Goal: Communication & Community: Answer question/provide support

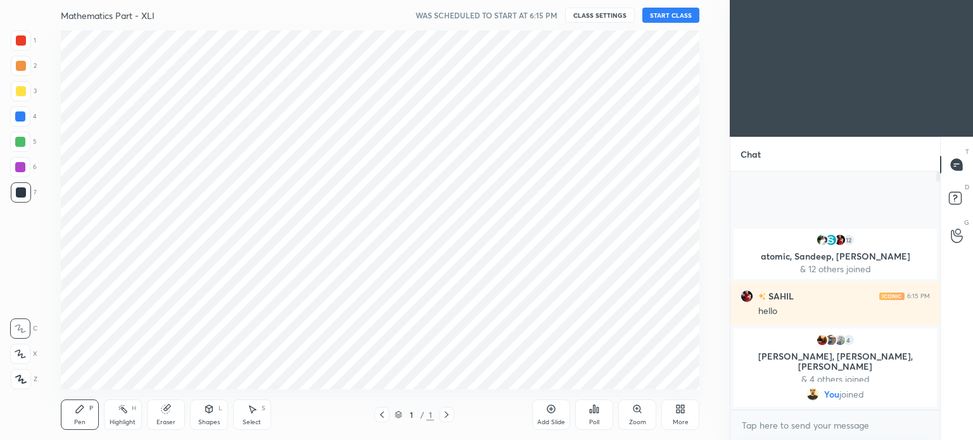
scroll to position [63008, 62689]
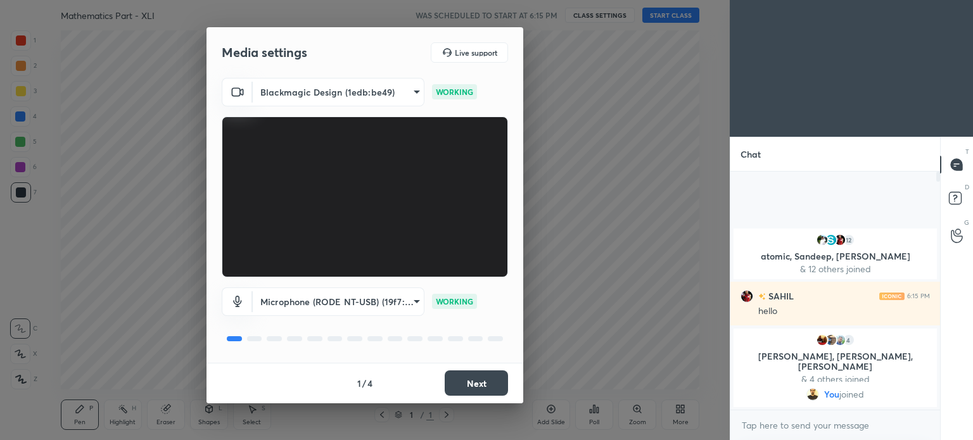
click at [482, 387] on button "Next" at bounding box center [476, 383] width 63 height 25
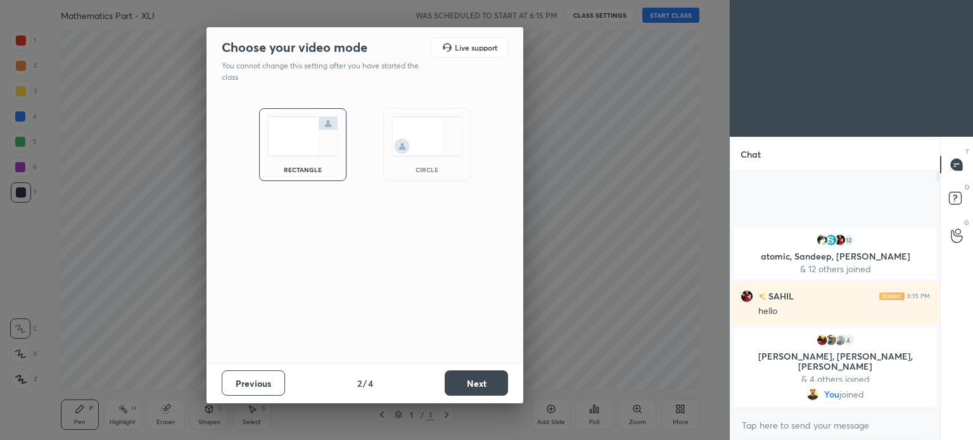
click at [482, 387] on button "Next" at bounding box center [476, 383] width 63 height 25
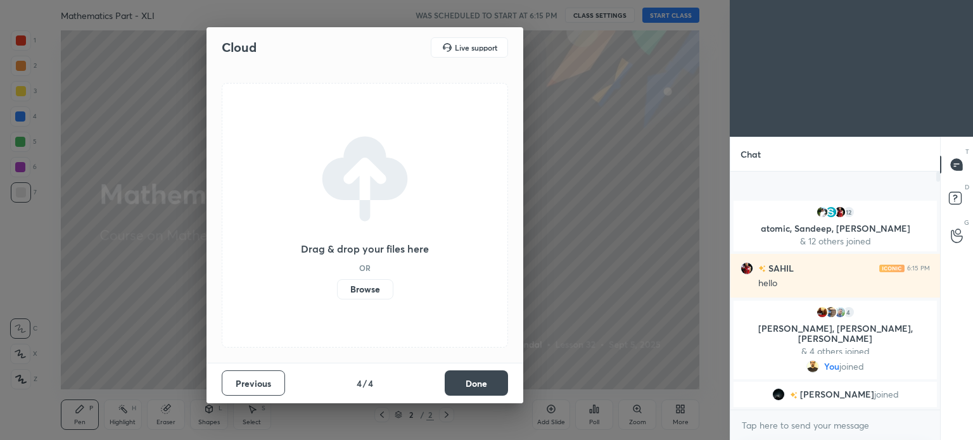
drag, startPoint x: 471, startPoint y: 381, endPoint x: 478, endPoint y: 376, distance: 8.6
click at [471, 381] on button "Done" at bounding box center [476, 383] width 63 height 25
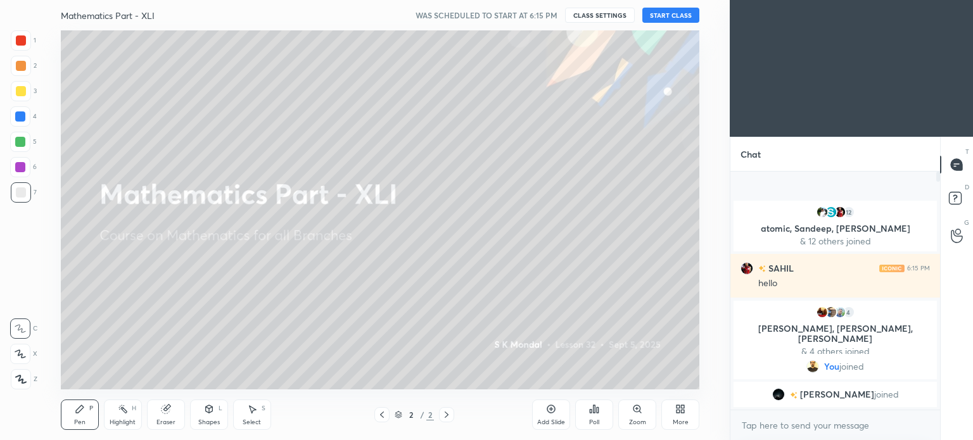
click at [667, 13] on button "START CLASS" at bounding box center [671, 15] width 57 height 15
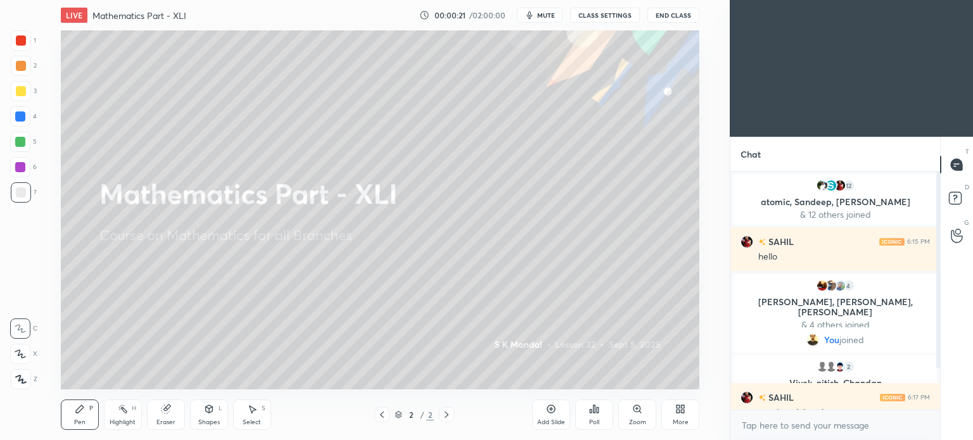
click at [379, 418] on icon at bounding box center [382, 415] width 10 height 10
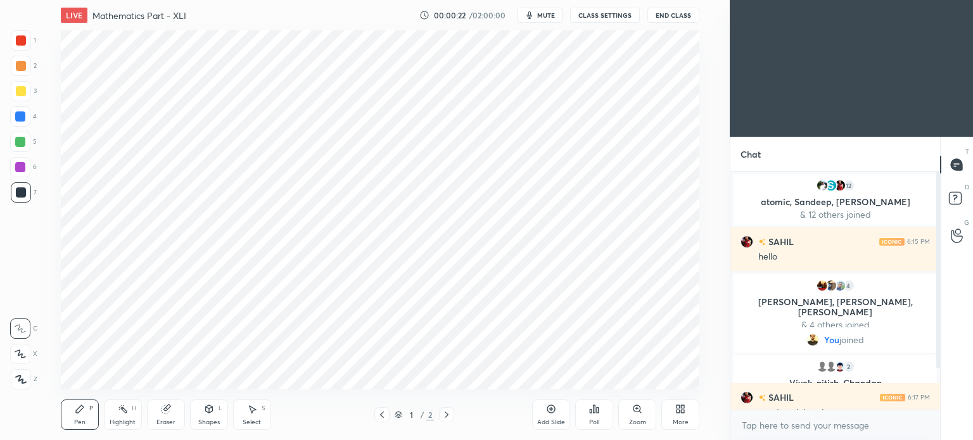
click at [446, 411] on icon at bounding box center [447, 415] width 10 height 10
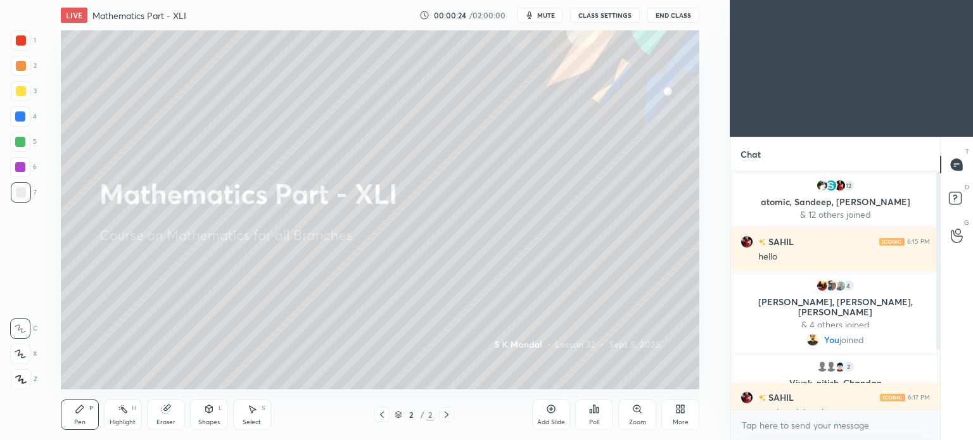
click at [684, 421] on div "More" at bounding box center [681, 422] width 16 height 6
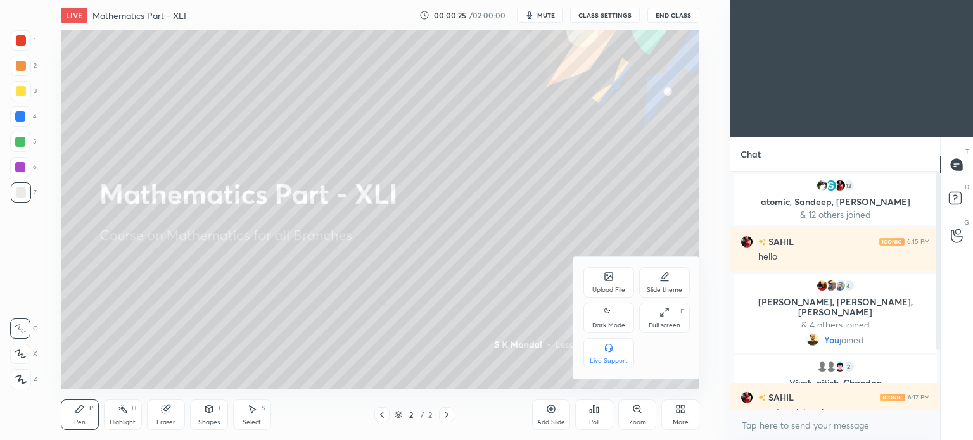
click at [611, 286] on div "Upload File" at bounding box center [609, 282] width 51 height 30
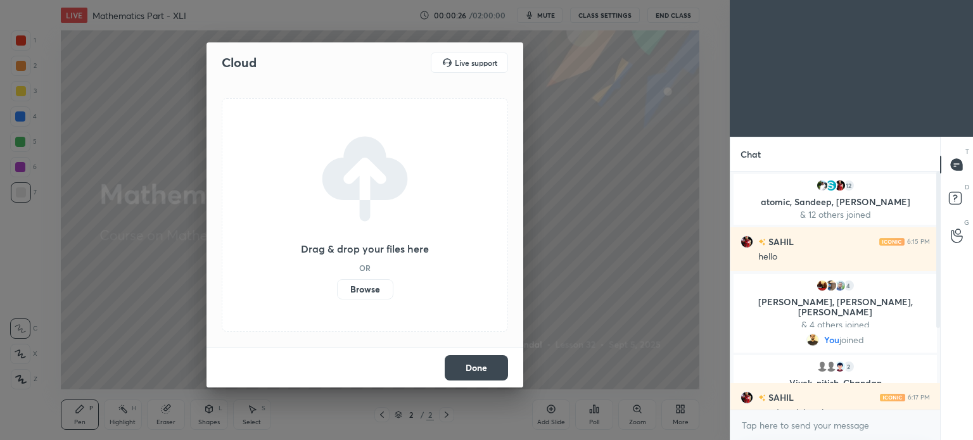
click at [374, 286] on label "Browse" at bounding box center [365, 289] width 56 height 20
click at [337, 286] on input "Browse" at bounding box center [337, 289] width 0 height 20
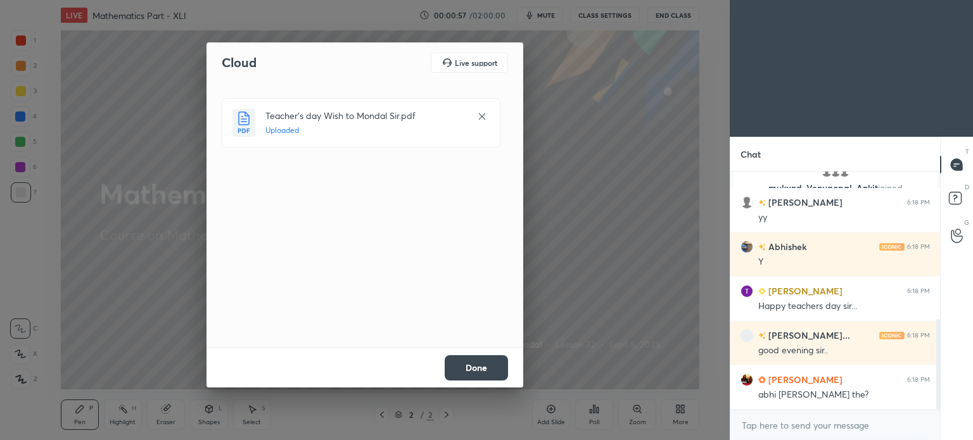
scroll to position [435, 0]
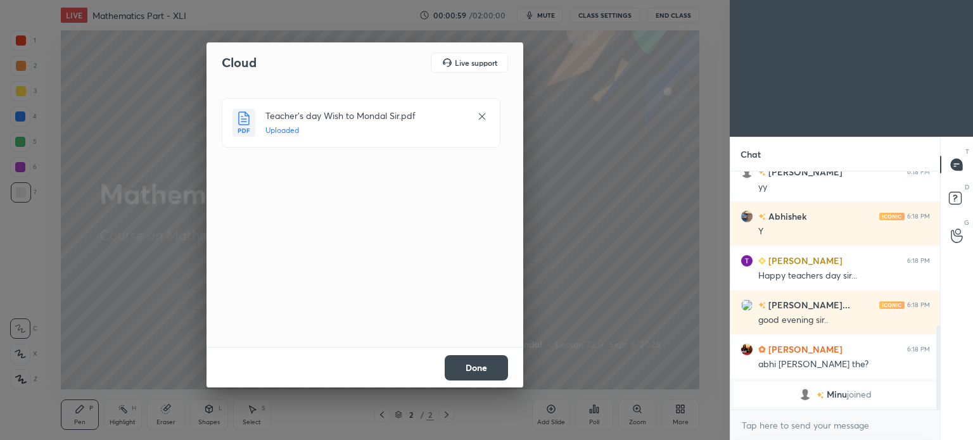
click at [470, 367] on button "Done" at bounding box center [476, 367] width 63 height 25
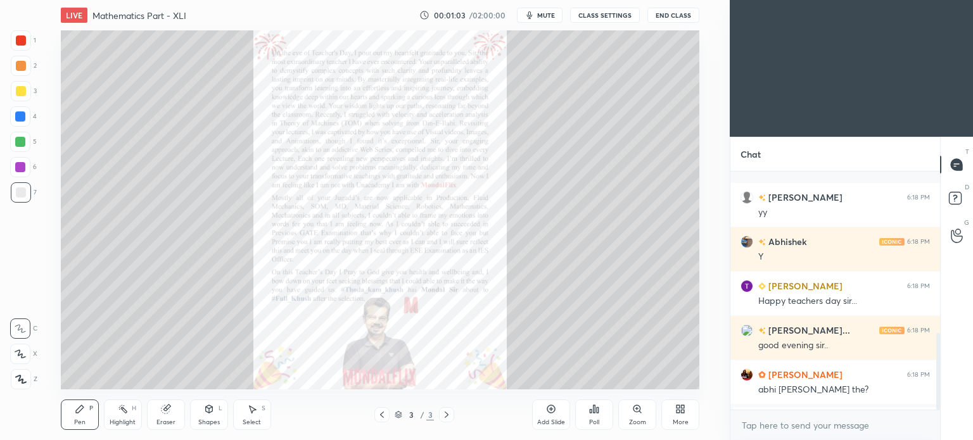
scroll to position [504, 0]
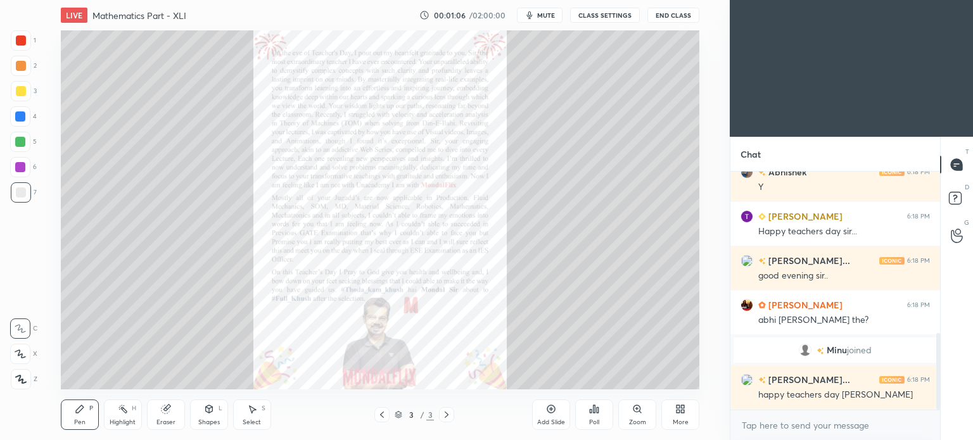
click at [639, 418] on div "Zoom" at bounding box center [637, 415] width 38 height 30
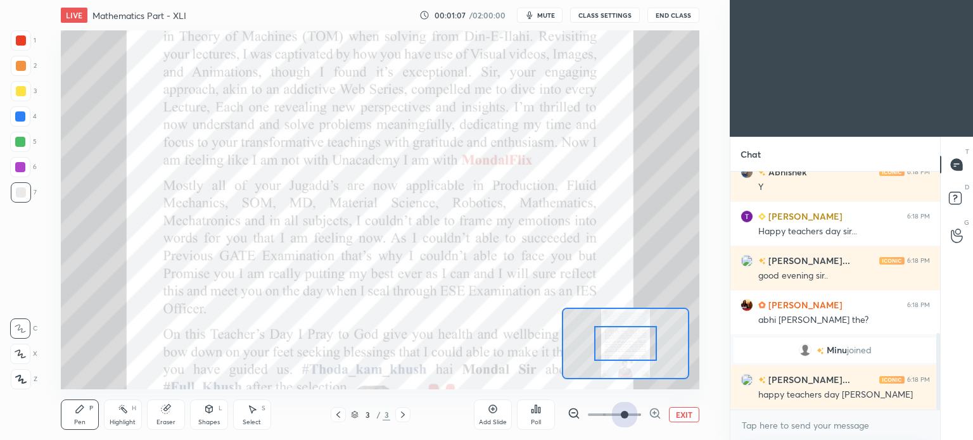
click at [628, 419] on span at bounding box center [614, 415] width 53 height 19
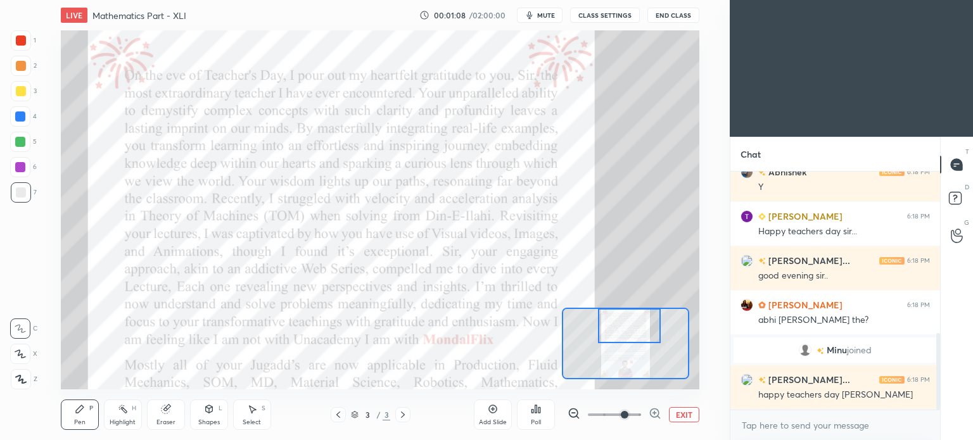
drag, startPoint x: 622, startPoint y: 348, endPoint x: 626, endPoint y: 309, distance: 39.5
click at [626, 309] on div at bounding box center [629, 326] width 63 height 35
click at [27, 44] on div at bounding box center [21, 40] width 20 height 20
click at [83, 416] on div "Pen P" at bounding box center [80, 415] width 38 height 30
click at [80, 418] on div "Pen P" at bounding box center [80, 415] width 38 height 30
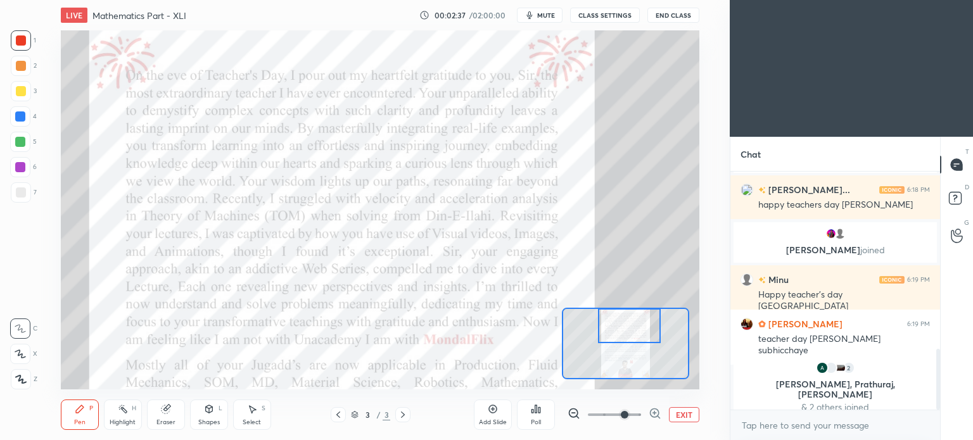
scroll to position [678, 0]
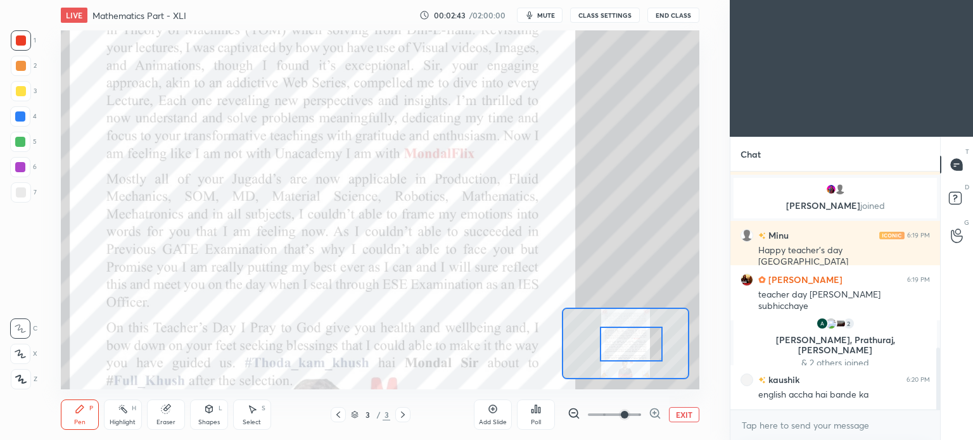
drag, startPoint x: 619, startPoint y: 329, endPoint x: 621, endPoint y: 347, distance: 18.5
click at [621, 347] on div at bounding box center [631, 344] width 63 height 35
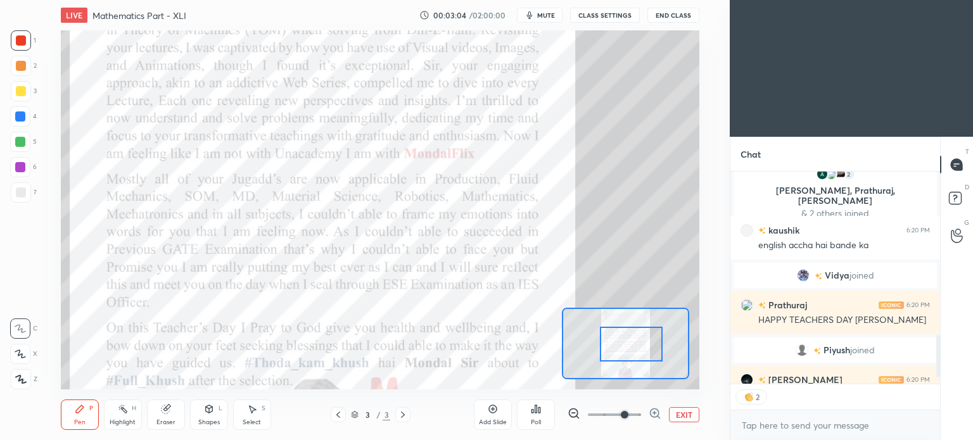
scroll to position [869, 0]
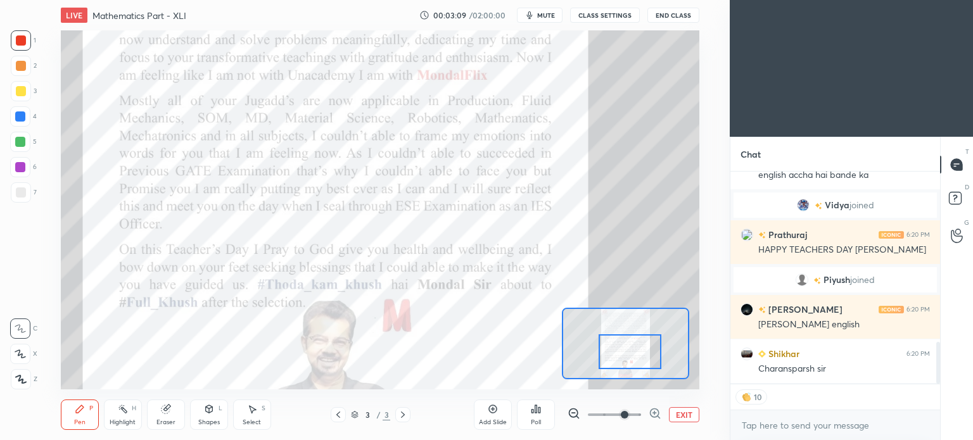
drag, startPoint x: 635, startPoint y: 345, endPoint x: 634, endPoint y: 353, distance: 7.7
click at [634, 353] on div at bounding box center [630, 352] width 63 height 35
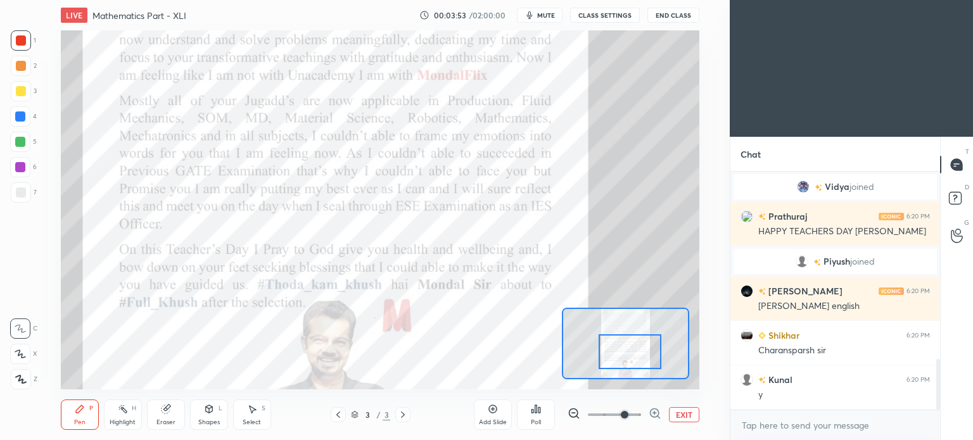
scroll to position [932, 0]
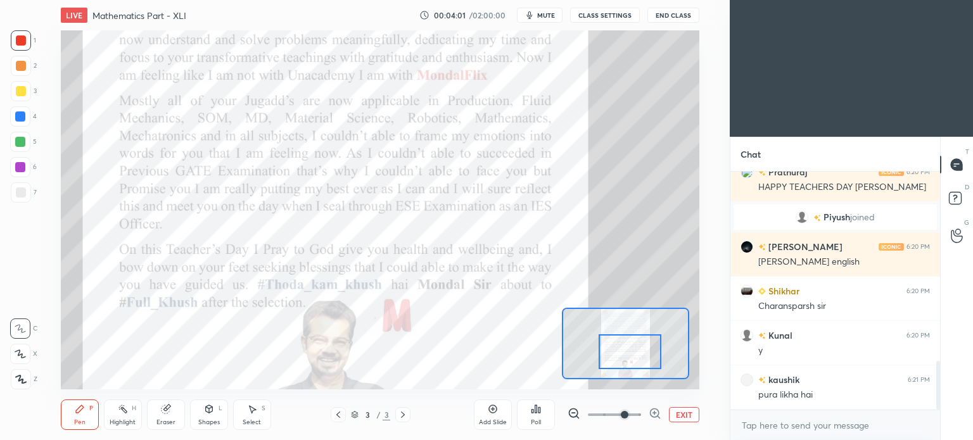
click at [687, 407] on div "EXIT" at bounding box center [634, 414] width 132 height 15
click at [675, 413] on button "EXIT" at bounding box center [684, 414] width 30 height 15
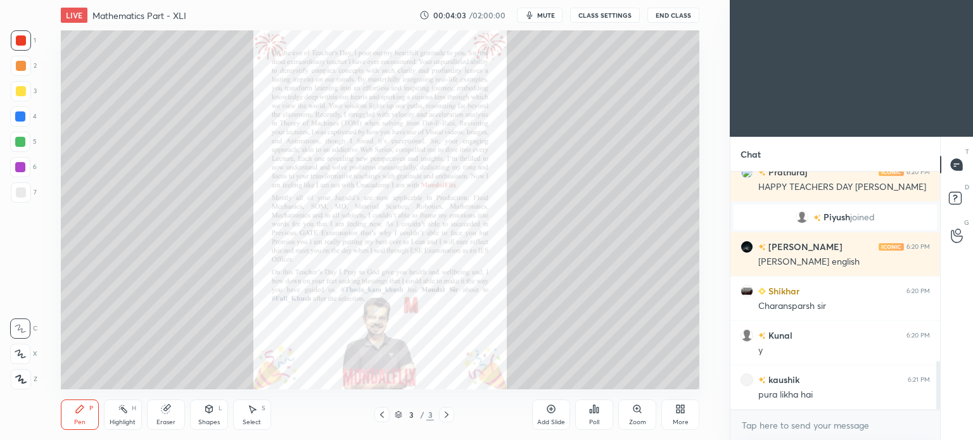
click at [253, 414] on div "Select S" at bounding box center [252, 415] width 38 height 30
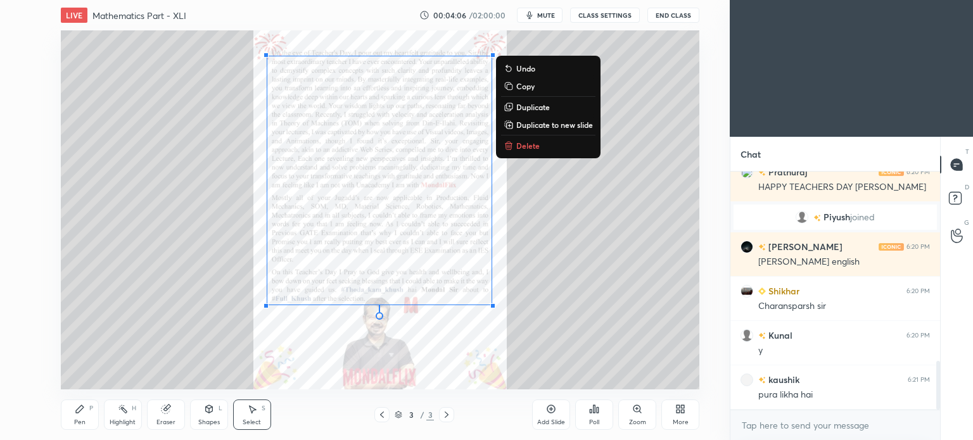
drag, startPoint x: 563, startPoint y: 331, endPoint x: 167, endPoint y: 22, distance: 502.4
click at [167, 22] on div "LIVE Mathematics Part - XLI 00:04:06 / 02:00:00 mute CLASS SETTINGS End Class 0…" at bounding box center [380, 220] width 679 height 440
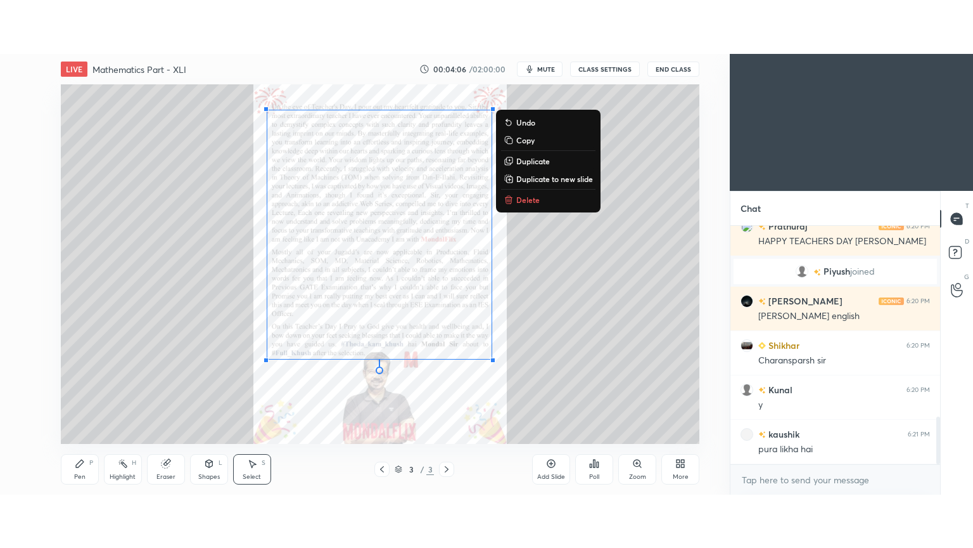
scroll to position [962, 0]
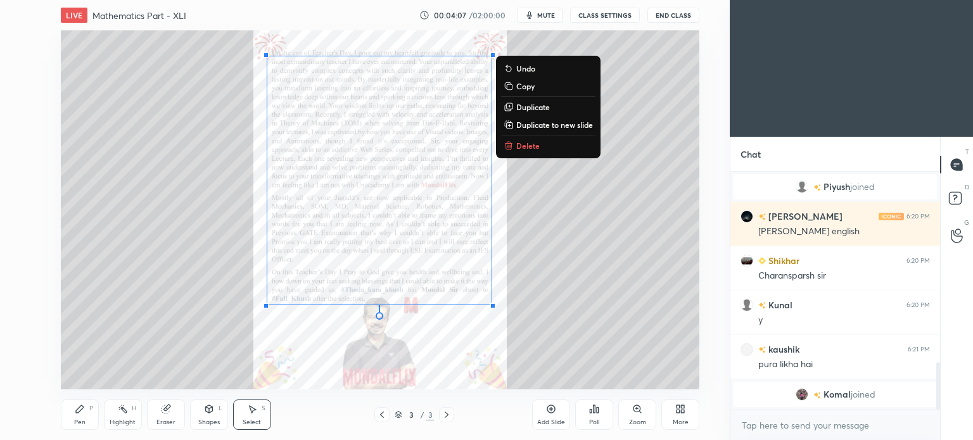
click at [525, 148] on p "Delete" at bounding box center [527, 146] width 23 height 10
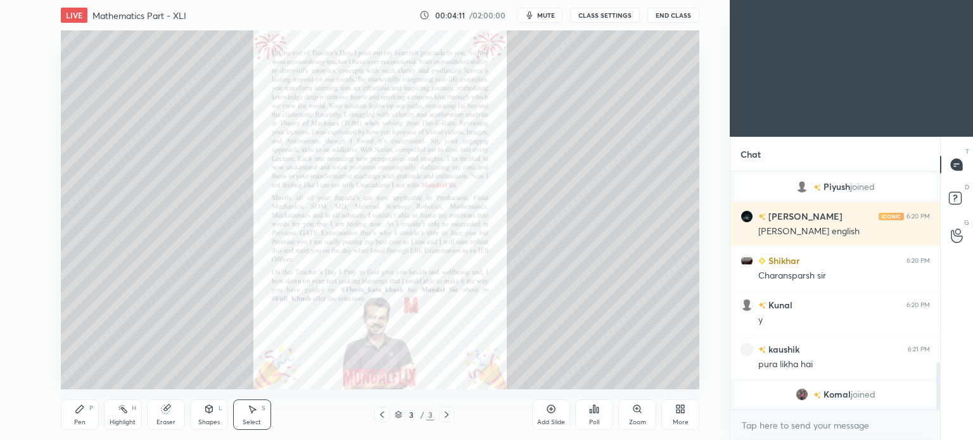
click at [686, 410] on div "More" at bounding box center [681, 415] width 38 height 30
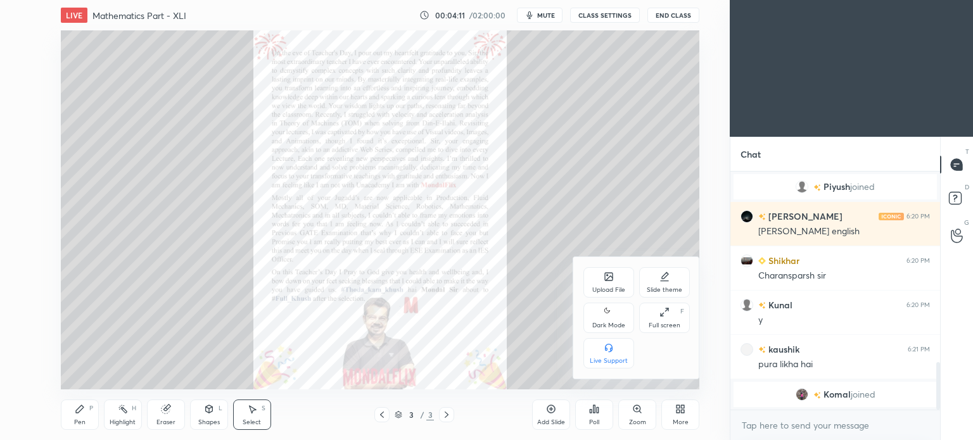
click at [660, 309] on icon at bounding box center [665, 312] width 10 height 10
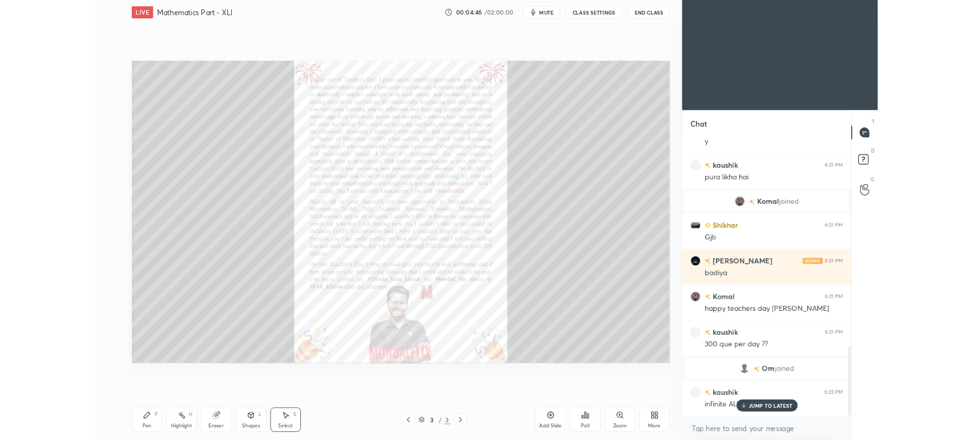
scroll to position [1034, 0]
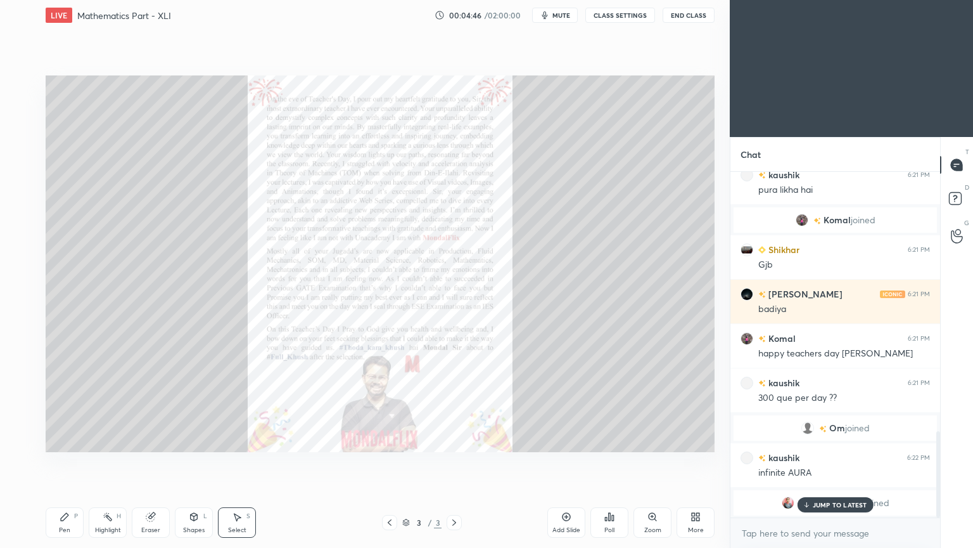
drag, startPoint x: 824, startPoint y: 506, endPoint x: 672, endPoint y: 484, distance: 153.6
click at [822, 440] on p "JUMP TO LATEST" at bounding box center [840, 505] width 54 height 8
click at [455, 440] on icon at bounding box center [454, 522] width 10 height 10
click at [386, 440] on icon at bounding box center [390, 522] width 10 height 10
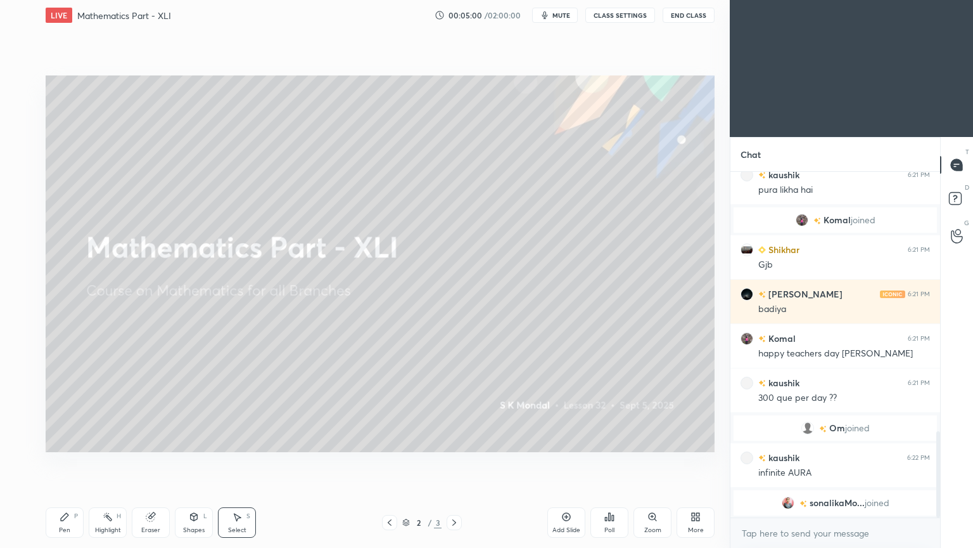
click at [458, 440] on icon at bounding box center [454, 522] width 10 height 10
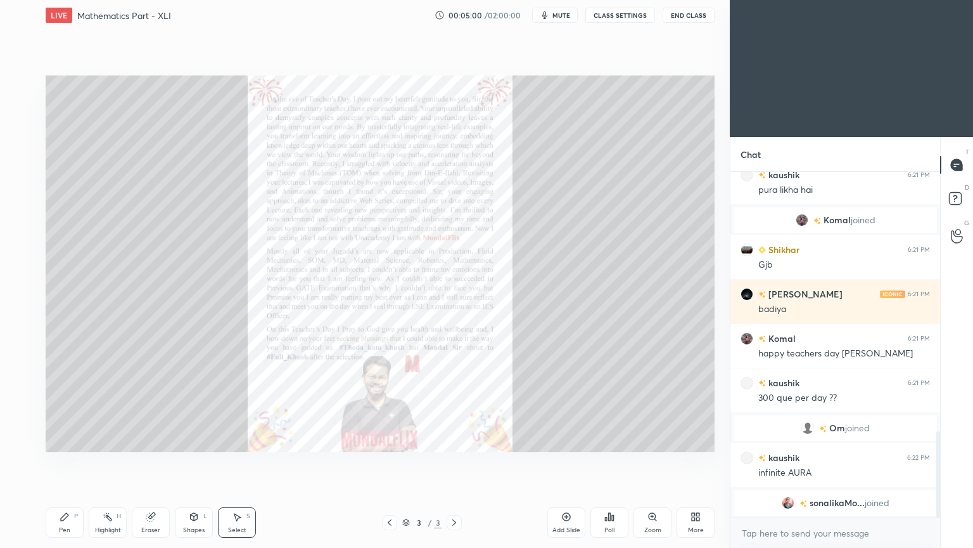
click at [458, 440] on icon at bounding box center [454, 522] width 10 height 10
click at [701, 440] on div "More" at bounding box center [696, 522] width 38 height 30
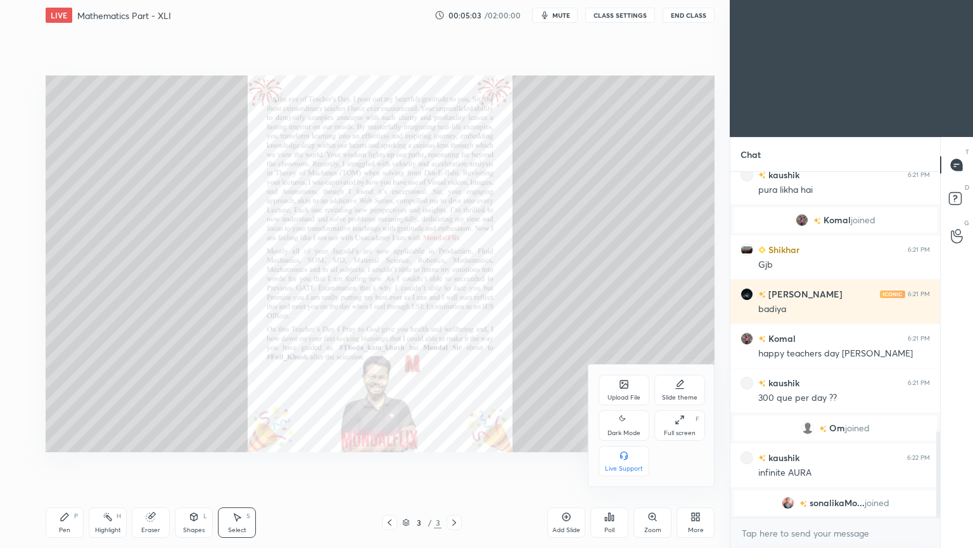
click at [627, 387] on icon at bounding box center [624, 384] width 8 height 8
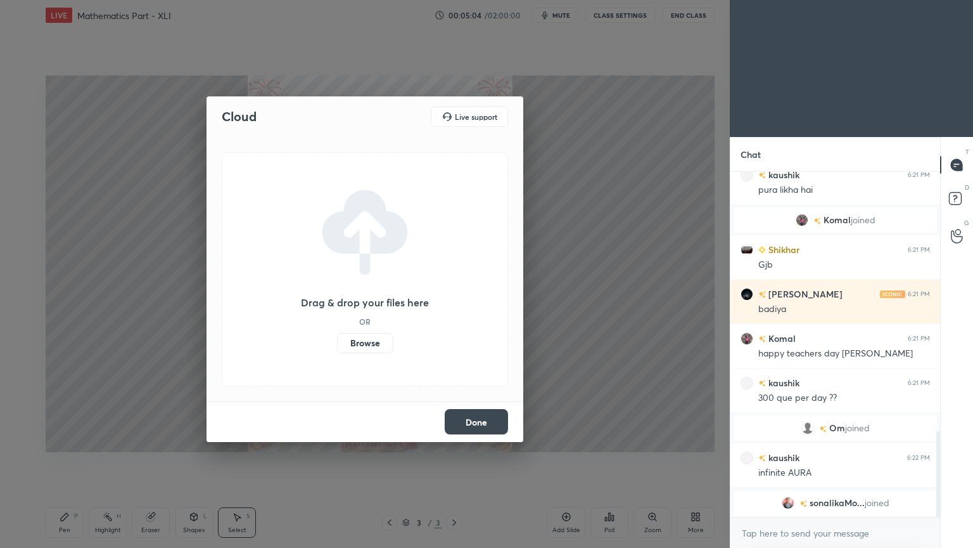
click at [368, 345] on label "Browse" at bounding box center [365, 343] width 56 height 20
click at [337, 345] on input "Browse" at bounding box center [337, 343] width 0 height 20
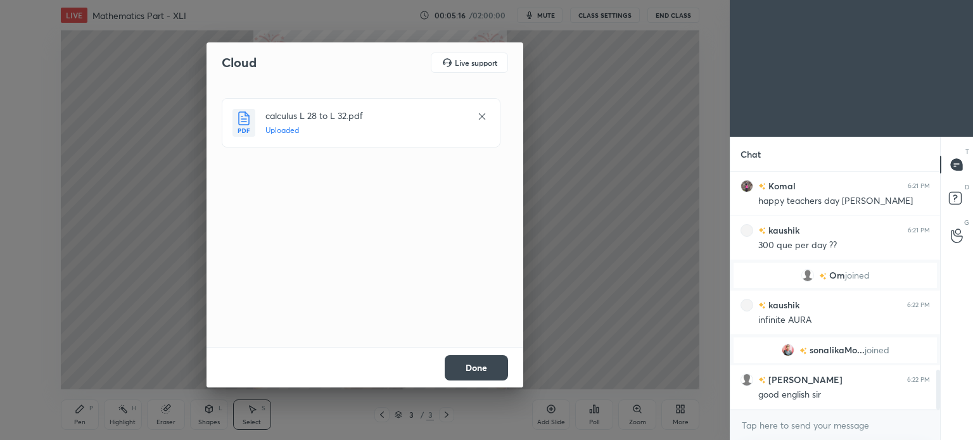
scroll to position [1217, 0]
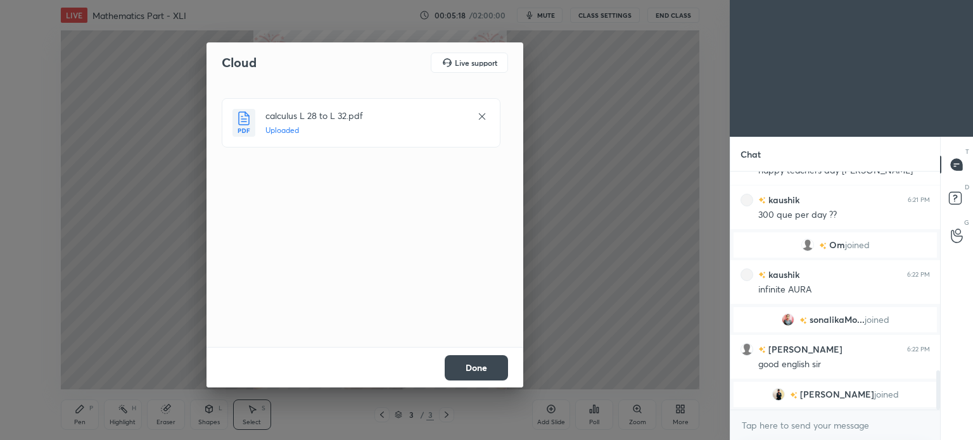
click at [468, 364] on button "Done" at bounding box center [476, 367] width 63 height 25
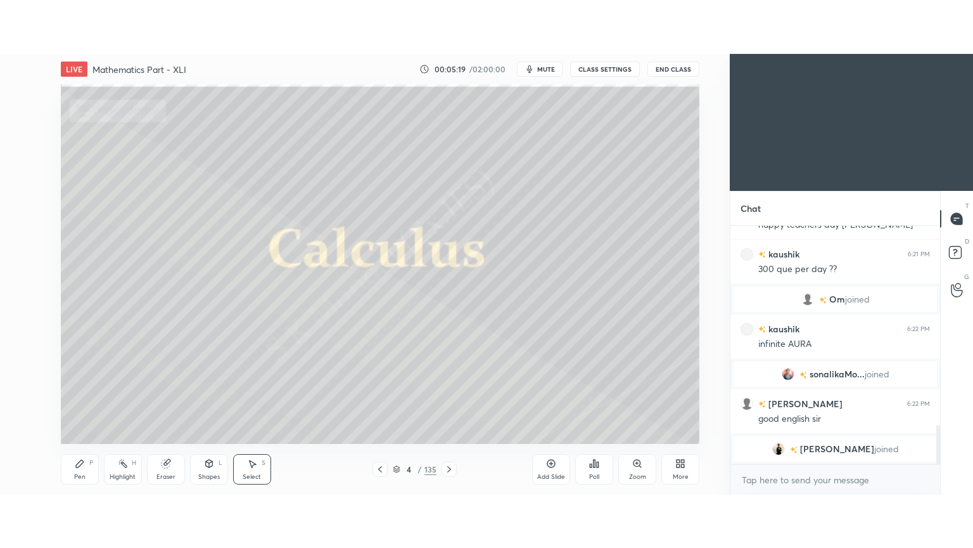
scroll to position [1174, 0]
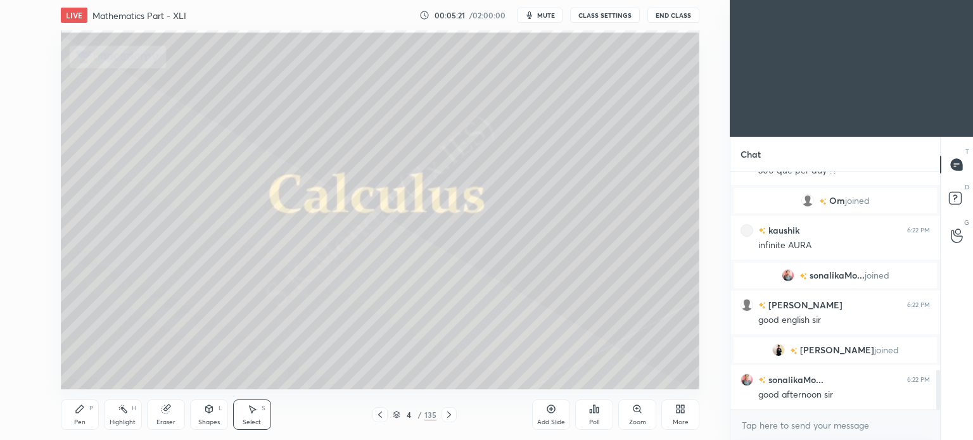
click at [682, 412] on icon at bounding box center [683, 411] width 3 height 3
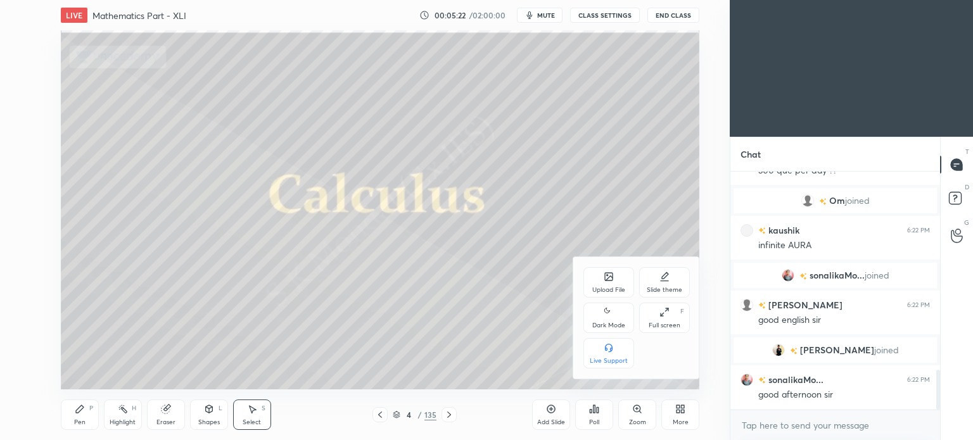
click at [666, 312] on icon at bounding box center [665, 312] width 10 height 10
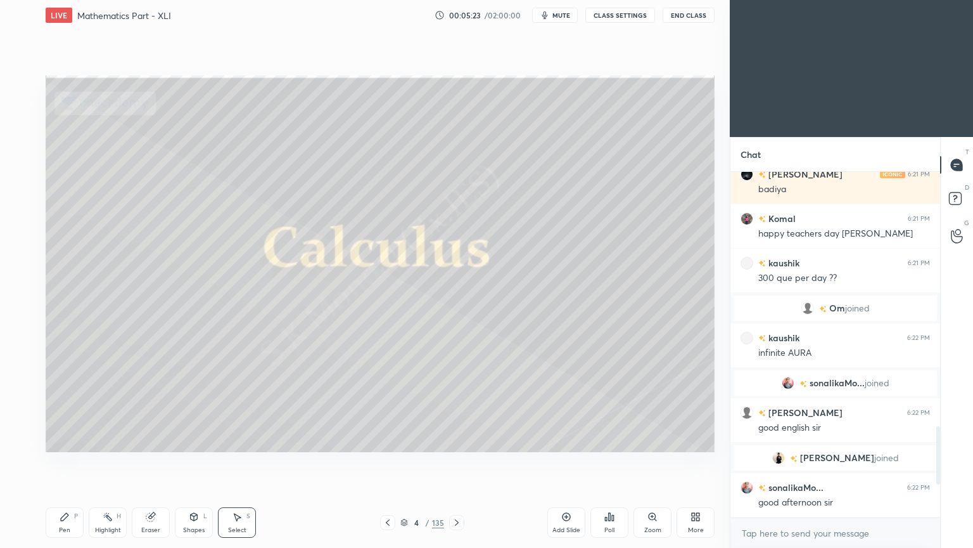
scroll to position [1066, 0]
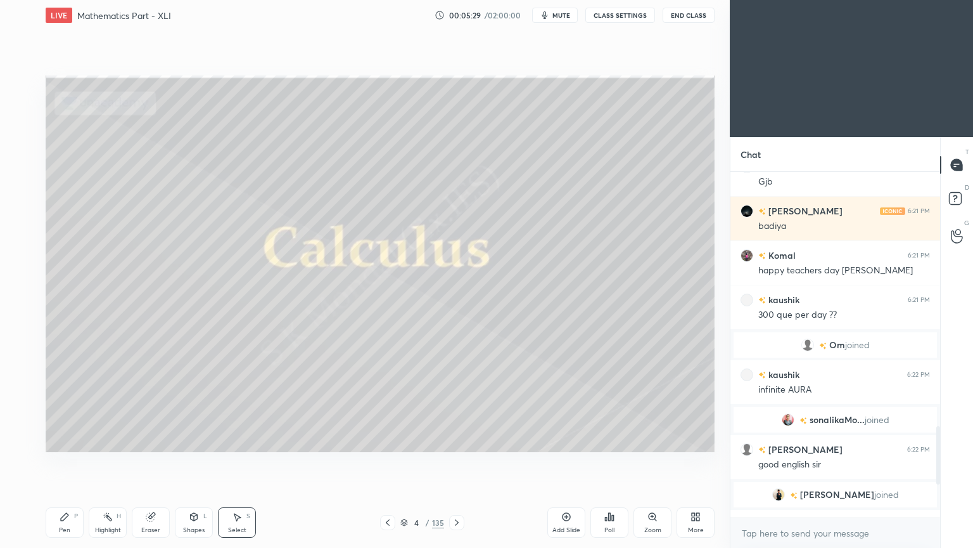
click at [406, 440] on icon at bounding box center [404, 520] width 6 height 3
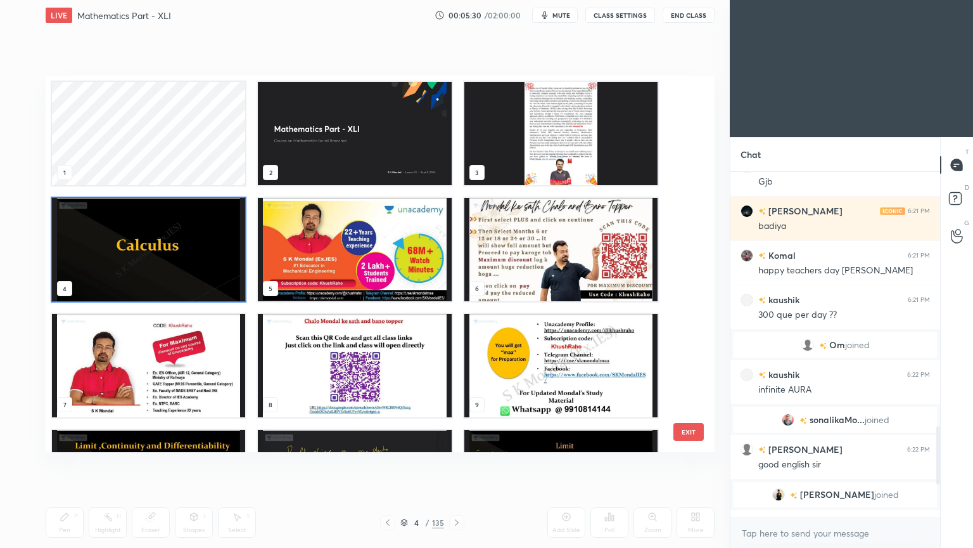
scroll to position [317, 0]
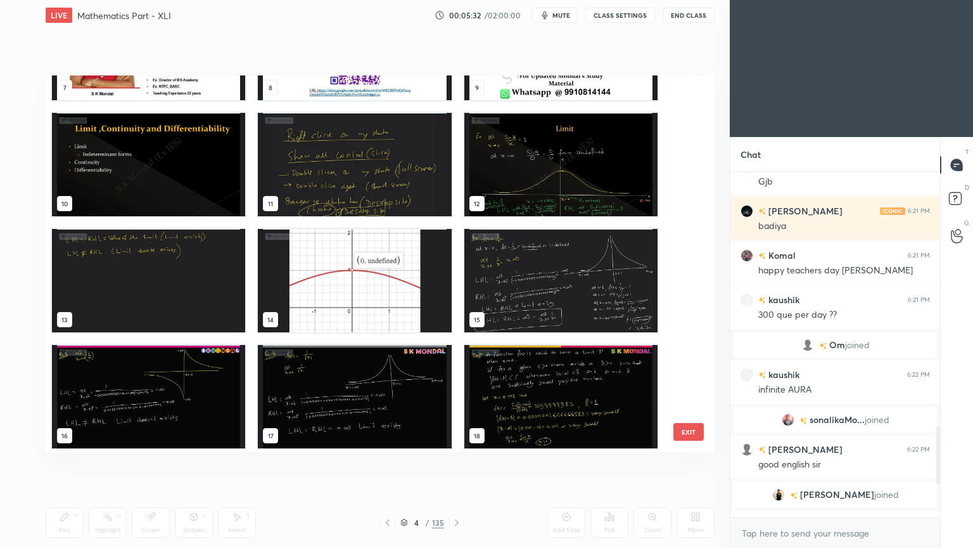
click at [572, 175] on img "grid" at bounding box center [560, 164] width 193 height 103
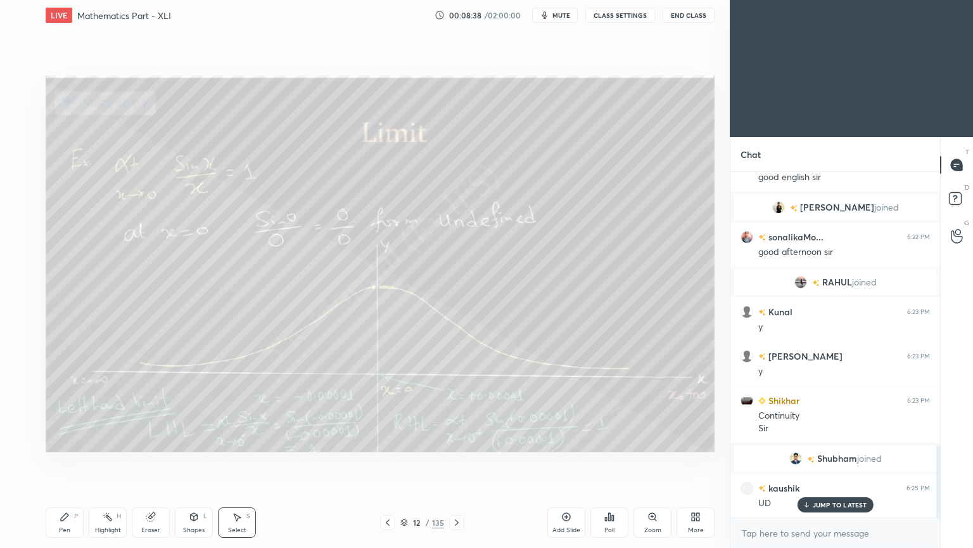
scroll to position [1336, 0]
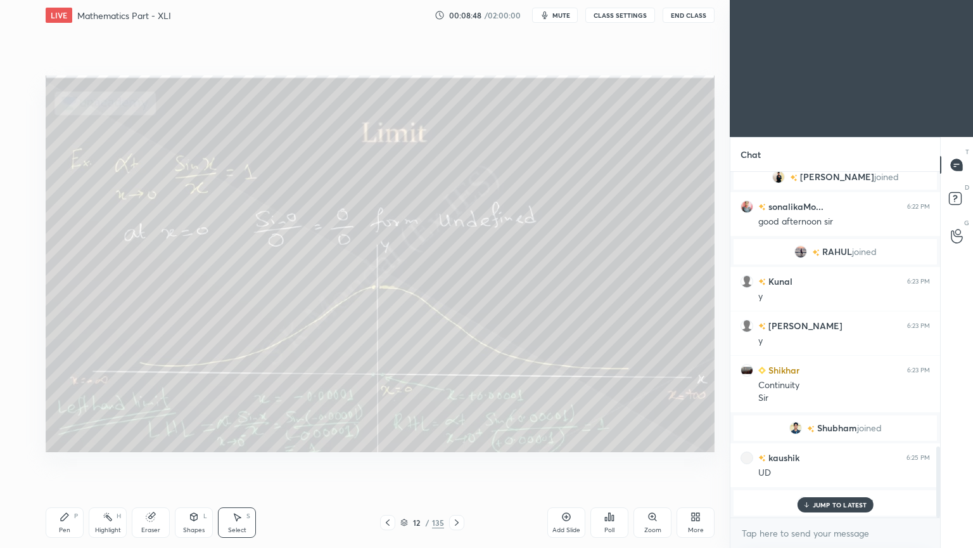
click at [829, 440] on p "JUMP TO LATEST" at bounding box center [840, 505] width 54 height 8
click at [455, 440] on icon at bounding box center [457, 522] width 10 height 10
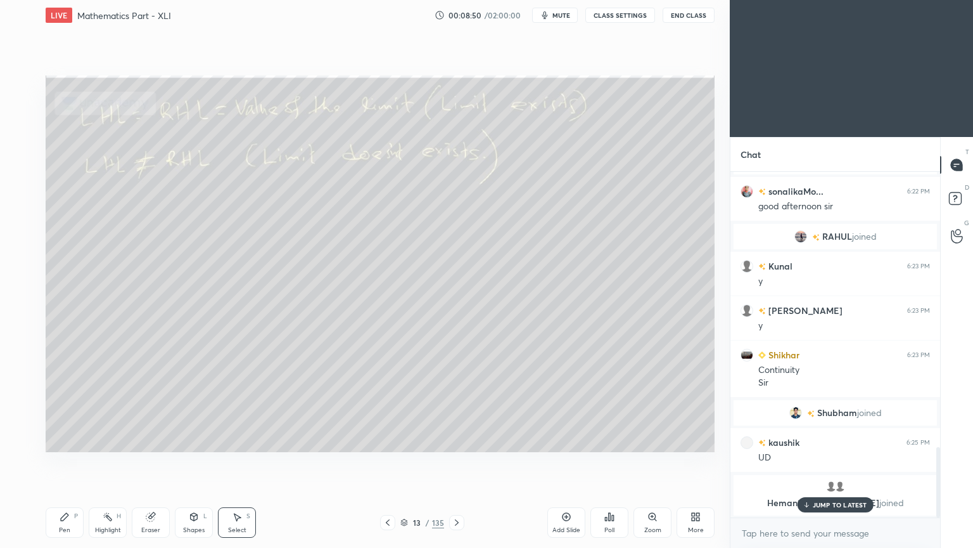
click at [454, 440] on icon at bounding box center [457, 522] width 10 height 10
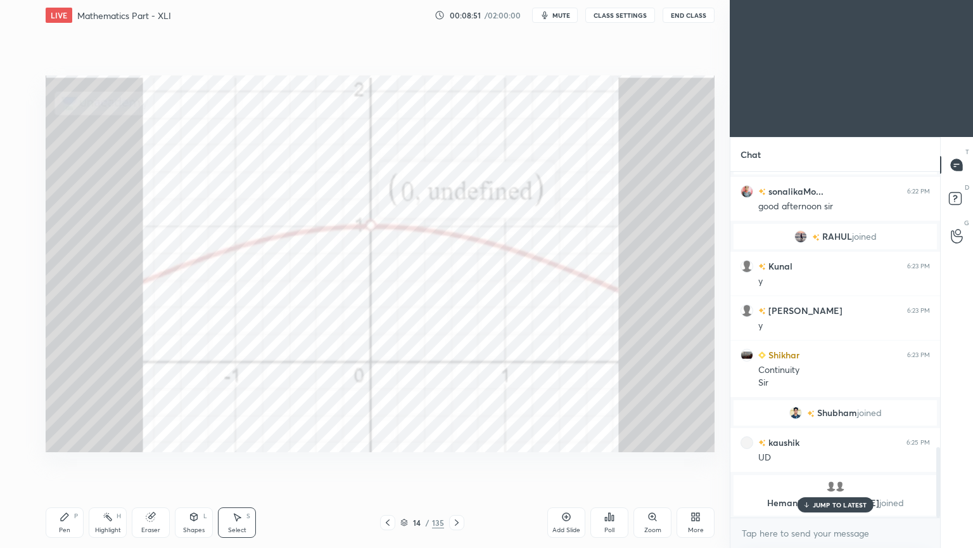
scroll to position [1359, 0]
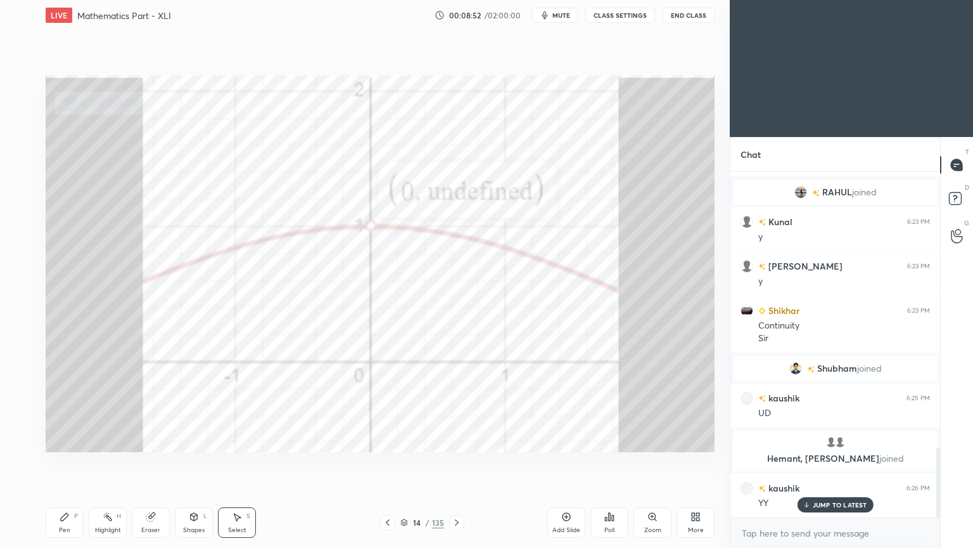
click at [824, 440] on div "JUMP TO LATEST" at bounding box center [835, 504] width 76 height 15
click at [402, 440] on div "14 / 135" at bounding box center [422, 521] width 44 height 11
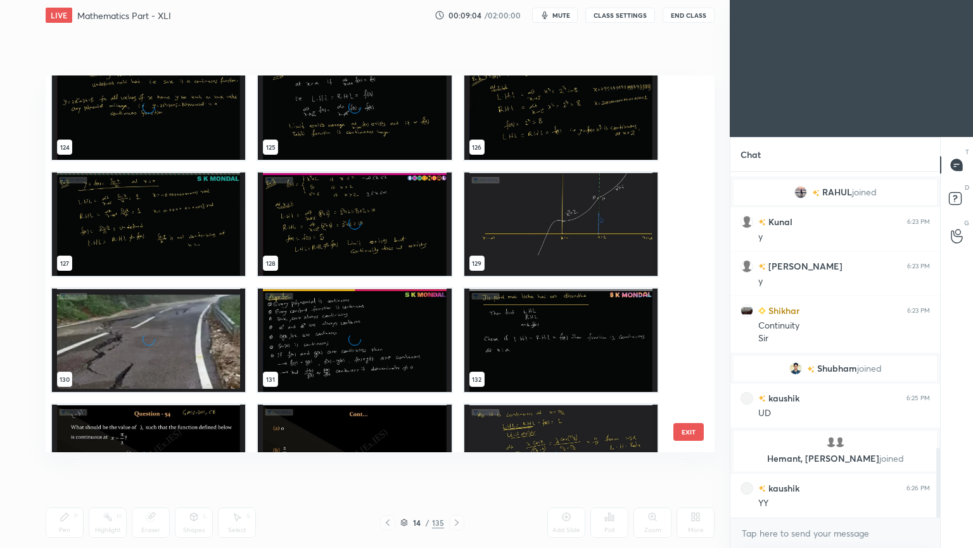
scroll to position [4841, 0]
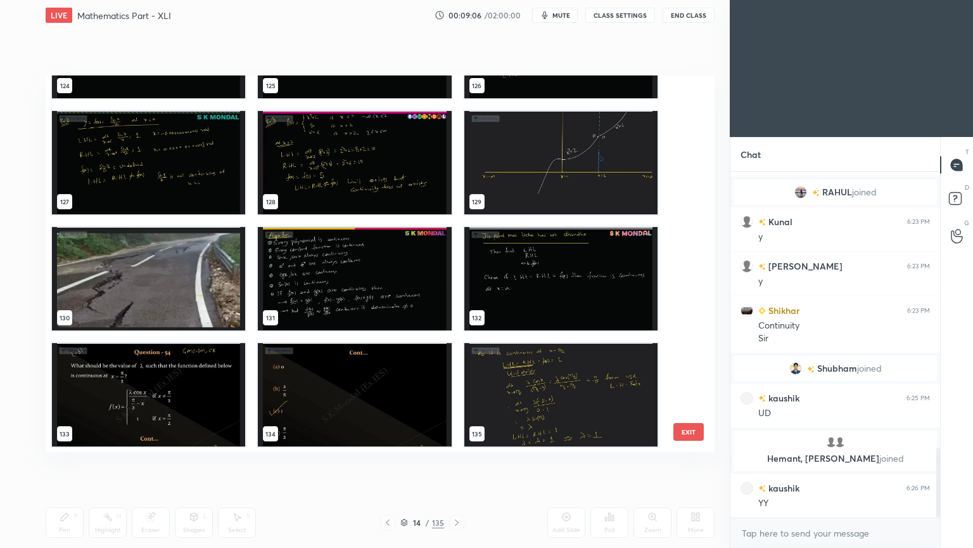
click at [172, 381] on img "grid" at bounding box center [148, 394] width 193 height 103
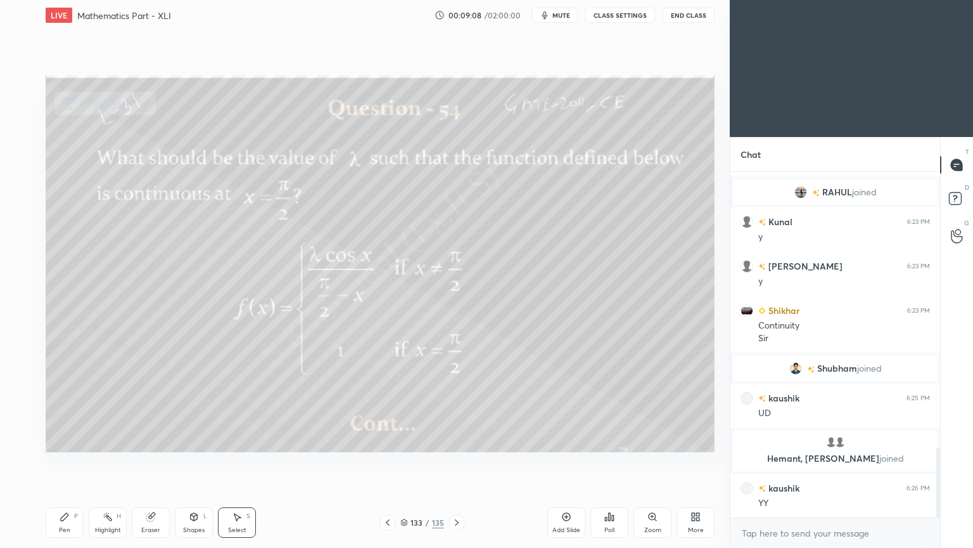
click at [454, 440] on icon at bounding box center [457, 522] width 10 height 10
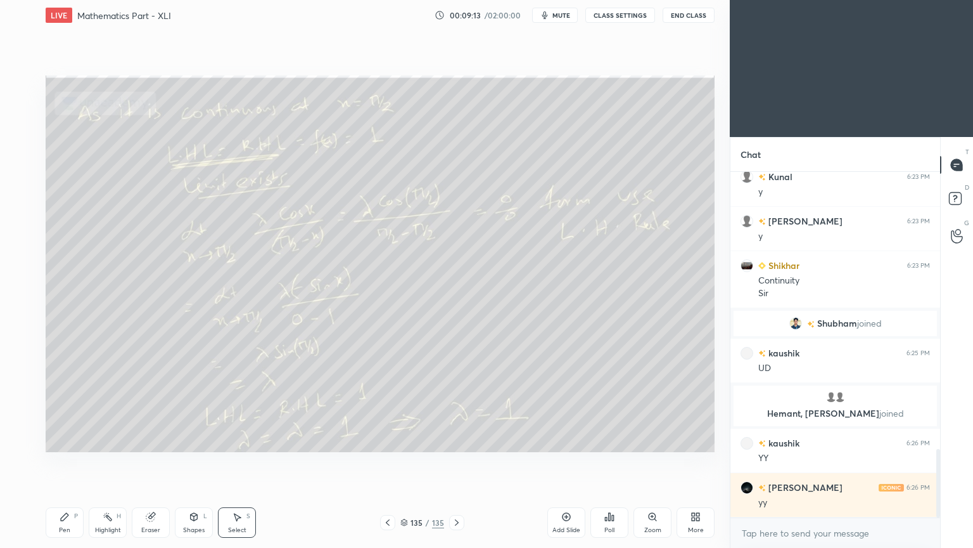
click at [458, 440] on icon at bounding box center [457, 522] width 10 height 10
click at [452, 440] on icon at bounding box center [457, 522] width 10 height 10
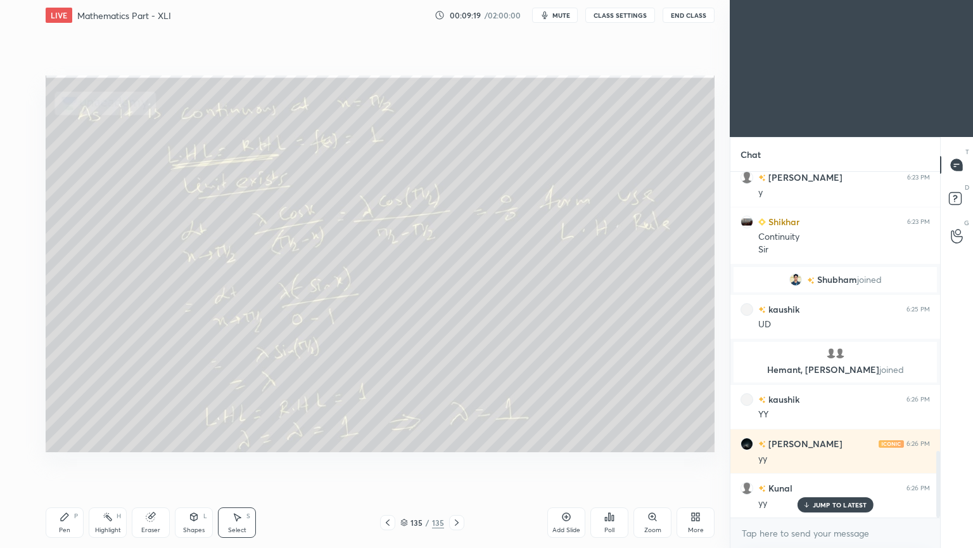
click at [406, 440] on icon at bounding box center [404, 522] width 8 height 8
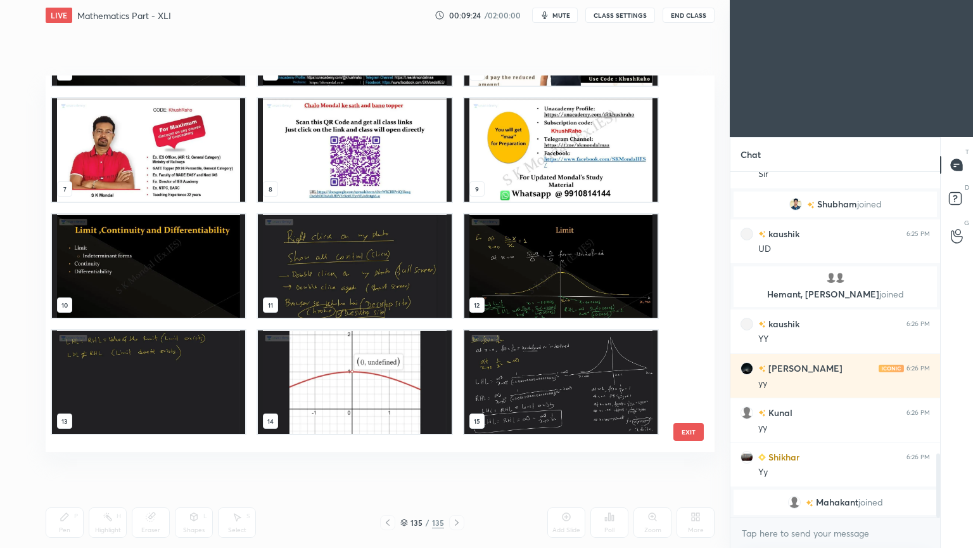
scroll to position [0, 0]
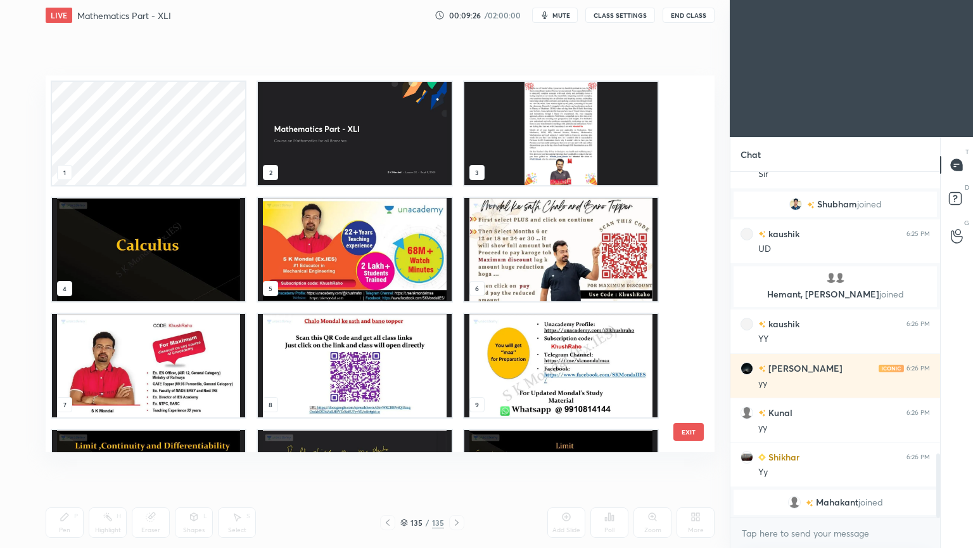
click at [336, 124] on img "grid" at bounding box center [354, 133] width 193 height 103
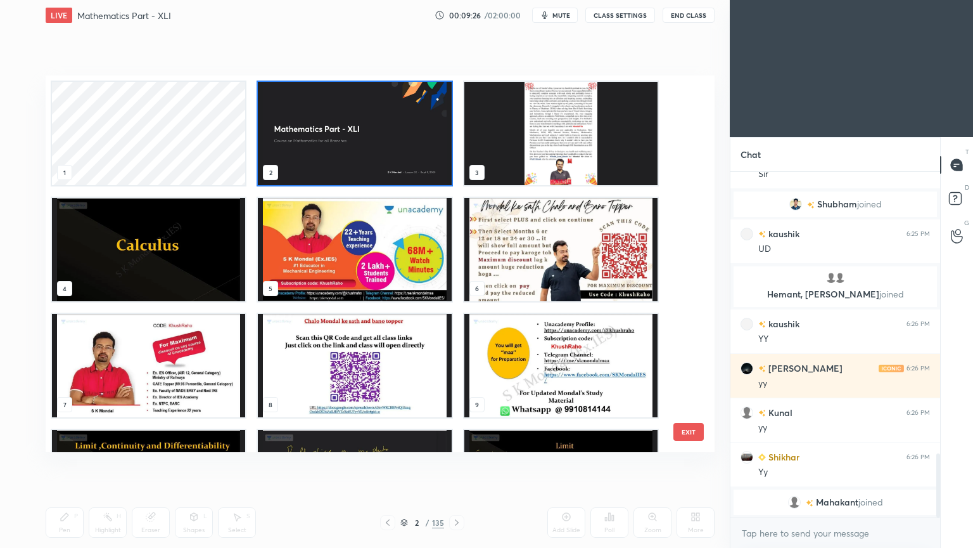
click at [336, 124] on img "grid" at bounding box center [354, 133] width 193 height 103
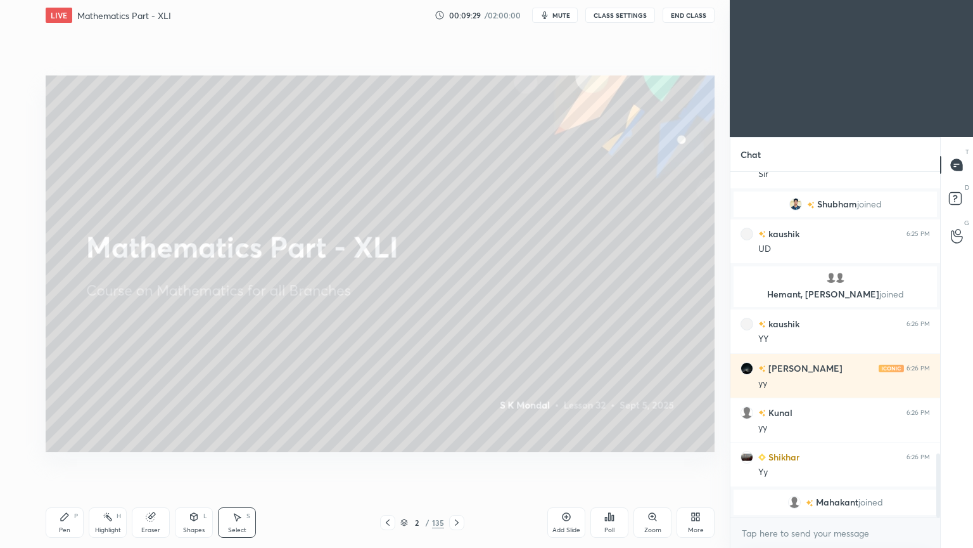
click at [403, 440] on icon at bounding box center [404, 522] width 8 height 8
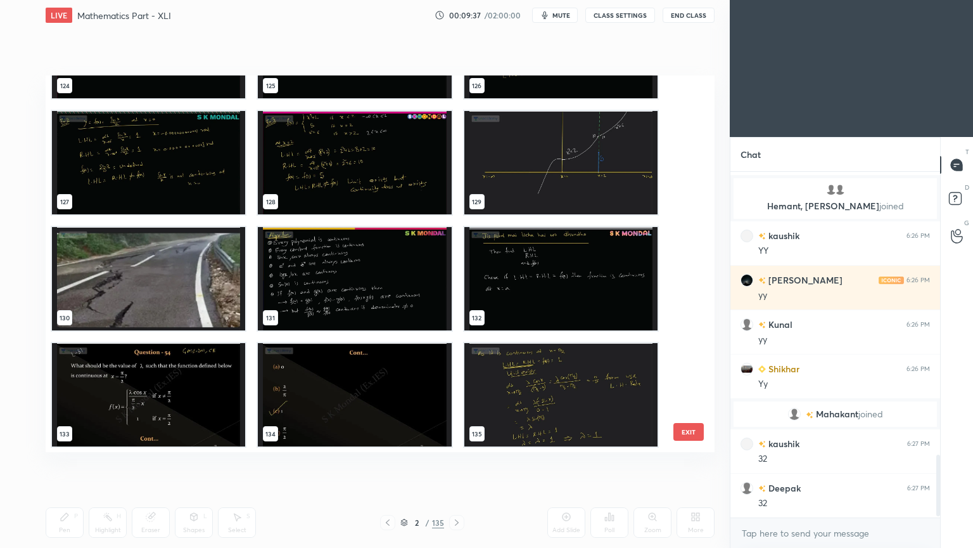
scroll to position [1606, 0]
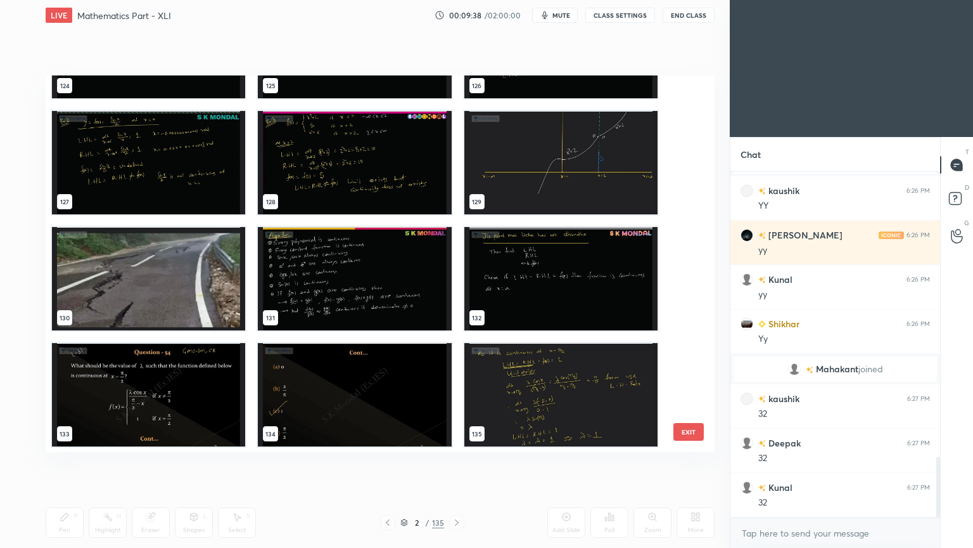
click at [548, 386] on img "grid" at bounding box center [560, 394] width 193 height 103
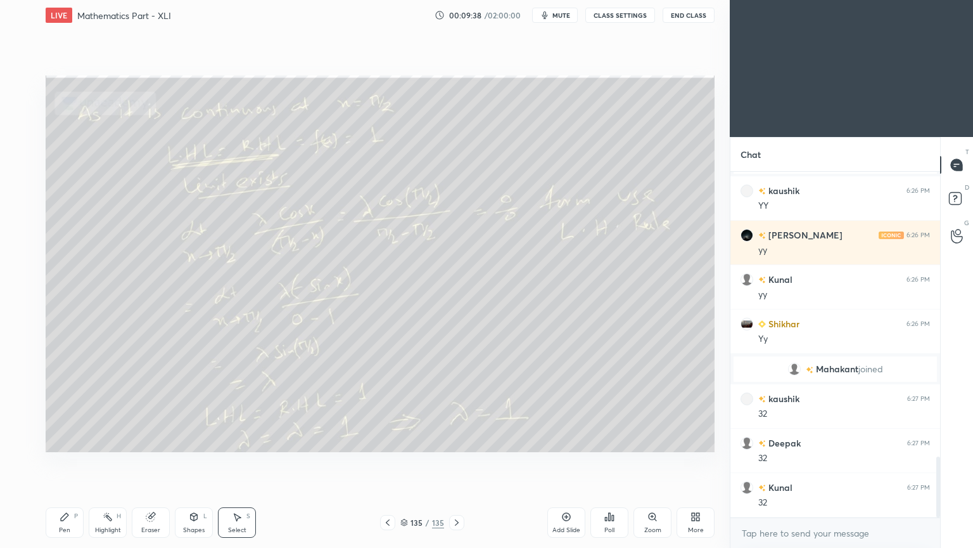
scroll to position [0, 0]
click at [570, 440] on icon at bounding box center [567, 517] width 8 height 8
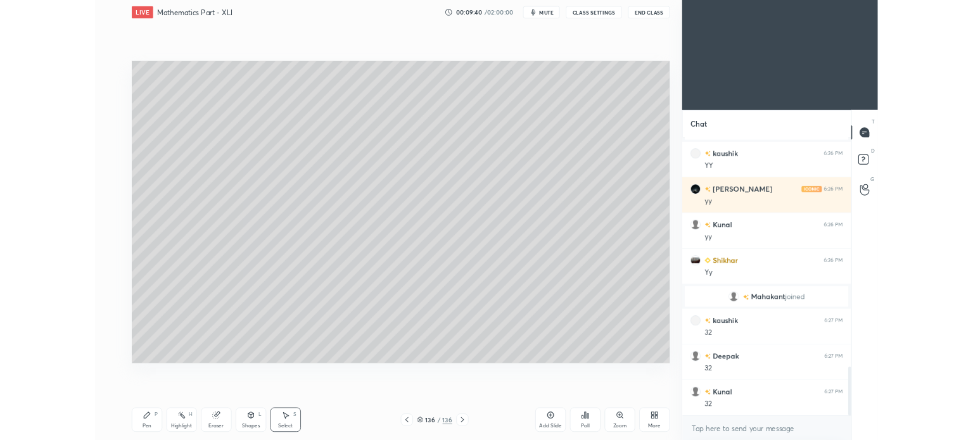
scroll to position [1650, 0]
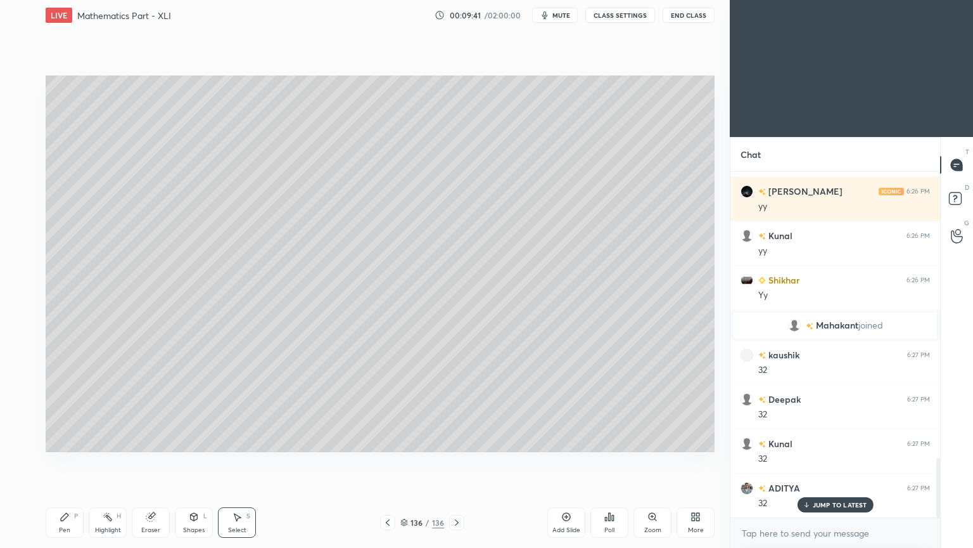
click at [819, 440] on p "JUMP TO LATEST" at bounding box center [840, 505] width 54 height 8
click at [563, 440] on div "Add Slide" at bounding box center [567, 522] width 38 height 30
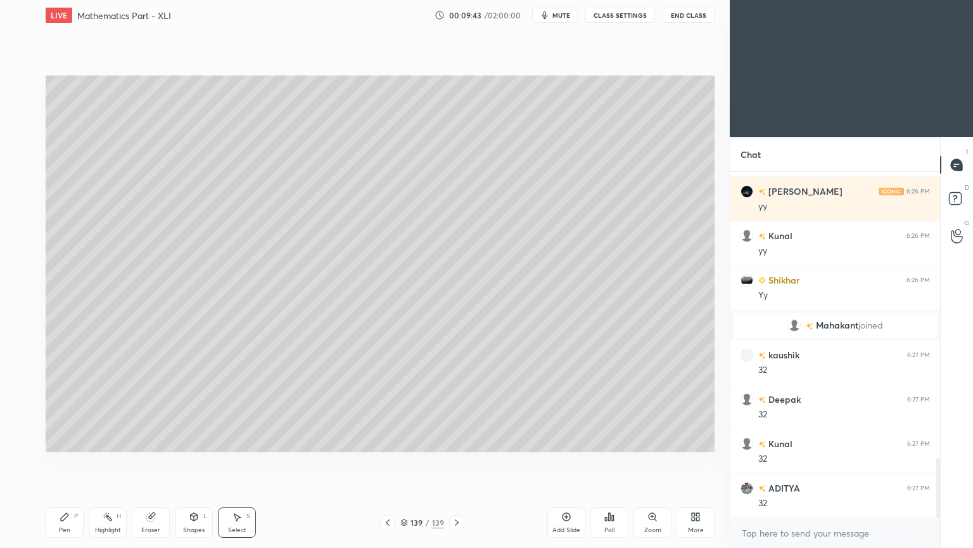
click at [563, 440] on div "Add Slide" at bounding box center [567, 522] width 38 height 30
click at [700, 440] on div "More" at bounding box center [696, 522] width 38 height 30
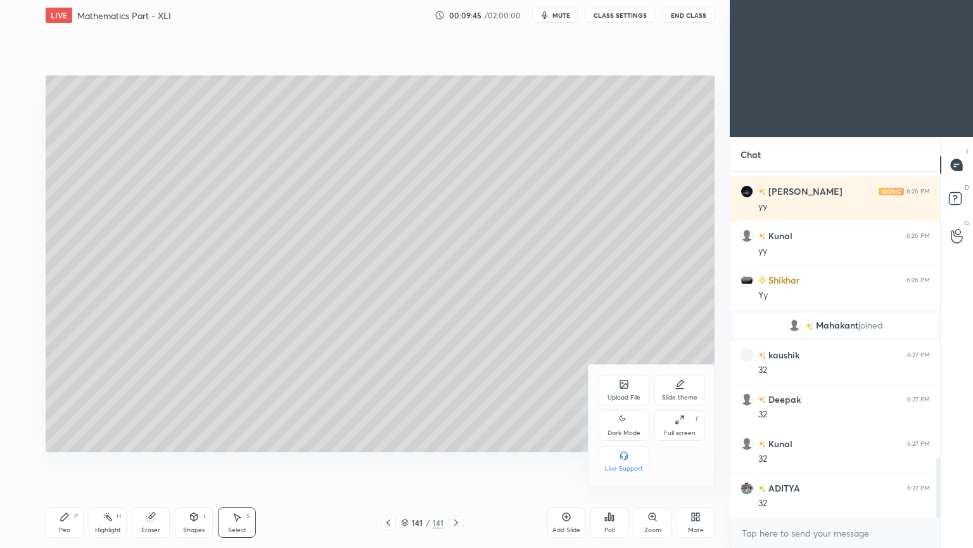
click at [623, 385] on icon at bounding box center [624, 385] width 7 height 4
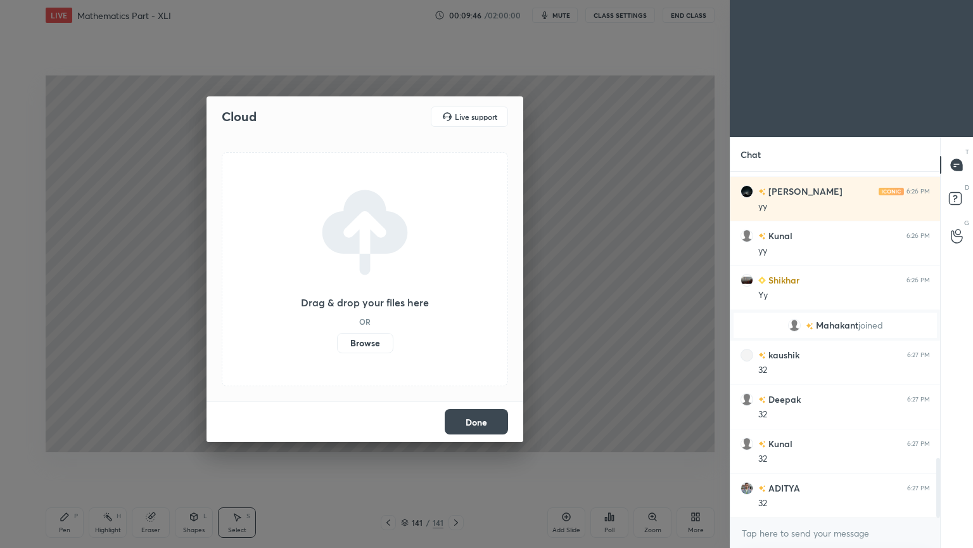
click at [369, 342] on label "Browse" at bounding box center [365, 343] width 56 height 20
click at [337, 342] on input "Browse" at bounding box center [337, 343] width 0 height 20
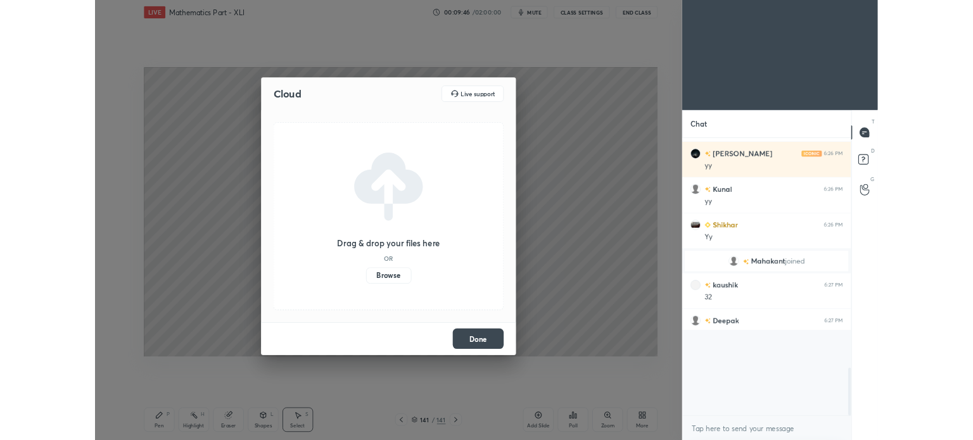
scroll to position [0, 0]
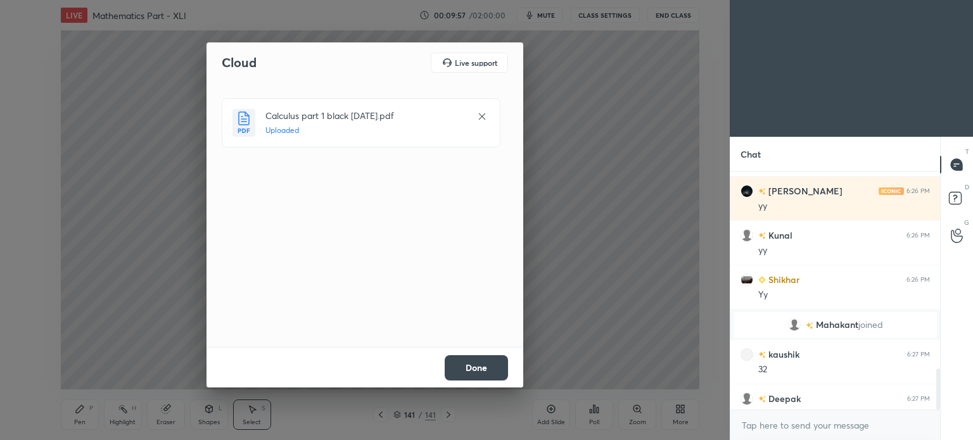
click at [474, 371] on button "Done" at bounding box center [476, 367] width 63 height 25
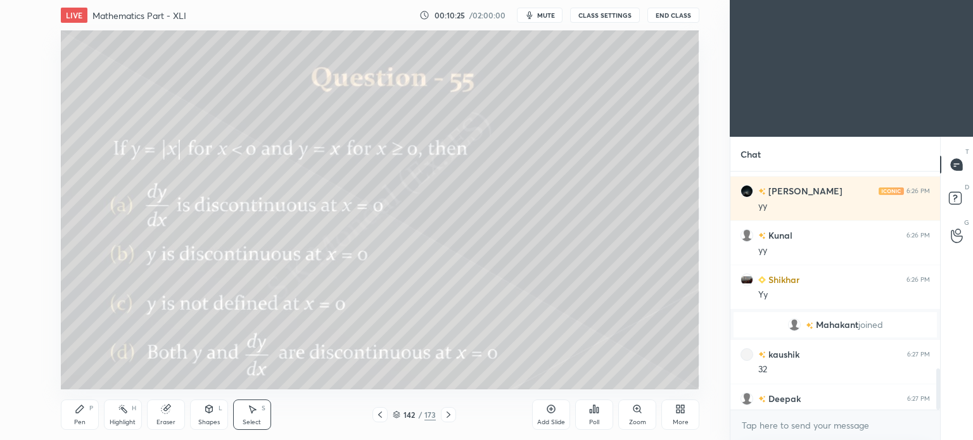
click at [543, 14] on span "mute" at bounding box center [546, 15] width 18 height 9
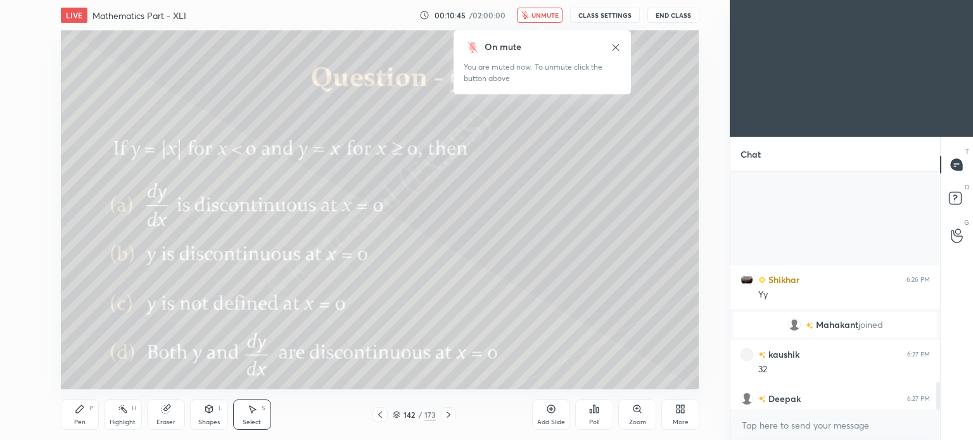
scroll to position [1802, 0]
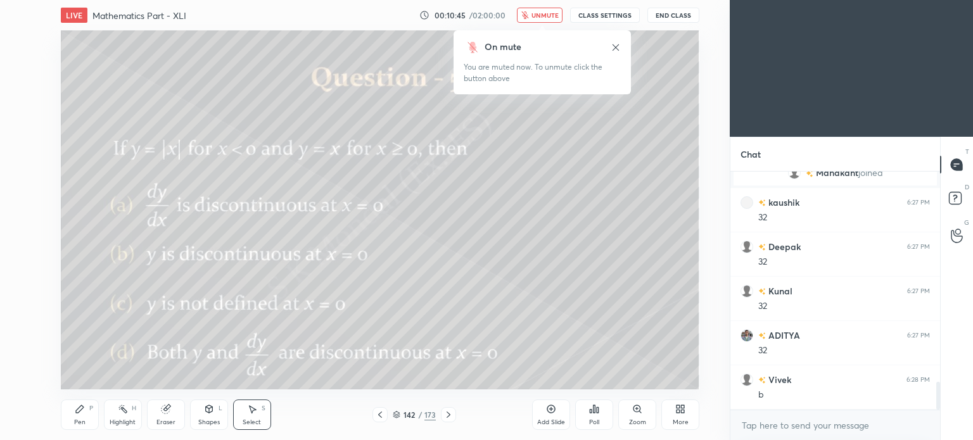
click at [548, 11] on span "unmute" at bounding box center [545, 15] width 27 height 9
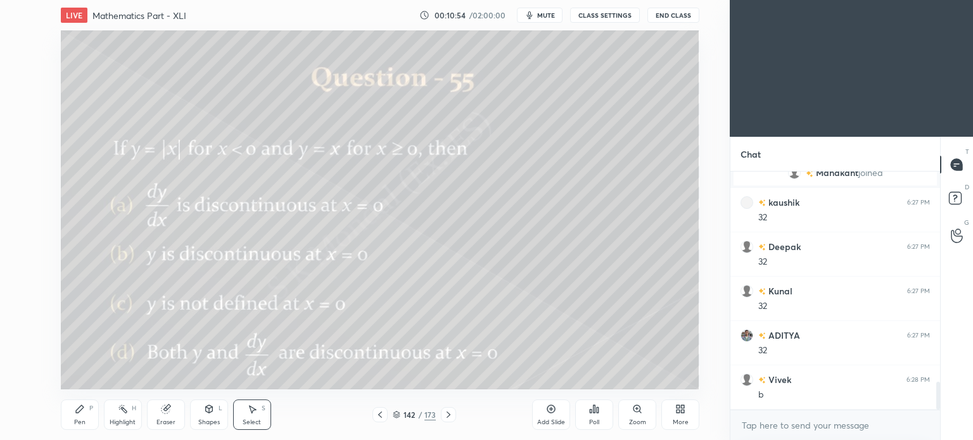
scroll to position [1847, 0]
click at [381, 413] on icon at bounding box center [380, 415] width 4 height 6
click at [445, 417] on icon at bounding box center [449, 415] width 10 height 10
click at [380, 413] on icon at bounding box center [380, 415] width 10 height 10
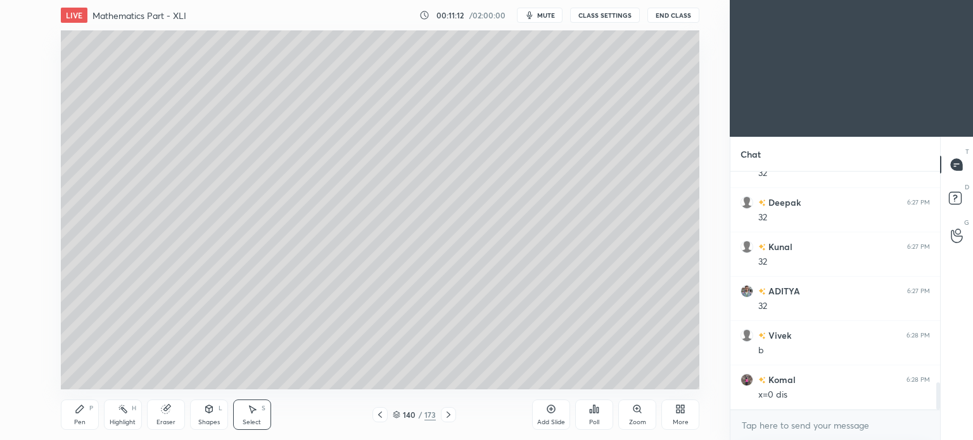
click at [380, 413] on icon at bounding box center [380, 415] width 10 height 10
click at [447, 419] on icon at bounding box center [449, 415] width 10 height 10
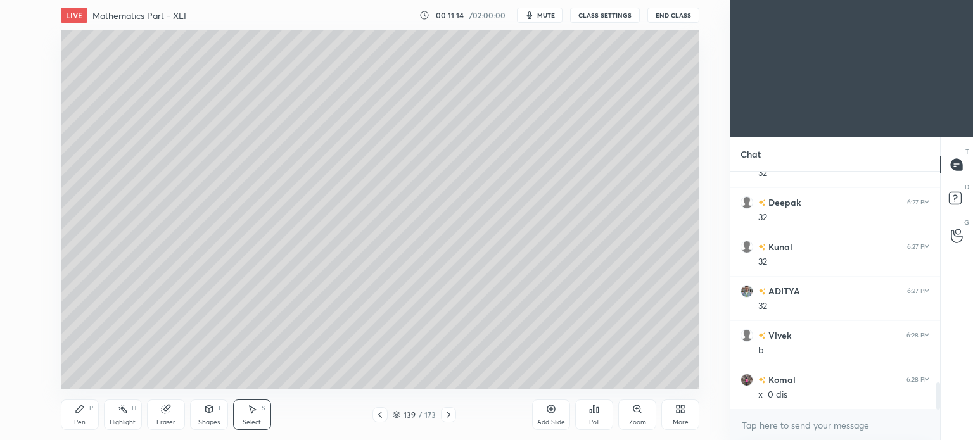
click at [447, 419] on icon at bounding box center [449, 415] width 10 height 10
click at [446, 418] on icon at bounding box center [449, 415] width 10 height 10
click at [70, 414] on div "Pen P" at bounding box center [80, 415] width 38 height 30
click at [78, 416] on div "Pen P" at bounding box center [80, 415] width 38 height 30
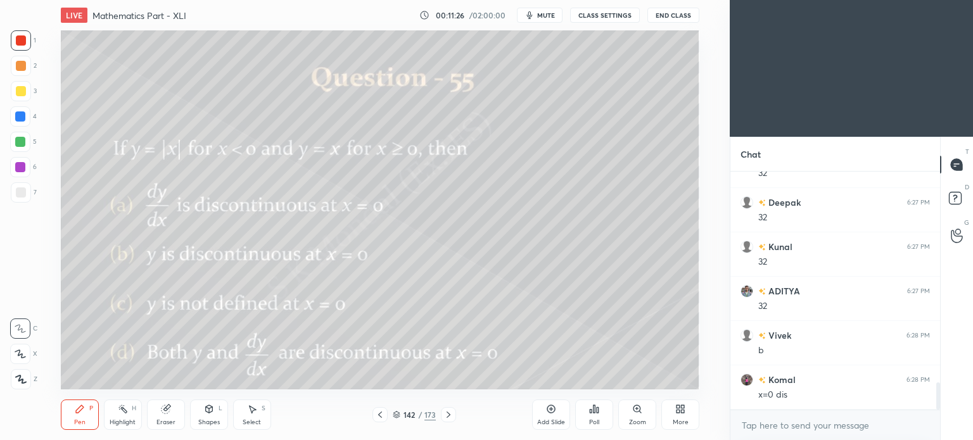
click at [20, 93] on div at bounding box center [21, 91] width 10 height 10
click at [21, 93] on div at bounding box center [21, 91] width 10 height 10
click at [596, 415] on div "Poll" at bounding box center [594, 415] width 38 height 30
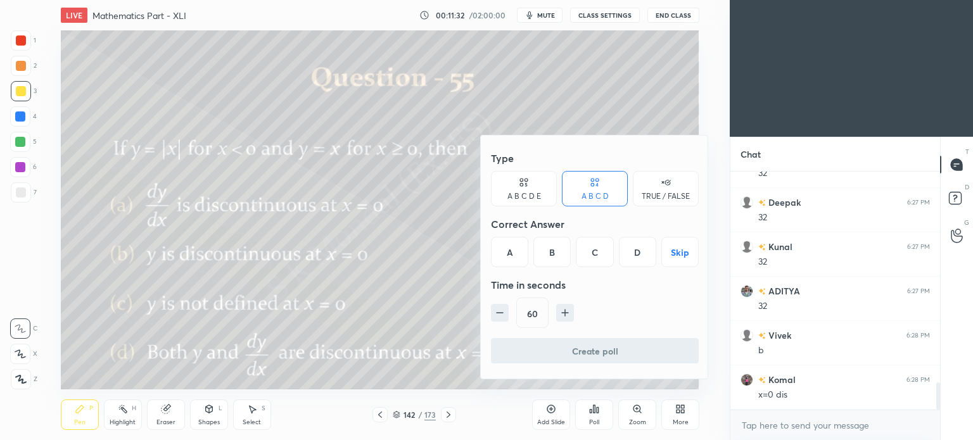
click at [512, 248] on div "A" at bounding box center [509, 252] width 37 height 30
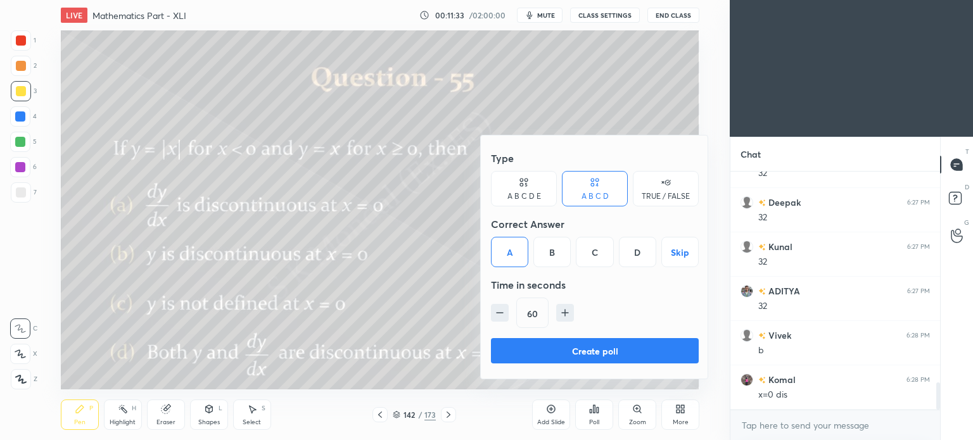
click at [596, 350] on button "Create poll" at bounding box center [595, 350] width 208 height 25
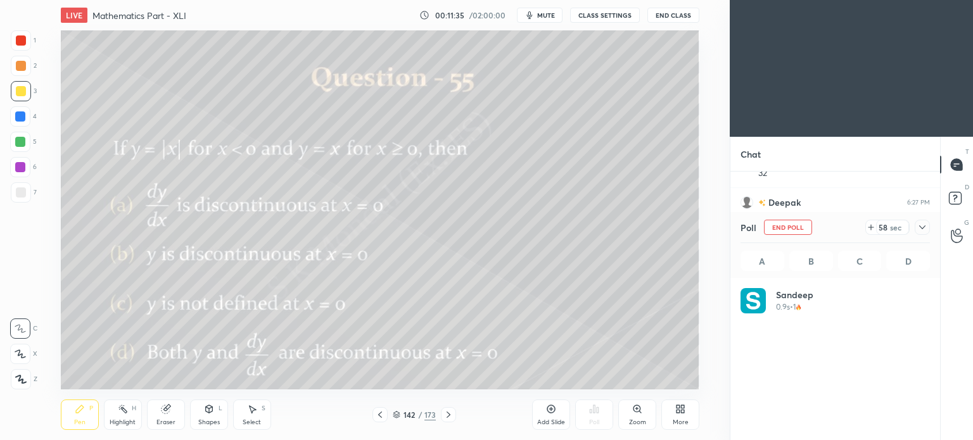
scroll to position [148, 186]
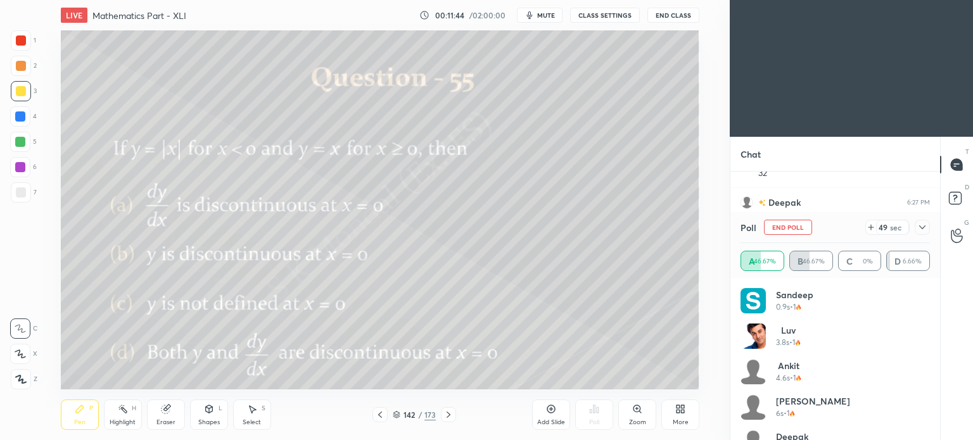
click at [124, 421] on div "Highlight" at bounding box center [123, 422] width 26 height 6
click at [20, 93] on div at bounding box center [21, 91] width 10 height 10
click at [74, 417] on div "Pen P" at bounding box center [80, 415] width 38 height 30
click at [76, 415] on div "Pen P" at bounding box center [80, 415] width 38 height 30
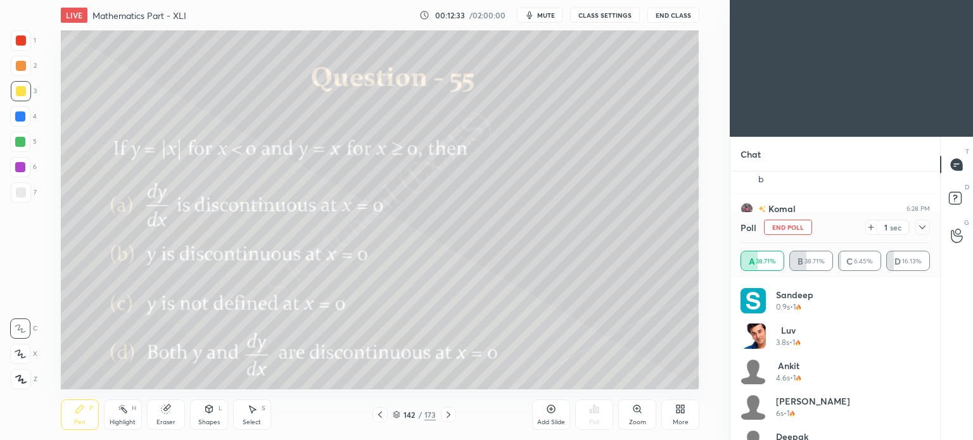
click at [874, 227] on icon at bounding box center [871, 227] width 10 height 10
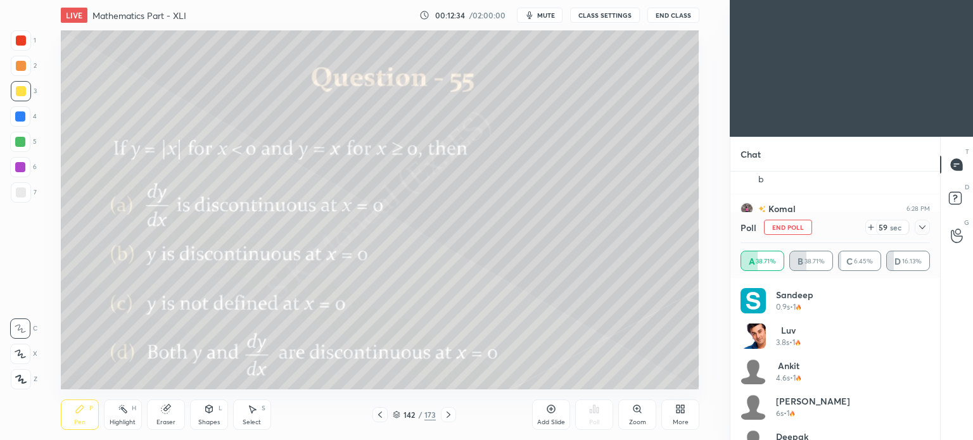
click at [874, 227] on icon at bounding box center [871, 227] width 10 height 10
click at [873, 227] on icon at bounding box center [867, 227] width 10 height 10
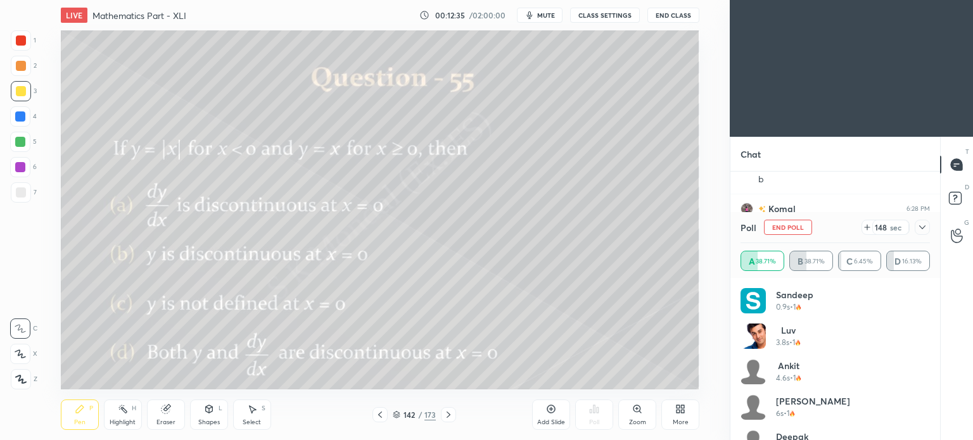
click at [873, 227] on icon at bounding box center [867, 227] width 10 height 10
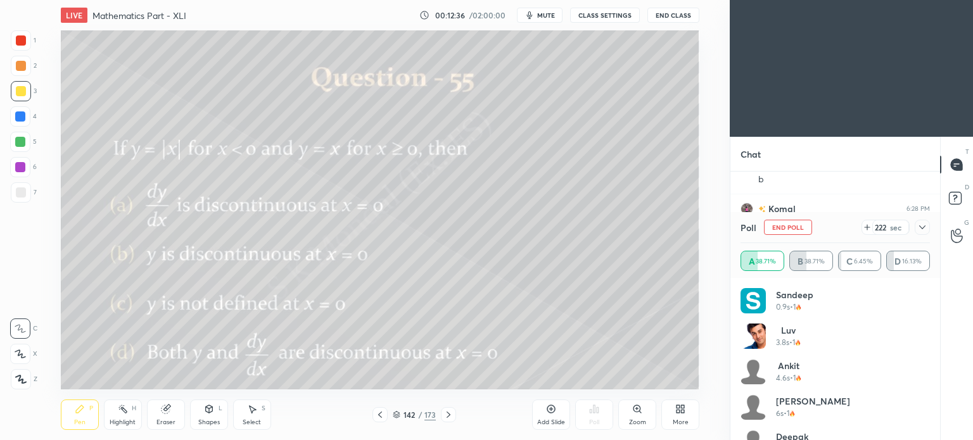
click at [873, 227] on icon at bounding box center [867, 227] width 10 height 10
click at [447, 418] on icon at bounding box center [449, 415] width 4 height 6
click at [385, 415] on icon at bounding box center [380, 415] width 10 height 10
click at [552, 413] on icon at bounding box center [552, 410] width 8 height 8
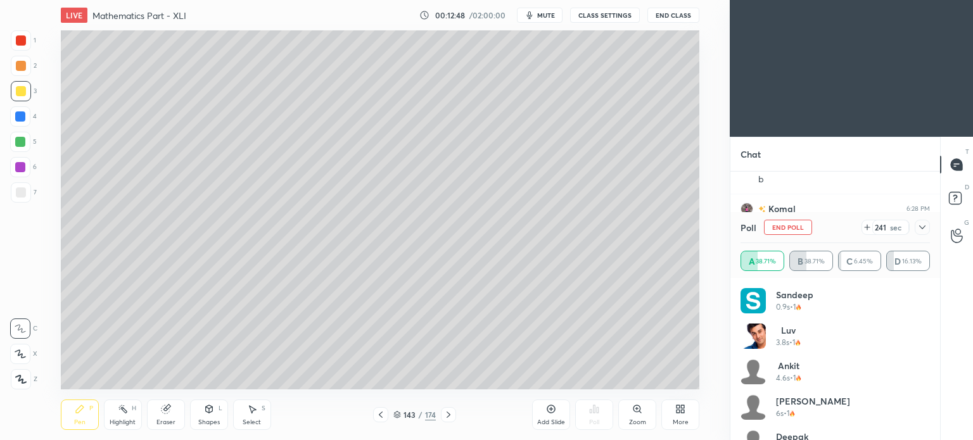
click at [22, 91] on div at bounding box center [21, 91] width 10 height 10
click at [160, 424] on div "Eraser" at bounding box center [166, 422] width 19 height 6
click at [160, 418] on div "Eraser" at bounding box center [166, 415] width 38 height 30
click at [85, 414] on div "Pen P" at bounding box center [80, 415] width 38 height 30
click at [86, 415] on div "Pen P" at bounding box center [80, 415] width 38 height 30
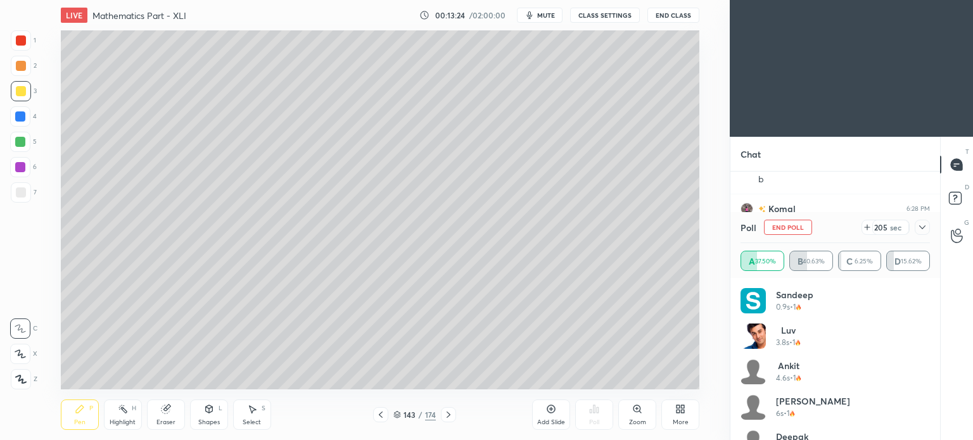
click at [119, 416] on div "Highlight H" at bounding box center [123, 415] width 38 height 30
click at [119, 418] on div "Highlight H" at bounding box center [123, 415] width 38 height 30
click at [76, 423] on div "Pen" at bounding box center [79, 422] width 11 height 6
click at [74, 423] on div "Pen P" at bounding box center [80, 415] width 38 height 30
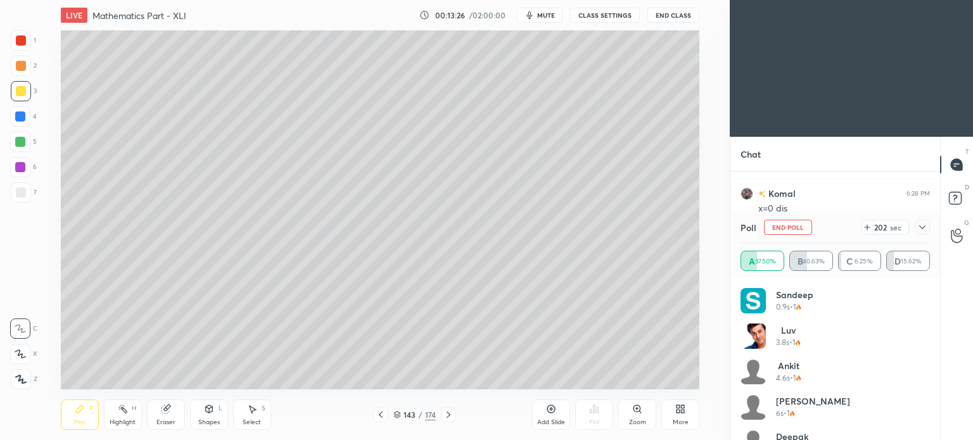
click at [72, 423] on div "Pen P" at bounding box center [80, 415] width 38 height 30
click at [384, 416] on icon at bounding box center [381, 415] width 10 height 10
click at [446, 416] on icon at bounding box center [449, 415] width 10 height 10
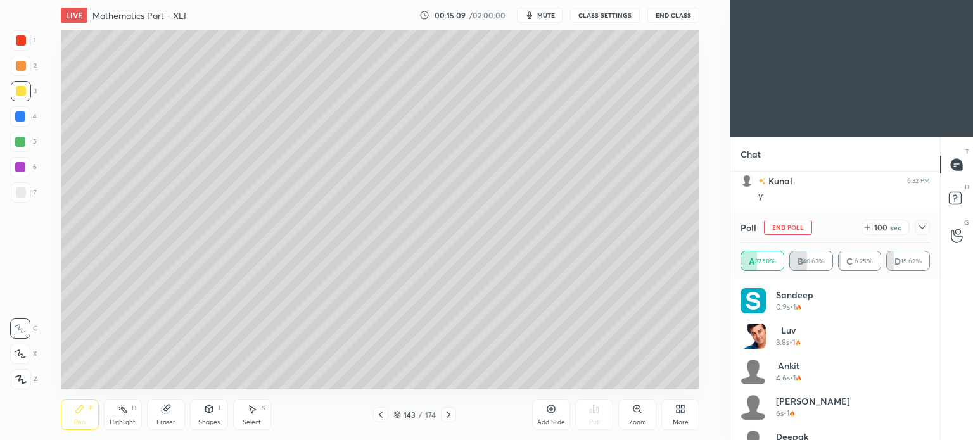
click at [120, 414] on icon at bounding box center [123, 409] width 10 height 10
click at [121, 420] on div "Highlight" at bounding box center [123, 422] width 26 height 6
click at [84, 411] on icon at bounding box center [80, 409] width 10 height 10
click at [86, 410] on div "Pen P" at bounding box center [80, 415] width 38 height 30
click at [23, 146] on div at bounding box center [20, 142] width 10 height 10
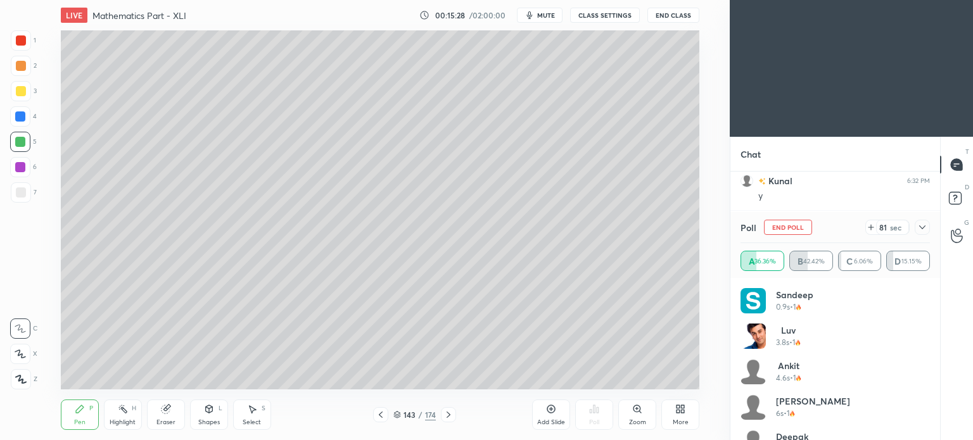
click at [15, 146] on div at bounding box center [20, 142] width 10 height 10
click at [23, 147] on div at bounding box center [20, 142] width 20 height 20
click at [20, 95] on div at bounding box center [21, 91] width 10 height 10
click at [18, 64] on div at bounding box center [21, 66] width 10 height 10
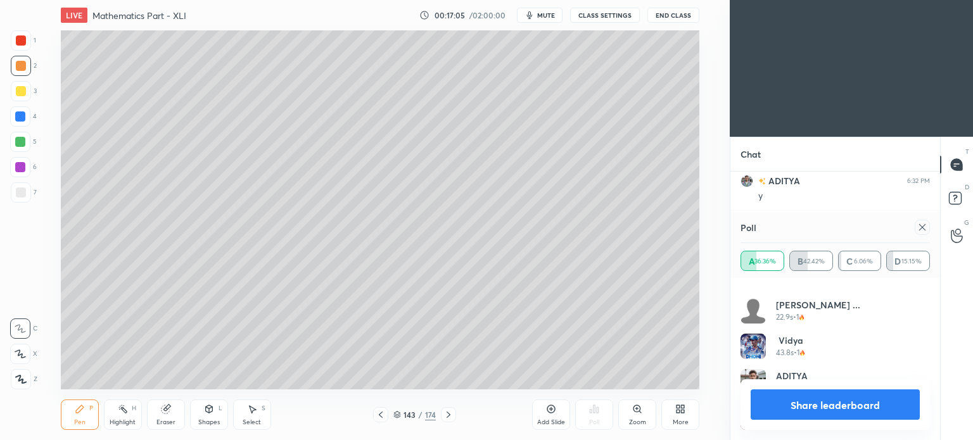
scroll to position [2474, 0]
click at [847, 402] on button "Share leaderboard" at bounding box center [835, 405] width 169 height 30
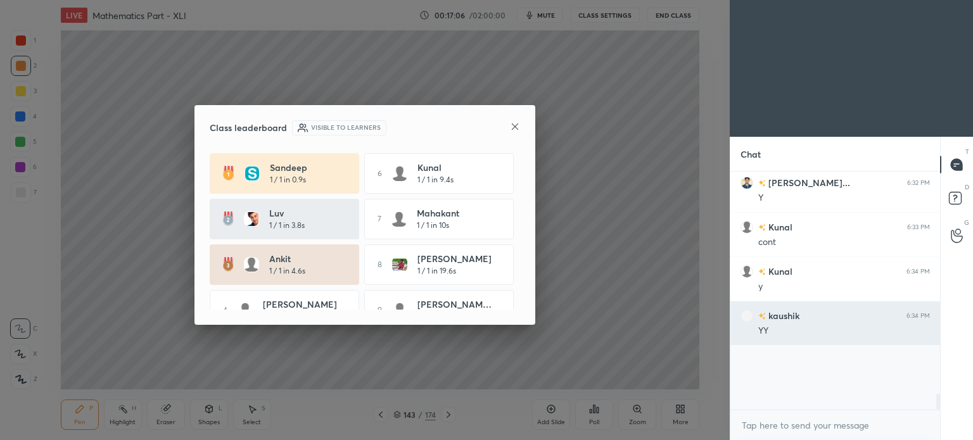
scroll to position [4, 4]
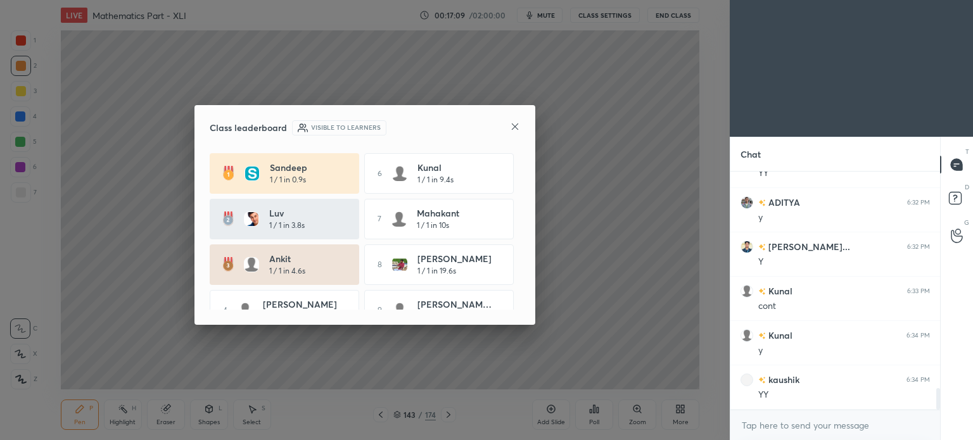
click at [513, 127] on icon at bounding box center [515, 127] width 10 height 10
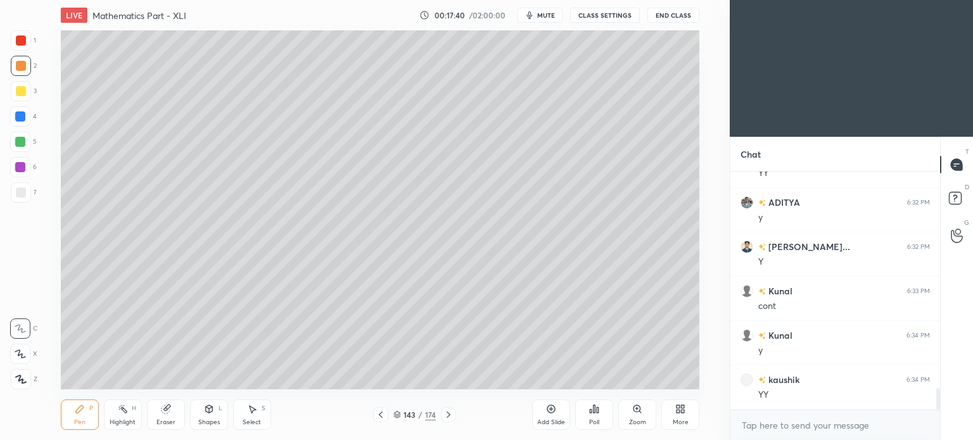
click at [382, 413] on icon at bounding box center [381, 415] width 10 height 10
click at [446, 414] on icon at bounding box center [449, 415] width 10 height 10
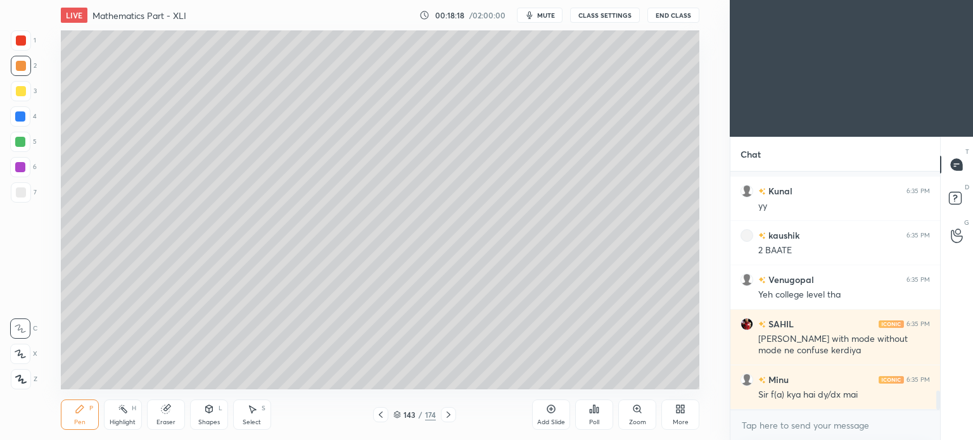
scroll to position [2786, 0]
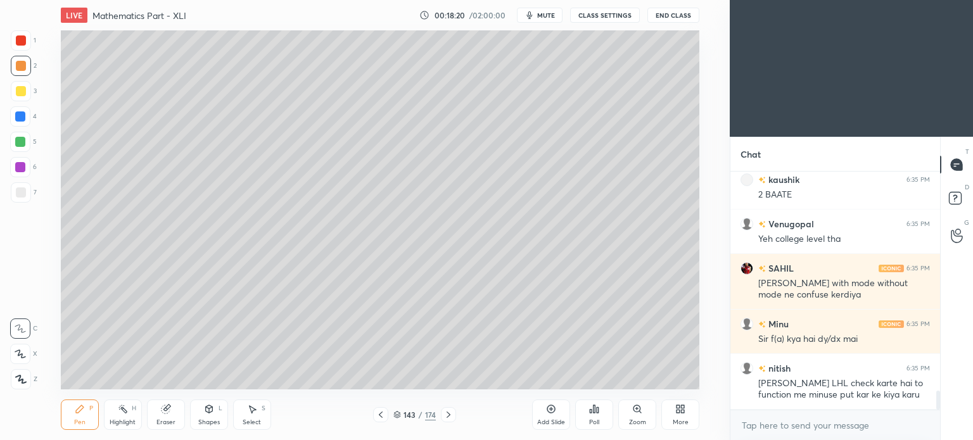
click at [383, 416] on icon at bounding box center [381, 415] width 10 height 10
click at [117, 422] on div "Highlight" at bounding box center [123, 422] width 26 height 6
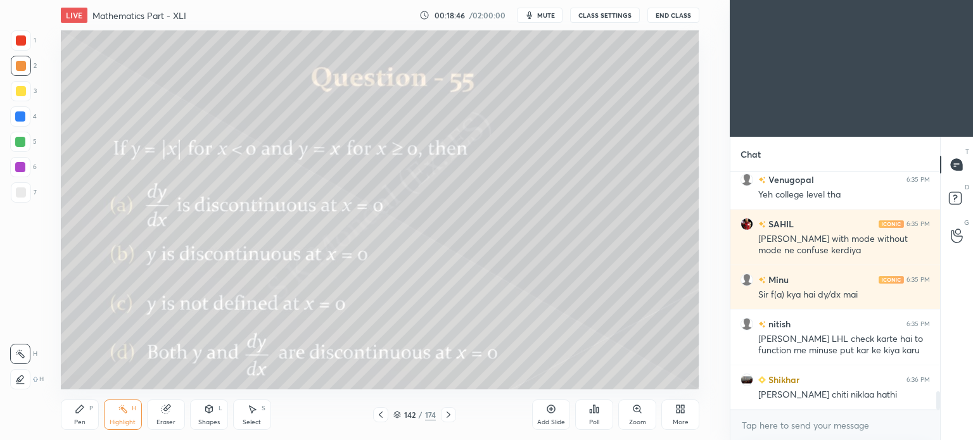
click at [78, 411] on icon at bounding box center [80, 410] width 8 height 8
click at [80, 411] on icon at bounding box center [80, 410] width 8 height 8
click at [380, 415] on icon at bounding box center [381, 415] width 10 height 10
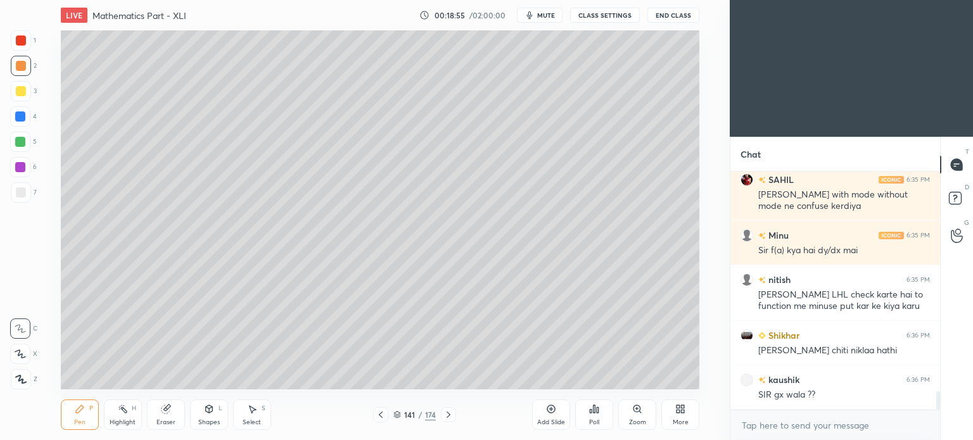
click at [449, 416] on icon at bounding box center [449, 415] width 10 height 10
click at [446, 415] on icon at bounding box center [449, 415] width 10 height 10
click at [124, 413] on rect at bounding box center [124, 410] width 6 height 6
click at [124, 408] on icon at bounding box center [123, 409] width 10 height 10
click at [383, 414] on icon at bounding box center [381, 415] width 10 height 10
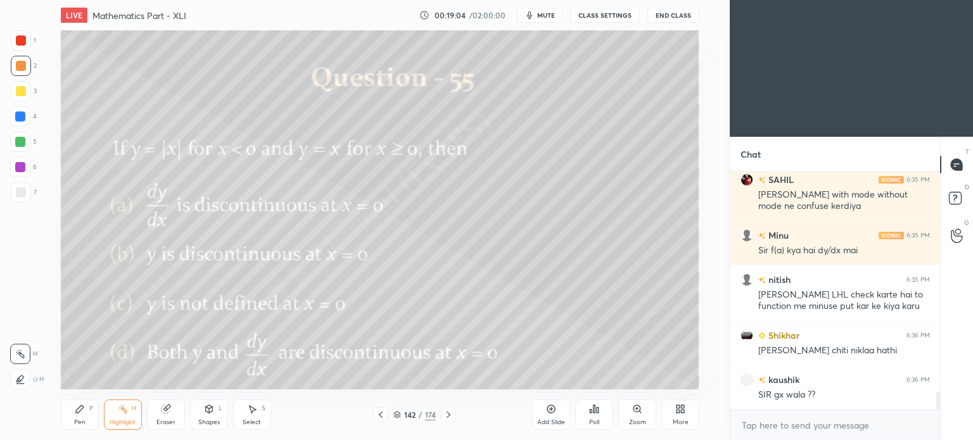
click at [72, 419] on div "Pen P" at bounding box center [80, 415] width 38 height 30
click at [82, 418] on div "Pen P" at bounding box center [80, 415] width 38 height 30
click at [124, 414] on icon at bounding box center [123, 409] width 10 height 10
click at [80, 420] on div "Pen" at bounding box center [79, 422] width 11 height 6
click at [84, 421] on div "Pen" at bounding box center [79, 422] width 11 height 6
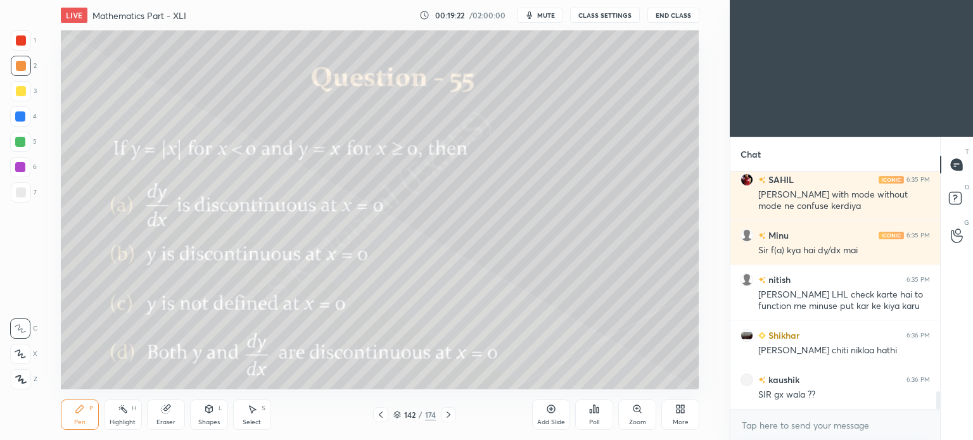
click at [450, 413] on icon at bounding box center [449, 415] width 10 height 10
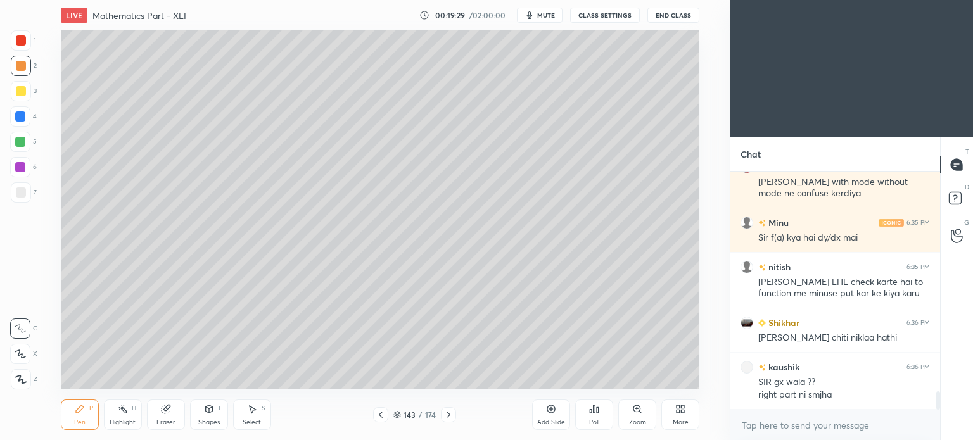
click at [380, 417] on icon at bounding box center [381, 415] width 4 height 6
click at [129, 416] on div "Highlight H" at bounding box center [123, 415] width 38 height 30
click at [451, 411] on icon at bounding box center [449, 415] width 10 height 10
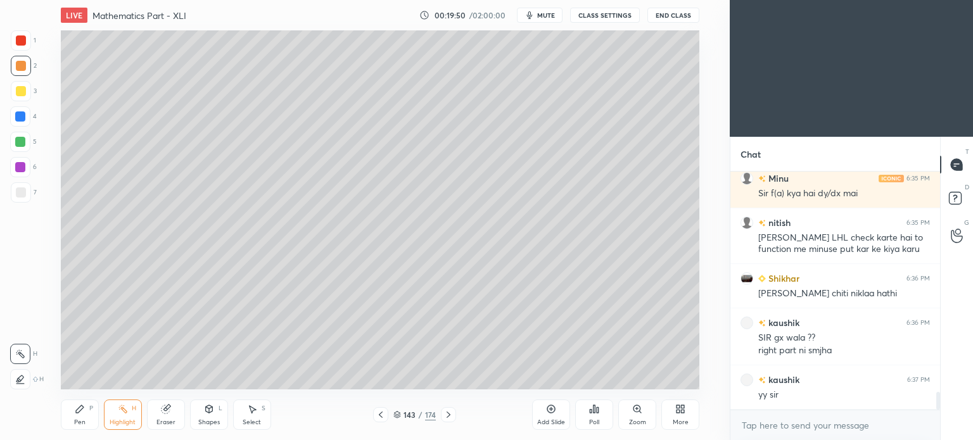
scroll to position [2944, 0]
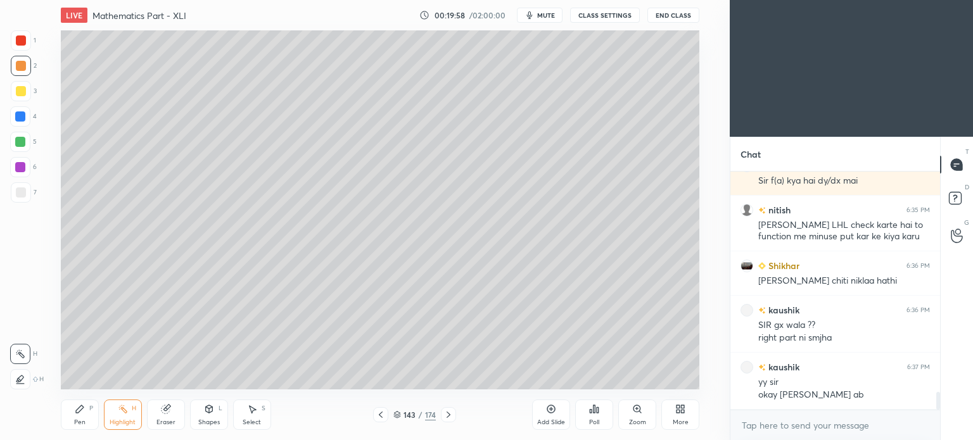
click at [127, 422] on div "Highlight" at bounding box center [123, 422] width 26 height 6
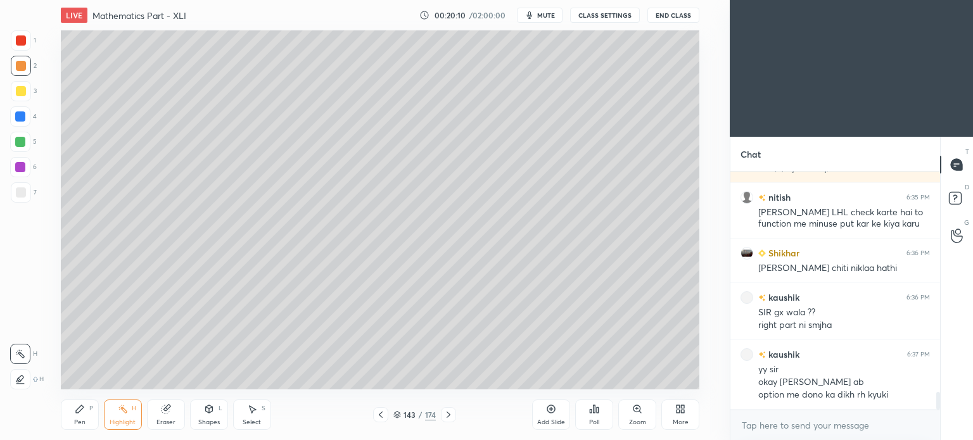
click at [378, 416] on icon at bounding box center [381, 415] width 10 height 10
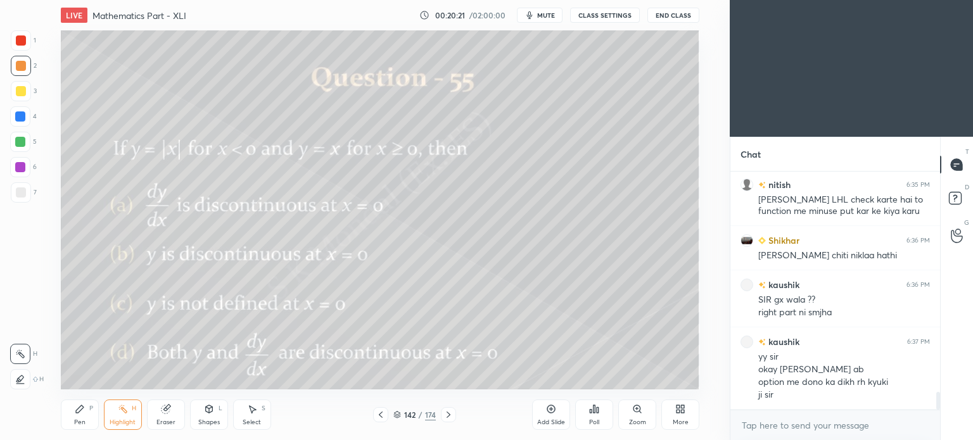
click at [448, 415] on icon at bounding box center [449, 415] width 10 height 10
click at [122, 422] on div "Highlight" at bounding box center [123, 422] width 26 height 6
click at [121, 422] on div "Highlight" at bounding box center [123, 422] width 26 height 6
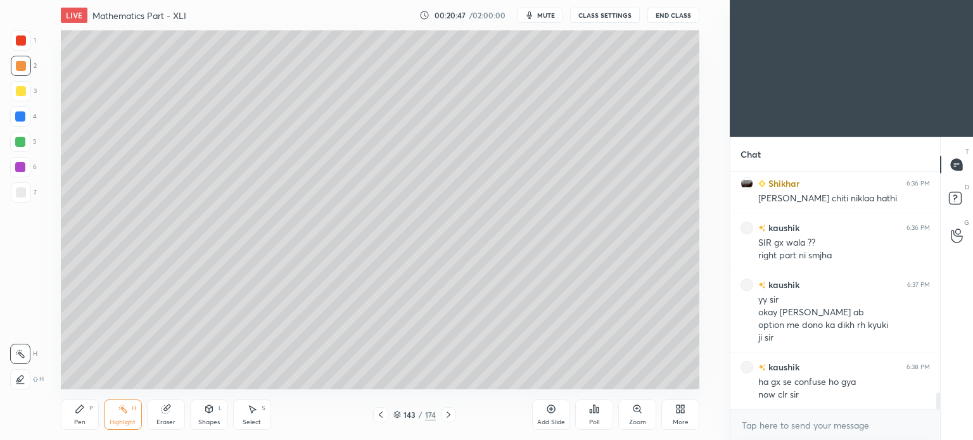
scroll to position [3082, 0]
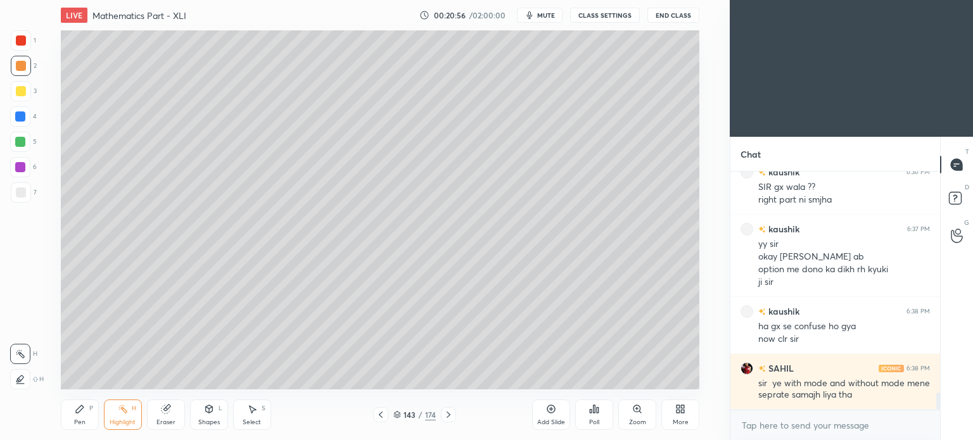
click at [378, 413] on icon at bounding box center [381, 415] width 10 height 10
click at [378, 416] on icon at bounding box center [381, 415] width 10 height 10
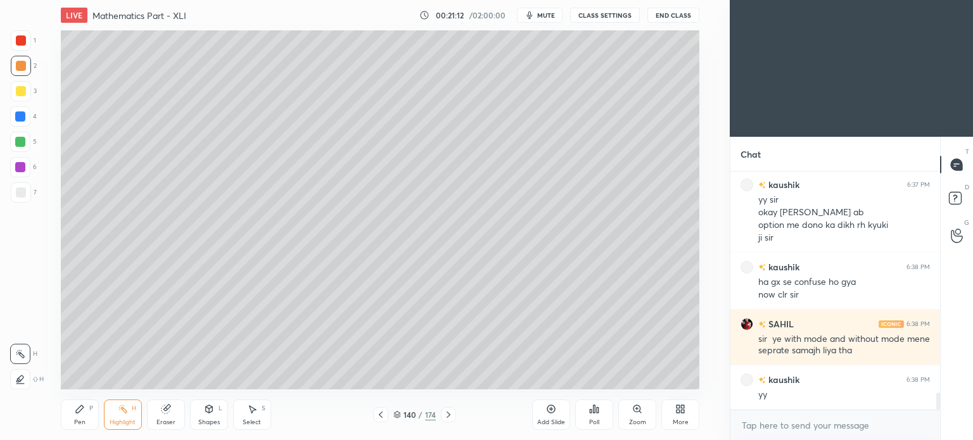
click at [378, 416] on icon at bounding box center [381, 415] width 10 height 10
click at [398, 416] on icon at bounding box center [397, 416] width 6 height 2
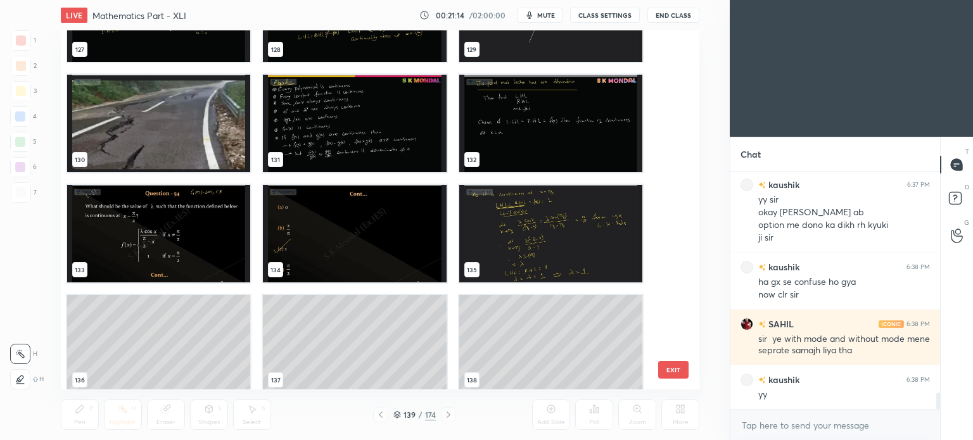
scroll to position [4696, 0]
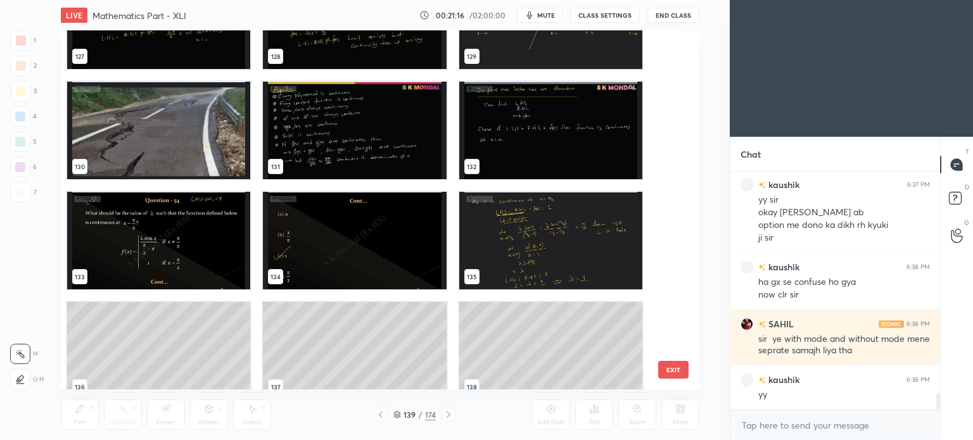
click at [373, 139] on img "grid" at bounding box center [354, 131] width 183 height 98
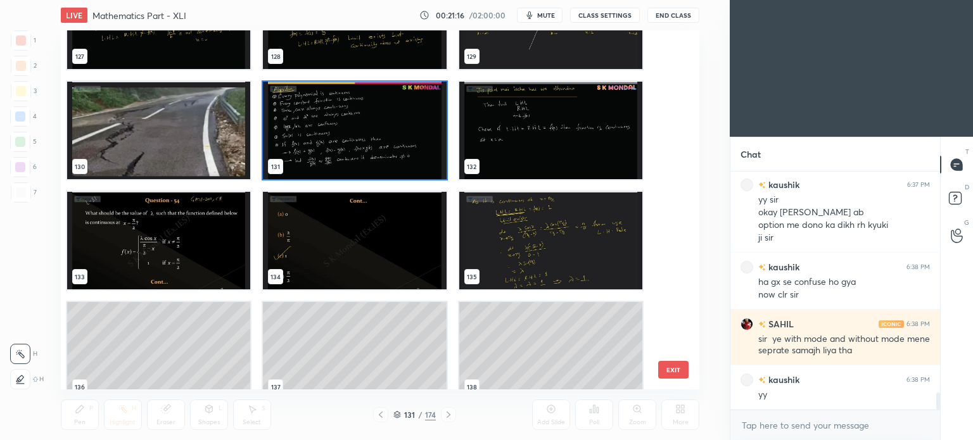
click at [373, 139] on img "grid" at bounding box center [354, 131] width 183 height 98
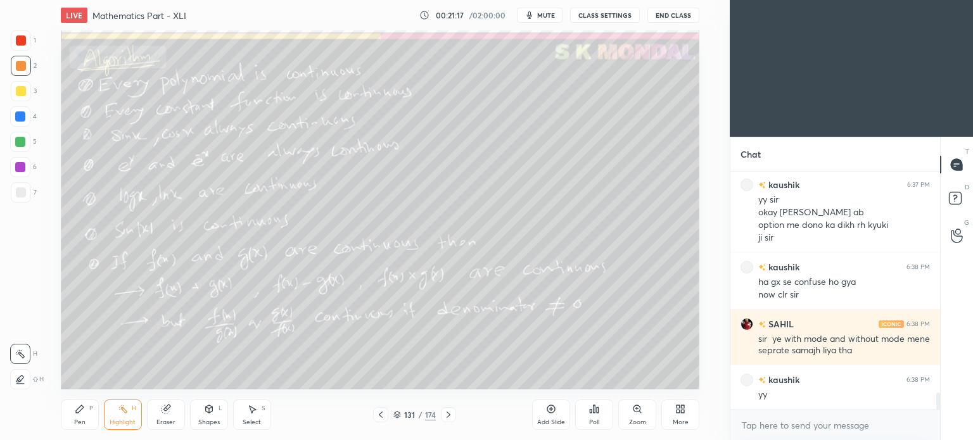
click at [454, 413] on div at bounding box center [448, 414] width 15 height 15
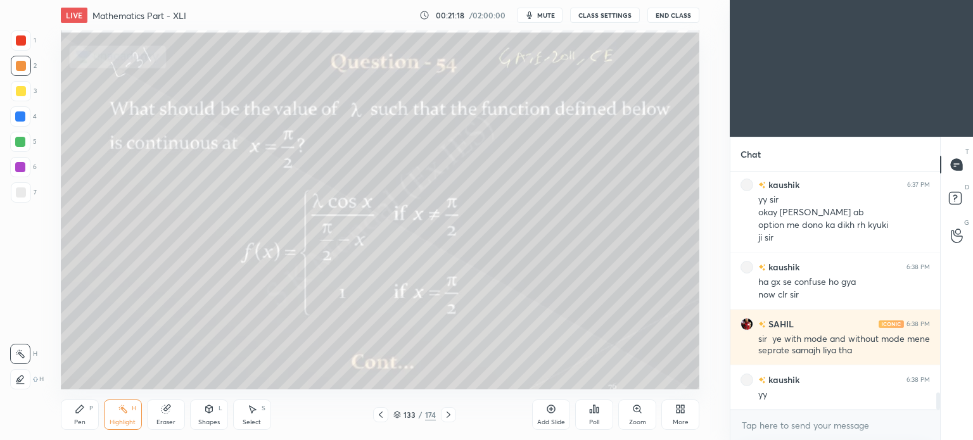
click at [454, 413] on div at bounding box center [448, 414] width 15 height 15
click at [379, 420] on div at bounding box center [380, 414] width 15 height 15
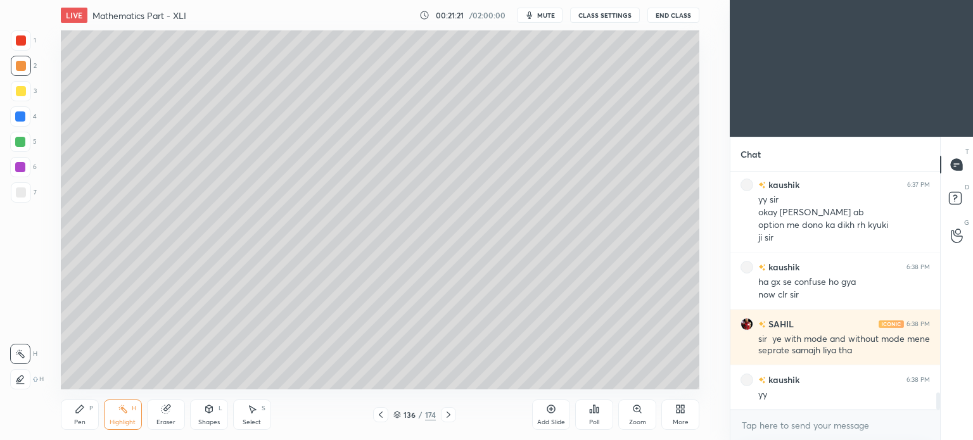
click at [379, 420] on div at bounding box center [380, 414] width 15 height 15
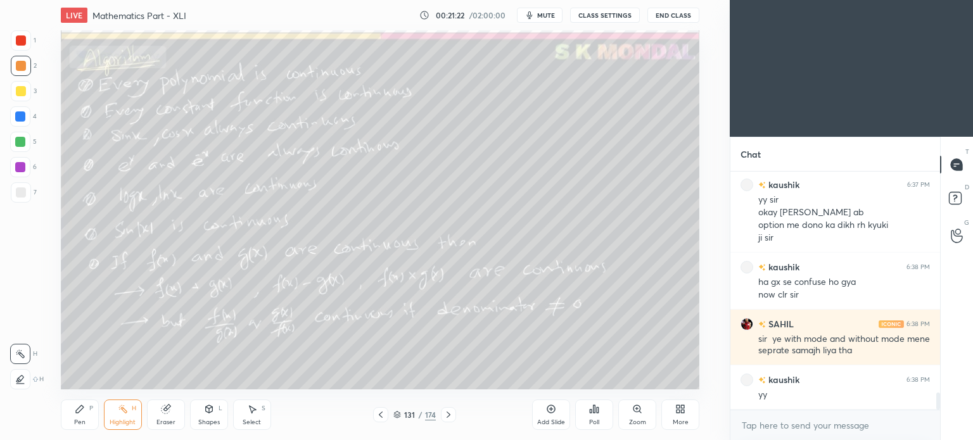
click at [379, 420] on div at bounding box center [380, 414] width 15 height 15
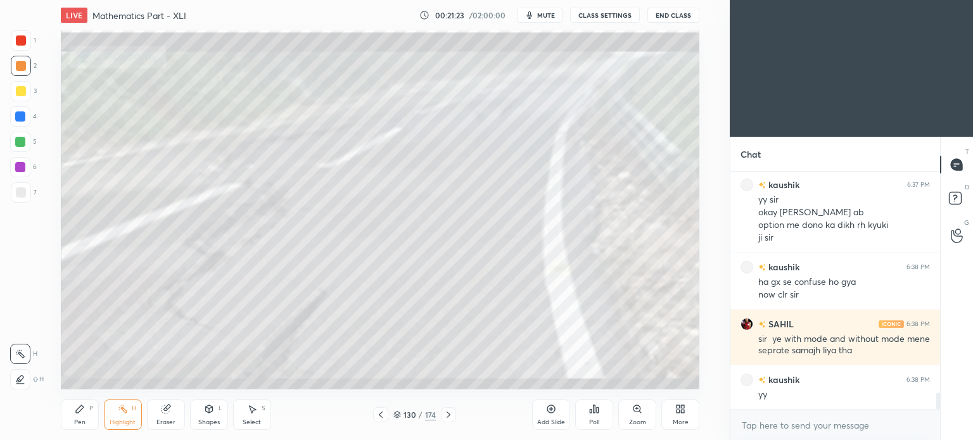
click at [379, 420] on div at bounding box center [380, 414] width 15 height 15
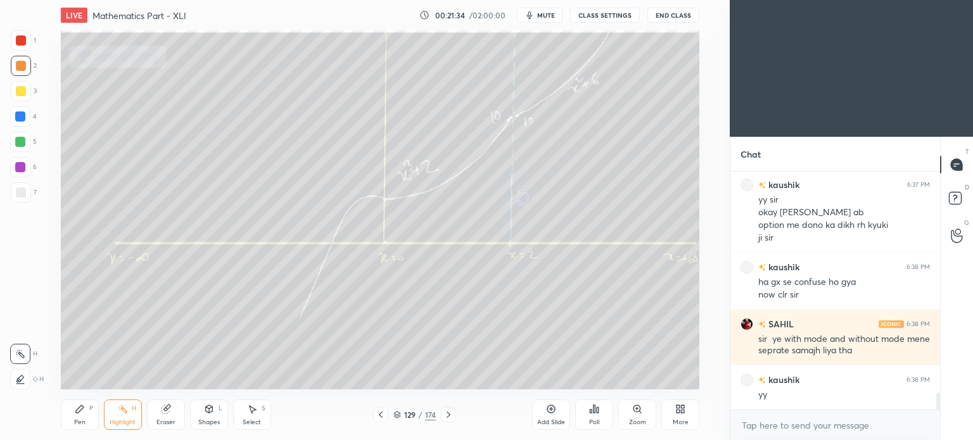
click at [126, 423] on div "Highlight" at bounding box center [123, 422] width 26 height 6
click at [129, 422] on div "Highlight" at bounding box center [123, 422] width 26 height 6
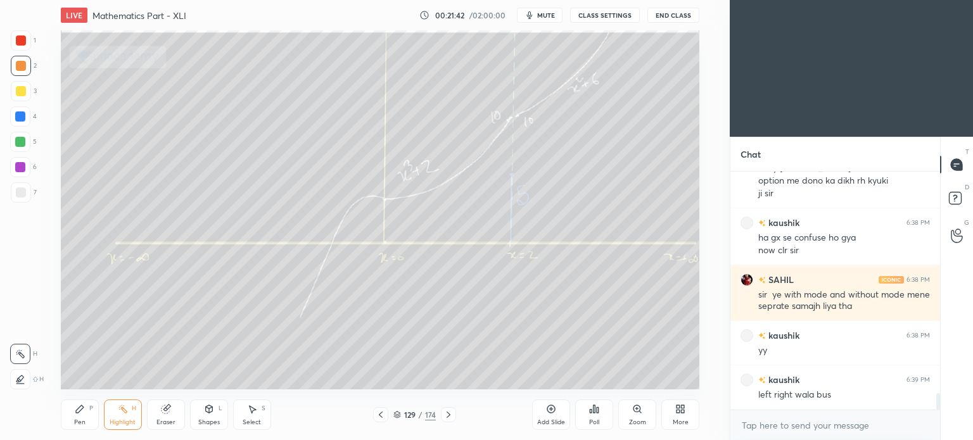
click at [385, 414] on icon at bounding box center [381, 415] width 10 height 10
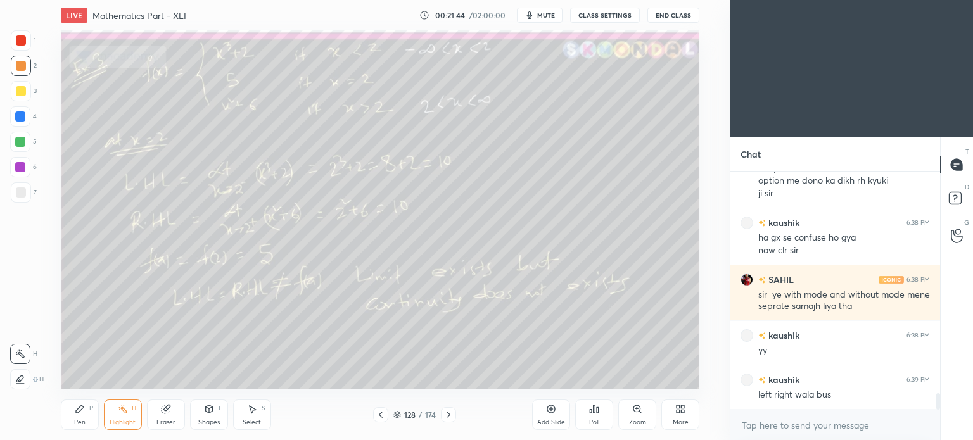
click at [380, 414] on icon at bounding box center [381, 415] width 10 height 10
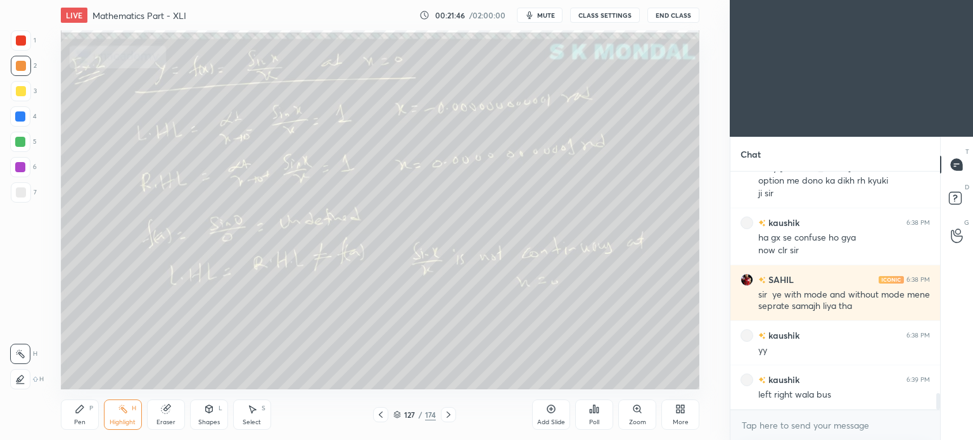
click at [449, 413] on icon at bounding box center [449, 415] width 10 height 10
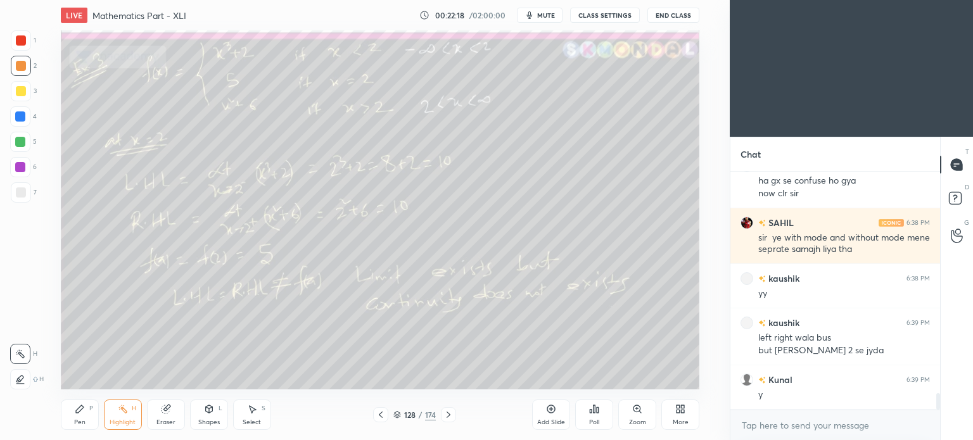
scroll to position [3272, 0]
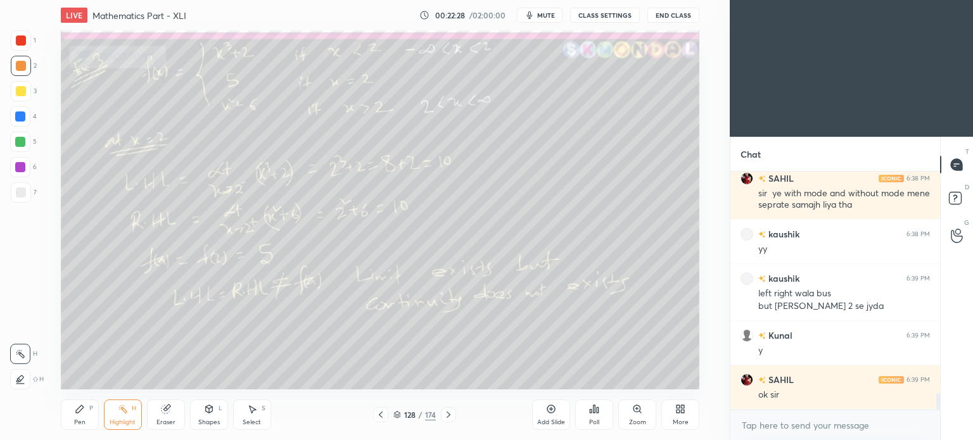
click at [442, 418] on div at bounding box center [448, 414] width 15 height 15
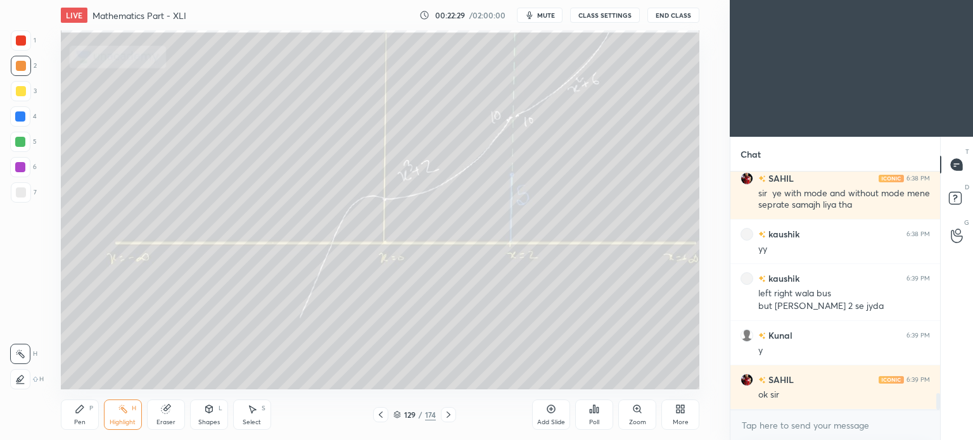
click at [127, 421] on div "Highlight" at bounding box center [123, 422] width 26 height 6
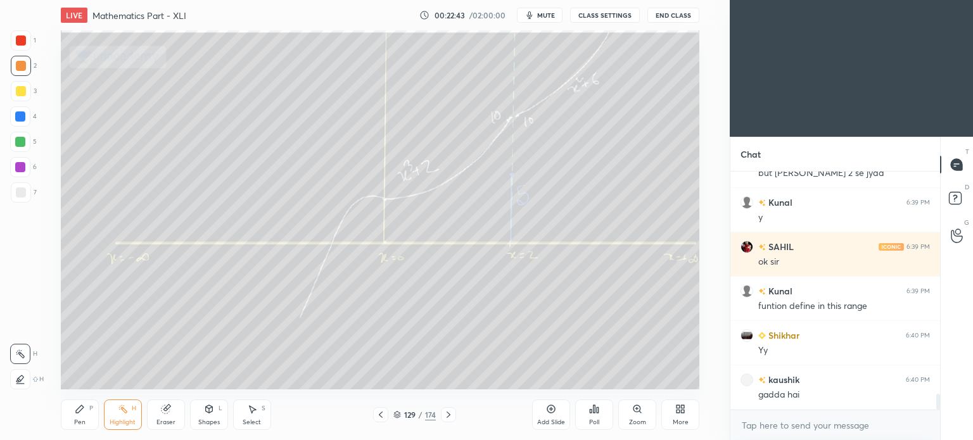
scroll to position [3450, 0]
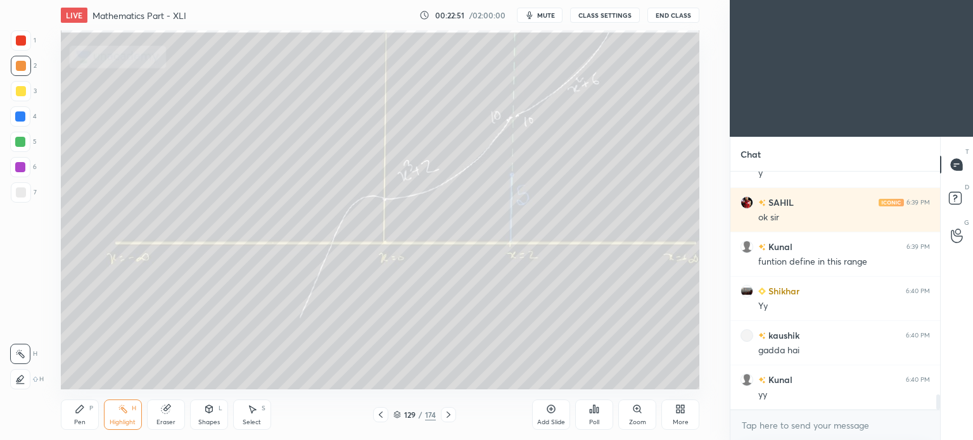
click at [377, 416] on icon at bounding box center [381, 415] width 10 height 10
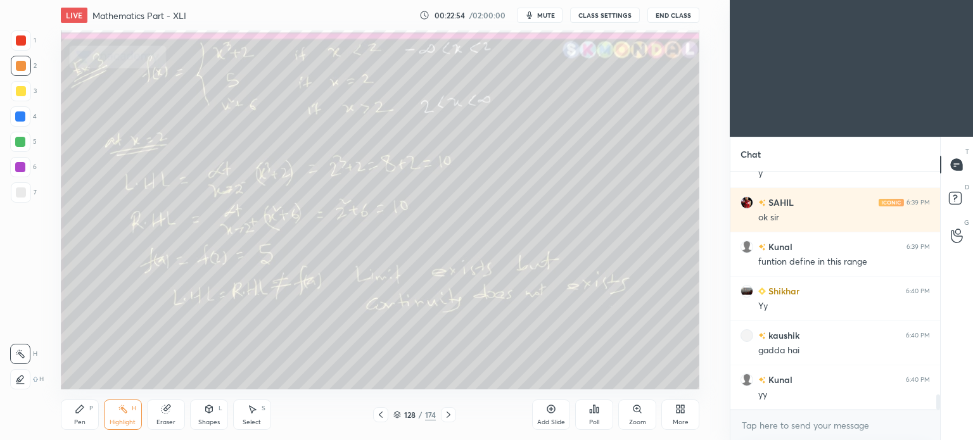
click at [122, 421] on div "Highlight" at bounding box center [123, 422] width 26 height 6
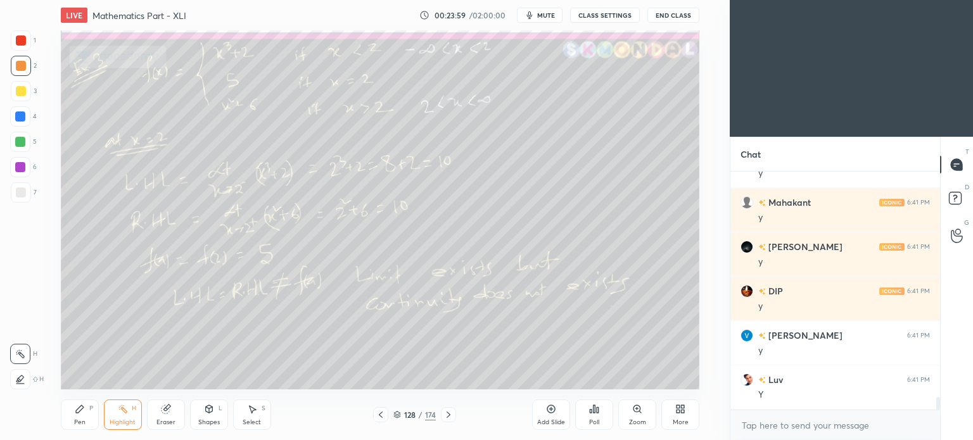
scroll to position [4315, 0]
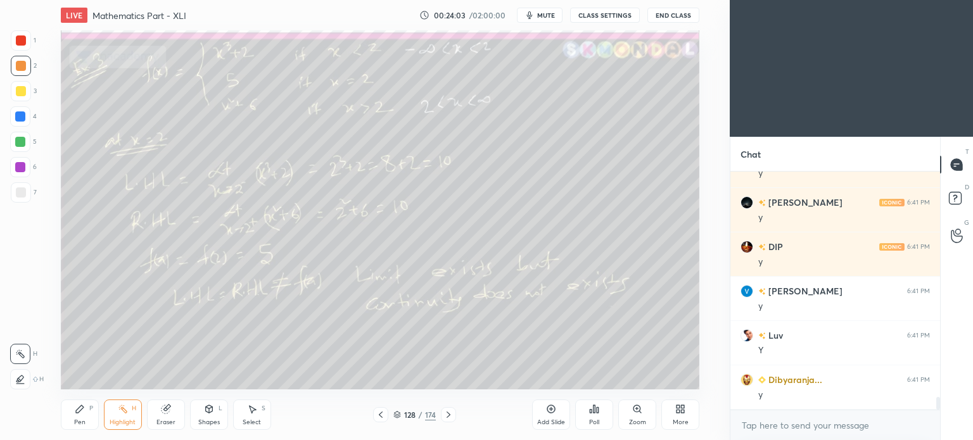
click at [395, 417] on icon at bounding box center [398, 415] width 8 height 8
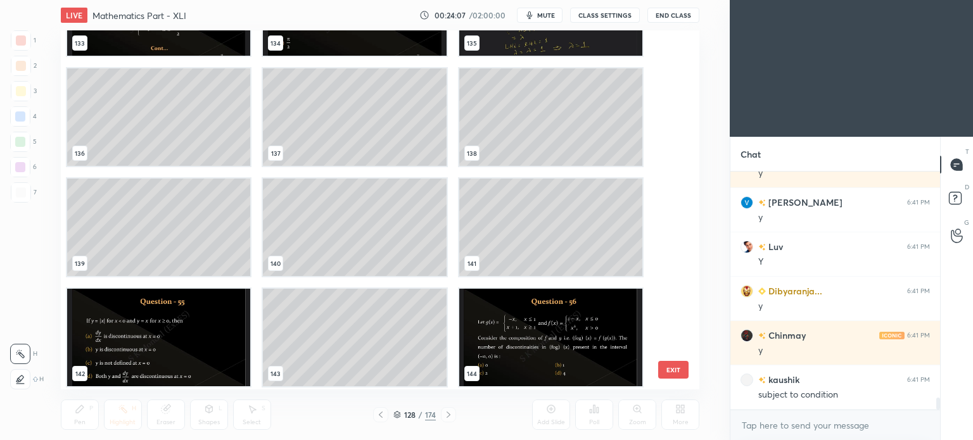
scroll to position [4952, 0]
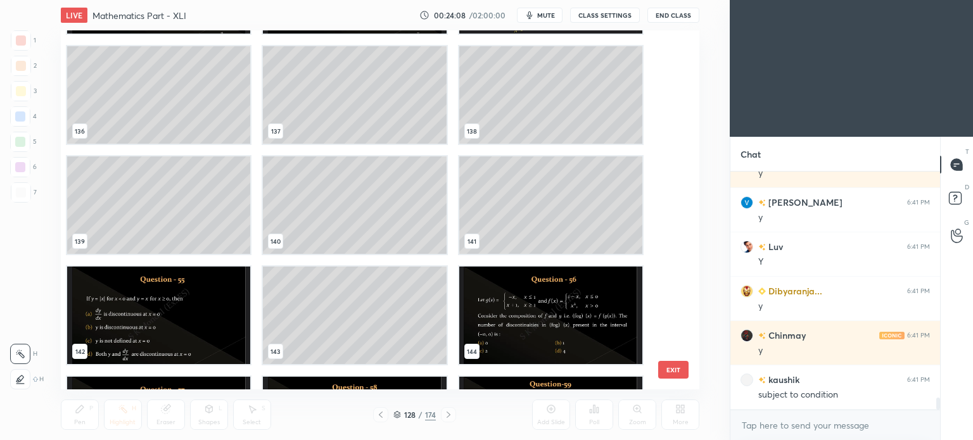
click at [165, 316] on img "grid" at bounding box center [158, 316] width 183 height 98
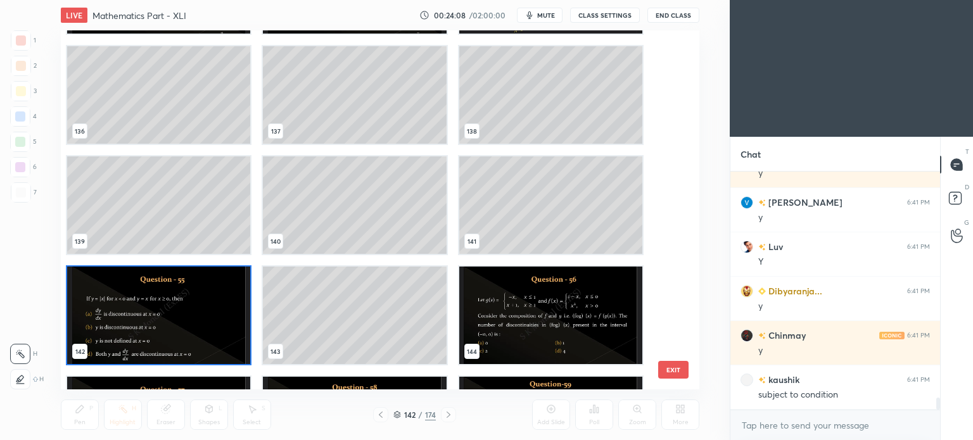
click at [165, 316] on img "grid" at bounding box center [158, 316] width 183 height 98
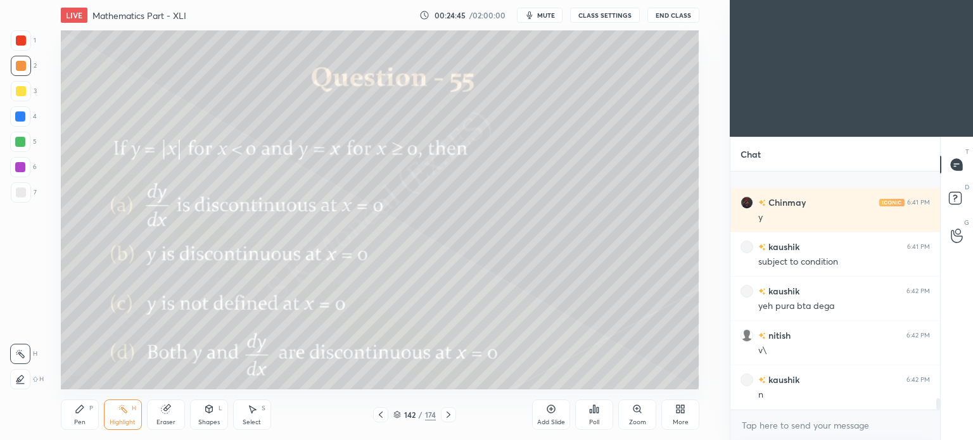
scroll to position [4626, 0]
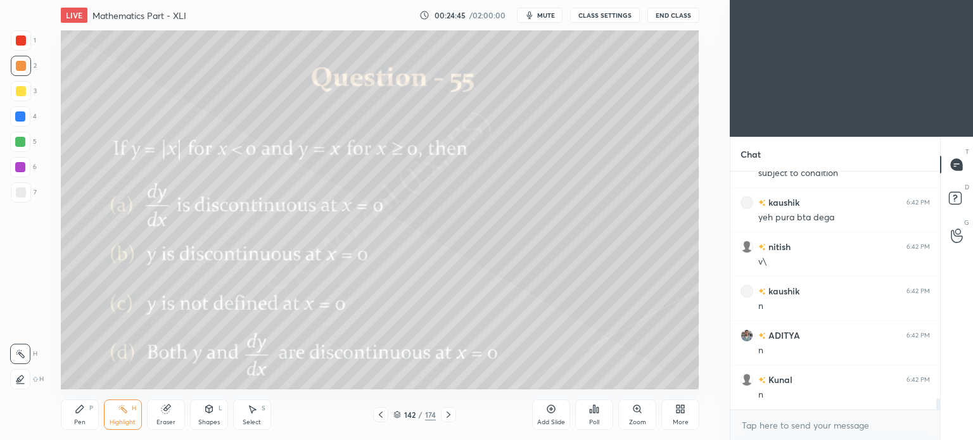
click at [451, 411] on icon at bounding box center [449, 415] width 10 height 10
click at [546, 423] on div "Add Slide" at bounding box center [551, 422] width 28 height 6
click at [23, 96] on div at bounding box center [21, 91] width 10 height 10
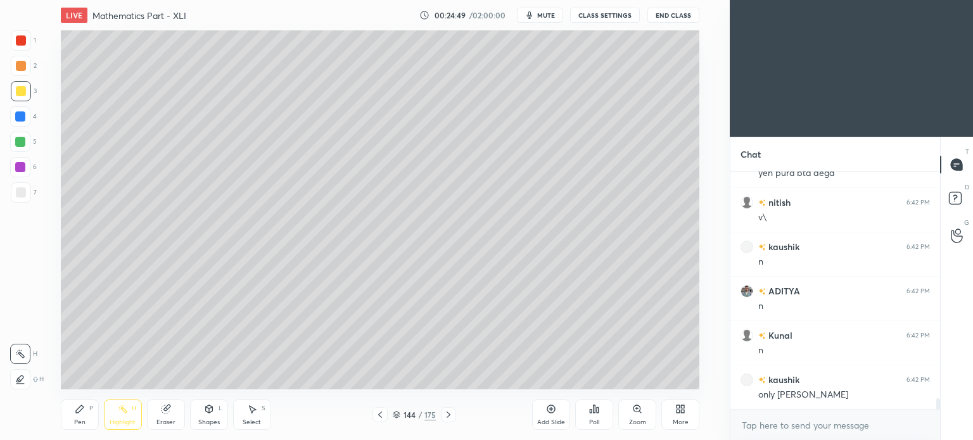
click at [76, 422] on div "Pen" at bounding box center [79, 422] width 11 height 6
click at [82, 421] on div "Pen" at bounding box center [79, 422] width 11 height 6
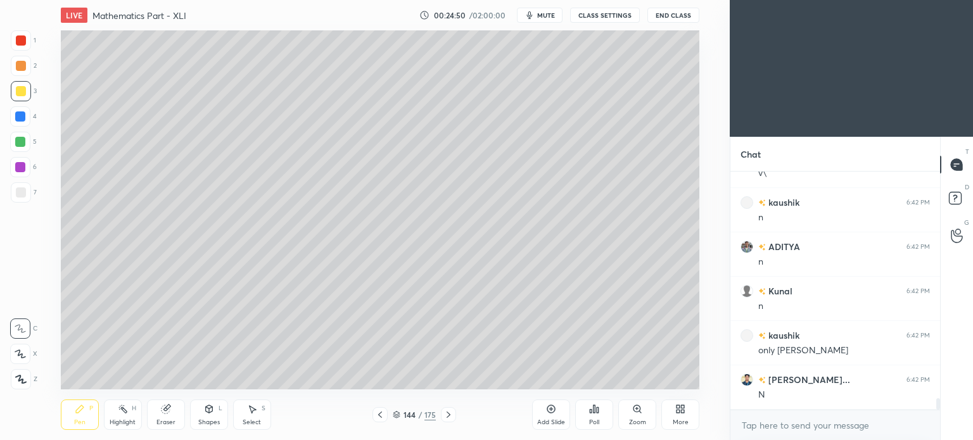
scroll to position [4759, 0]
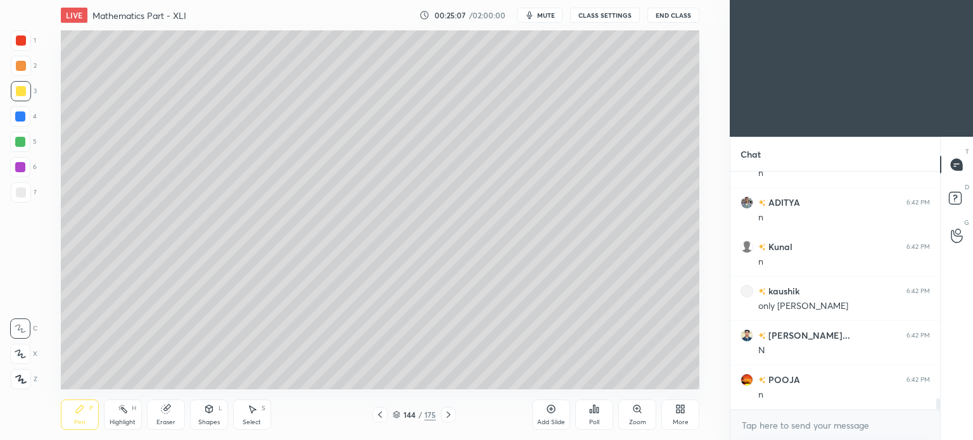
click at [22, 192] on div at bounding box center [21, 193] width 10 height 10
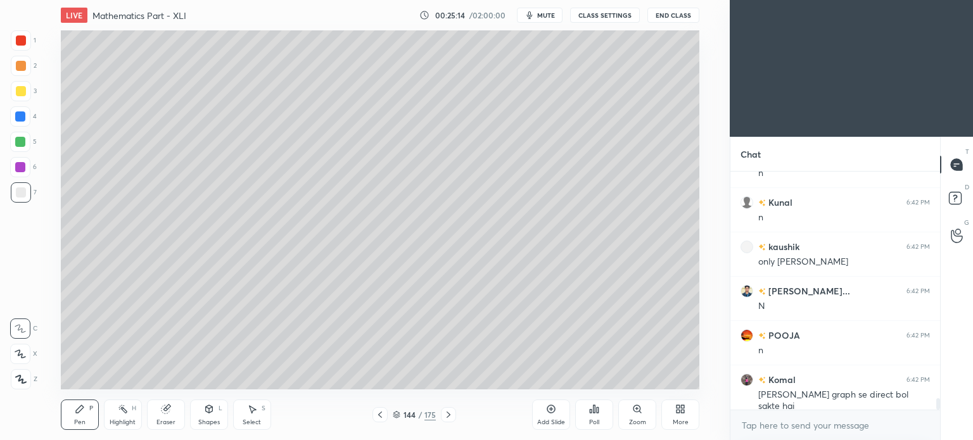
click at [210, 418] on div "Shapes L" at bounding box center [209, 415] width 38 height 30
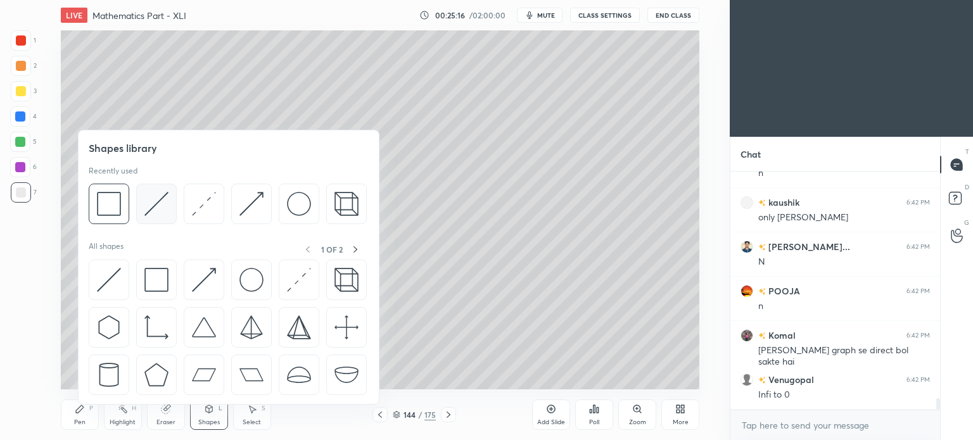
click at [154, 205] on img at bounding box center [156, 204] width 24 height 24
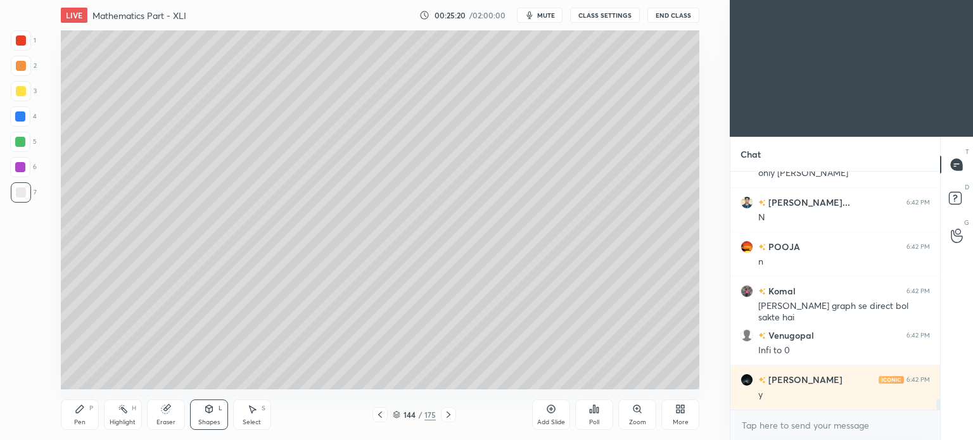
click at [72, 419] on div "Pen P" at bounding box center [80, 415] width 38 height 30
click at [75, 419] on div "Pen" at bounding box center [79, 422] width 11 height 6
click at [171, 420] on div "Eraser" at bounding box center [166, 422] width 19 height 6
click at [76, 418] on div "Pen P" at bounding box center [80, 415] width 38 height 30
click at [79, 417] on div "Pen P" at bounding box center [80, 415] width 38 height 30
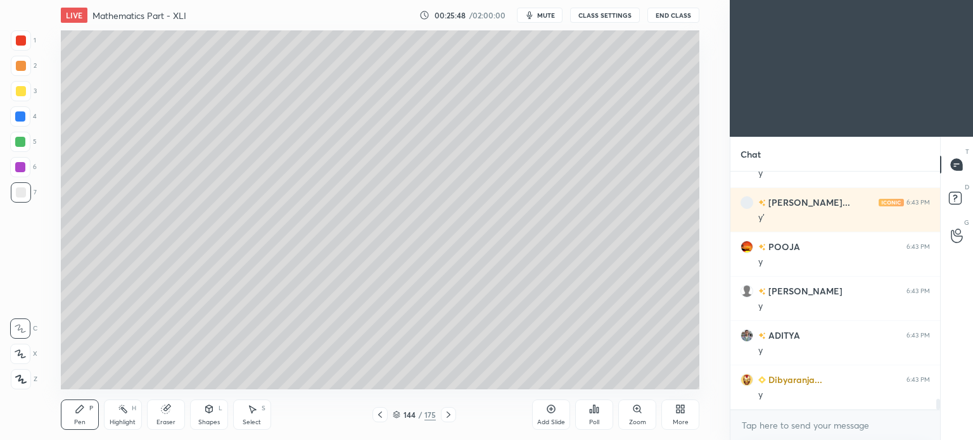
scroll to position [5247, 0]
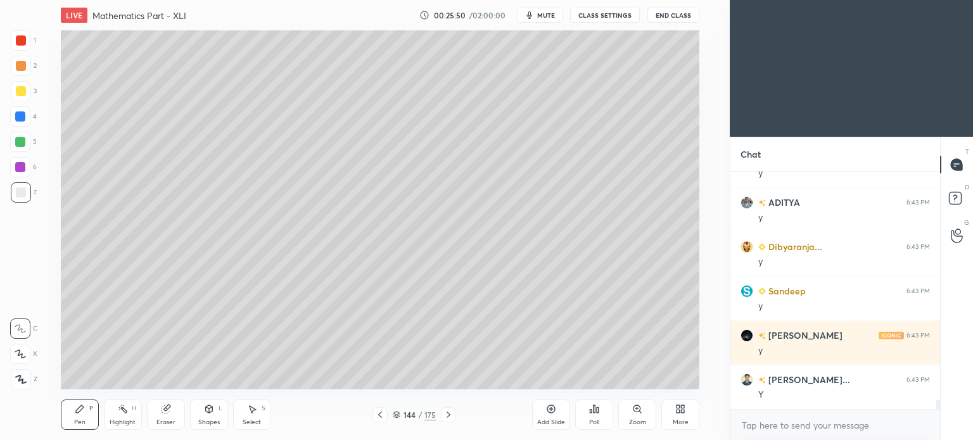
click at [124, 418] on div "Highlight H" at bounding box center [123, 415] width 38 height 30
click at [124, 416] on div "Highlight H" at bounding box center [123, 415] width 38 height 30
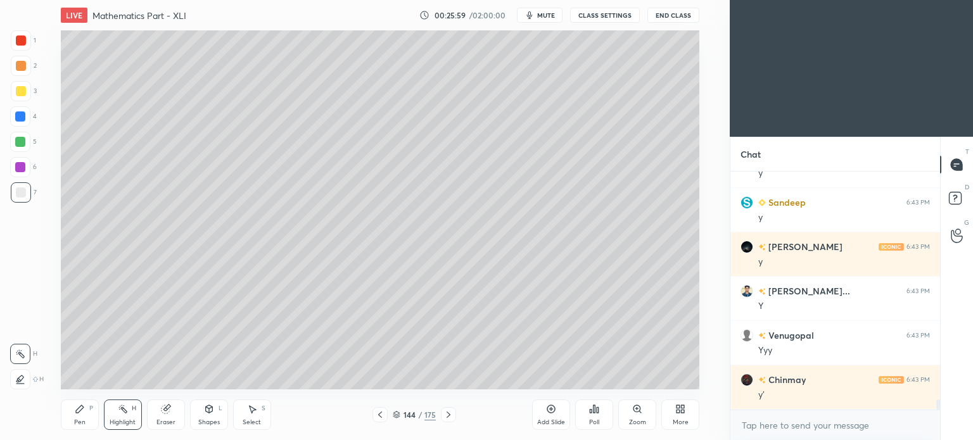
scroll to position [5424, 0]
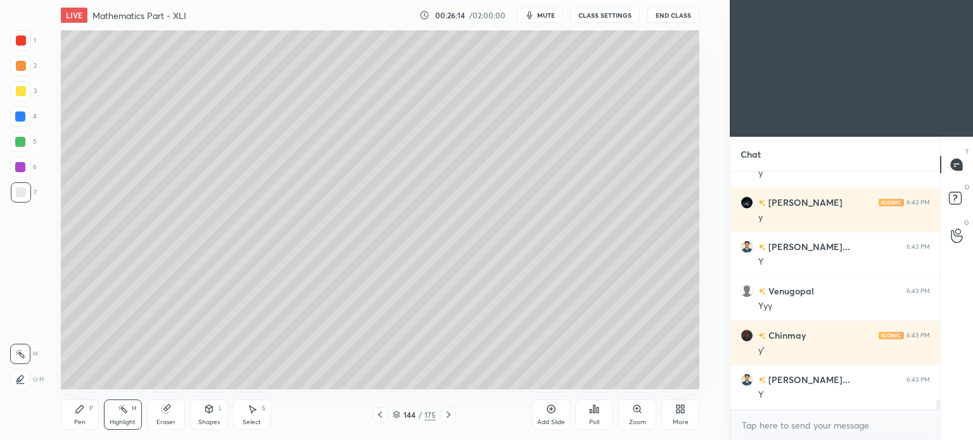
click at [75, 418] on div "Pen P" at bounding box center [80, 415] width 38 height 30
click at [75, 420] on div "Pen" at bounding box center [79, 422] width 11 height 6
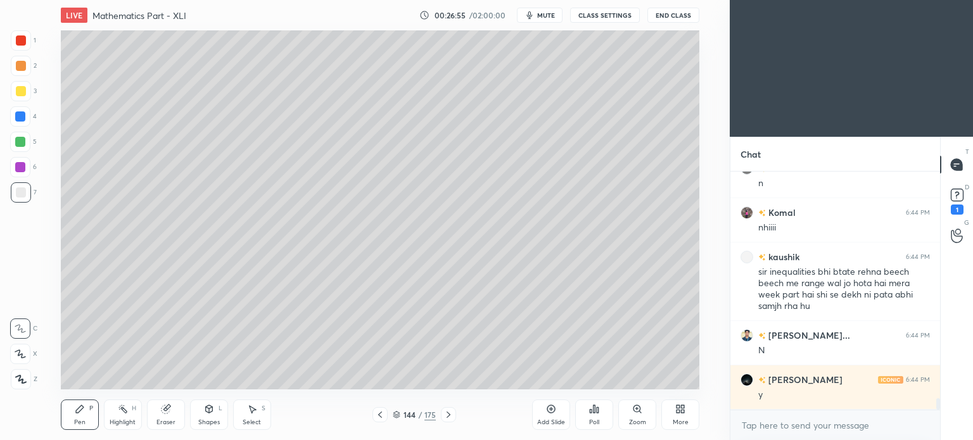
scroll to position [4660, 0]
click at [124, 420] on div "Highlight" at bounding box center [123, 422] width 26 height 6
click at [217, 418] on div "Shapes L" at bounding box center [209, 415] width 38 height 30
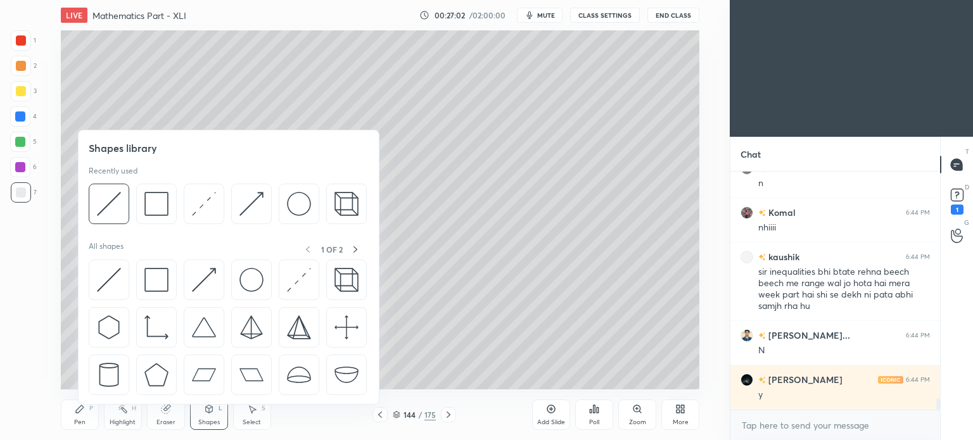
click at [113, 203] on img at bounding box center [109, 204] width 24 height 24
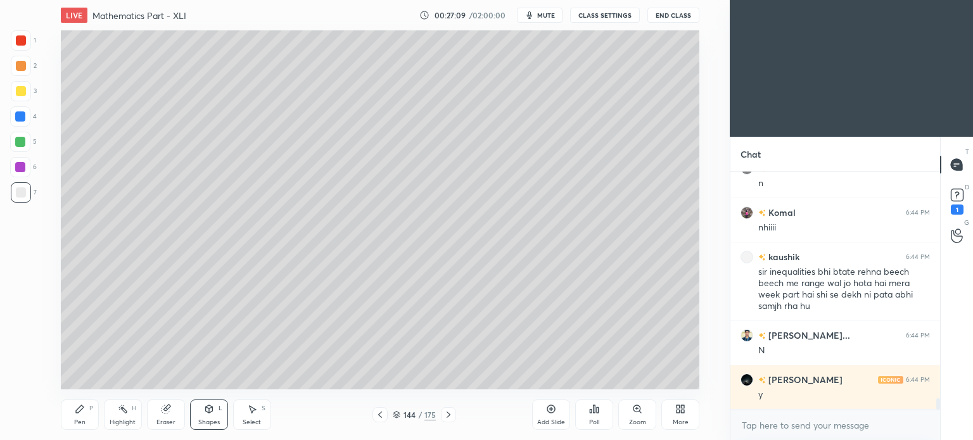
scroll to position [4704, 0]
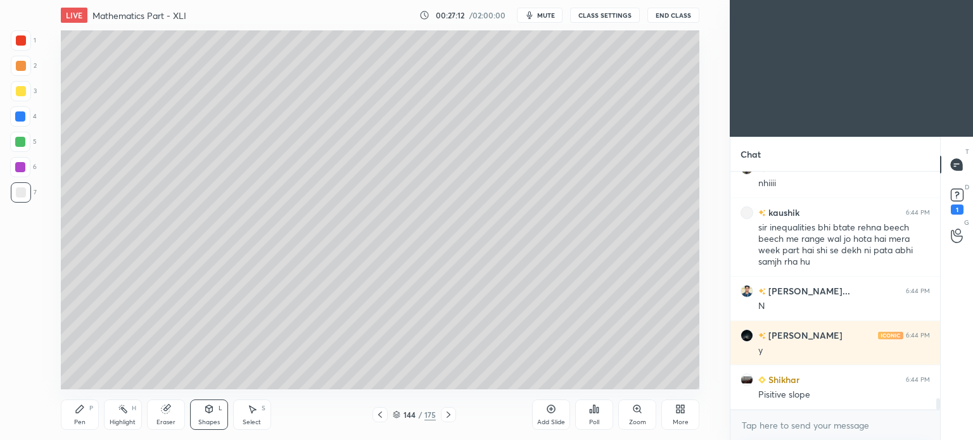
click at [122, 415] on div "Highlight H" at bounding box center [123, 415] width 38 height 30
click at [120, 415] on div "Highlight H" at bounding box center [123, 415] width 38 height 30
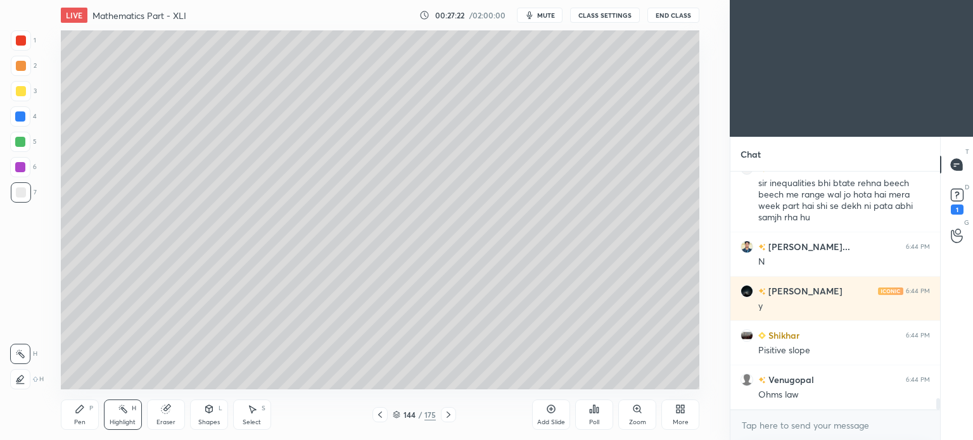
click at [84, 409] on icon at bounding box center [80, 409] width 10 height 10
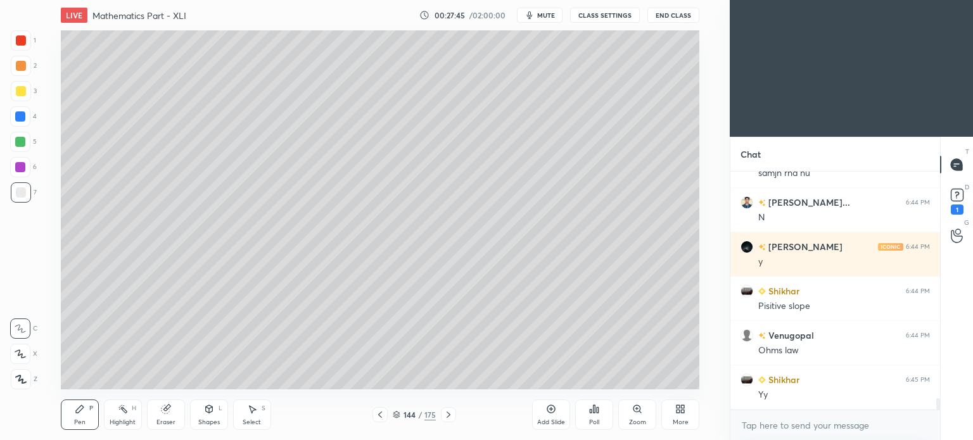
click at [114, 421] on div "Highlight" at bounding box center [123, 422] width 26 height 6
click at [115, 421] on div "Highlight" at bounding box center [123, 422] width 26 height 6
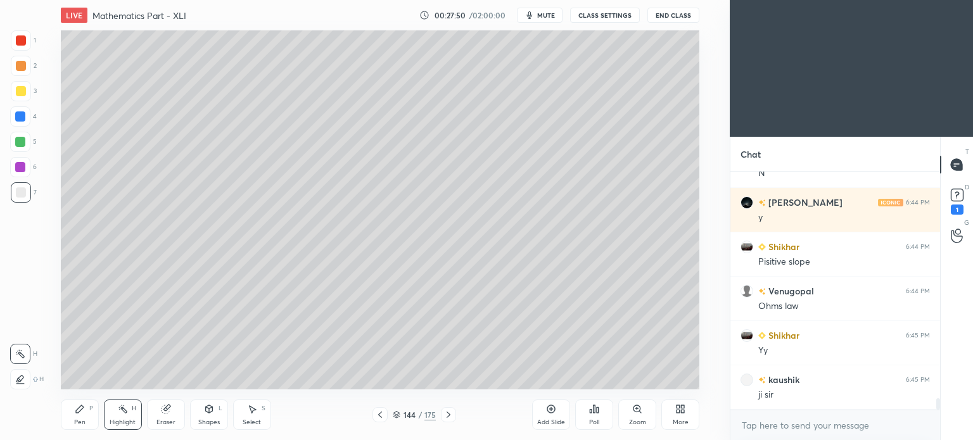
click at [87, 411] on div "Pen P" at bounding box center [80, 415] width 38 height 30
click at [80, 407] on icon at bounding box center [80, 410] width 8 height 8
click at [118, 413] on icon at bounding box center [123, 409] width 10 height 10
click at [119, 408] on circle at bounding box center [118, 407] width 1 height 1
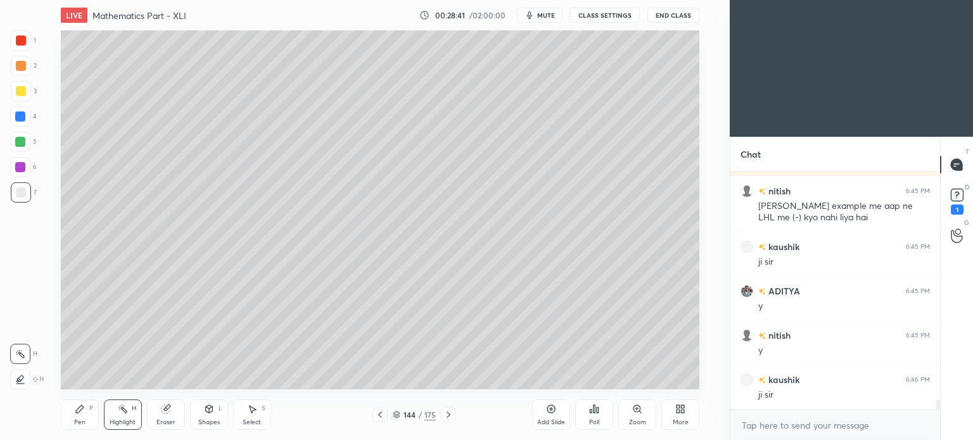
scroll to position [5248, 0]
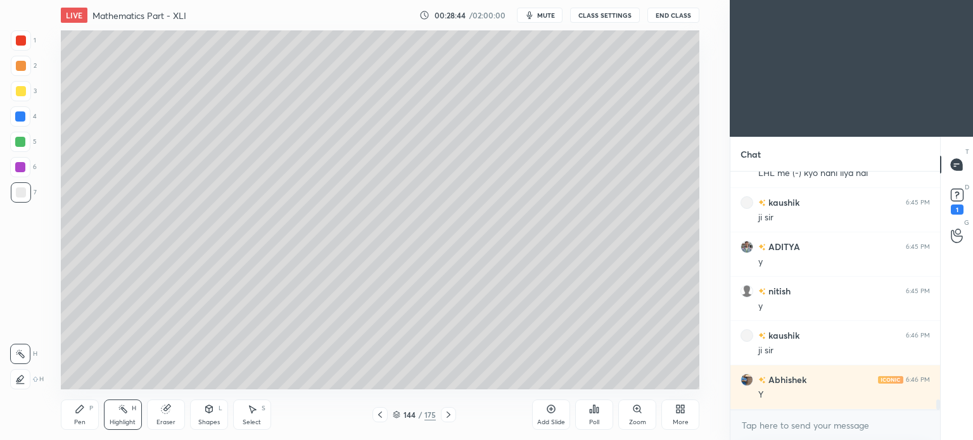
click at [553, 414] on icon at bounding box center [551, 409] width 10 height 10
click at [24, 95] on div at bounding box center [21, 91] width 10 height 10
click at [67, 409] on div "Pen P" at bounding box center [80, 415] width 38 height 30
click at [70, 407] on div "Pen P" at bounding box center [80, 415] width 38 height 30
click at [381, 416] on icon at bounding box center [380, 415] width 10 height 10
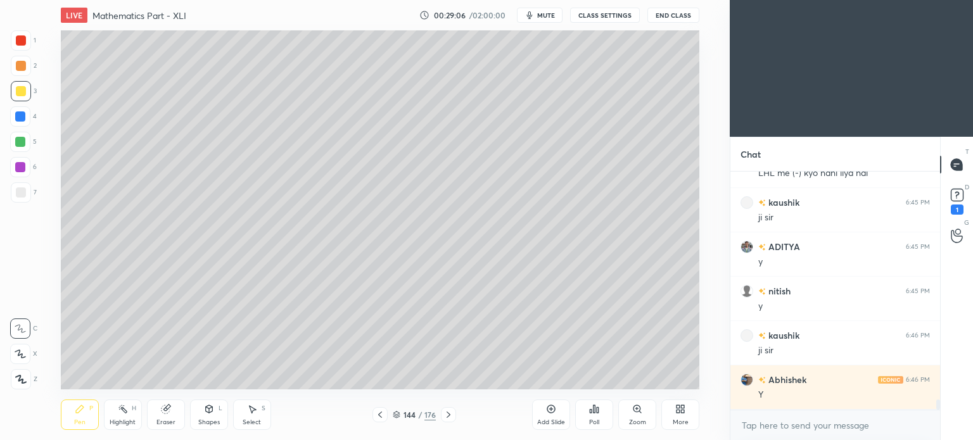
click at [448, 418] on icon at bounding box center [449, 415] width 10 height 10
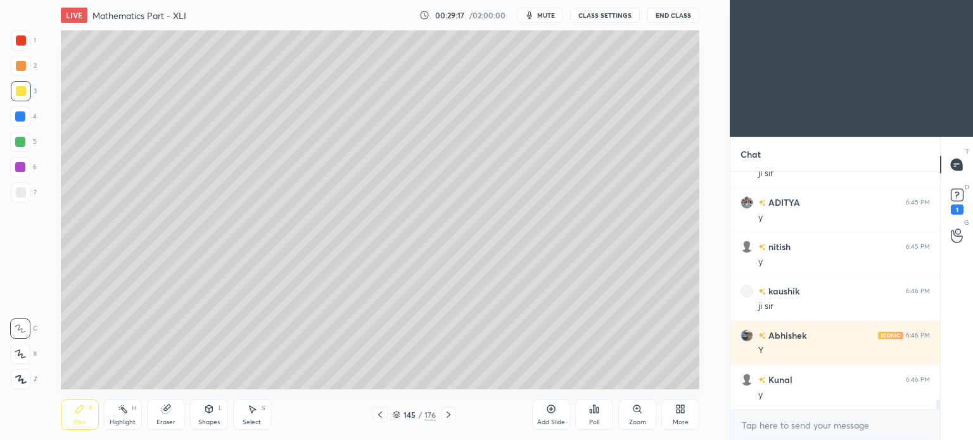
click at [163, 414] on icon at bounding box center [166, 409] width 10 height 10
click at [78, 416] on div "Pen P" at bounding box center [80, 415] width 38 height 30
click at [75, 418] on div "Pen P" at bounding box center [80, 415] width 38 height 30
click at [161, 419] on div "Eraser" at bounding box center [166, 422] width 19 height 6
click at [74, 418] on div "Pen P" at bounding box center [80, 415] width 38 height 30
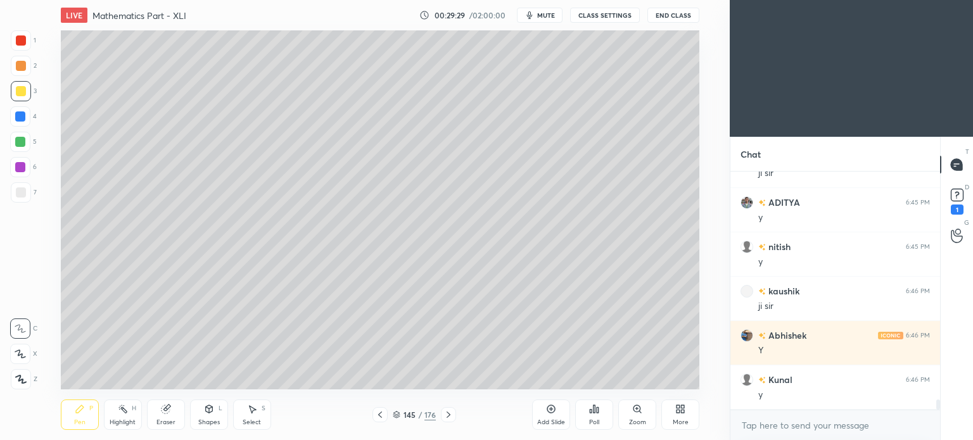
click at [79, 418] on div "Pen P" at bounding box center [80, 415] width 38 height 30
click at [167, 417] on div "Eraser" at bounding box center [166, 415] width 38 height 30
click at [76, 413] on icon at bounding box center [80, 410] width 8 height 8
click at [80, 406] on icon at bounding box center [80, 409] width 10 height 10
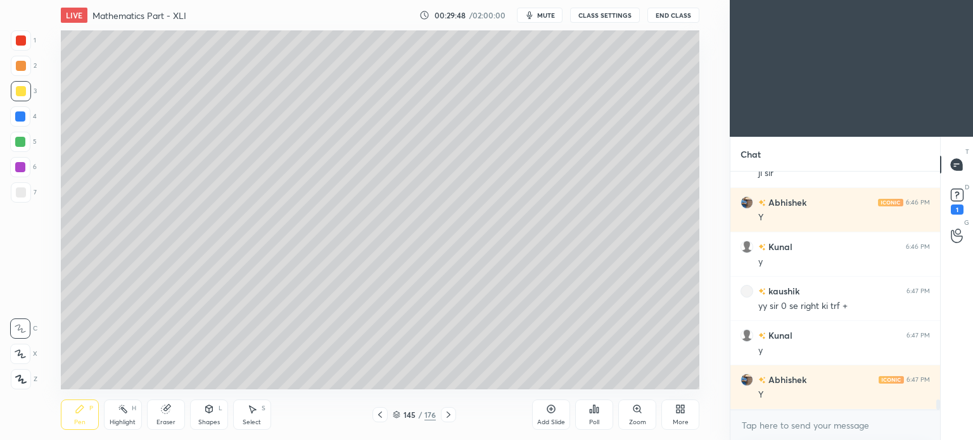
scroll to position [5470, 0]
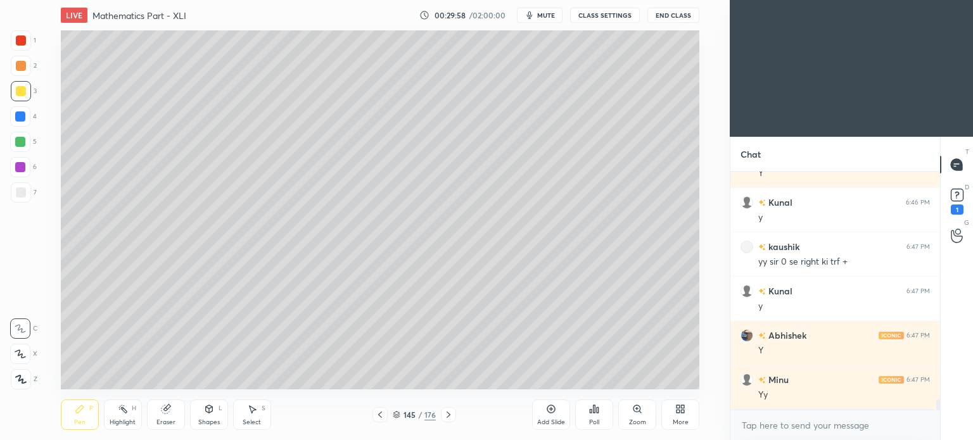
click at [215, 415] on div "Shapes L" at bounding box center [209, 415] width 38 height 30
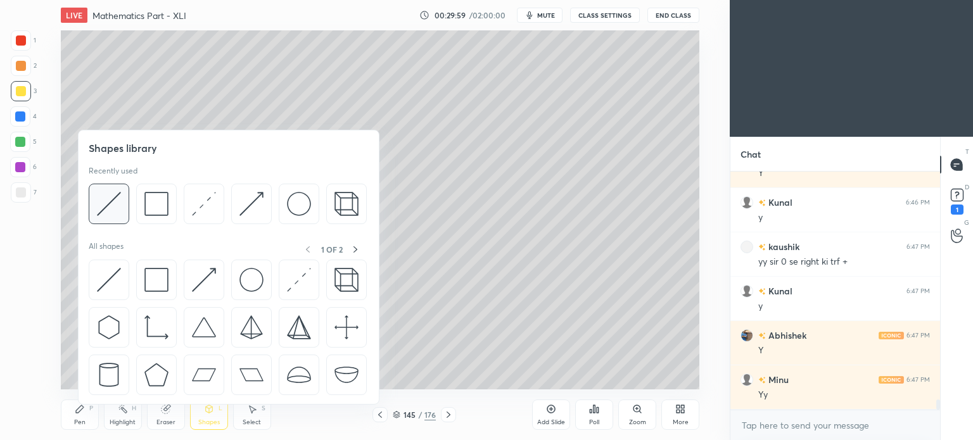
click at [106, 208] on img at bounding box center [109, 204] width 24 height 24
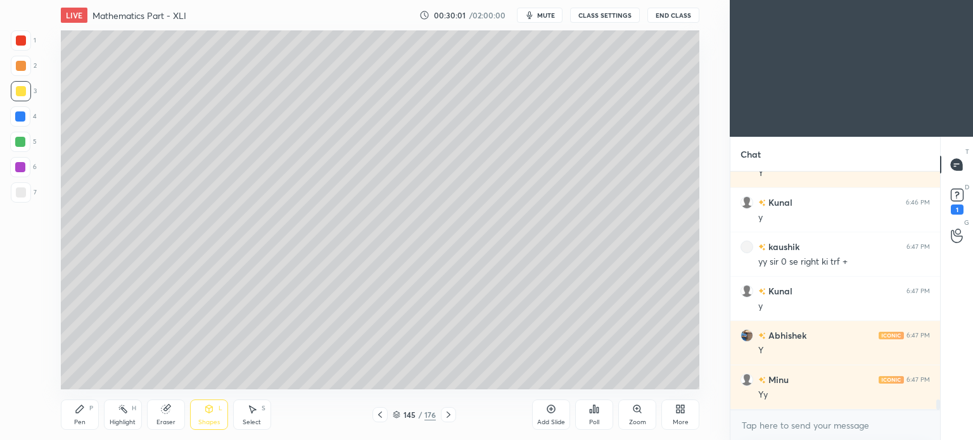
click at [208, 404] on icon at bounding box center [209, 409] width 10 height 10
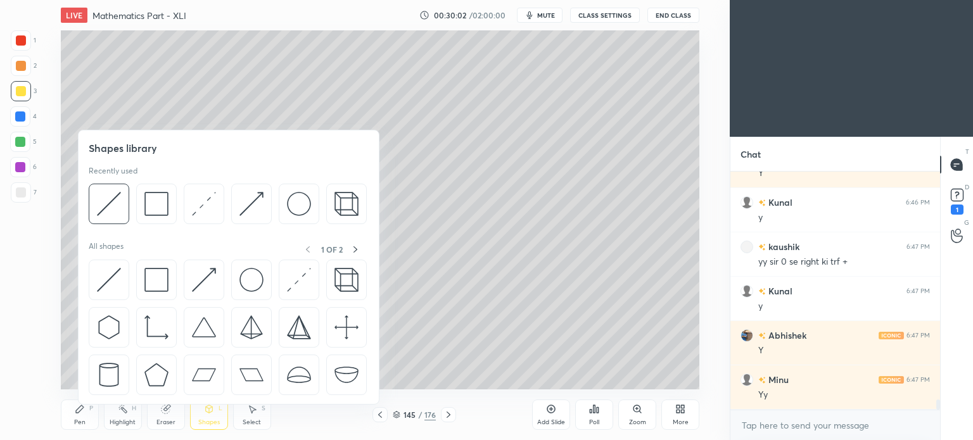
click at [25, 196] on div at bounding box center [21, 193] width 10 height 10
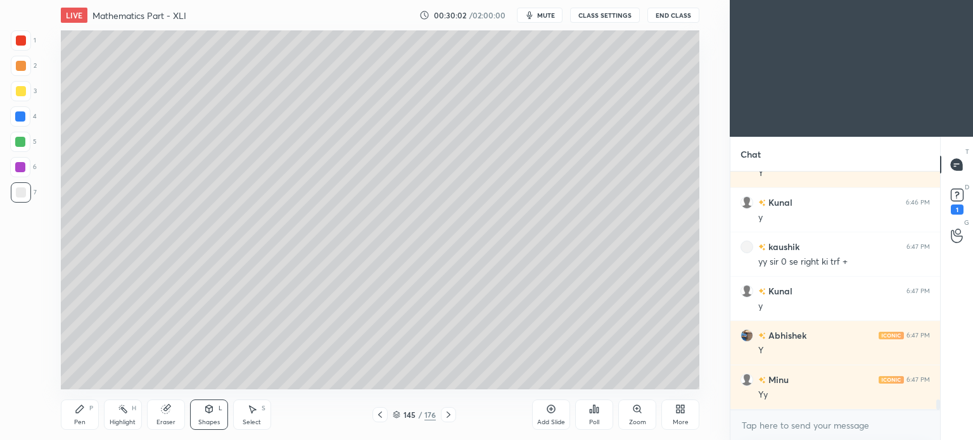
click at [209, 411] on icon at bounding box center [209, 411] width 0 height 4
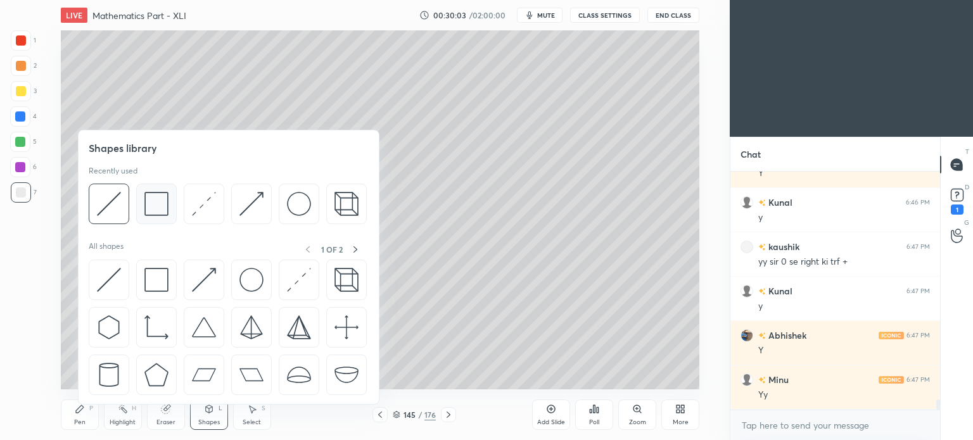
click at [155, 206] on img at bounding box center [156, 204] width 24 height 24
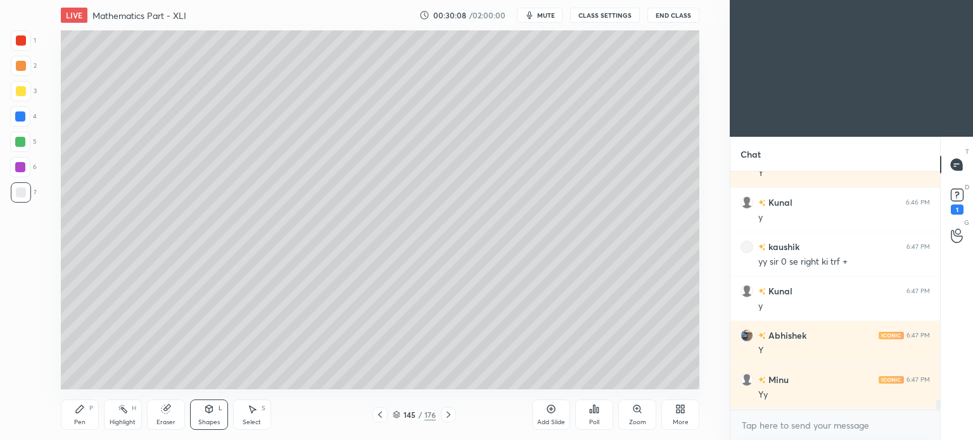
click at [75, 423] on div "Pen" at bounding box center [79, 422] width 11 height 6
click at [80, 423] on div "Pen" at bounding box center [79, 422] width 11 height 6
click at [124, 423] on div "Highlight" at bounding box center [123, 422] width 26 height 6
click at [123, 424] on div "Highlight" at bounding box center [123, 422] width 26 height 6
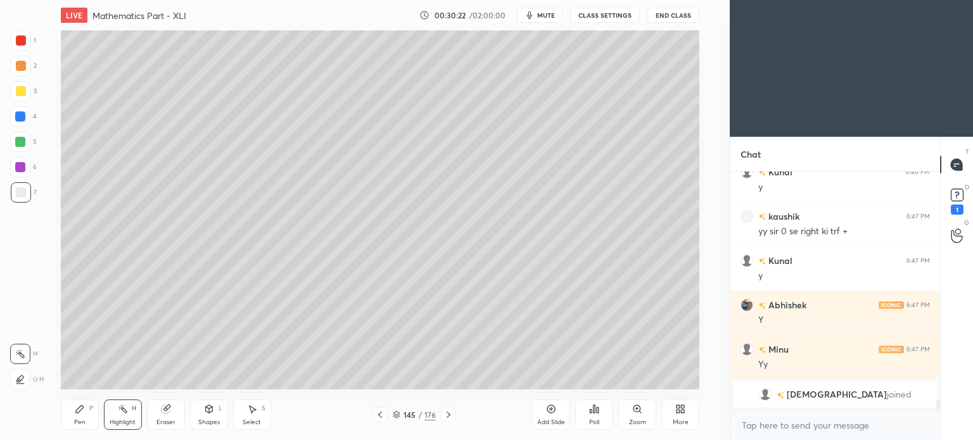
click at [208, 423] on div "Shapes" at bounding box center [209, 422] width 22 height 6
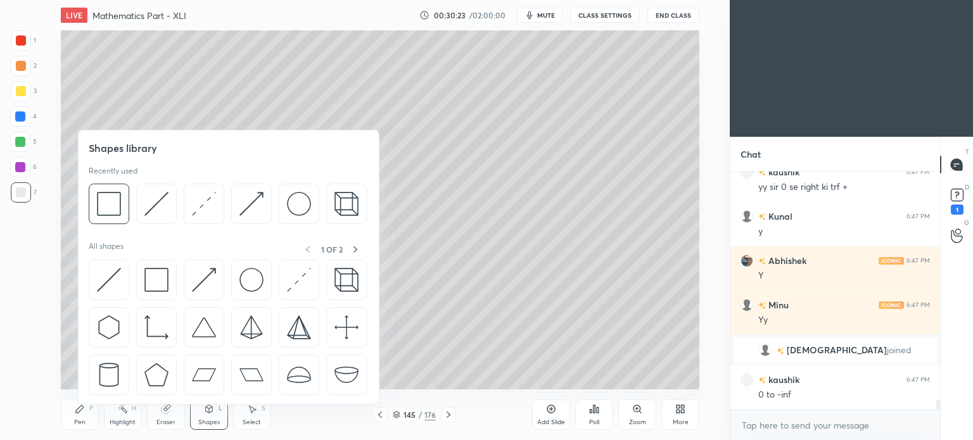
click at [25, 145] on div at bounding box center [20, 142] width 20 height 20
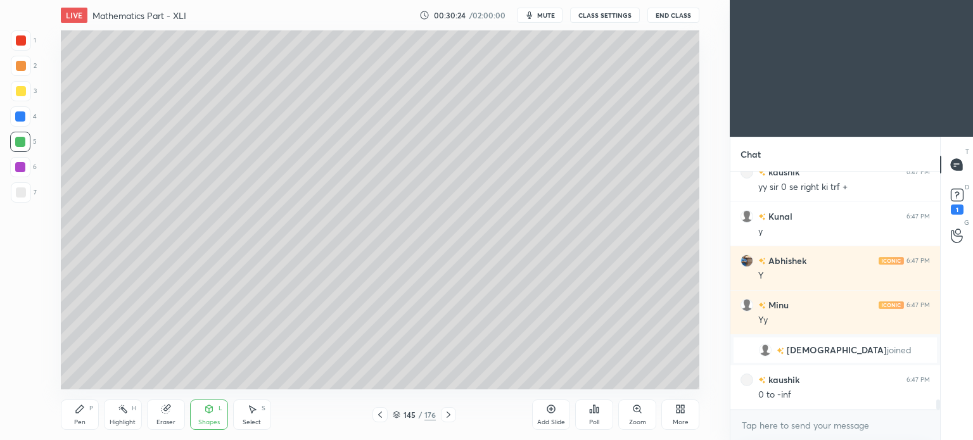
click at [214, 423] on div "Shapes" at bounding box center [209, 422] width 22 height 6
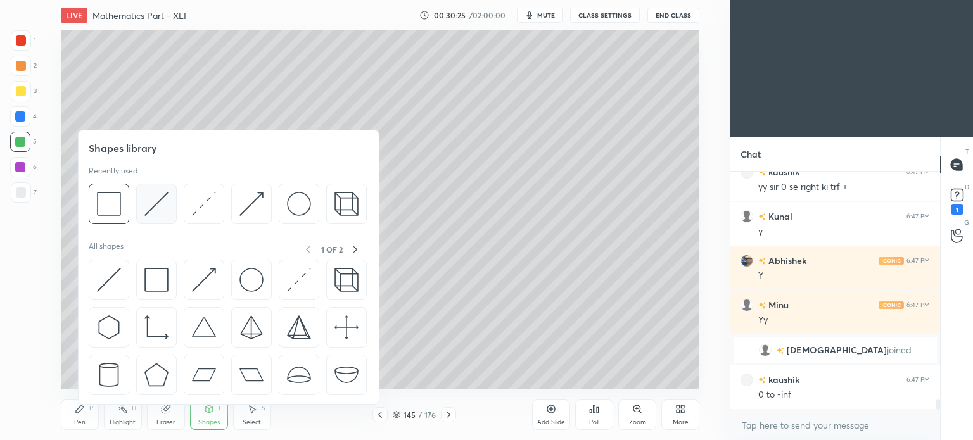
click at [156, 208] on img at bounding box center [156, 204] width 24 height 24
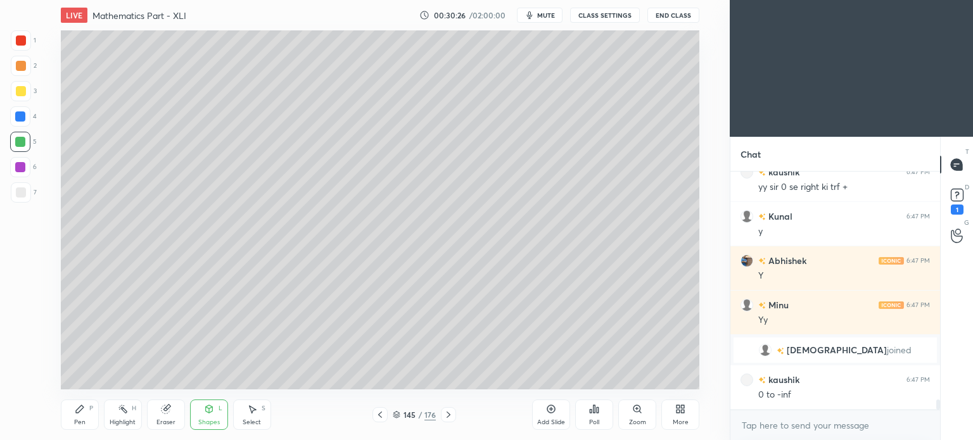
scroll to position [5304, 0]
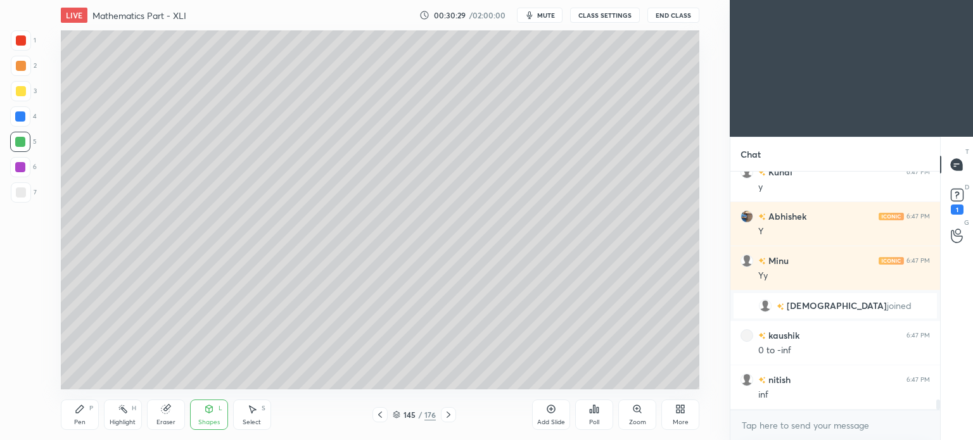
click at [68, 422] on div "Pen P" at bounding box center [80, 415] width 38 height 30
click at [76, 419] on div "Pen" at bounding box center [79, 422] width 11 height 6
click at [16, 188] on div at bounding box center [21, 193] width 10 height 10
click at [80, 418] on div "Pen P" at bounding box center [80, 415] width 38 height 30
click at [22, 118] on div at bounding box center [20, 117] width 10 height 10
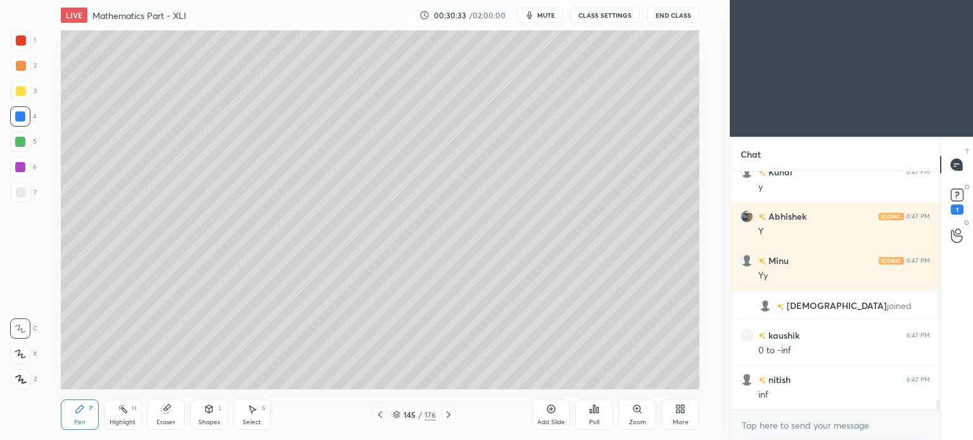
click at [205, 415] on div "Shapes L" at bounding box center [209, 415] width 38 height 30
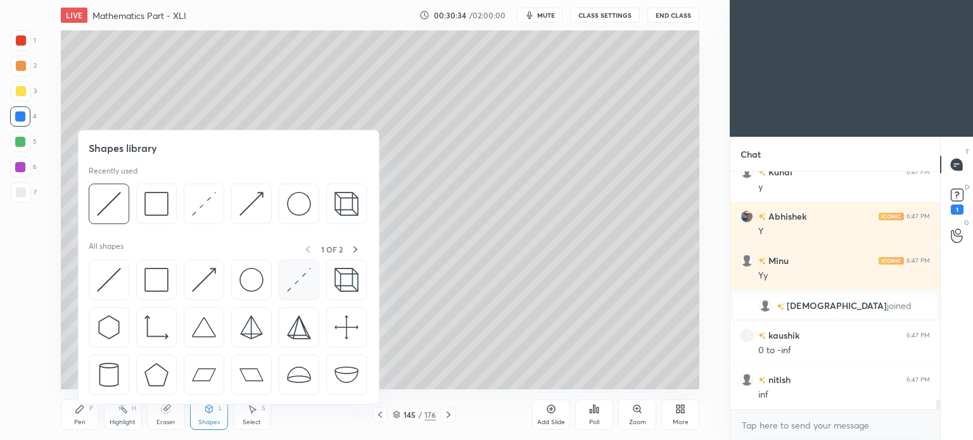
click at [106, 210] on img at bounding box center [109, 204] width 24 height 24
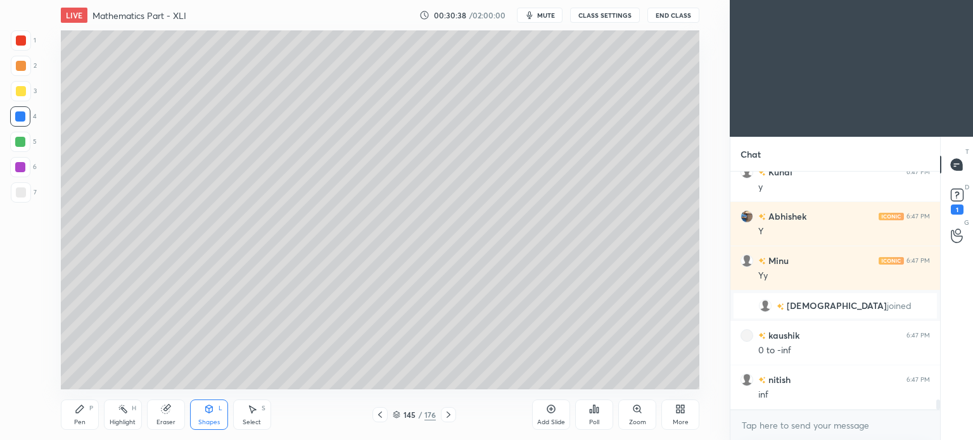
click at [71, 419] on div "Pen P" at bounding box center [80, 415] width 38 height 30
click at [76, 417] on div "Pen P" at bounding box center [80, 415] width 38 height 30
click at [207, 416] on div "Shapes L" at bounding box center [209, 415] width 38 height 30
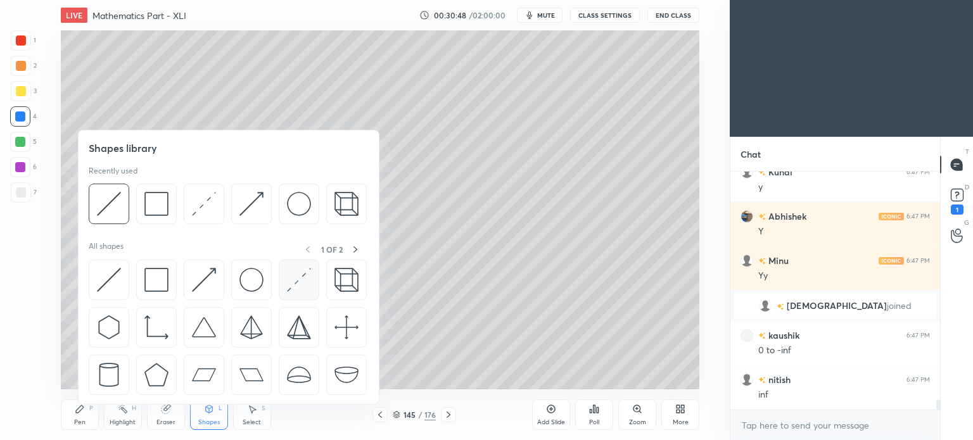
click at [116, 203] on img at bounding box center [109, 204] width 24 height 24
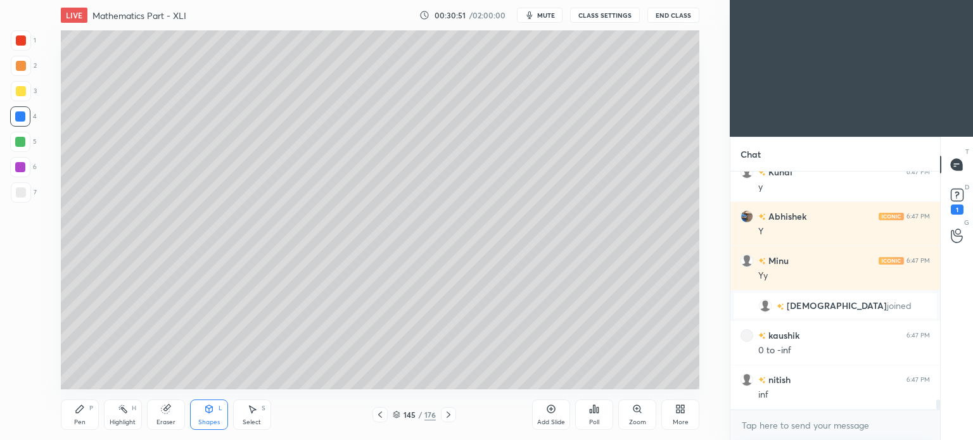
click at [90, 420] on div "Pen P" at bounding box center [80, 415] width 38 height 30
click at [115, 415] on div "Highlight H" at bounding box center [123, 415] width 38 height 30
click at [121, 414] on icon at bounding box center [123, 409] width 10 height 10
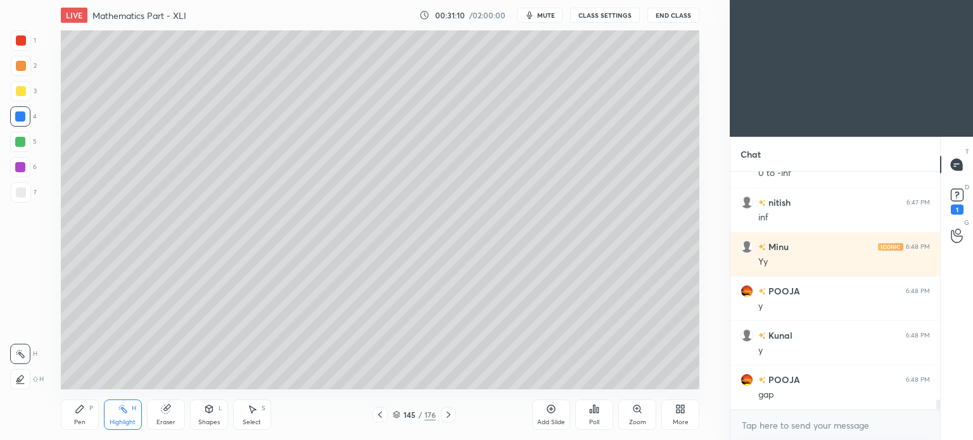
scroll to position [5526, 0]
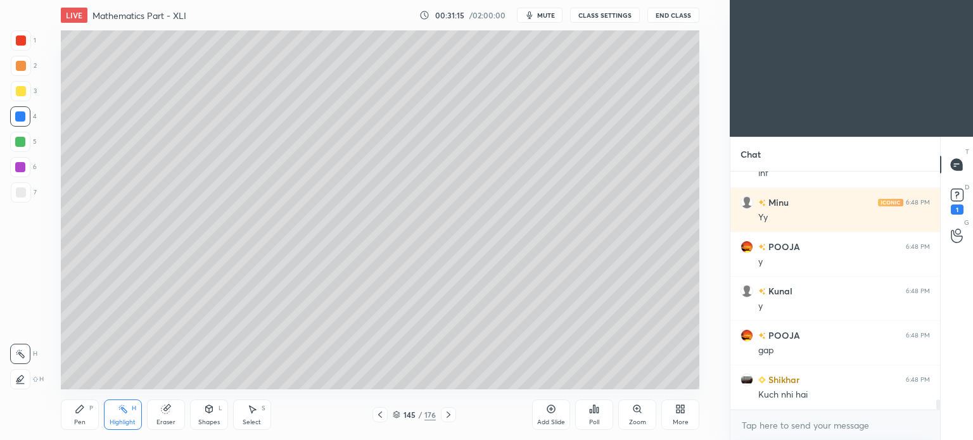
click at [376, 414] on icon at bounding box center [380, 415] width 10 height 10
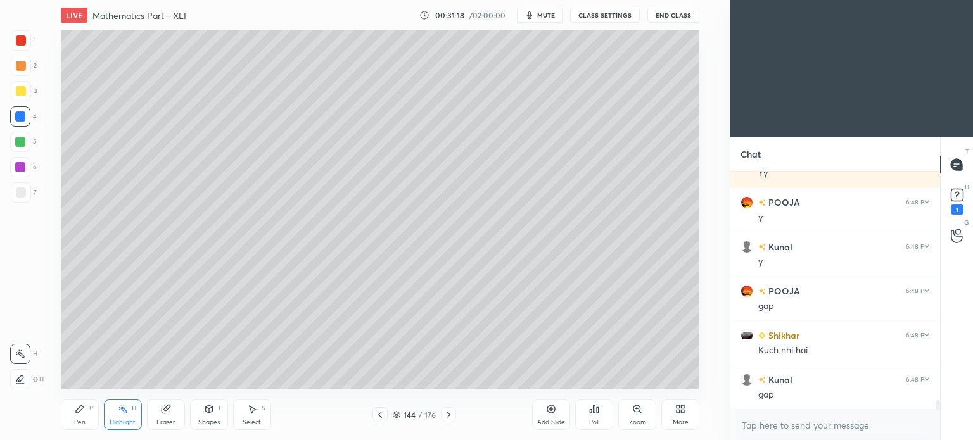
scroll to position [5614, 0]
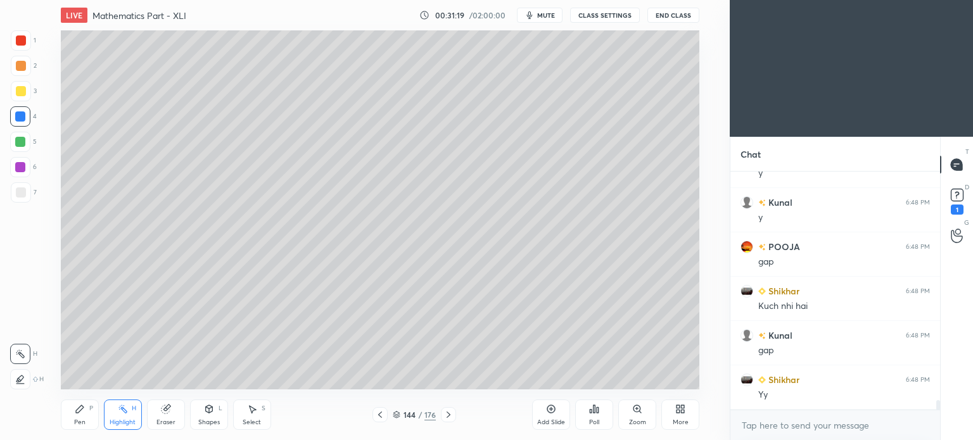
click at [76, 420] on div "Pen" at bounding box center [79, 422] width 11 height 6
click at [81, 418] on div "Pen P" at bounding box center [80, 415] width 38 height 30
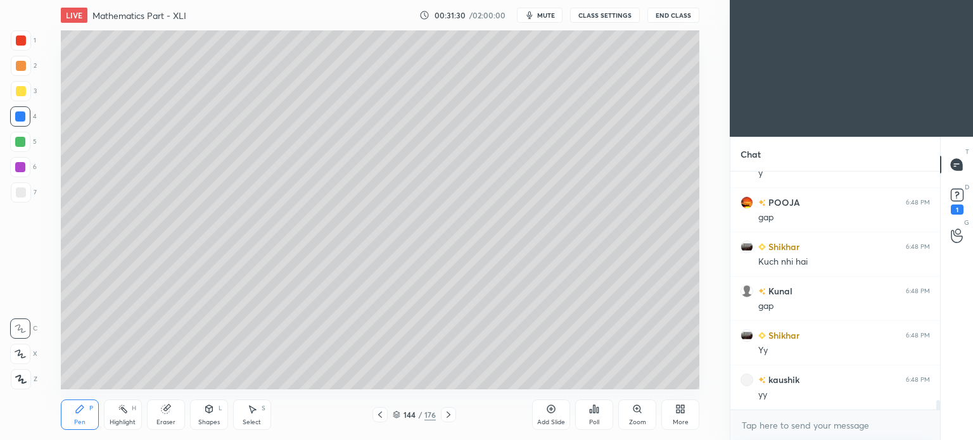
scroll to position [5703, 0]
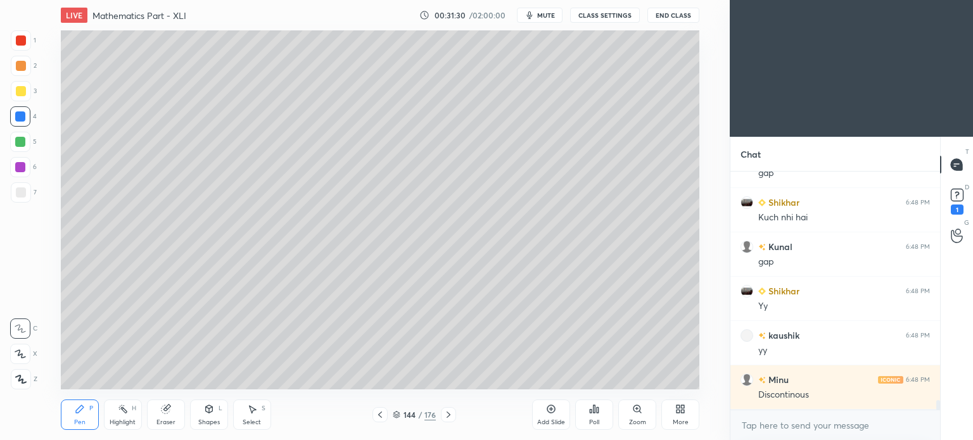
click at [115, 420] on div "Highlight" at bounding box center [123, 422] width 26 height 6
click at [125, 414] on icon at bounding box center [123, 409] width 10 height 10
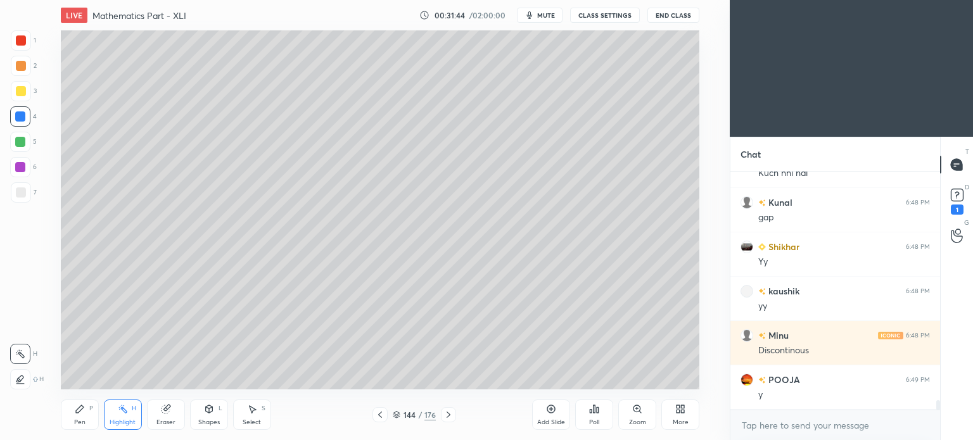
scroll to position [5792, 0]
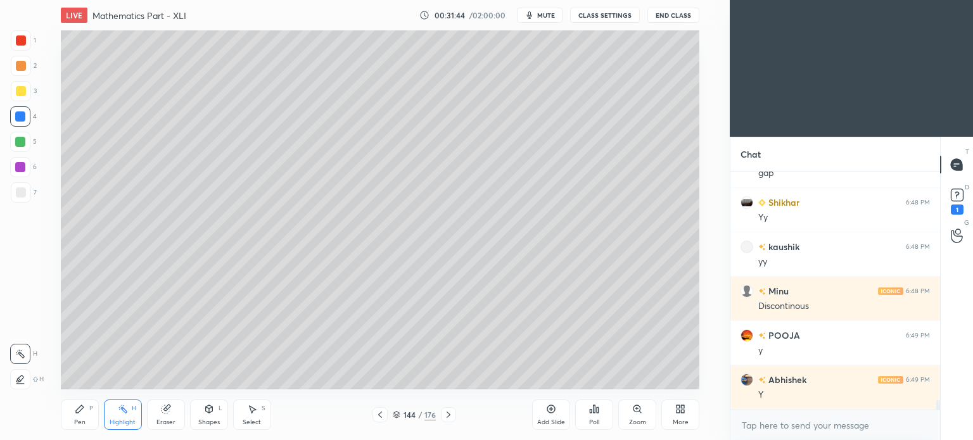
click at [454, 421] on div at bounding box center [448, 414] width 15 height 15
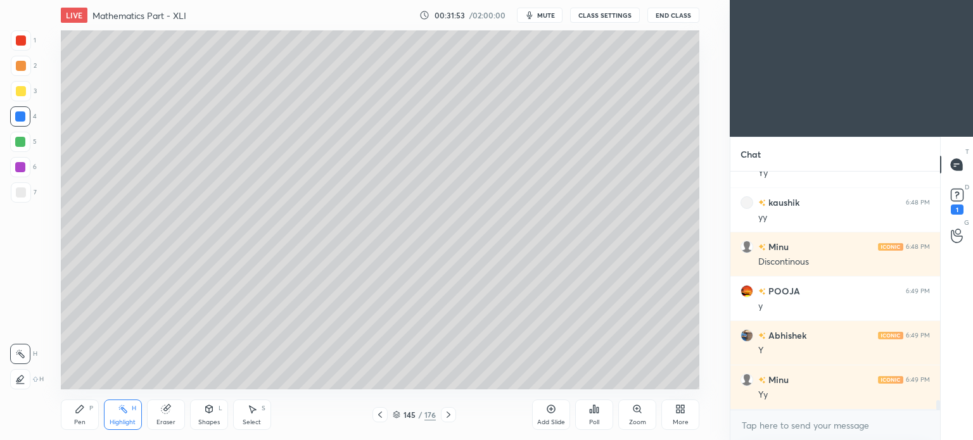
click at [68, 405] on div "Pen P" at bounding box center [80, 415] width 38 height 30
click at [68, 412] on div "Pen P" at bounding box center [80, 415] width 38 height 30
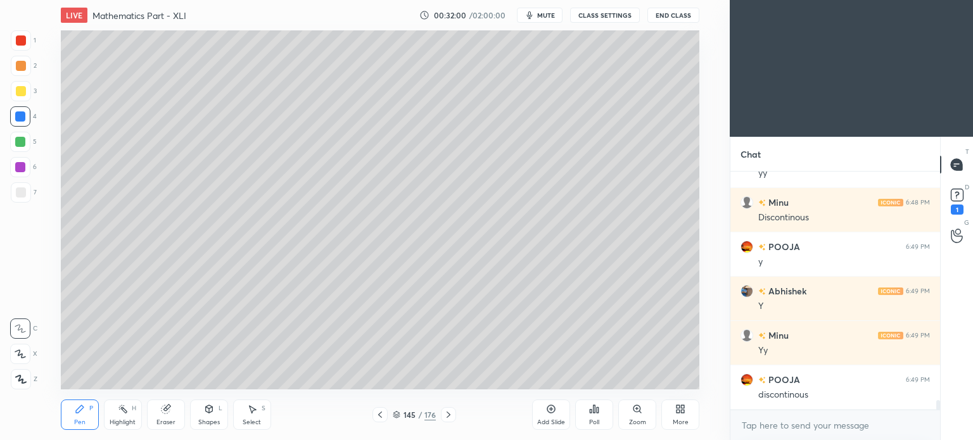
click at [383, 418] on icon at bounding box center [380, 415] width 10 height 10
click at [383, 415] on icon at bounding box center [380, 415] width 10 height 10
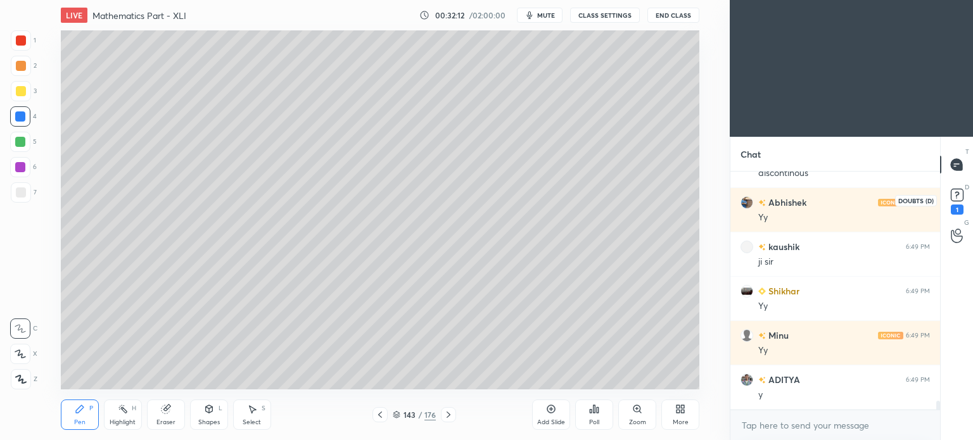
scroll to position [6147, 0]
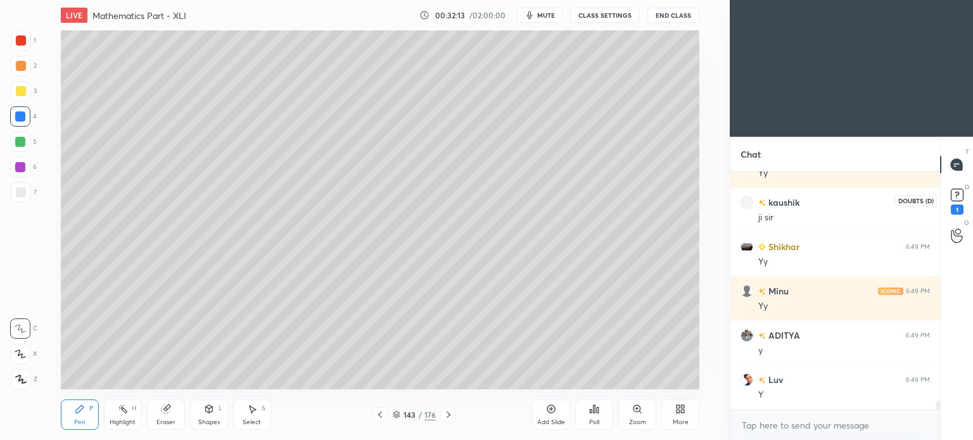
click at [952, 191] on rect at bounding box center [957, 195] width 12 height 12
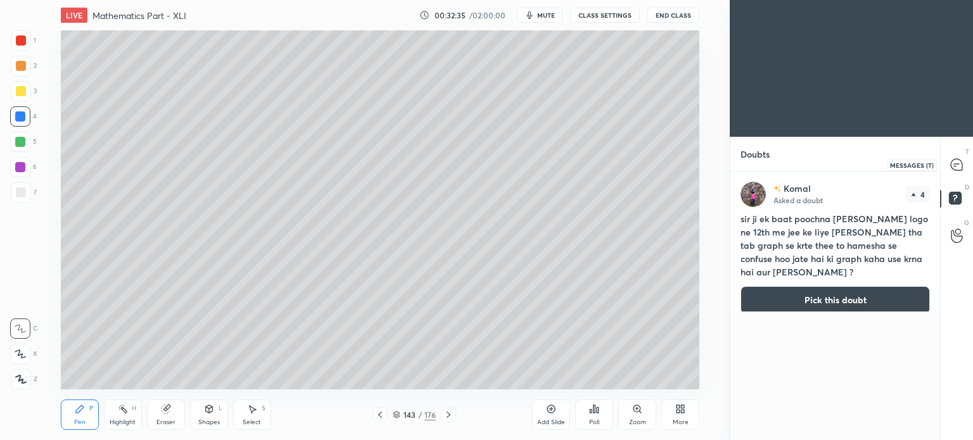
click at [954, 162] on icon at bounding box center [956, 164] width 11 height 11
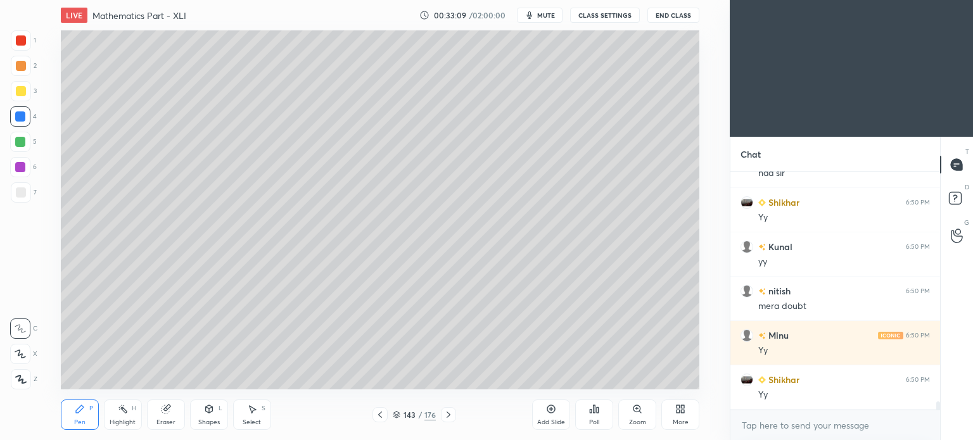
scroll to position [6764, 0]
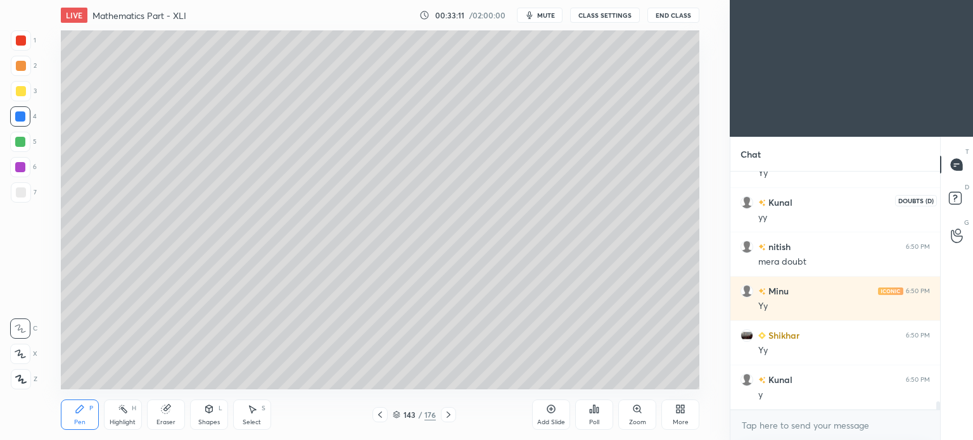
click at [960, 202] on rect at bounding box center [955, 199] width 12 height 12
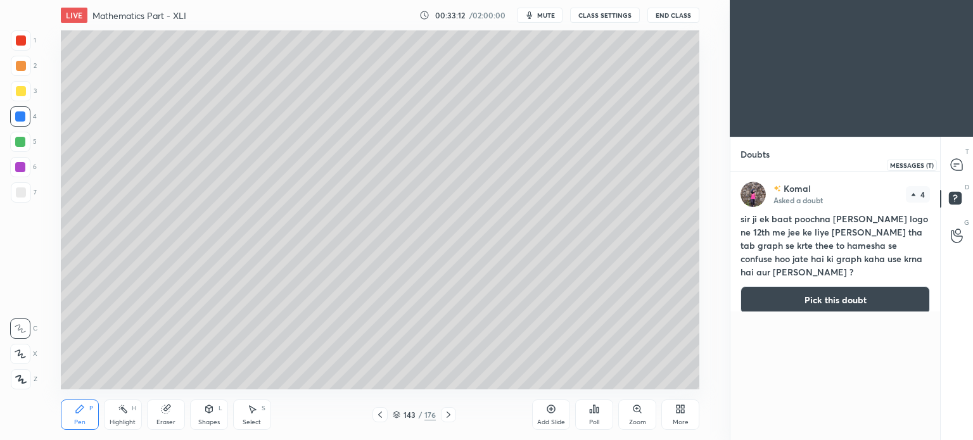
click at [960, 160] on icon at bounding box center [956, 164] width 11 height 11
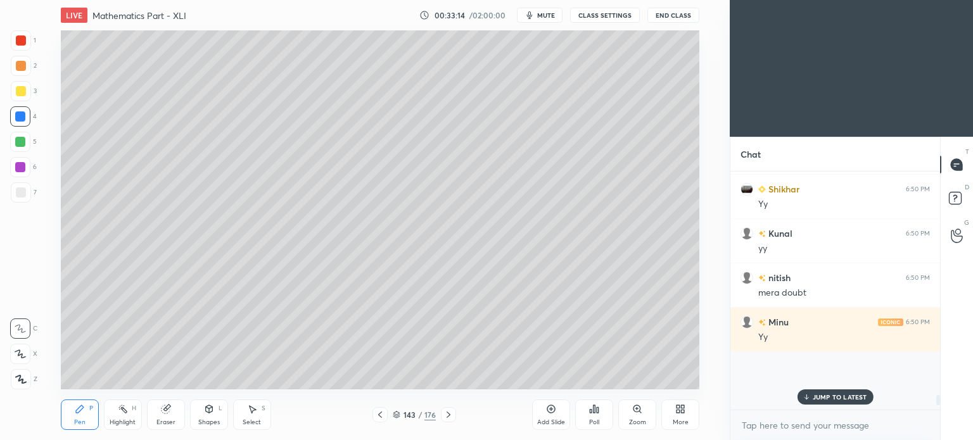
scroll to position [6808, 0]
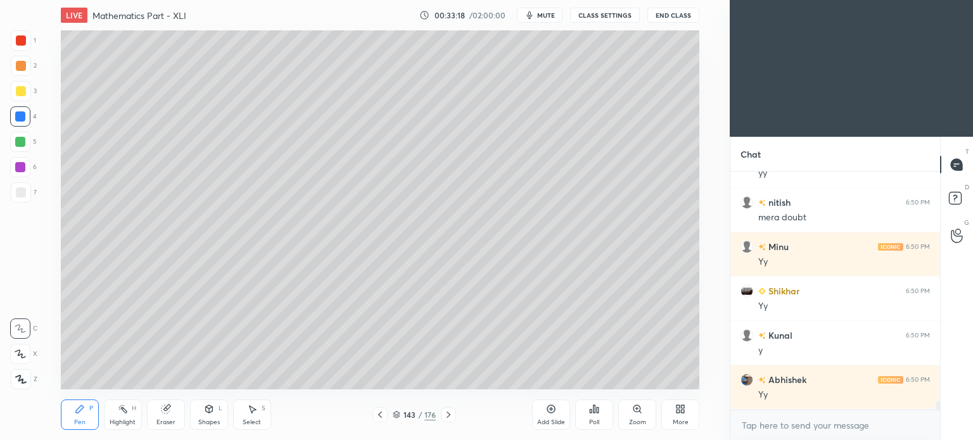
click at [453, 414] on icon at bounding box center [449, 415] width 10 height 10
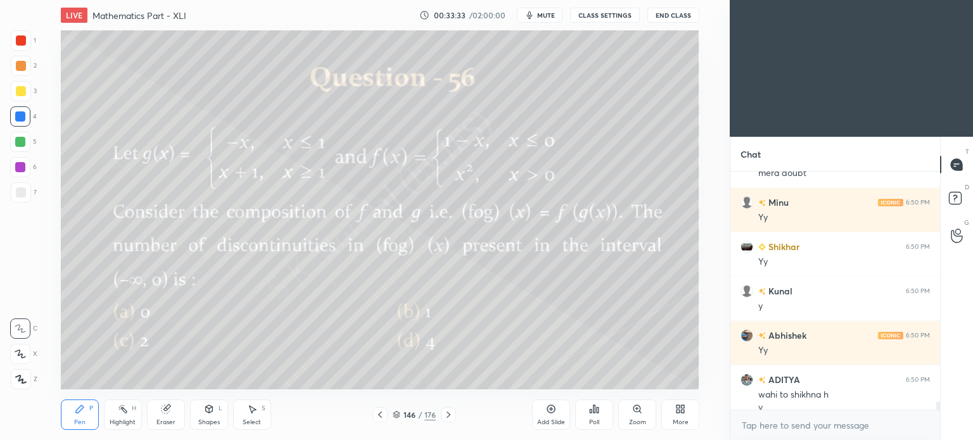
scroll to position [6865, 0]
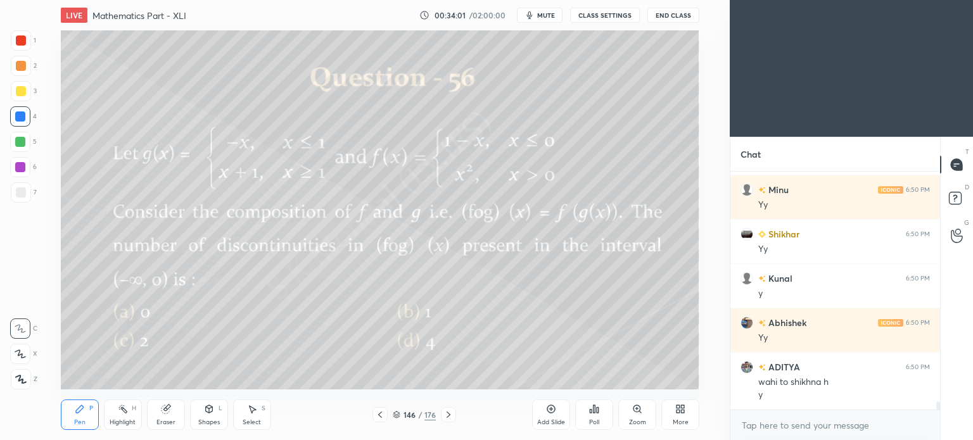
click at [17, 98] on div at bounding box center [21, 91] width 20 height 20
click at [20, 97] on div at bounding box center [21, 91] width 20 height 20
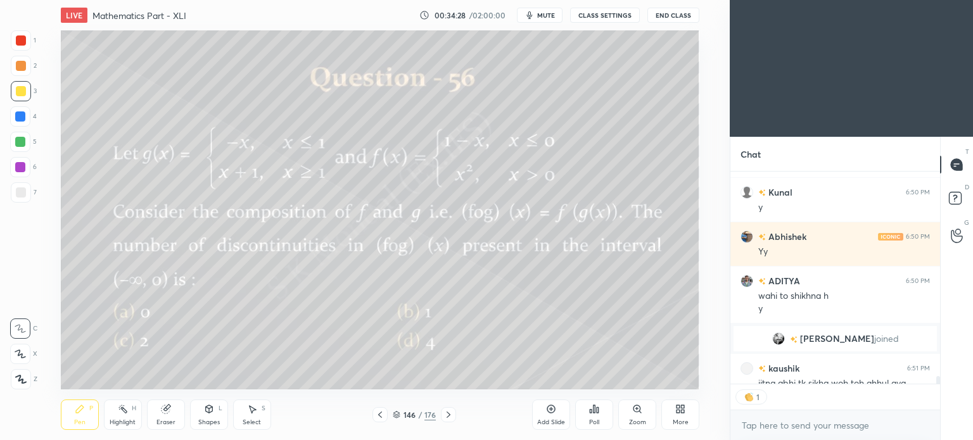
scroll to position [4, 4]
click at [125, 417] on div "Highlight H" at bounding box center [123, 415] width 38 height 30
click at [124, 419] on div "Highlight" at bounding box center [123, 422] width 26 height 6
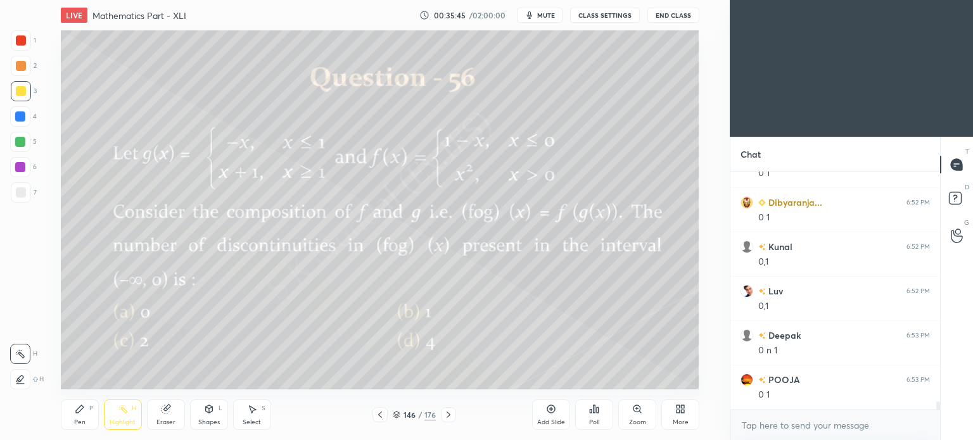
scroll to position [6652, 0]
click at [122, 422] on div "Highlight" at bounding box center [123, 422] width 26 height 6
click at [447, 415] on icon at bounding box center [449, 415] width 10 height 10
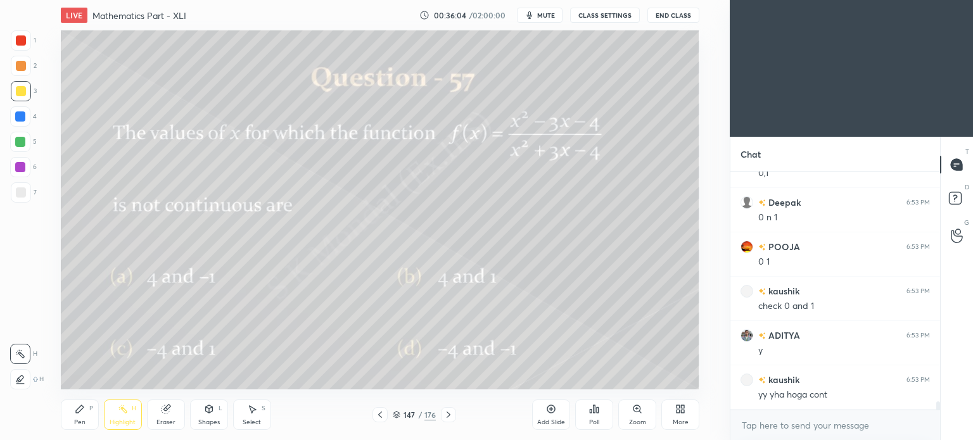
click at [378, 416] on icon at bounding box center [380, 415] width 10 height 10
click at [551, 414] on icon at bounding box center [551, 409] width 10 height 10
click at [211, 420] on div "Shapes" at bounding box center [209, 422] width 22 height 6
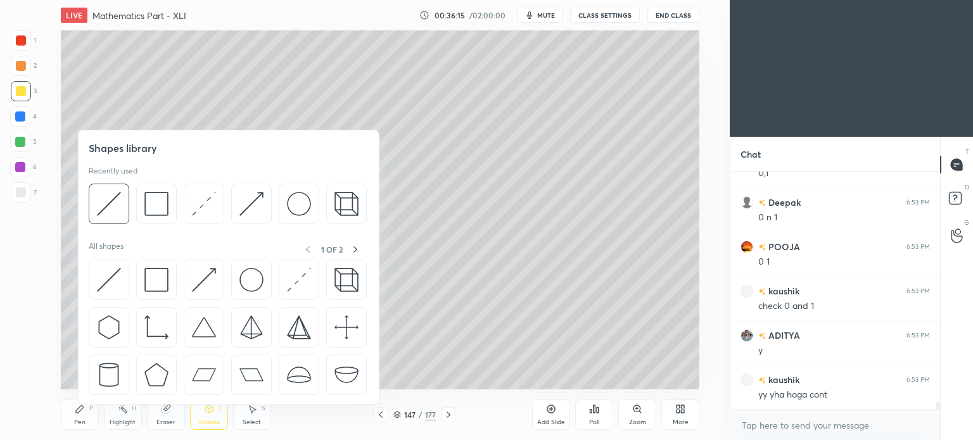
click at [152, 205] on img at bounding box center [156, 204] width 24 height 24
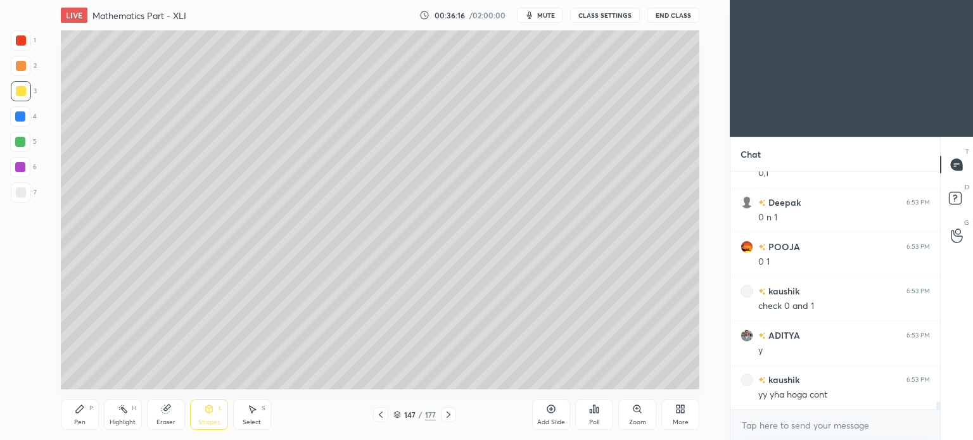
click at [24, 195] on div at bounding box center [21, 193] width 10 height 10
click at [205, 410] on icon at bounding box center [209, 409] width 10 height 10
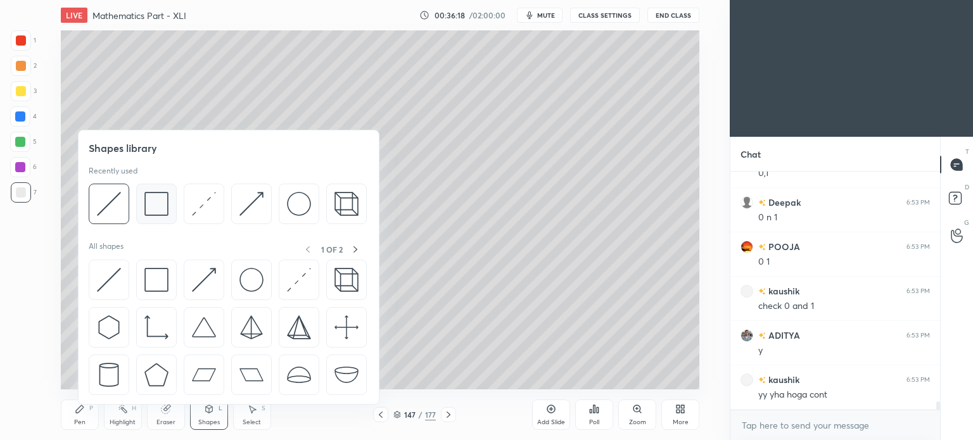
click at [158, 208] on img at bounding box center [156, 204] width 24 height 24
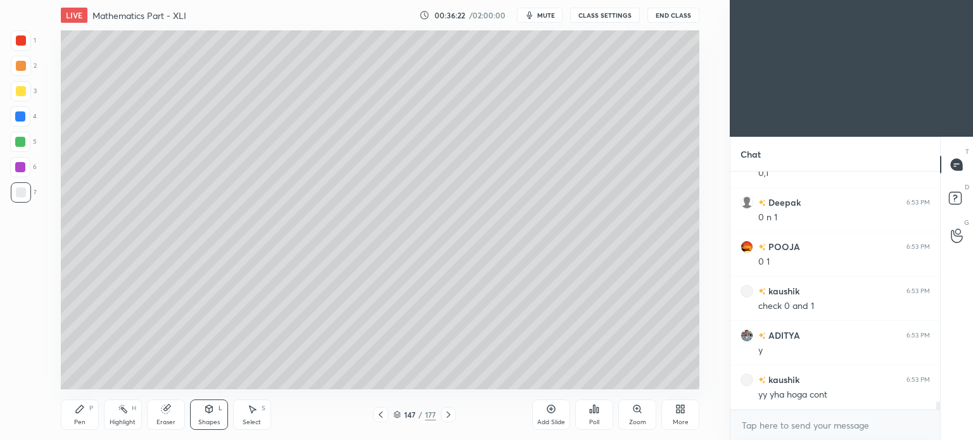
scroll to position [6785, 0]
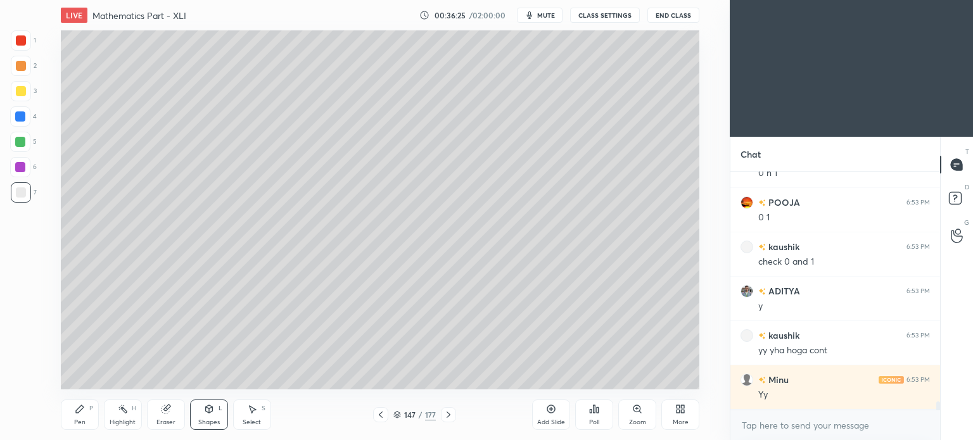
click at [78, 419] on div "Pen" at bounding box center [79, 422] width 11 height 6
click at [81, 419] on div "Pen" at bounding box center [79, 422] width 11 height 6
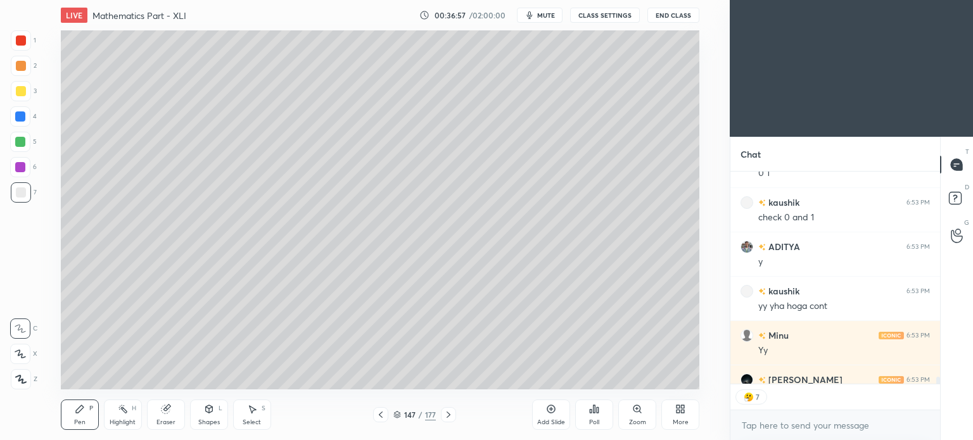
scroll to position [209, 206]
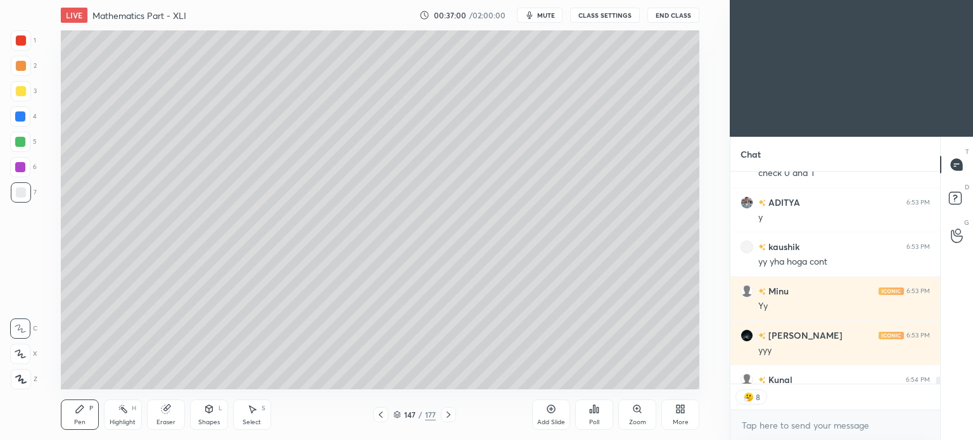
click at [86, 421] on div "Pen P" at bounding box center [80, 415] width 38 height 30
click at [21, 95] on div at bounding box center [21, 91] width 10 height 10
click at [83, 420] on div "Pen" at bounding box center [79, 422] width 11 height 6
click at [86, 420] on div "Pen P" at bounding box center [80, 415] width 38 height 30
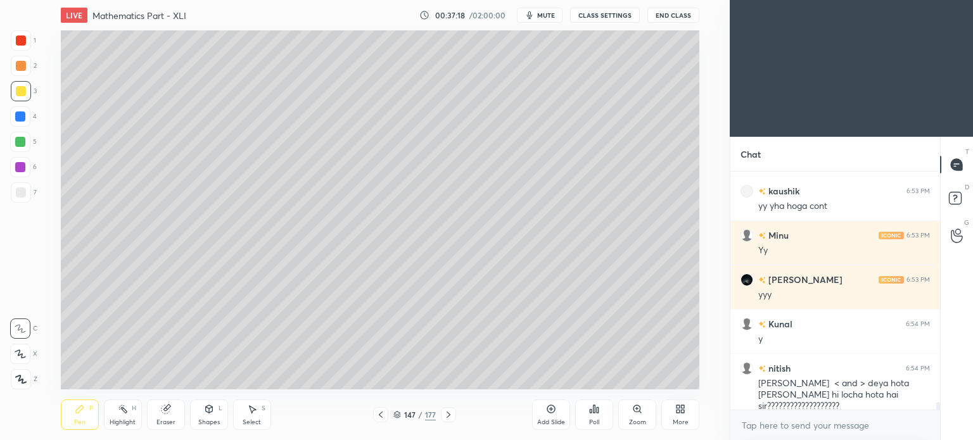
click at [163, 415] on div "Eraser" at bounding box center [166, 415] width 38 height 30
click at [81, 418] on div "Pen P" at bounding box center [80, 415] width 38 height 30
click at [78, 421] on div "Pen" at bounding box center [79, 422] width 11 height 6
click at [121, 415] on div "Highlight H" at bounding box center [123, 415] width 38 height 30
click at [120, 416] on div "Highlight H" at bounding box center [123, 415] width 38 height 30
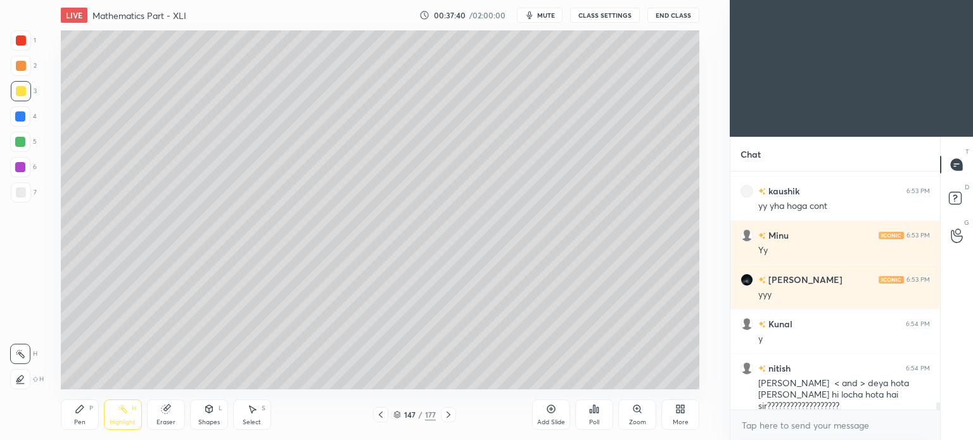
click at [23, 142] on div at bounding box center [20, 142] width 10 height 10
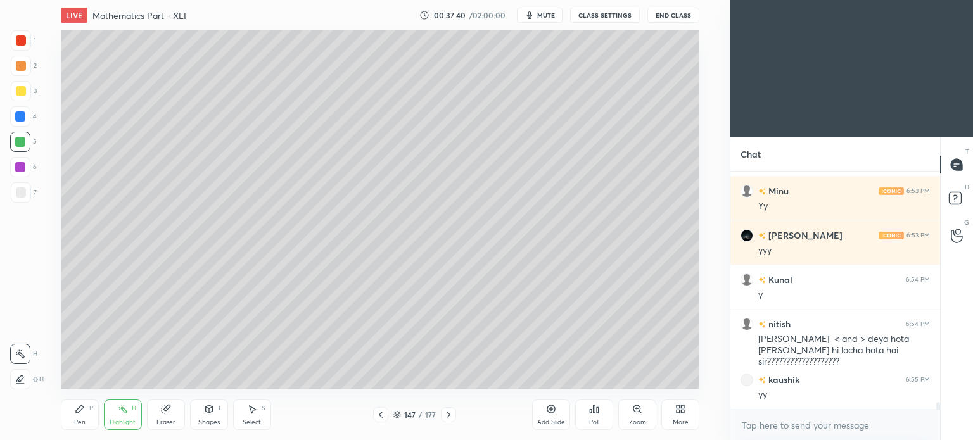
click at [210, 413] on icon at bounding box center [208, 410] width 7 height 8
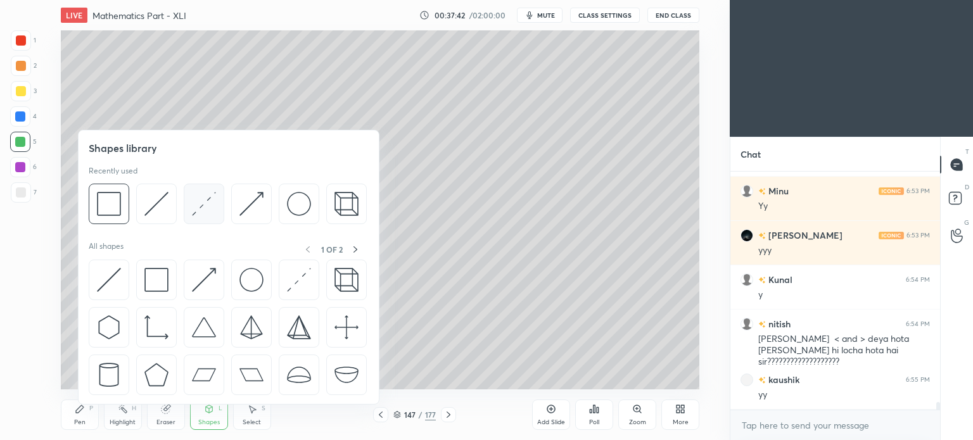
click at [200, 203] on img at bounding box center [204, 204] width 24 height 24
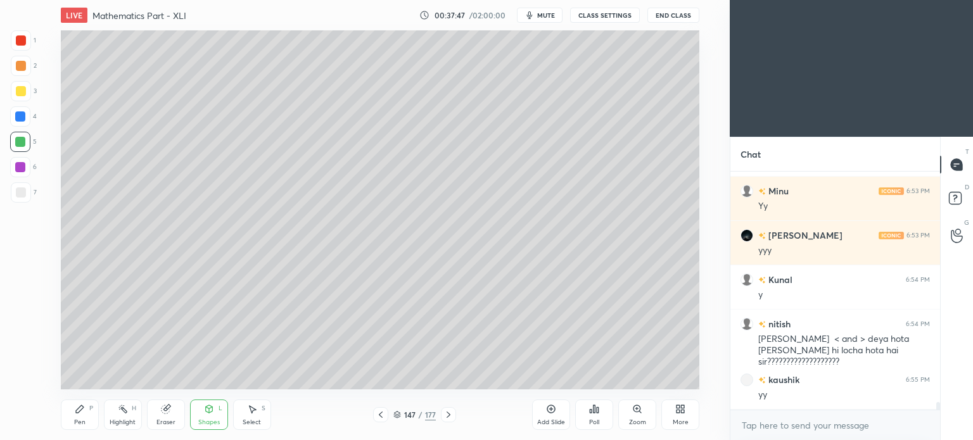
click at [79, 423] on div "Pen" at bounding box center [79, 422] width 11 height 6
click at [84, 426] on div "Pen" at bounding box center [79, 422] width 11 height 6
click at [378, 415] on icon at bounding box center [381, 415] width 10 height 10
click at [124, 417] on div "Highlight H" at bounding box center [123, 415] width 38 height 30
click at [125, 420] on div "Highlight" at bounding box center [123, 422] width 26 height 6
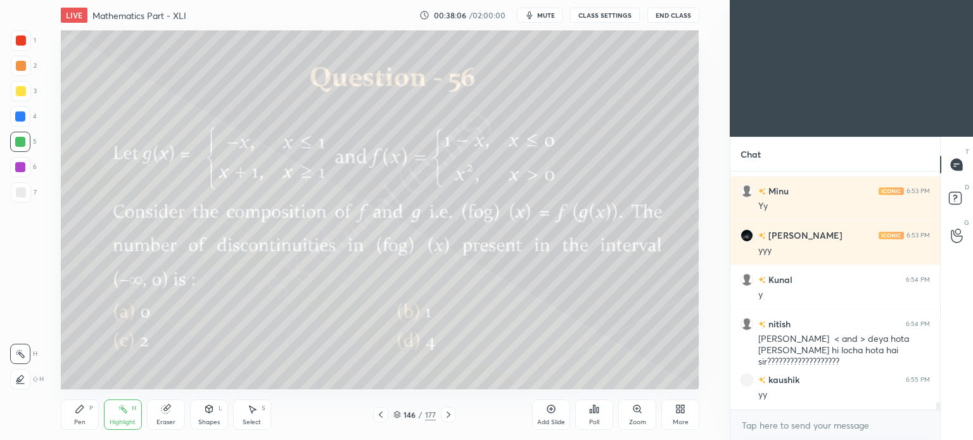
click at [448, 413] on icon at bounding box center [449, 415] width 10 height 10
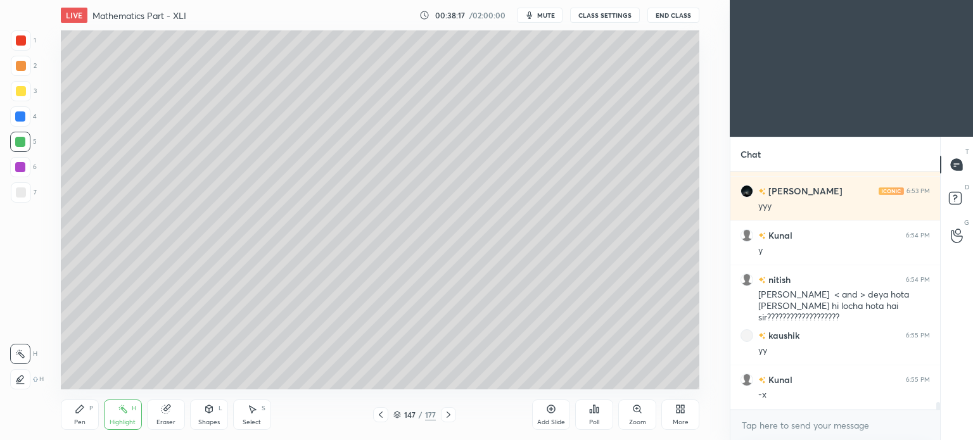
click at [71, 424] on div "Pen P" at bounding box center [80, 415] width 38 height 30
click at [77, 418] on div "Pen P" at bounding box center [80, 415] width 38 height 30
click at [17, 197] on div at bounding box center [21, 193] width 10 height 10
click at [20, 196] on div at bounding box center [21, 193] width 10 height 10
click at [130, 421] on div "Highlight" at bounding box center [123, 422] width 26 height 6
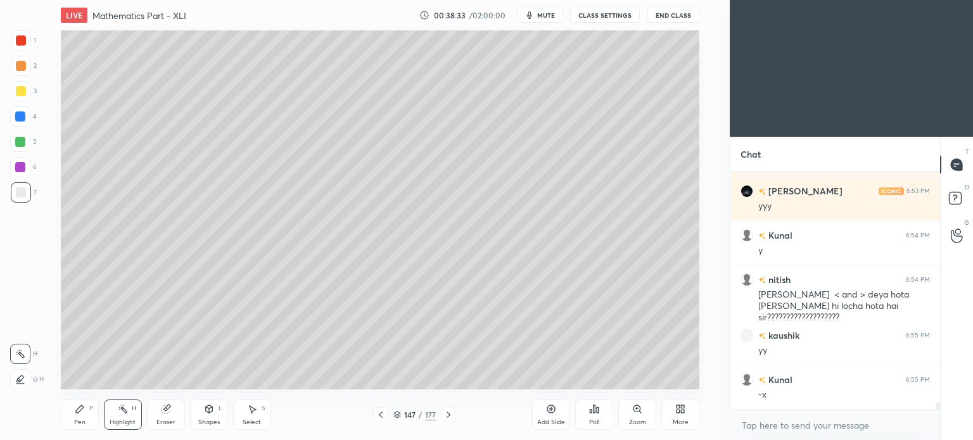
click at [81, 417] on div "Pen P" at bounding box center [80, 415] width 38 height 30
click at [160, 409] on div "Eraser" at bounding box center [166, 415] width 38 height 30
click at [82, 420] on div "Pen" at bounding box center [79, 422] width 11 height 6
click at [82, 415] on div "Pen P" at bounding box center [80, 415] width 38 height 30
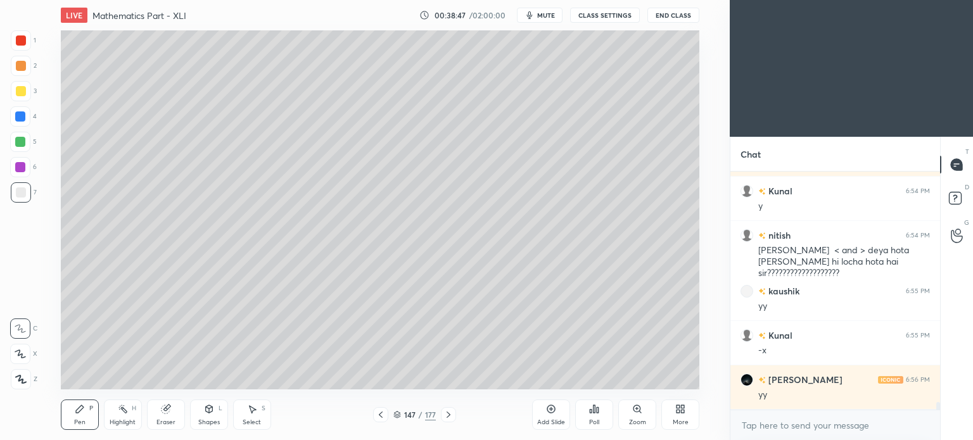
click at [125, 418] on div "Highlight H" at bounding box center [123, 415] width 38 height 30
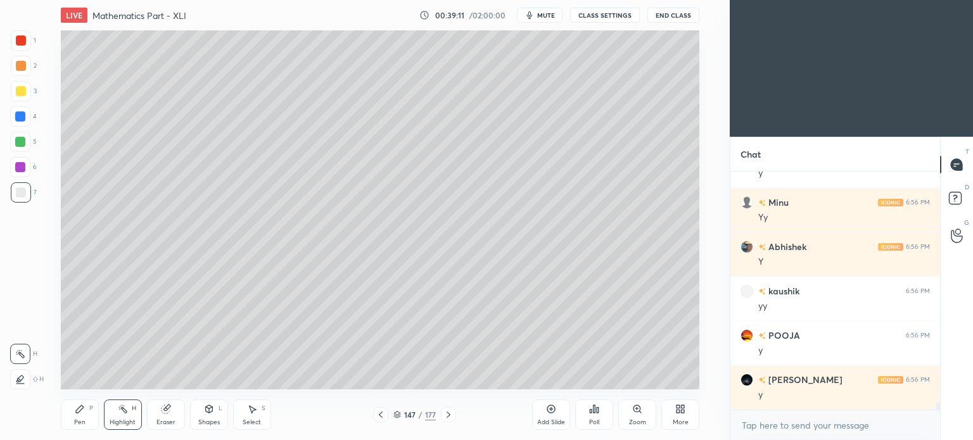
scroll to position [7418, 0]
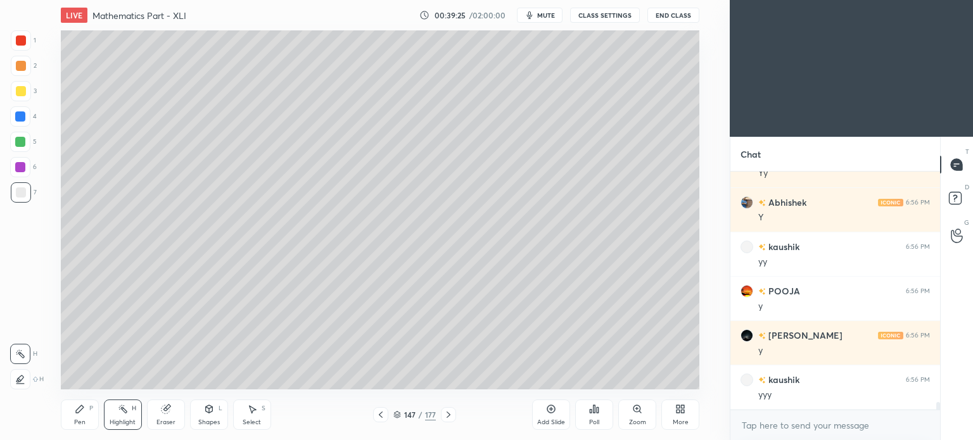
click at [380, 417] on icon at bounding box center [381, 415] width 10 height 10
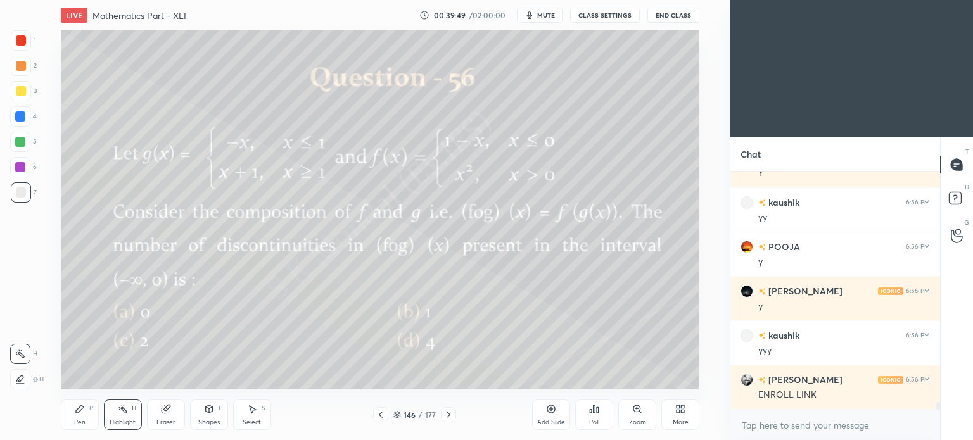
scroll to position [7507, 0]
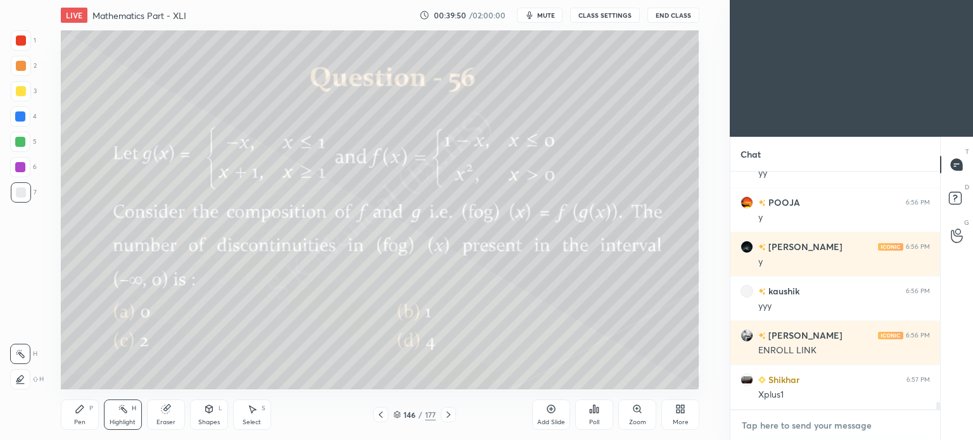
type textarea "x"
click at [778, 435] on textarea at bounding box center [835, 426] width 189 height 20
paste textarea "[URL][DOMAIN_NAME]"
type textarea "[URL][DOMAIN_NAME]"
type textarea "x"
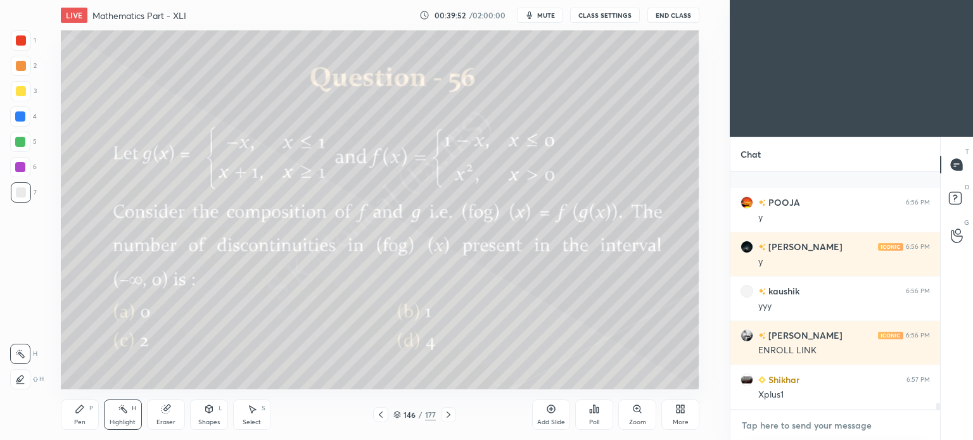
scroll to position [7600, 0]
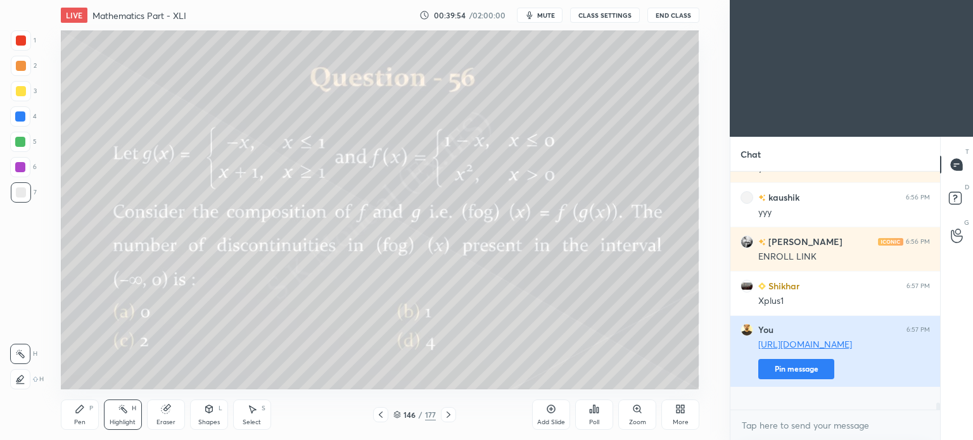
click at [799, 380] on button "Pin message" at bounding box center [797, 369] width 76 height 20
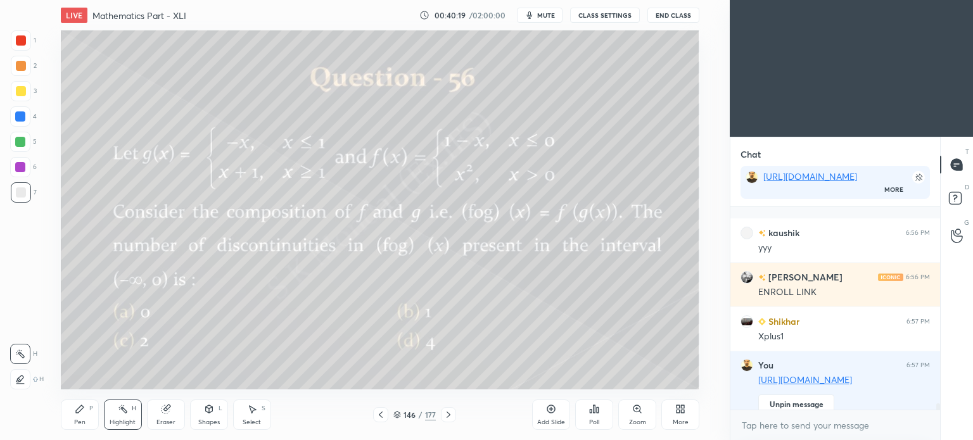
scroll to position [7680, 0]
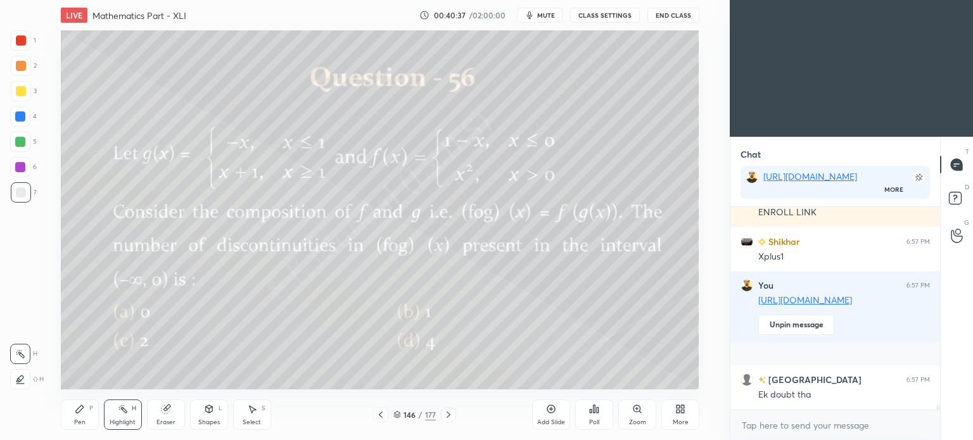
click at [381, 413] on icon at bounding box center [381, 415] width 4 height 6
click at [445, 416] on icon at bounding box center [449, 415] width 10 height 10
click at [122, 426] on div "Highlight" at bounding box center [123, 422] width 26 height 6
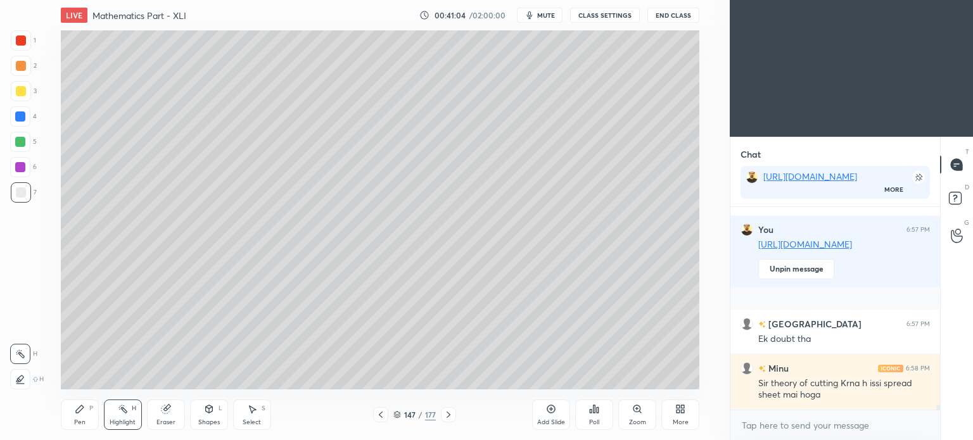
scroll to position [7780, 0]
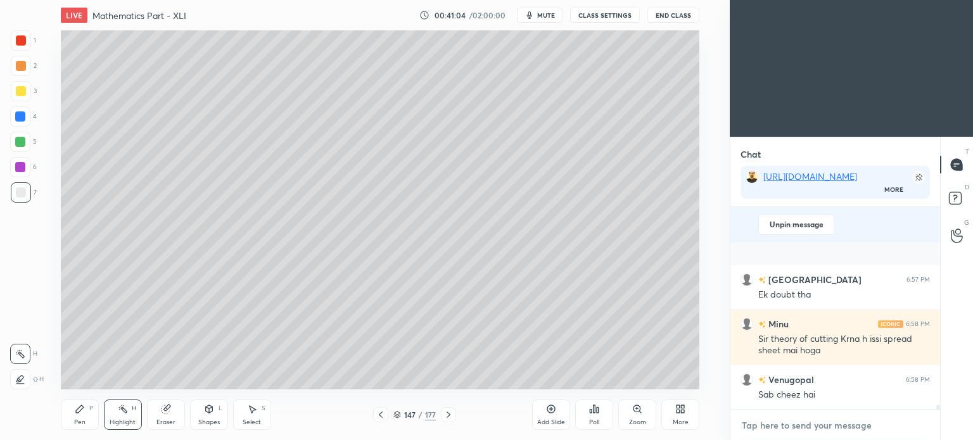
type textarea "x"
click at [781, 426] on textarea at bounding box center [835, 426] width 189 height 20
paste textarea "[URL][DOMAIN_NAME]"
type textarea "[URL][DOMAIN_NAME]"
type textarea "x"
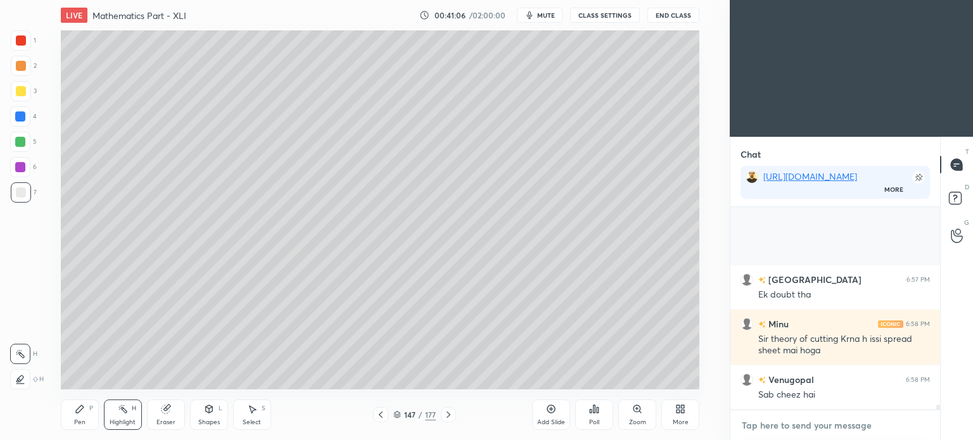
scroll to position [0, 0]
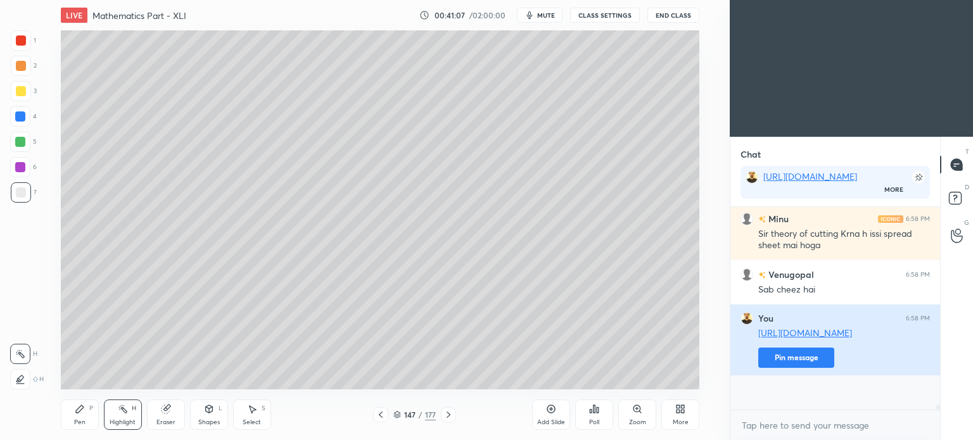
click at [812, 368] on button "Pin message" at bounding box center [797, 358] width 76 height 20
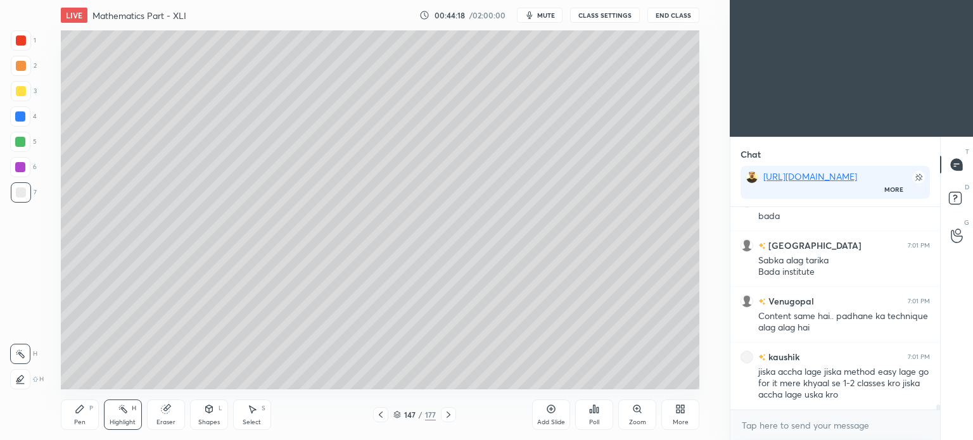
scroll to position [8373, 0]
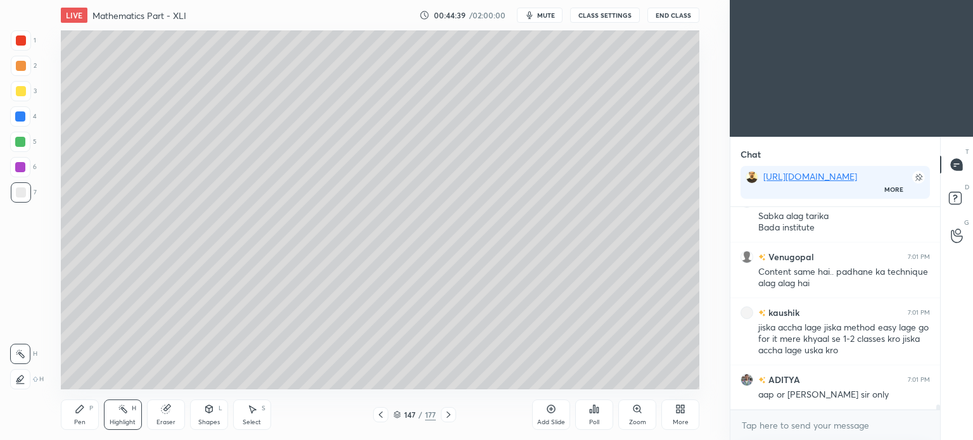
click at [680, 410] on icon at bounding box center [681, 409] width 10 height 10
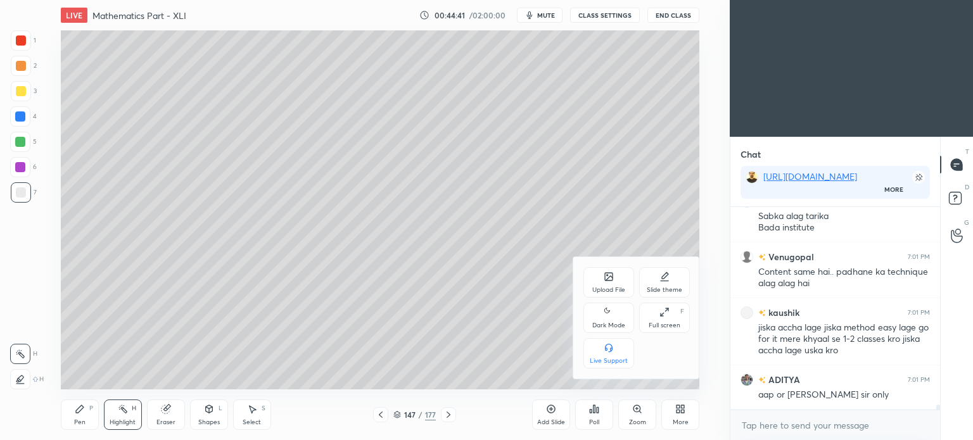
click at [605, 287] on div "Upload File" at bounding box center [608, 290] width 33 height 6
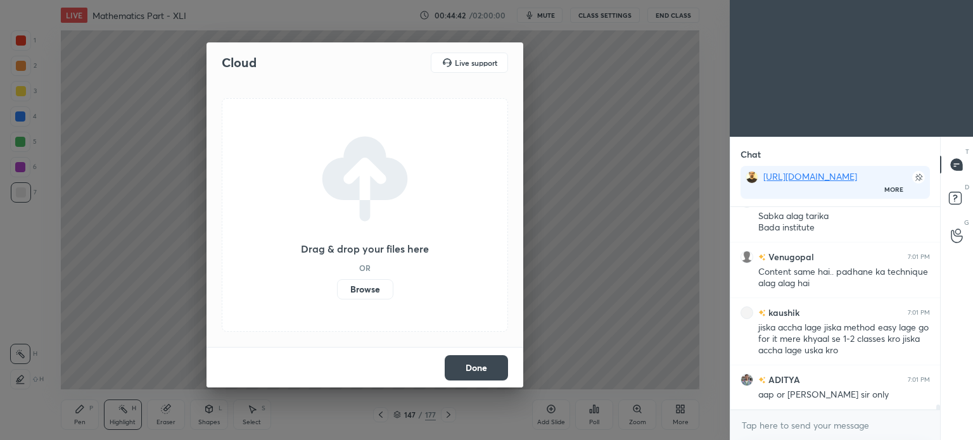
click at [376, 286] on label "Browse" at bounding box center [365, 289] width 56 height 20
click at [337, 286] on input "Browse" at bounding box center [337, 289] width 0 height 20
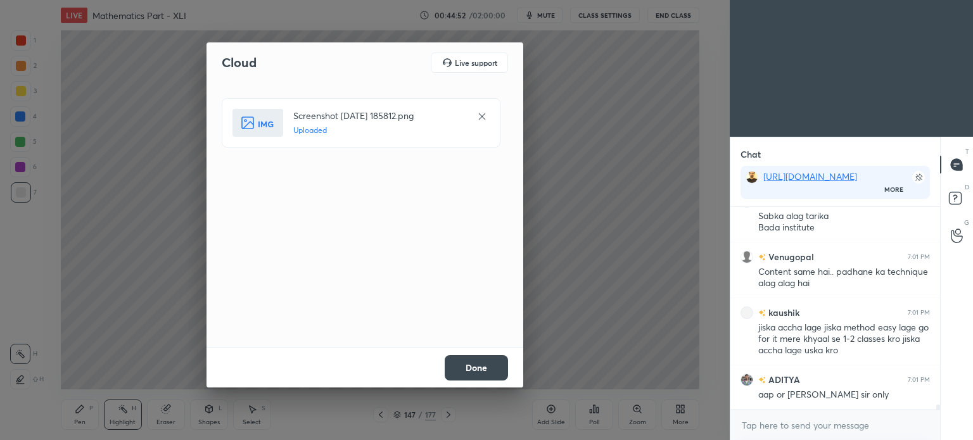
scroll to position [8418, 0]
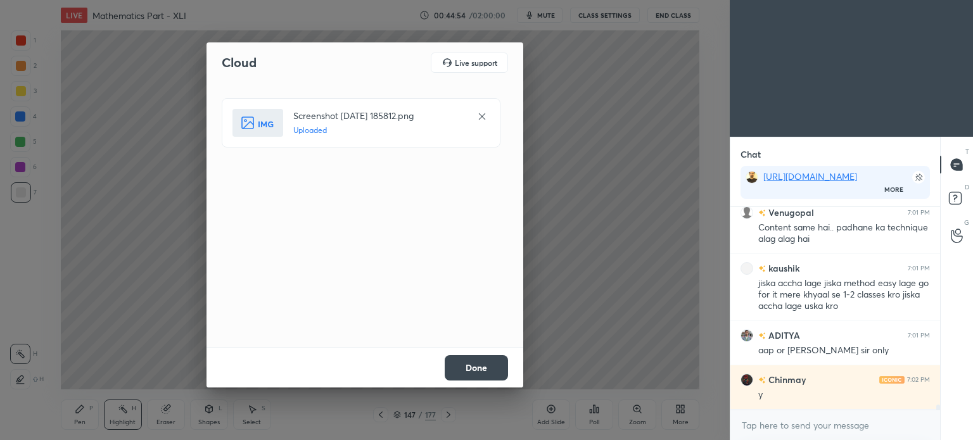
click at [481, 370] on button "Done" at bounding box center [476, 367] width 63 height 25
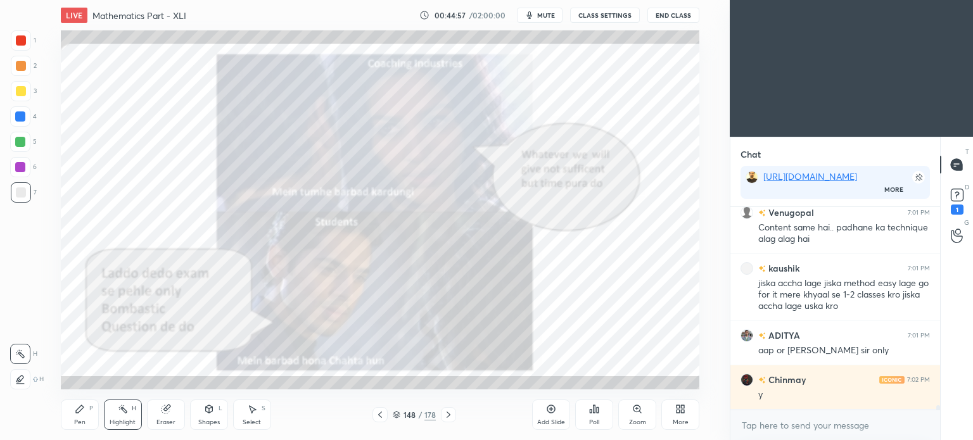
scroll to position [8472, 0]
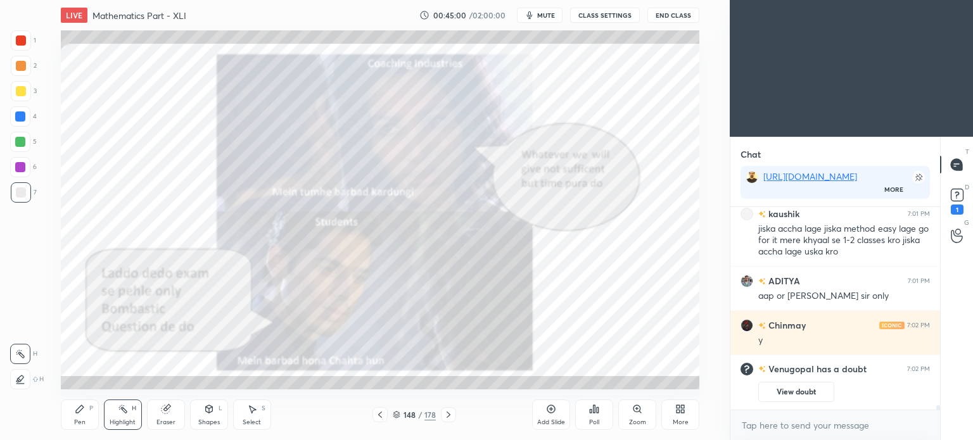
click at [132, 415] on div "Highlight H" at bounding box center [123, 415] width 38 height 30
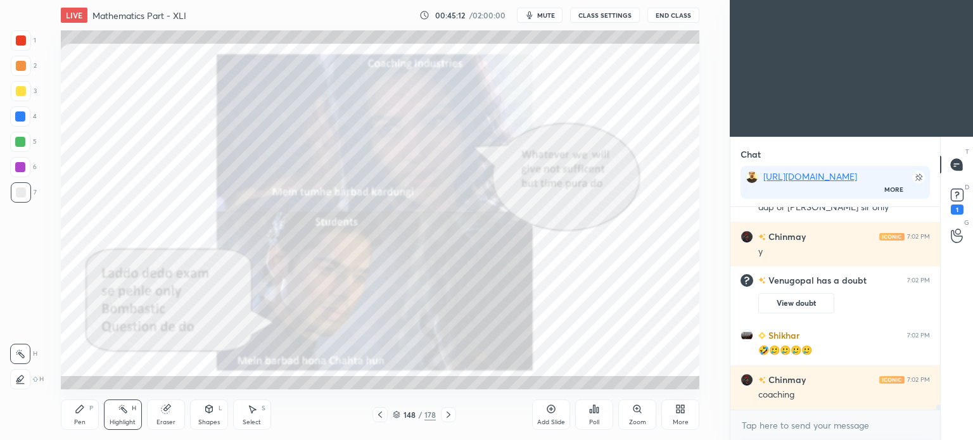
scroll to position [8237, 0]
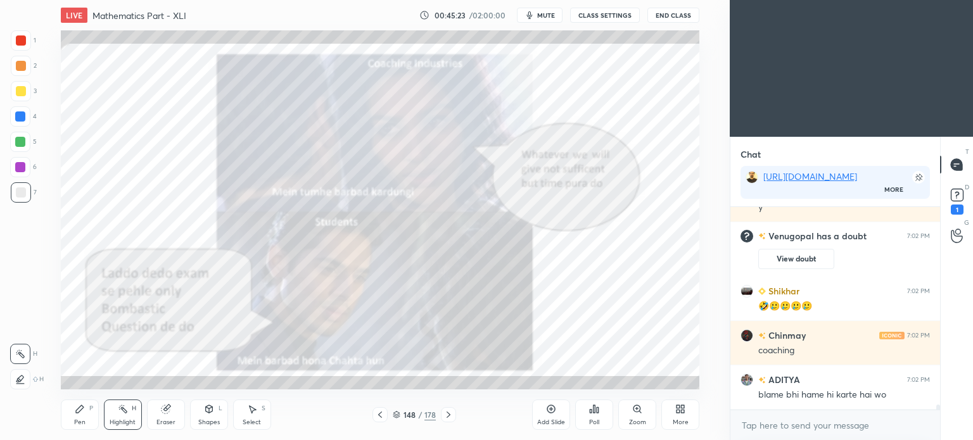
click at [119, 424] on div "Highlight" at bounding box center [123, 422] width 26 height 6
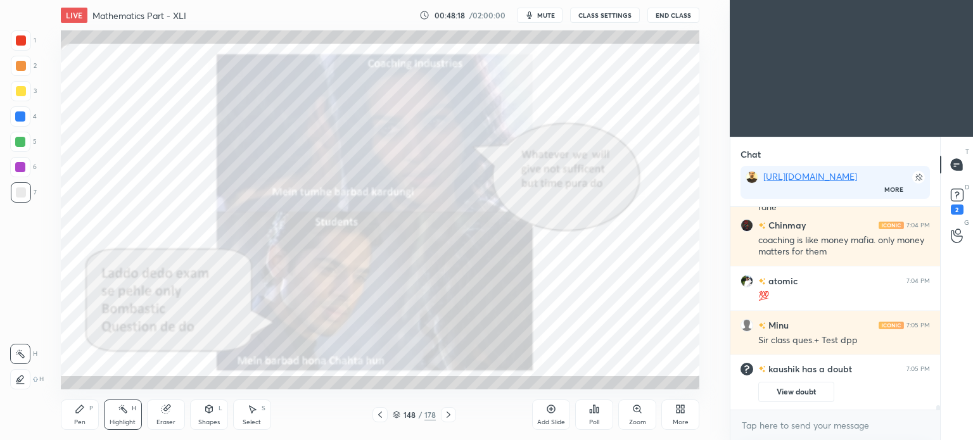
scroll to position [8647, 0]
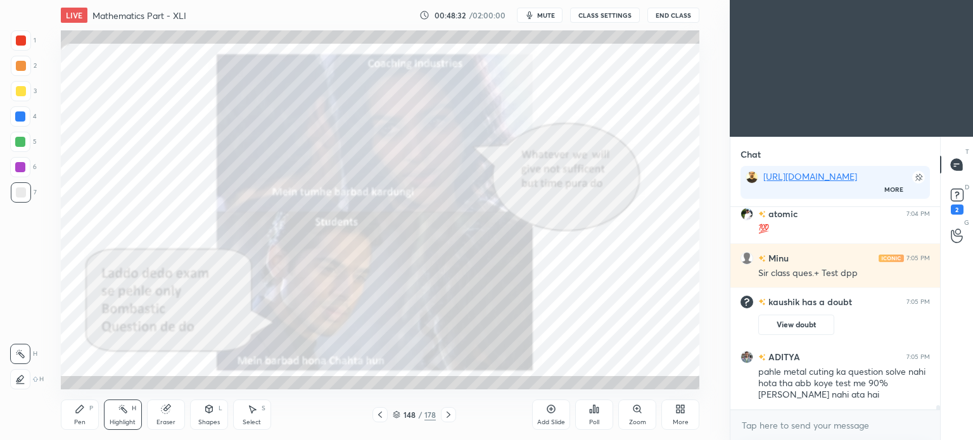
click at [18, 67] on div at bounding box center [21, 66] width 10 height 10
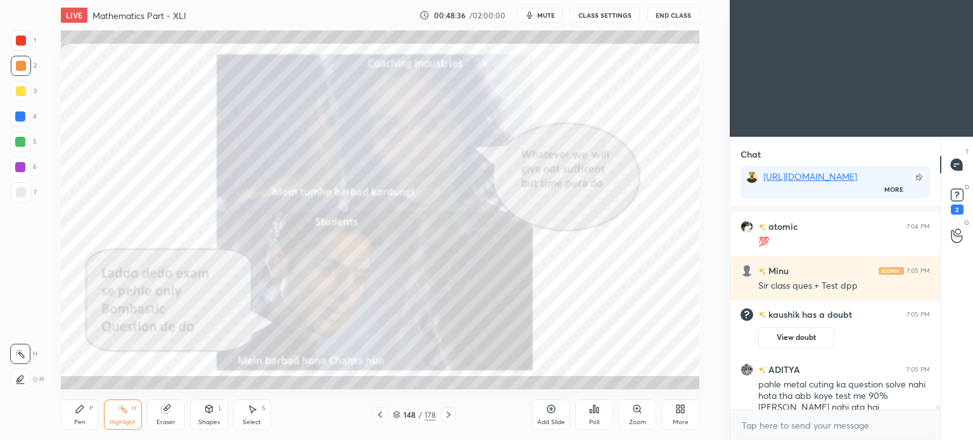
scroll to position [8704, 0]
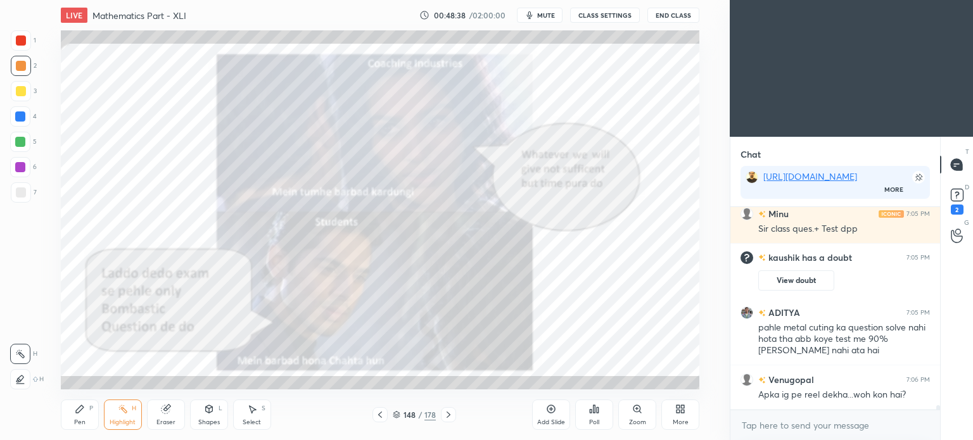
click at [68, 415] on div "Pen P" at bounding box center [80, 415] width 38 height 30
click at [20, 33] on div at bounding box center [21, 40] width 20 height 20
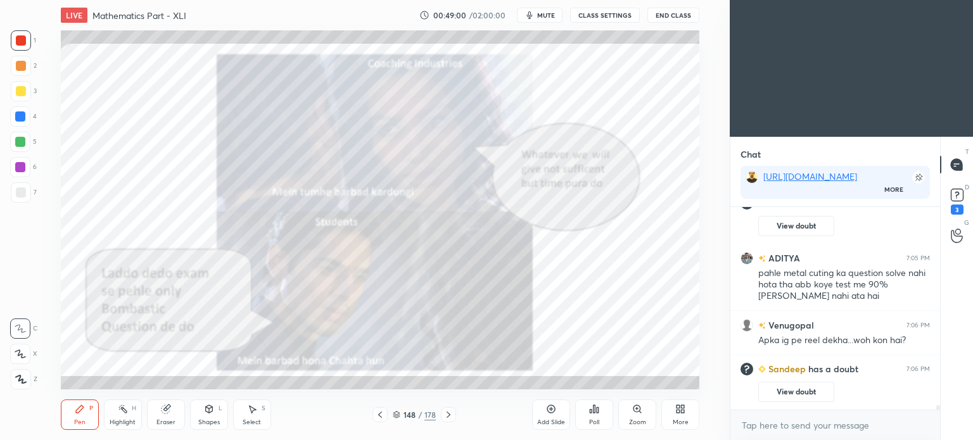
scroll to position [8778, 0]
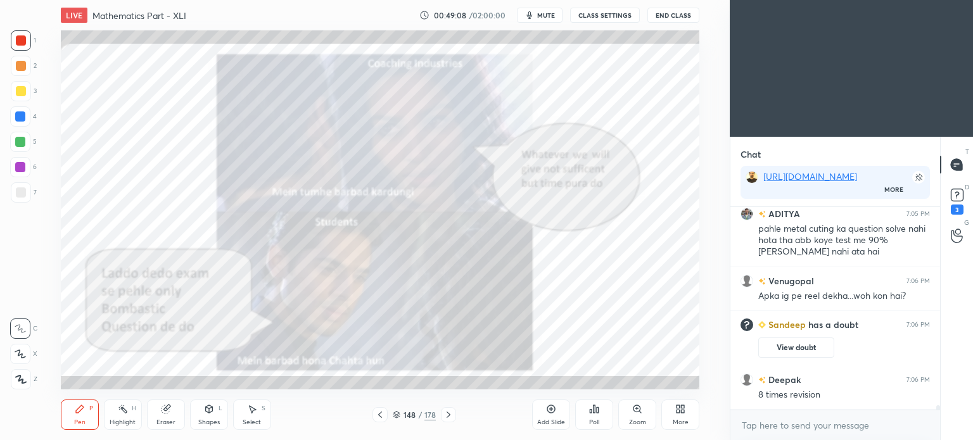
click at [266, 414] on div "Select S" at bounding box center [252, 415] width 38 height 30
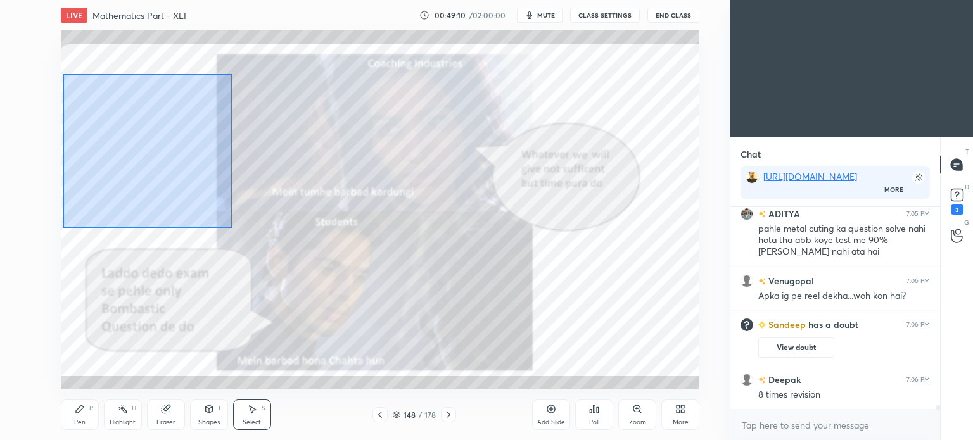
drag, startPoint x: 63, startPoint y: 74, endPoint x: 233, endPoint y: 228, distance: 228.8
click at [233, 228] on div "0 ° Undo Copy Duplicate Duplicate to new slide Delete" at bounding box center [380, 209] width 639 height 359
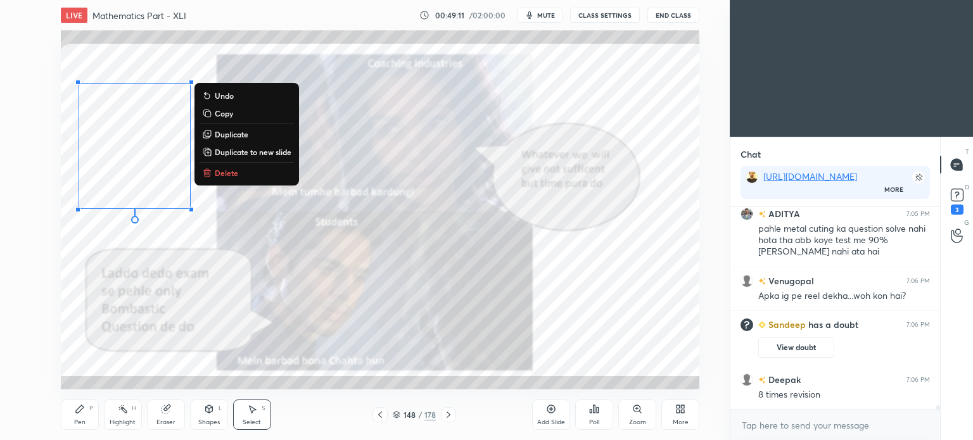
click at [226, 173] on p "Delete" at bounding box center [226, 173] width 23 height 10
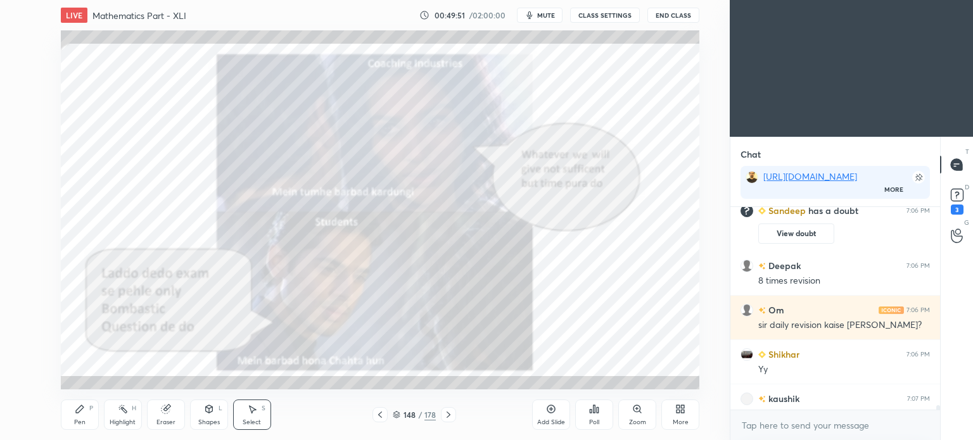
scroll to position [8863, 0]
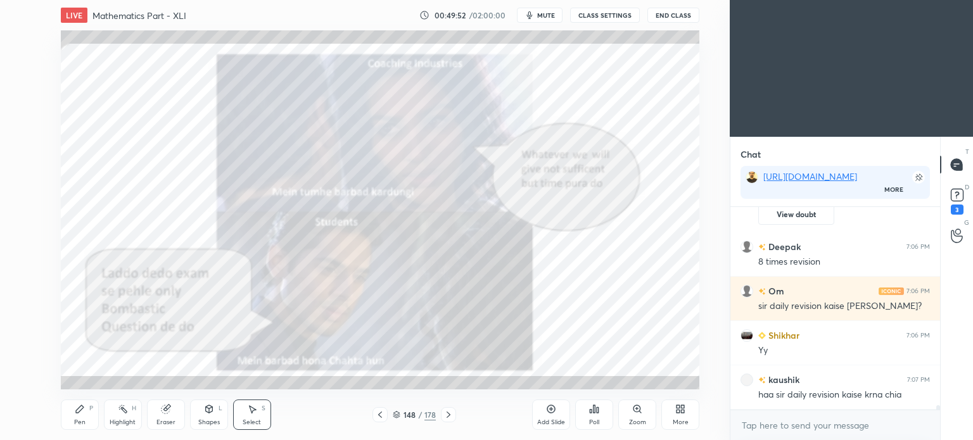
click at [399, 416] on icon at bounding box center [397, 416] width 6 height 2
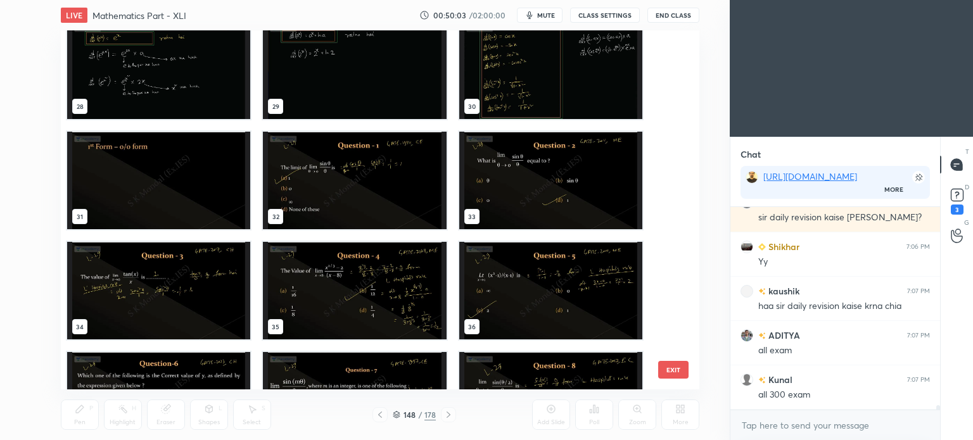
scroll to position [1077, 0]
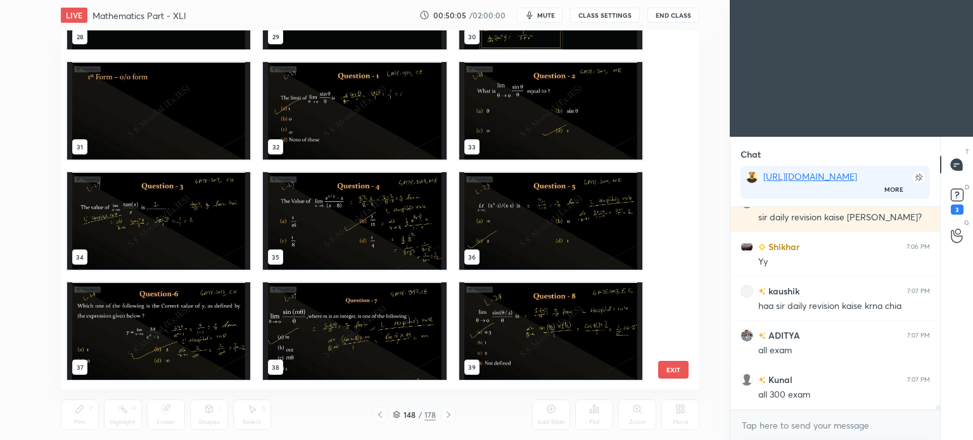
click at [364, 113] on img "grid" at bounding box center [354, 111] width 183 height 98
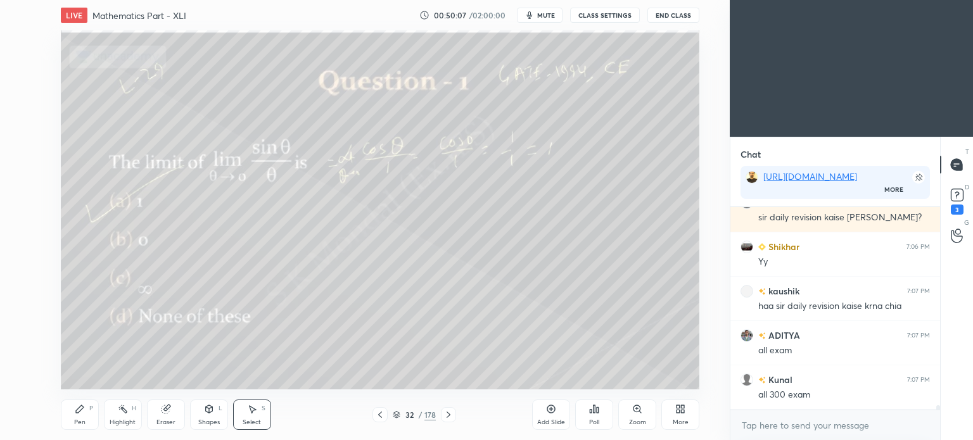
click at [448, 413] on icon at bounding box center [449, 415] width 4 height 6
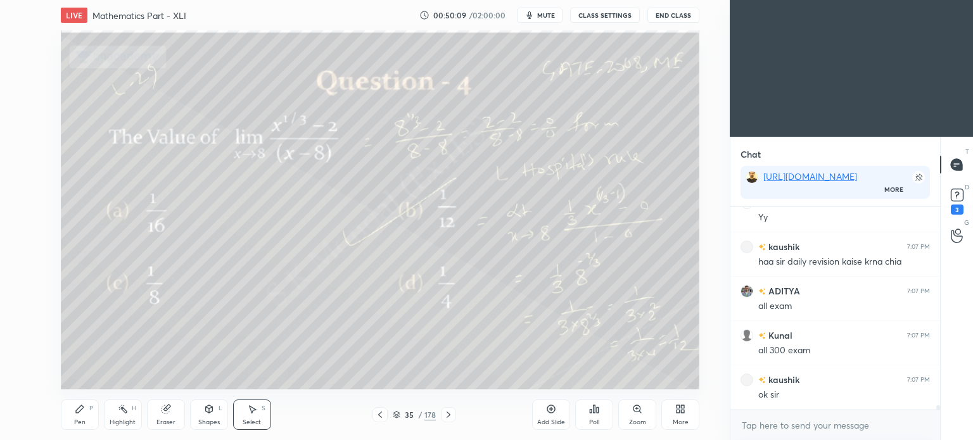
click at [448, 413] on icon at bounding box center [449, 415] width 4 height 6
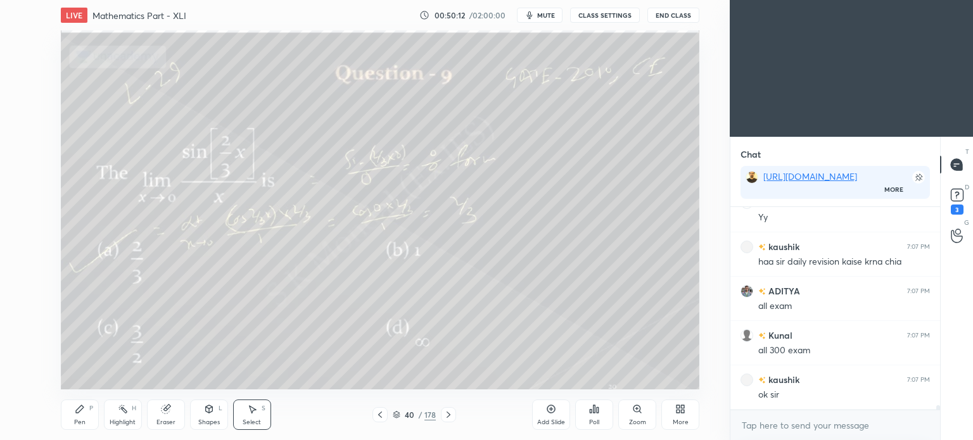
click at [448, 413] on icon at bounding box center [449, 415] width 4 height 6
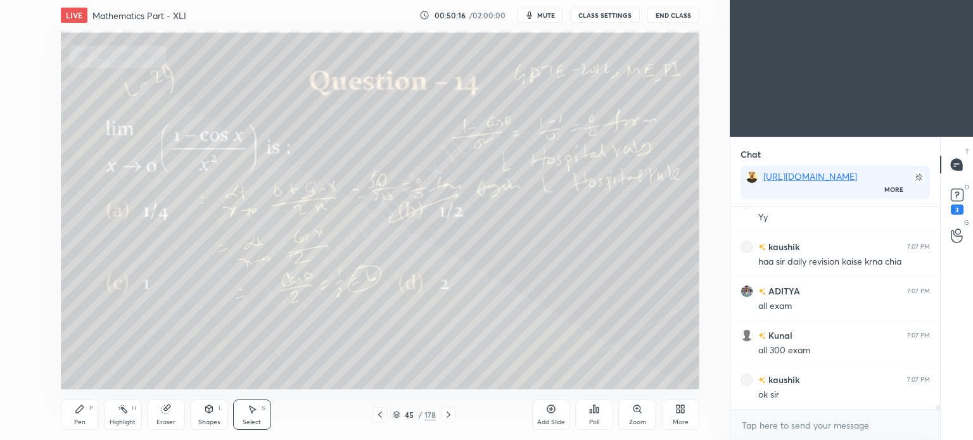
click at [448, 413] on icon at bounding box center [449, 415] width 4 height 6
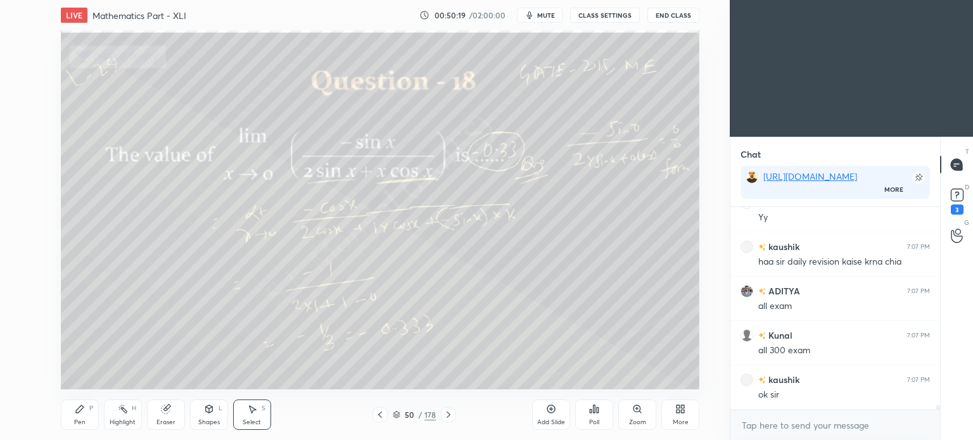
click at [448, 413] on icon at bounding box center [449, 415] width 4 height 6
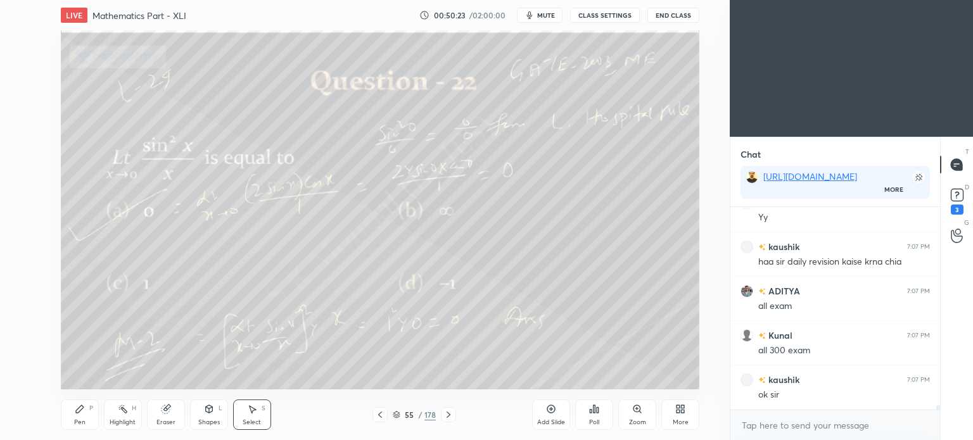
click at [448, 413] on icon at bounding box center [449, 415] width 4 height 6
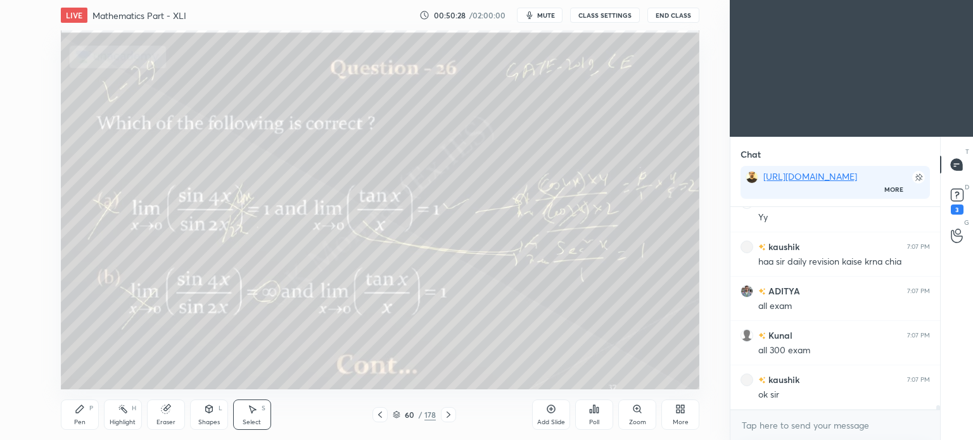
click at [448, 413] on icon at bounding box center [449, 415] width 4 height 6
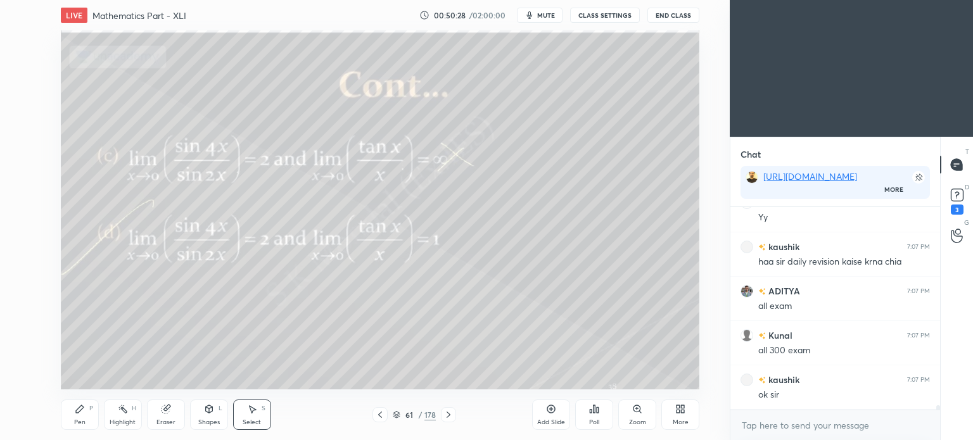
click at [448, 413] on icon at bounding box center [449, 415] width 4 height 6
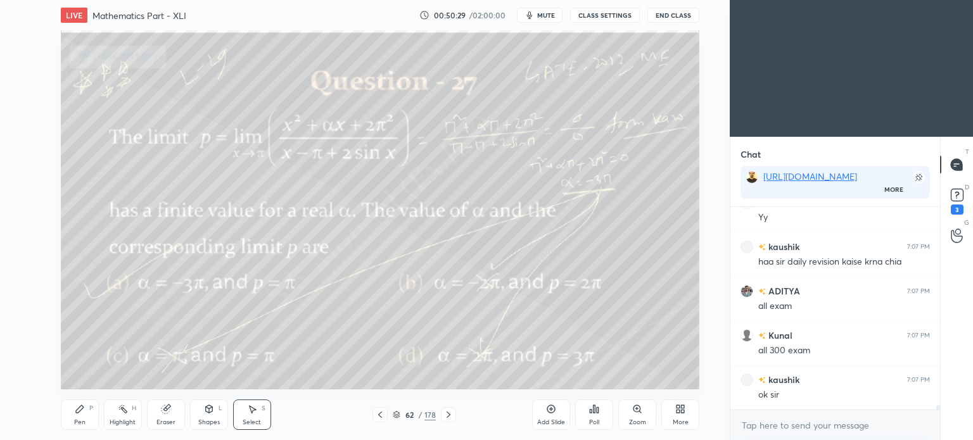
click at [448, 413] on icon at bounding box center [449, 415] width 4 height 6
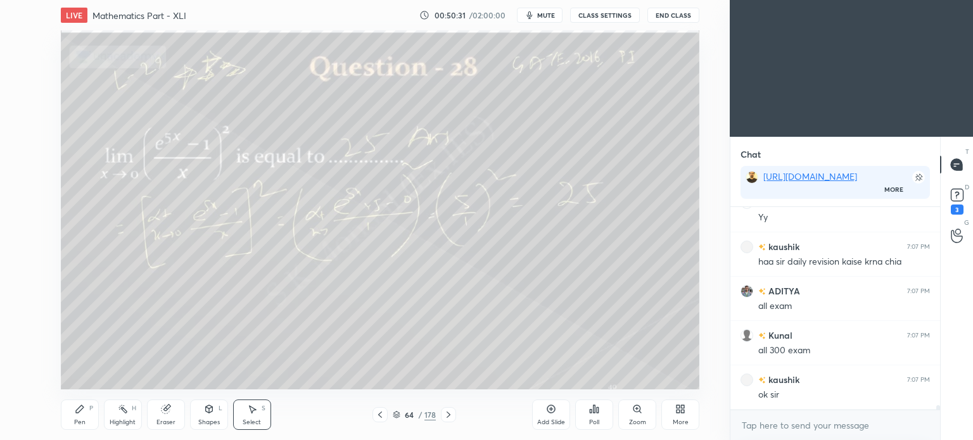
click at [448, 413] on icon at bounding box center [449, 415] width 4 height 6
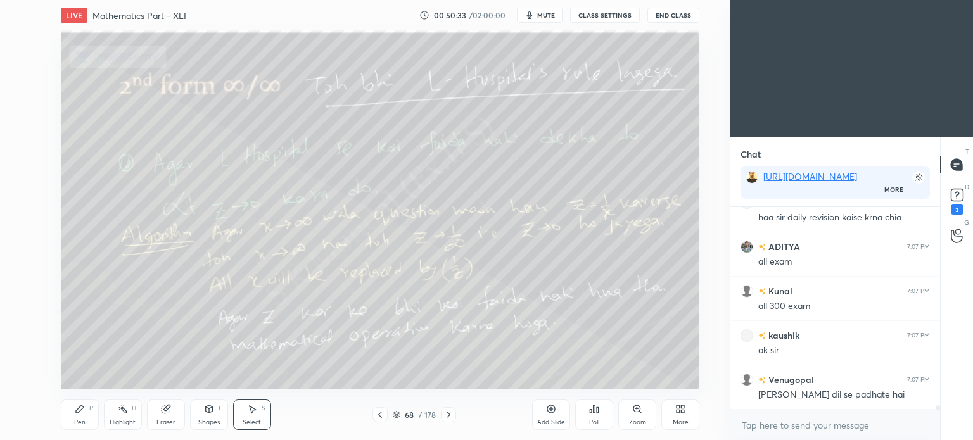
click at [448, 413] on icon at bounding box center [449, 415] width 4 height 6
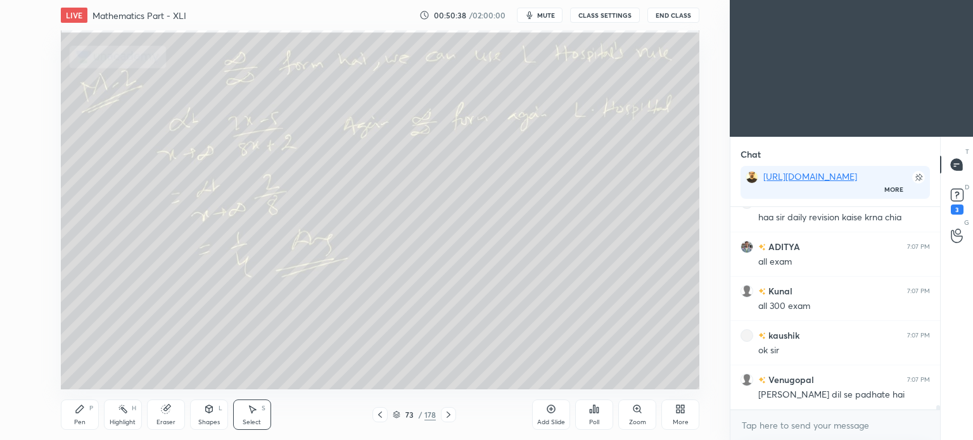
click at [448, 413] on icon at bounding box center [449, 415] width 4 height 6
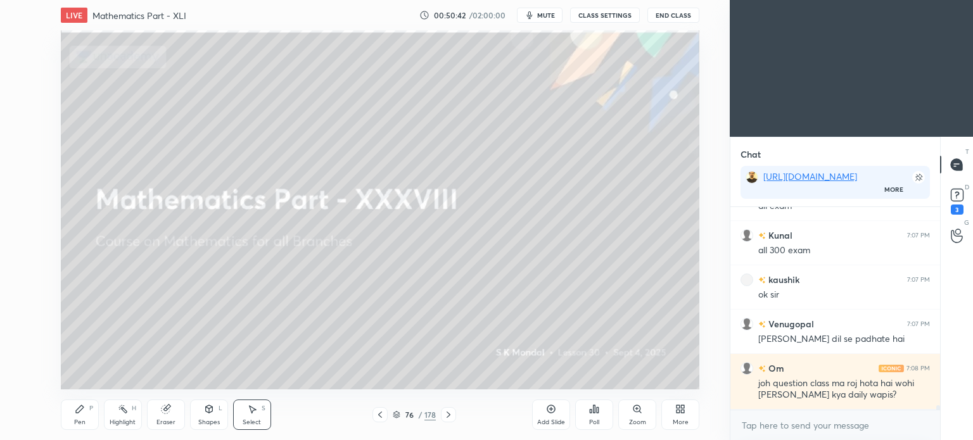
scroll to position [9140, 0]
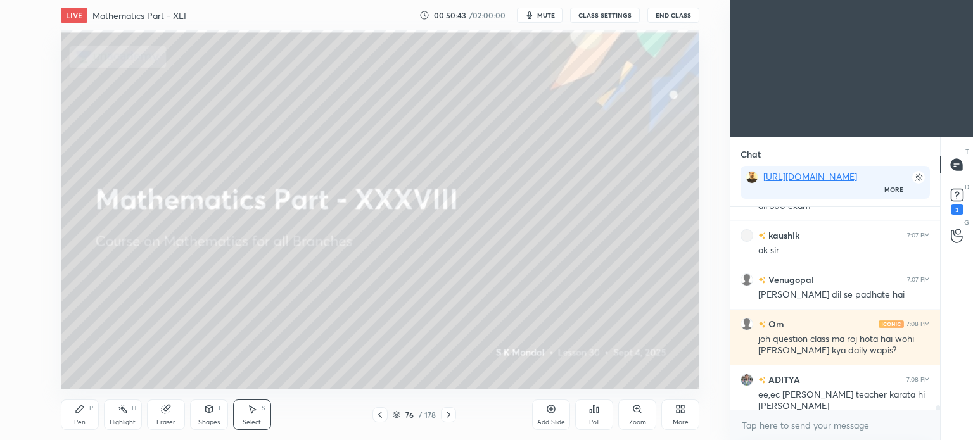
click at [448, 413] on icon at bounding box center [449, 415] width 4 height 6
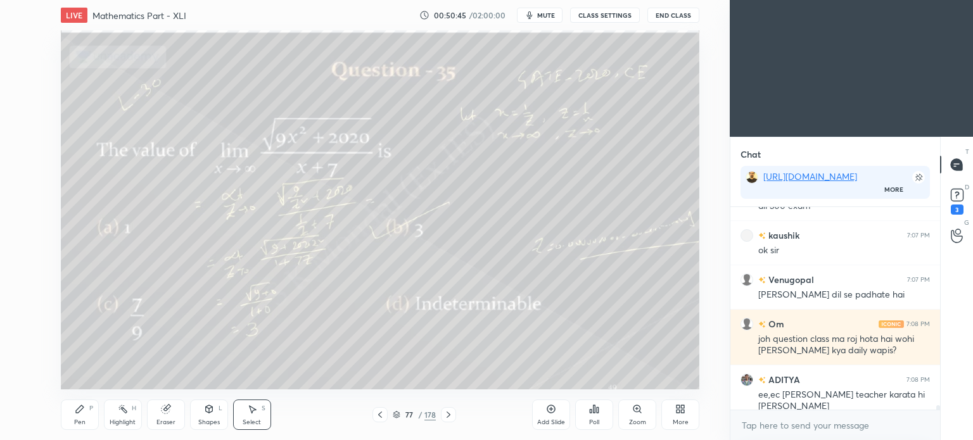
click at [448, 413] on icon at bounding box center [449, 415] width 4 height 6
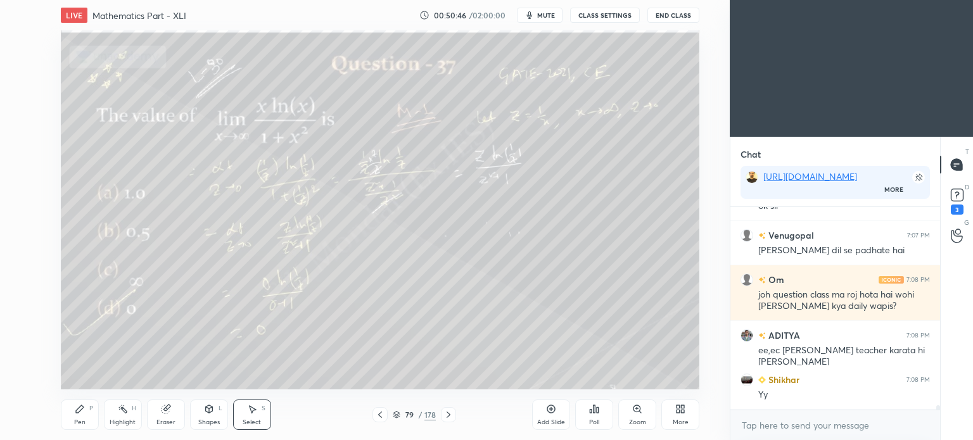
click at [448, 413] on icon at bounding box center [449, 415] width 4 height 6
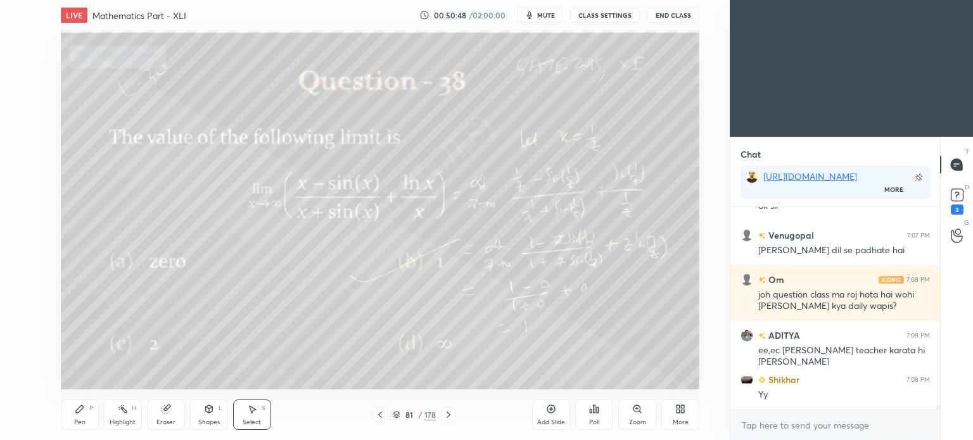
click at [448, 413] on icon at bounding box center [449, 415] width 4 height 6
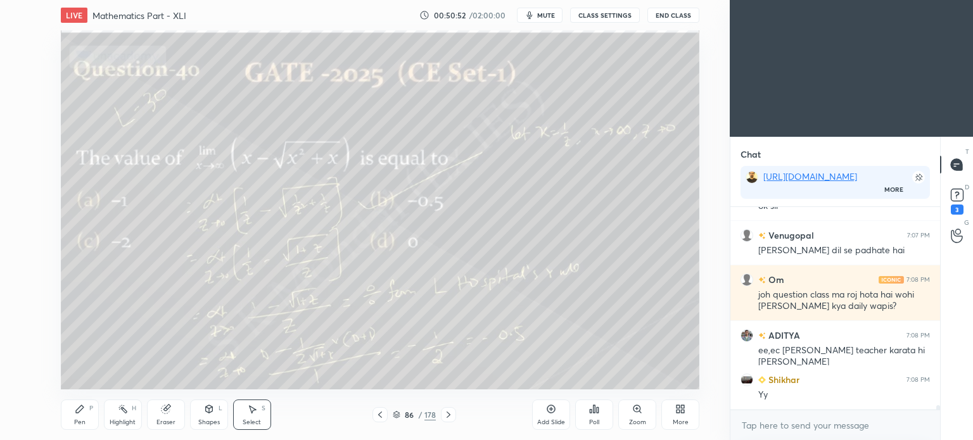
click at [448, 413] on icon at bounding box center [449, 415] width 4 height 6
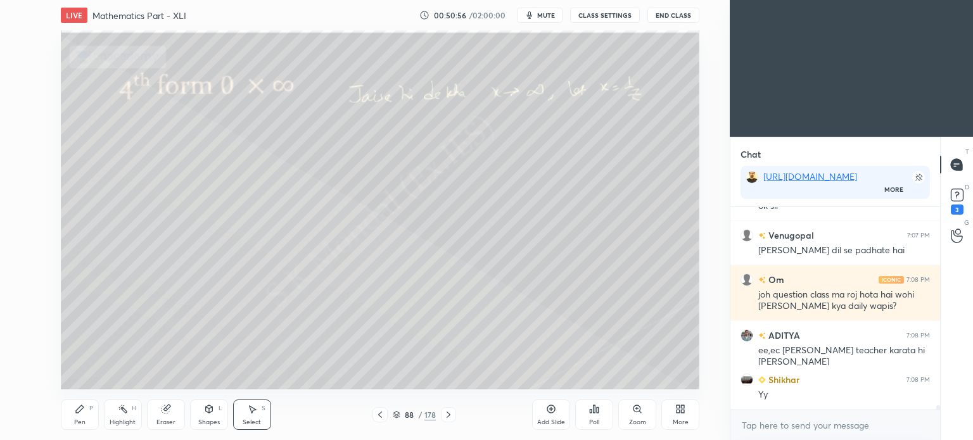
scroll to position [9229, 0]
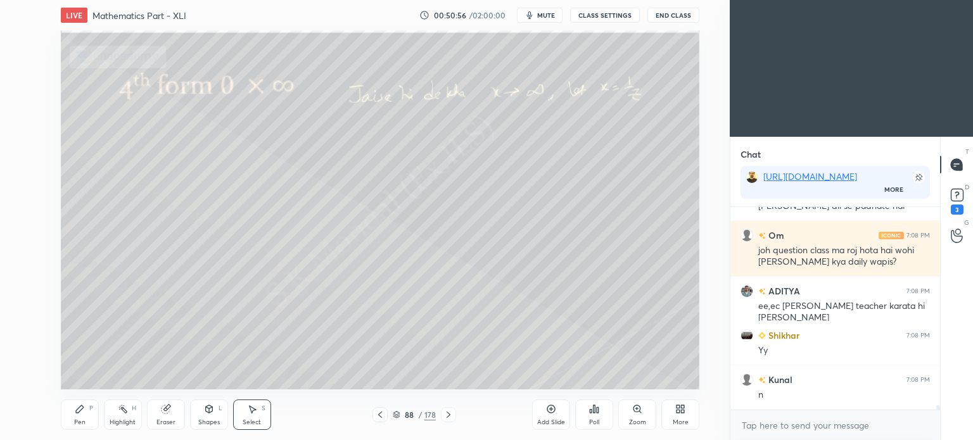
click at [448, 413] on icon at bounding box center [449, 415] width 4 height 6
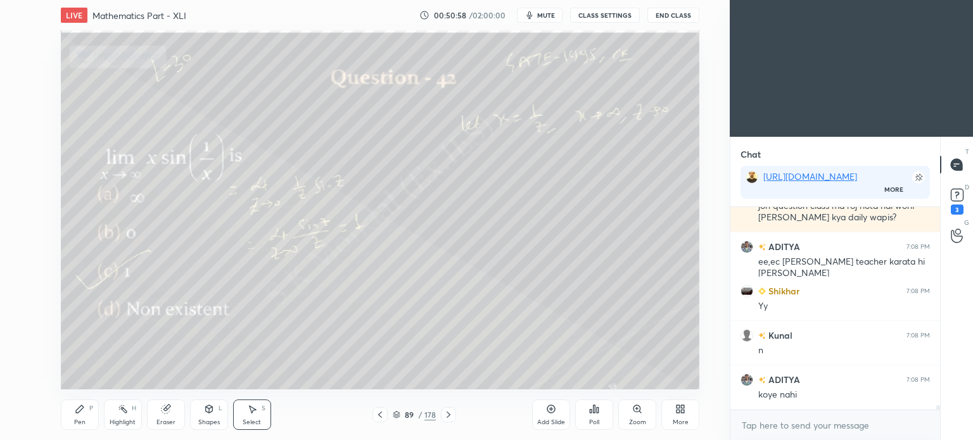
click at [448, 413] on icon at bounding box center [449, 415] width 4 height 6
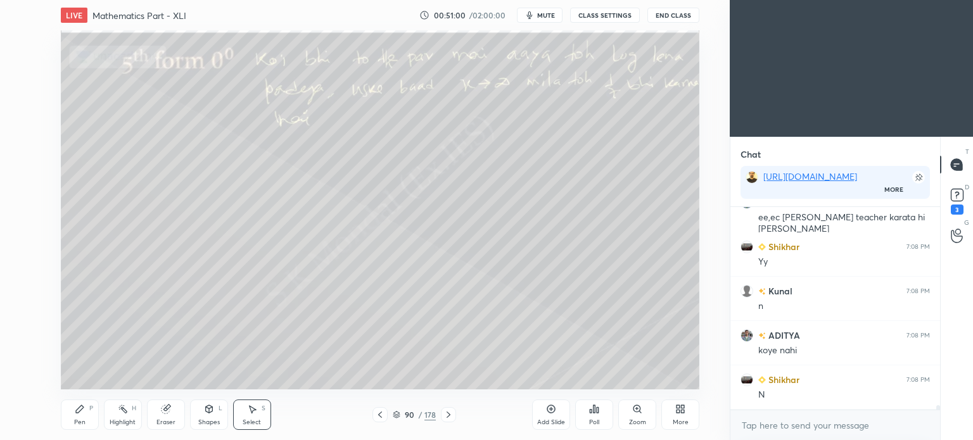
click at [448, 413] on icon at bounding box center [449, 415] width 4 height 6
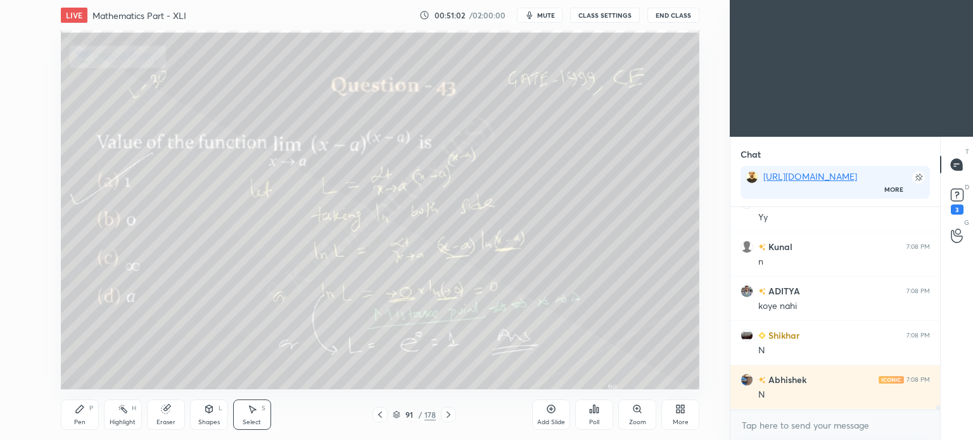
click at [448, 413] on icon at bounding box center [449, 415] width 4 height 6
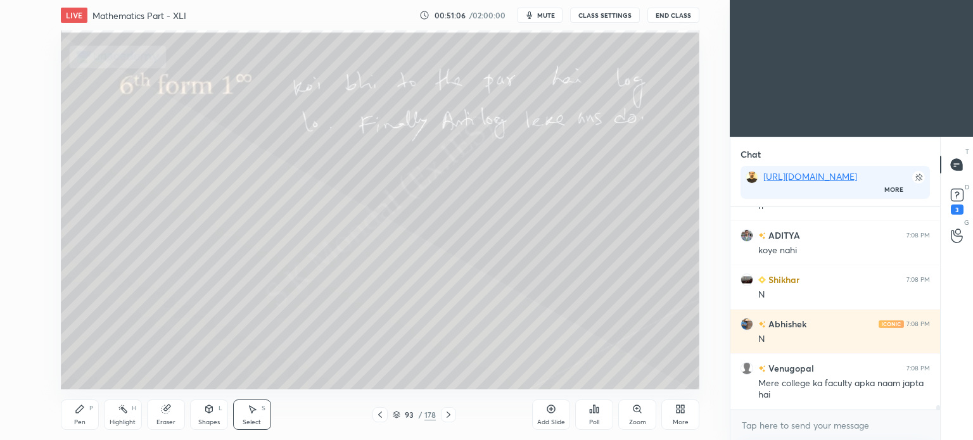
scroll to position [9462, 0]
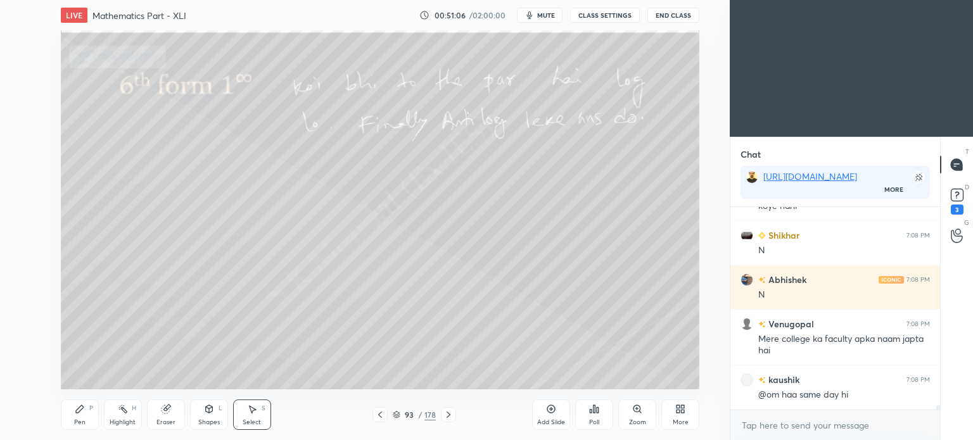
click at [448, 413] on icon at bounding box center [449, 415] width 4 height 6
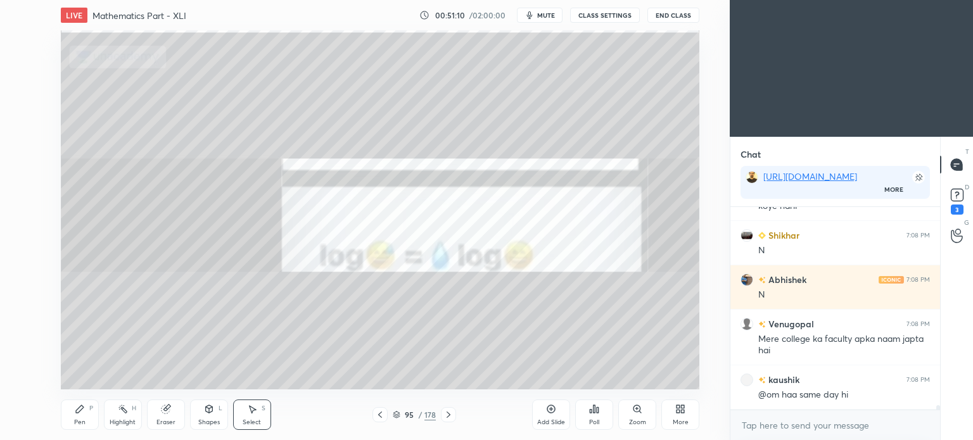
click at [448, 413] on icon at bounding box center [449, 415] width 4 height 6
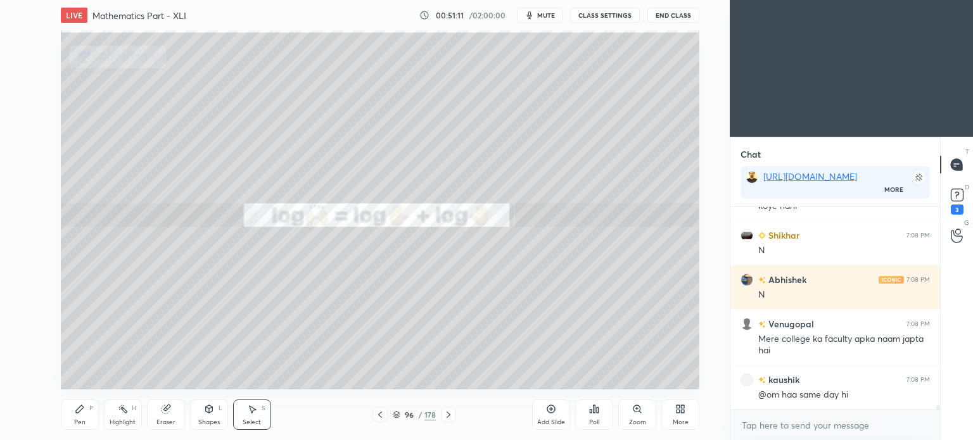
click at [448, 413] on icon at bounding box center [449, 415] width 4 height 6
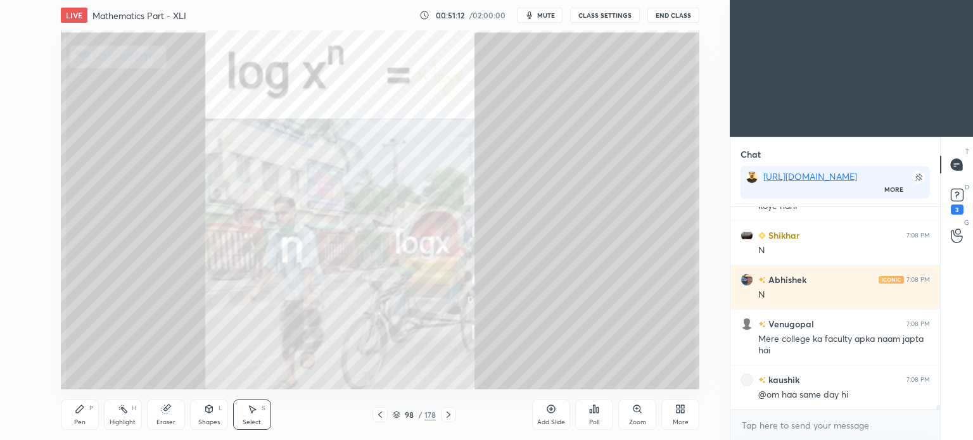
click at [448, 413] on icon at bounding box center [449, 415] width 4 height 6
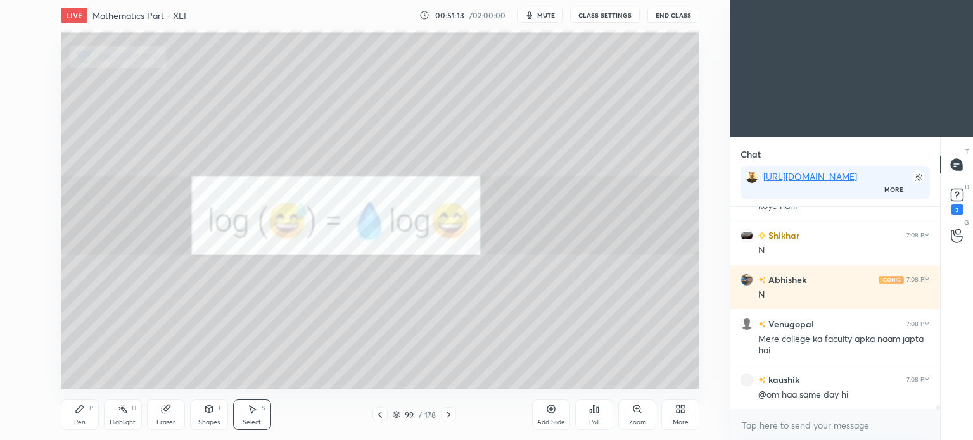
click at [448, 413] on icon at bounding box center [449, 415] width 4 height 6
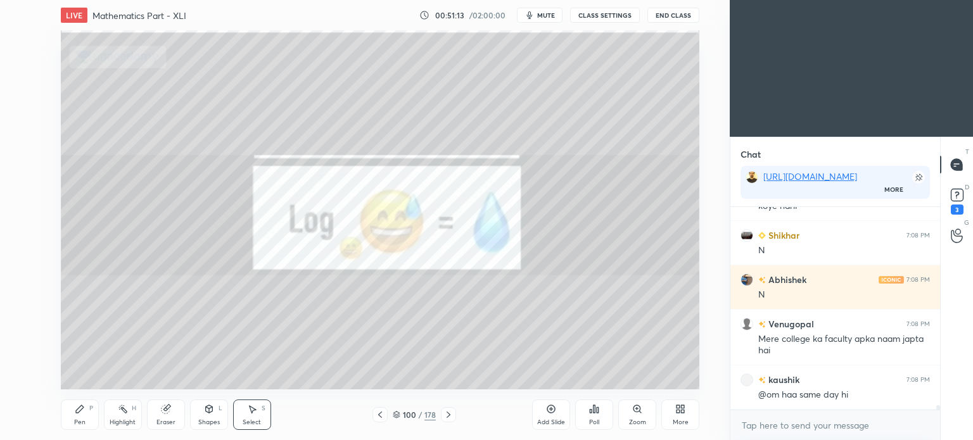
click at [448, 413] on icon at bounding box center [449, 415] width 4 height 6
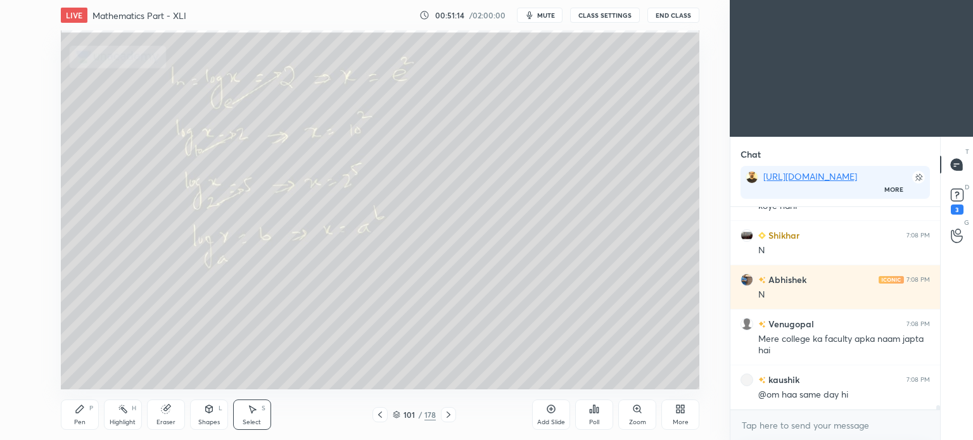
click at [448, 413] on icon at bounding box center [449, 415] width 4 height 6
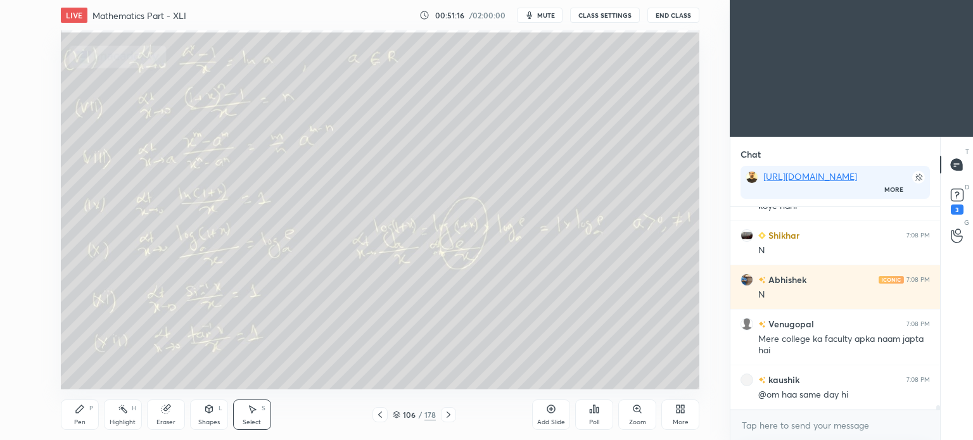
click at [448, 413] on icon at bounding box center [449, 415] width 4 height 6
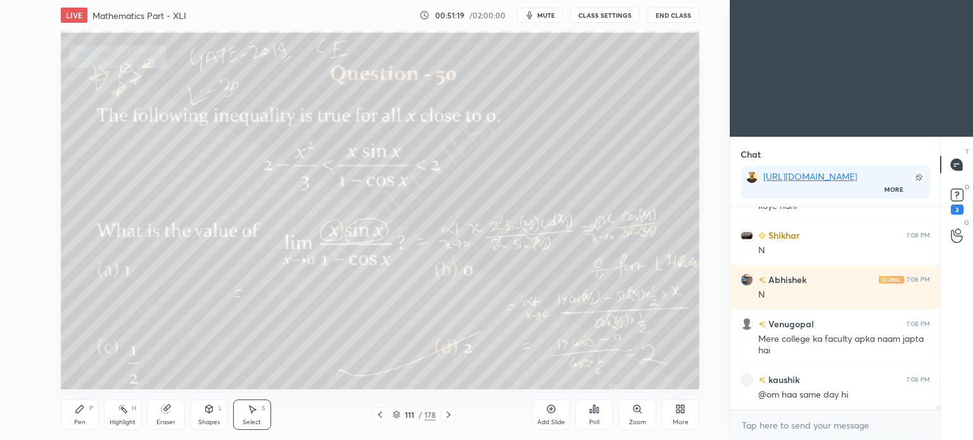
click at [448, 413] on icon at bounding box center [449, 415] width 4 height 6
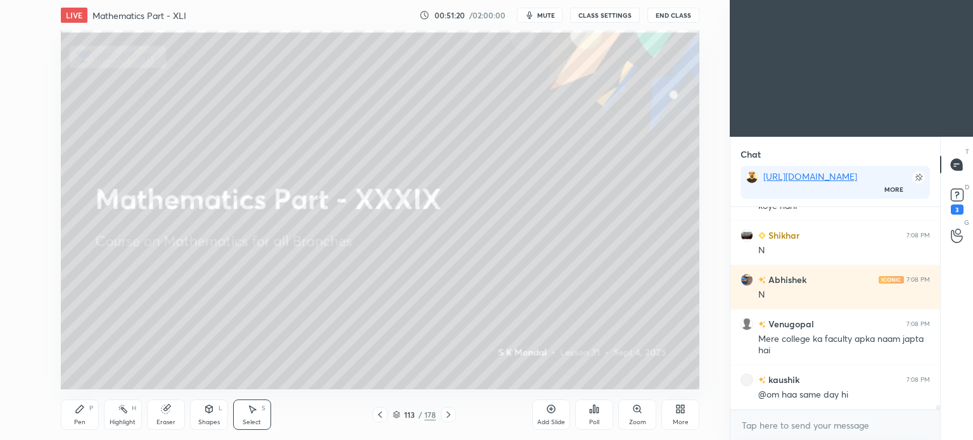
click at [448, 413] on icon at bounding box center [449, 415] width 4 height 6
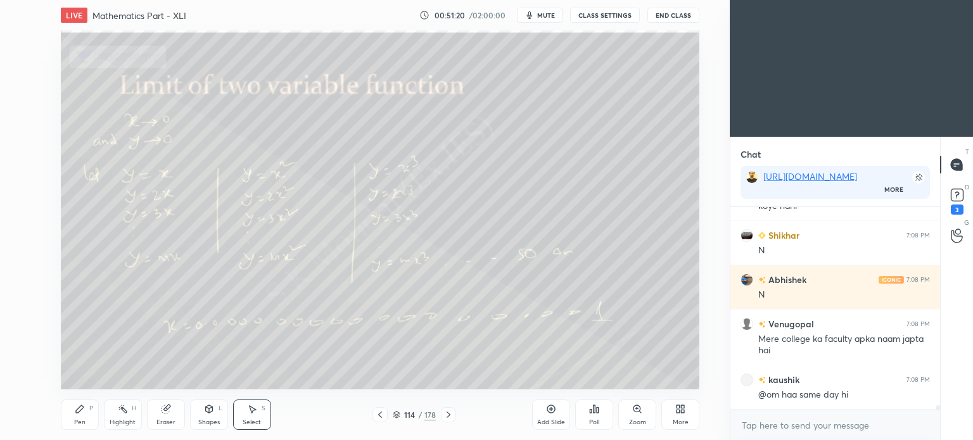
click at [448, 413] on icon at bounding box center [449, 415] width 4 height 6
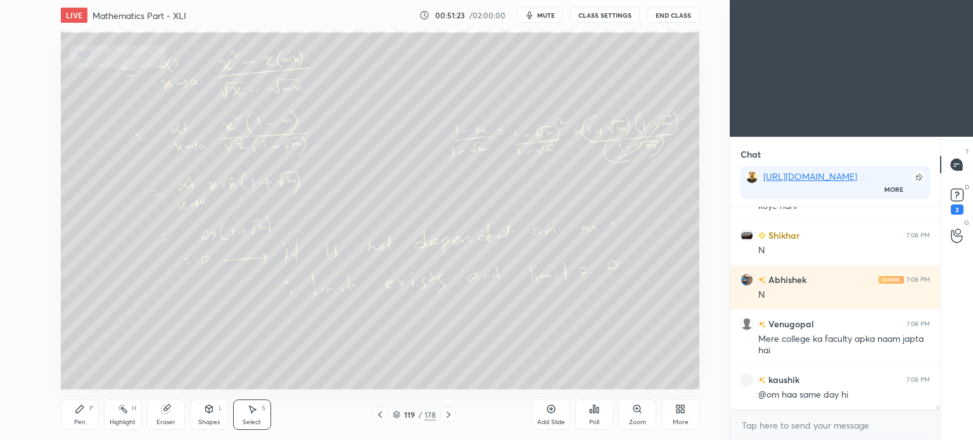
click at [448, 413] on icon at bounding box center [449, 415] width 4 height 6
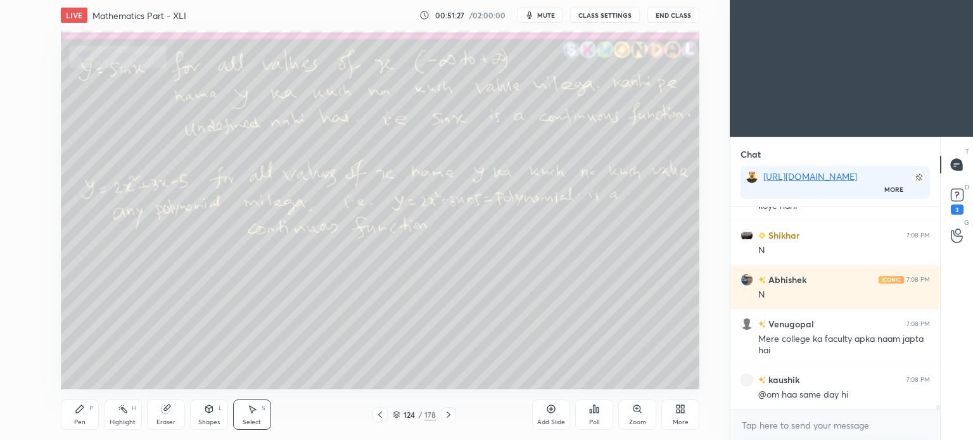
click at [448, 413] on icon at bounding box center [449, 415] width 4 height 6
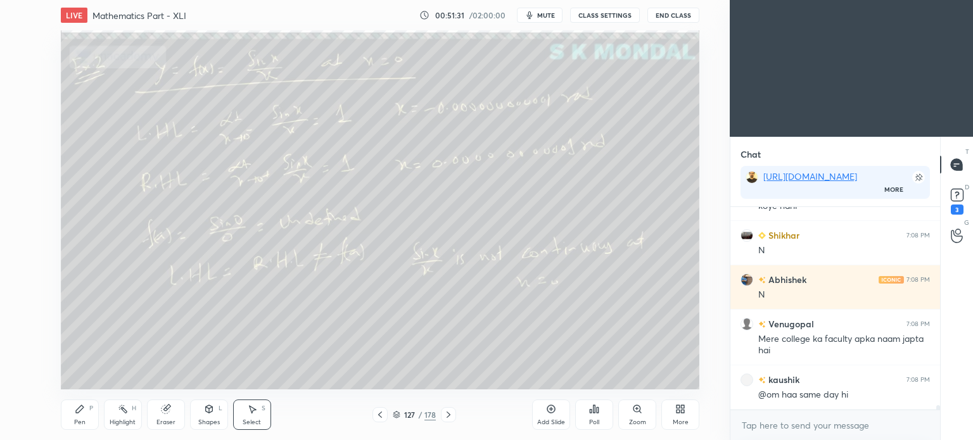
click at [448, 413] on icon at bounding box center [449, 415] width 4 height 6
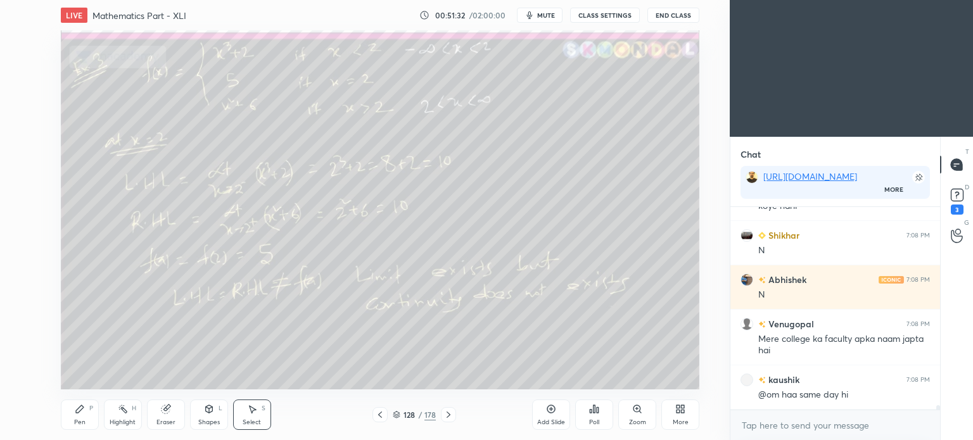
scroll to position [9205, 0]
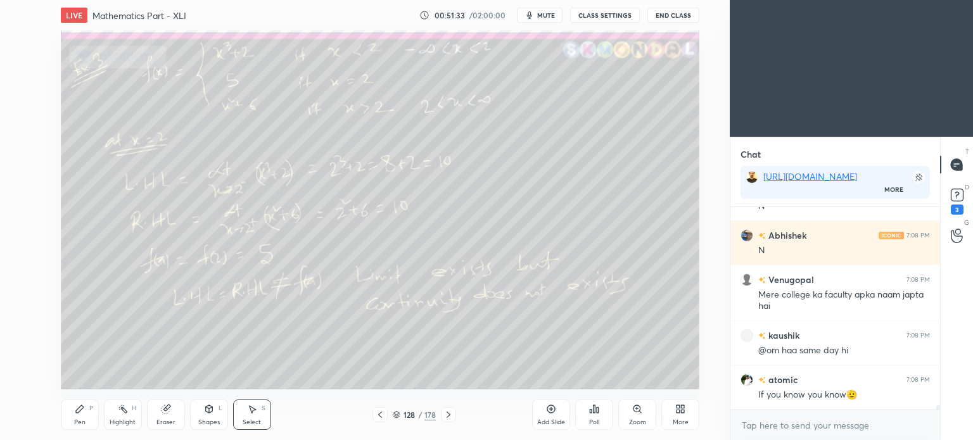
click at [448, 413] on icon at bounding box center [449, 415] width 4 height 6
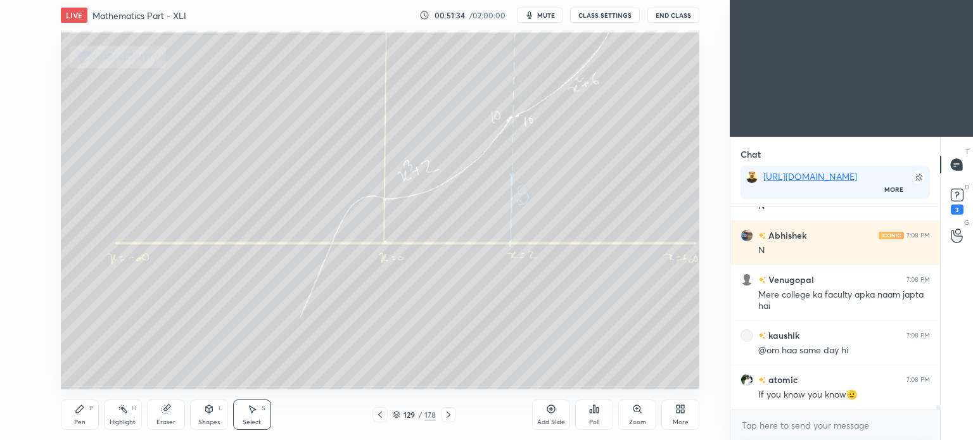
click at [448, 413] on icon at bounding box center [449, 415] width 4 height 6
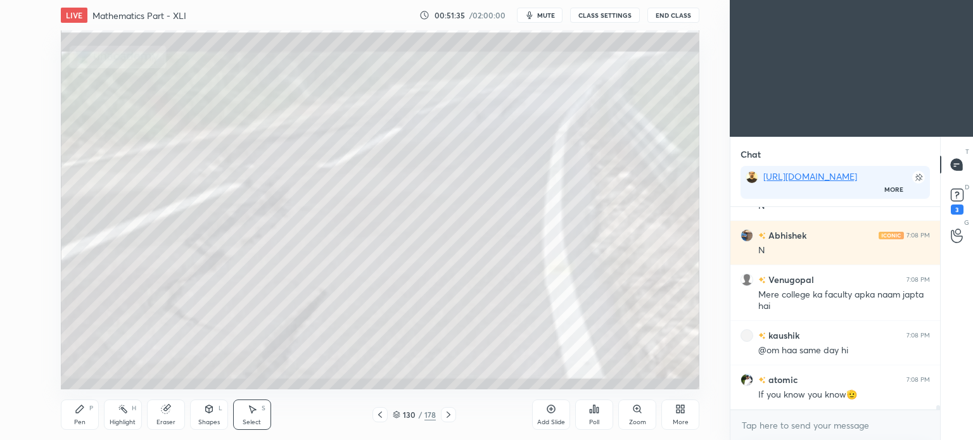
click at [448, 413] on icon at bounding box center [449, 415] width 4 height 6
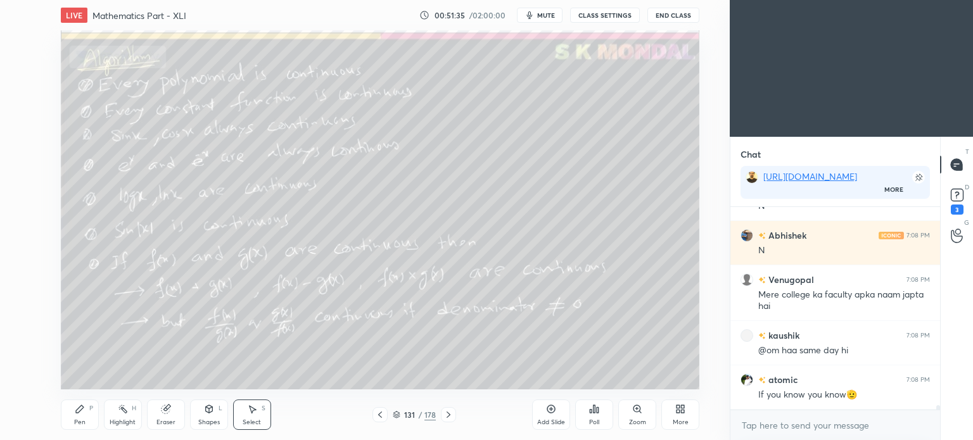
scroll to position [9249, 0]
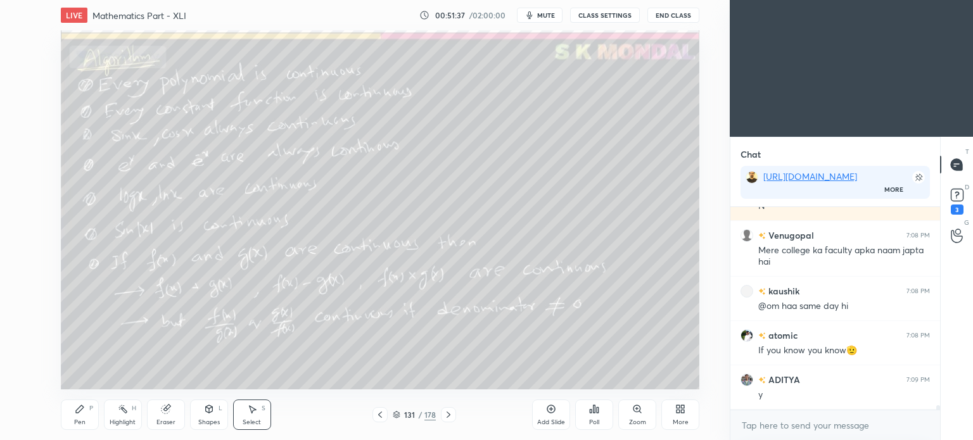
click at [448, 413] on icon at bounding box center [449, 415] width 4 height 6
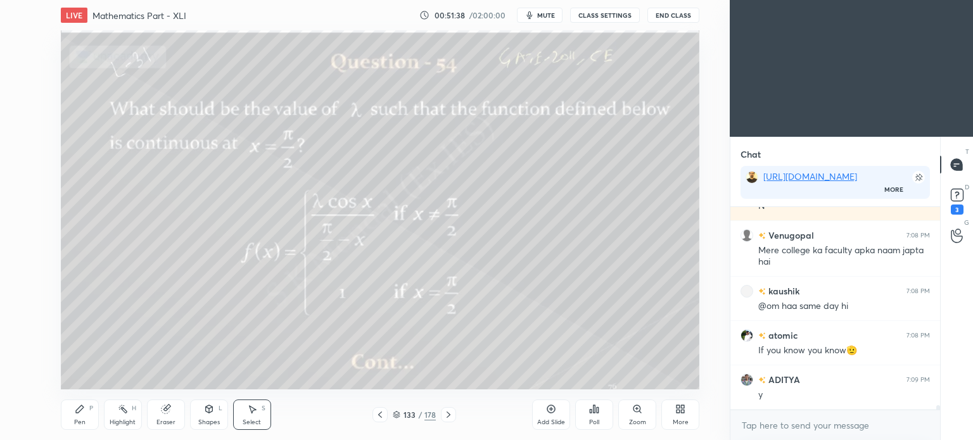
click at [448, 413] on icon at bounding box center [449, 415] width 4 height 6
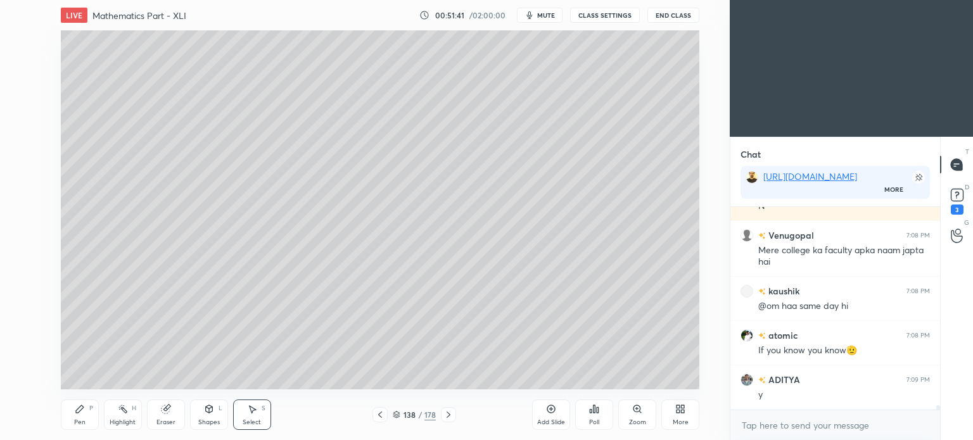
click at [448, 413] on icon at bounding box center [449, 415] width 4 height 6
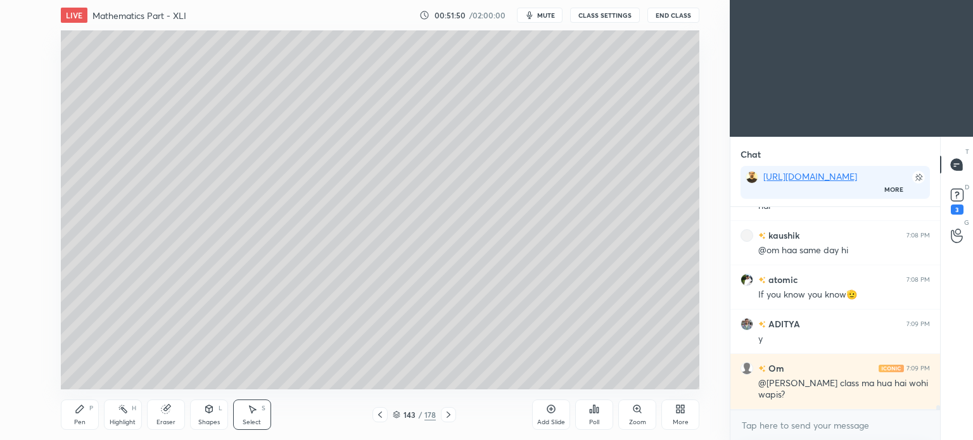
scroll to position [9349, 0]
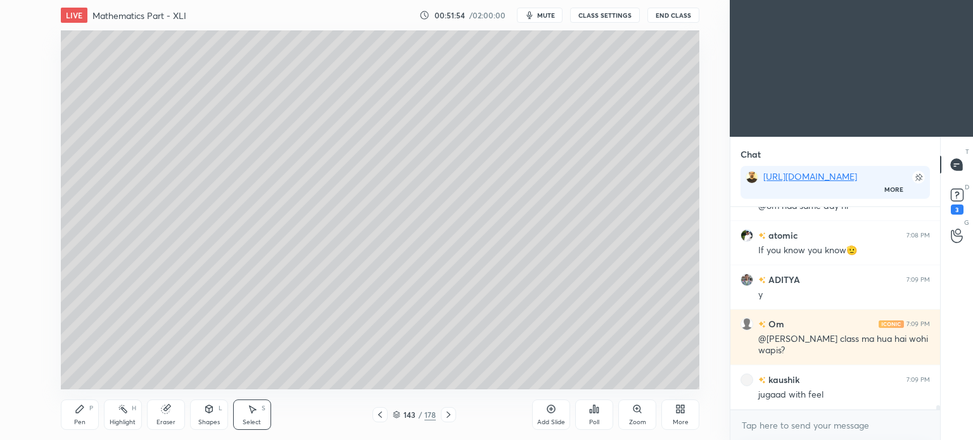
click at [447, 418] on icon at bounding box center [449, 415] width 10 height 10
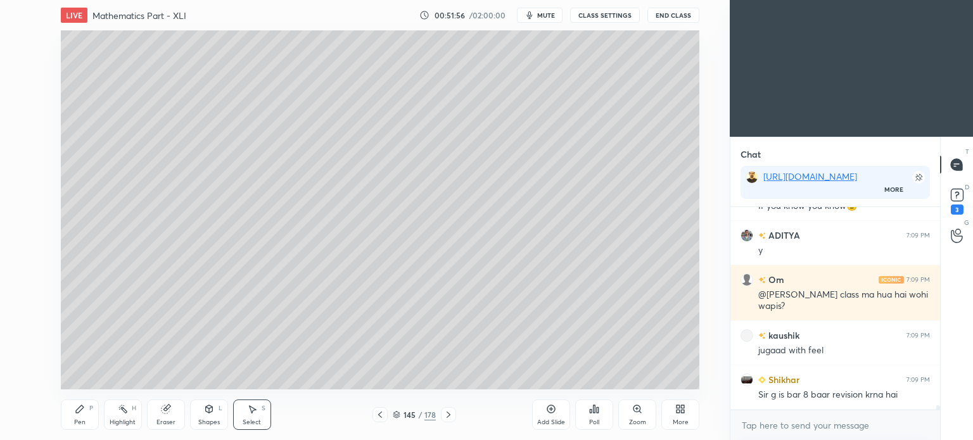
click at [447, 418] on icon at bounding box center [449, 415] width 10 height 10
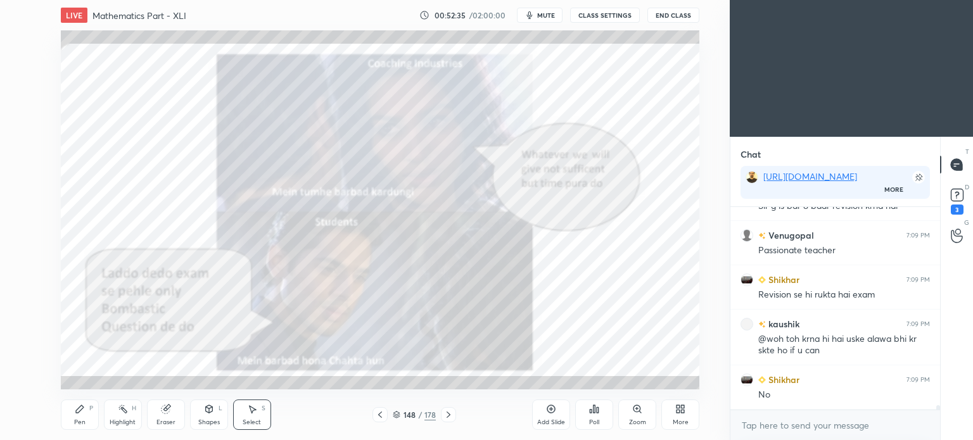
scroll to position [9627, 0]
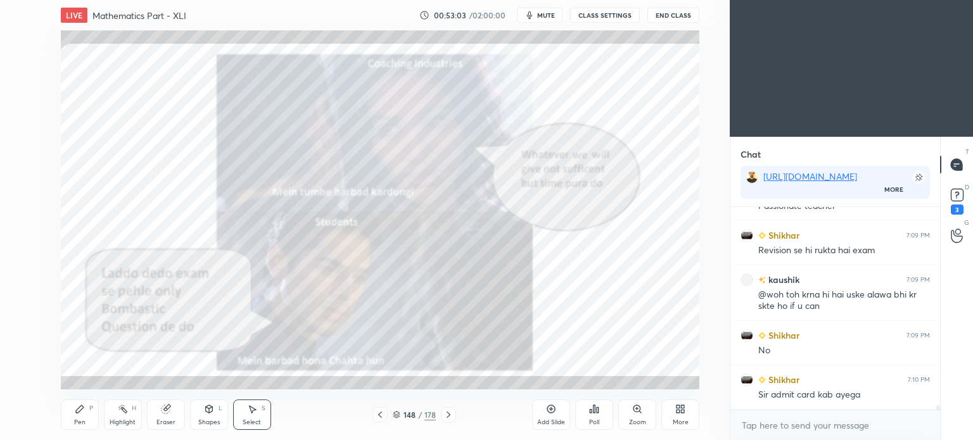
click at [378, 415] on icon at bounding box center [380, 415] width 4 height 6
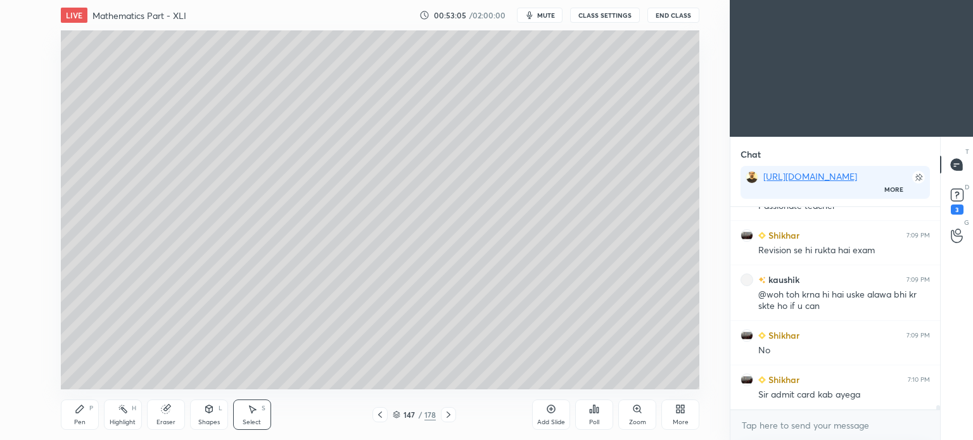
click at [378, 414] on icon at bounding box center [380, 415] width 10 height 10
click at [121, 418] on div "Highlight H" at bounding box center [123, 415] width 38 height 30
click at [122, 419] on div "Highlight" at bounding box center [123, 422] width 26 height 6
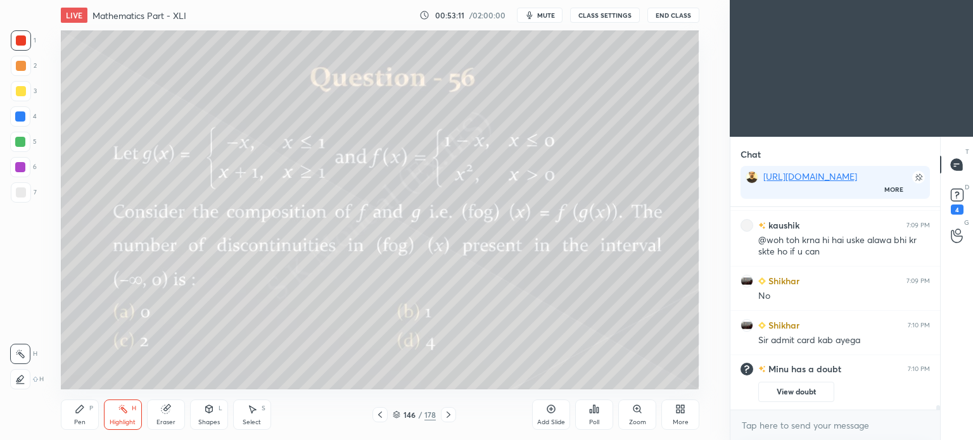
click at [124, 418] on div "Highlight H" at bounding box center [123, 415] width 38 height 30
click at [449, 416] on icon at bounding box center [449, 415] width 4 height 6
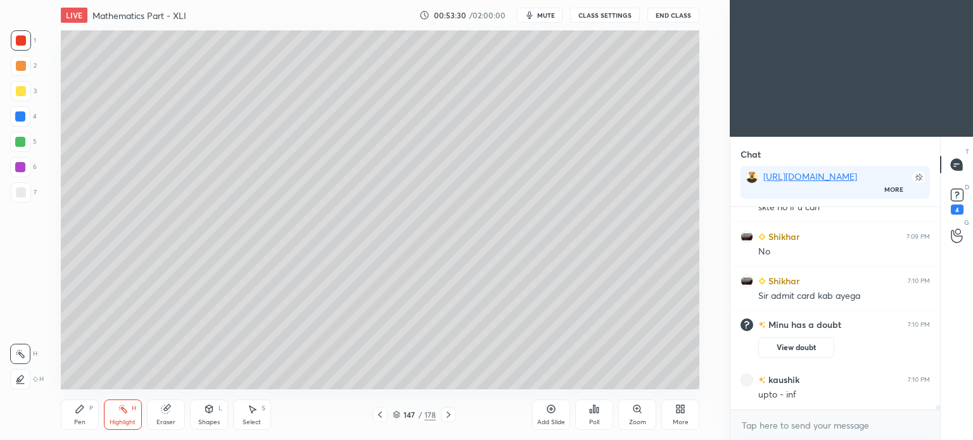
scroll to position [9575, 0]
click at [380, 414] on icon at bounding box center [380, 415] width 4 height 6
click at [447, 411] on icon at bounding box center [449, 415] width 10 height 10
click at [79, 412] on icon at bounding box center [80, 410] width 8 height 8
click at [82, 416] on div "Pen P" at bounding box center [80, 415] width 38 height 30
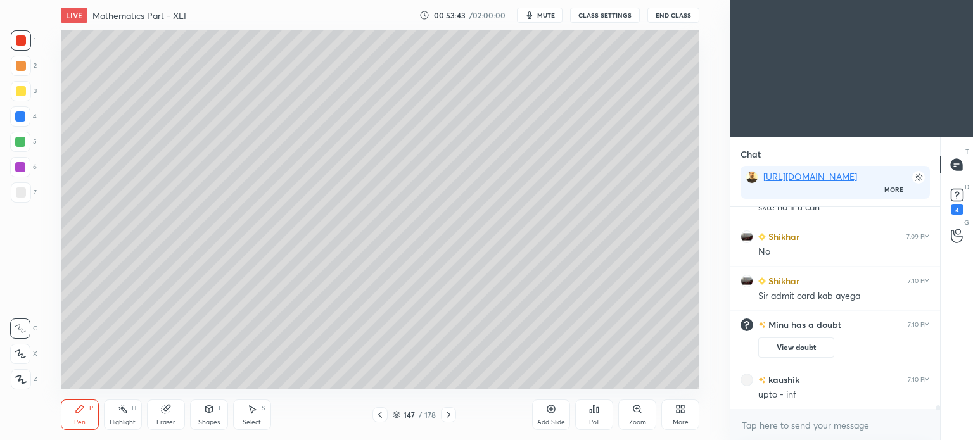
click at [19, 198] on div at bounding box center [21, 193] width 20 height 20
click at [22, 197] on div at bounding box center [21, 193] width 10 height 10
click at [962, 202] on icon at bounding box center [957, 195] width 19 height 19
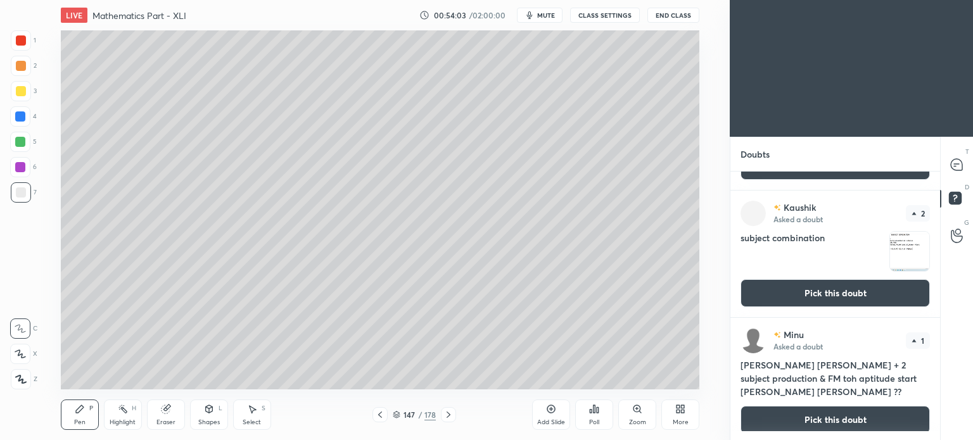
scroll to position [304, 0]
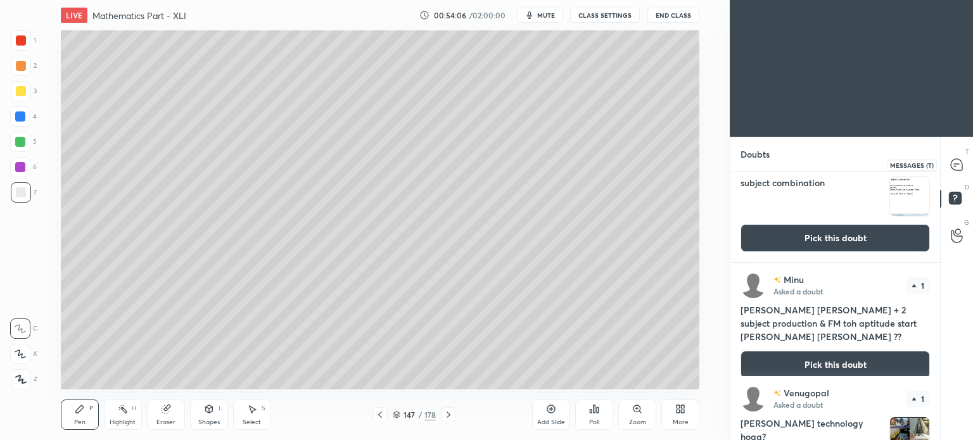
click at [956, 166] on icon at bounding box center [955, 166] width 2 height 0
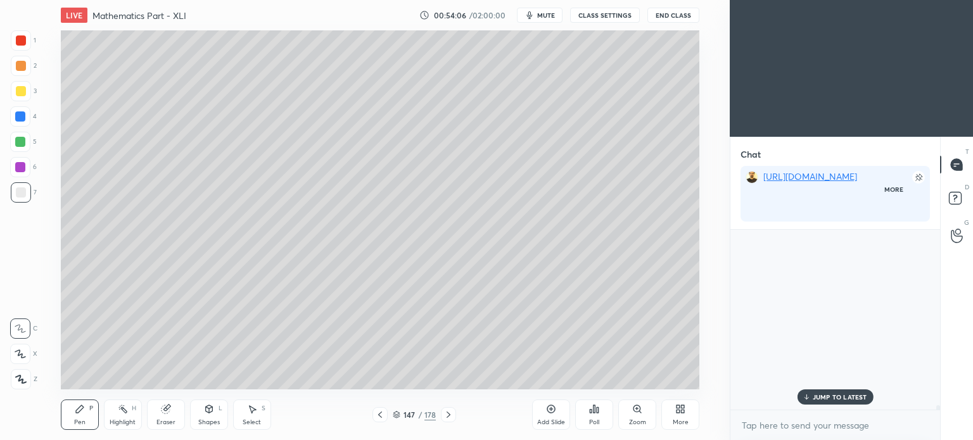
scroll to position [199, 206]
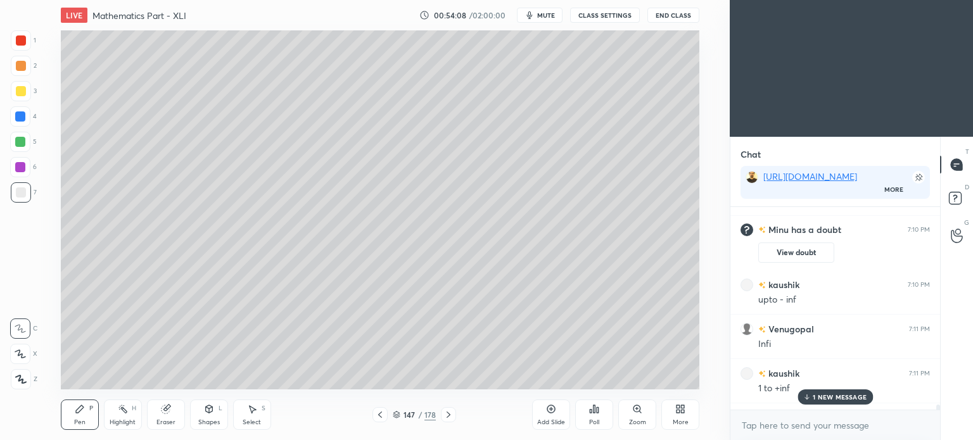
click at [821, 399] on p "1 NEW MESSAGE" at bounding box center [840, 398] width 54 height 8
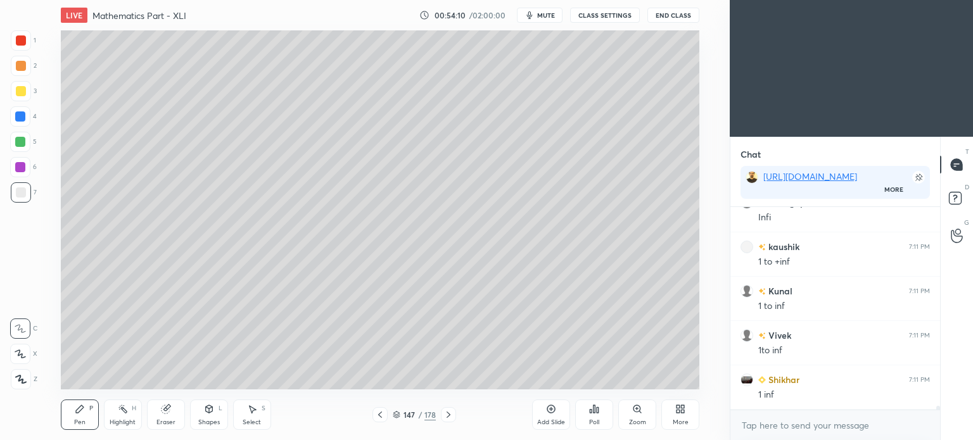
scroll to position [10045, 0]
click at [124, 423] on div "Highlight" at bounding box center [123, 422] width 26 height 6
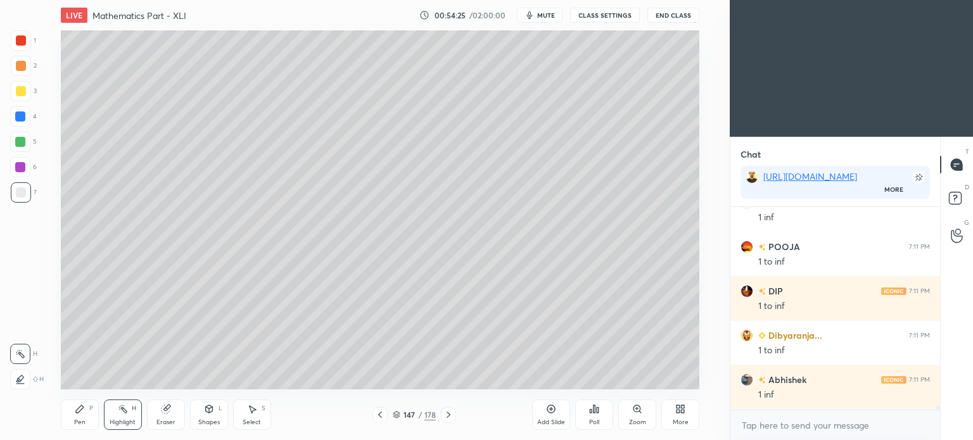
scroll to position [10223, 0]
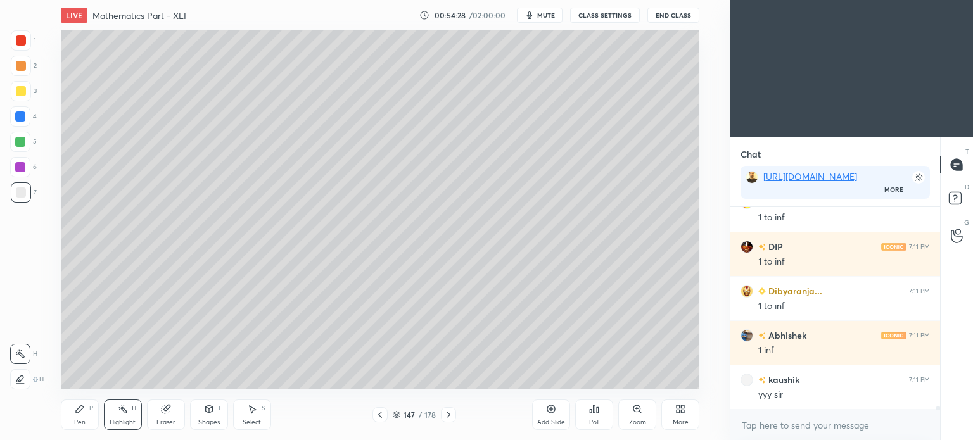
click at [378, 418] on icon at bounding box center [380, 415] width 10 height 10
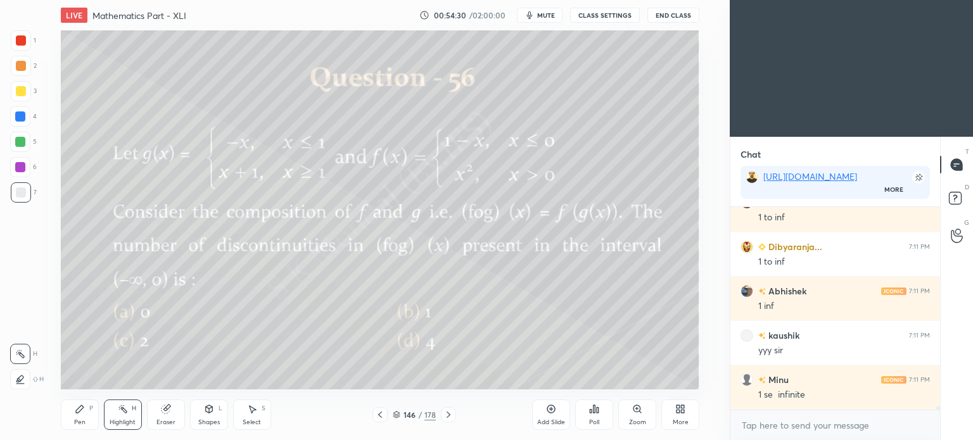
click at [130, 417] on div "Highlight H" at bounding box center [123, 415] width 38 height 30
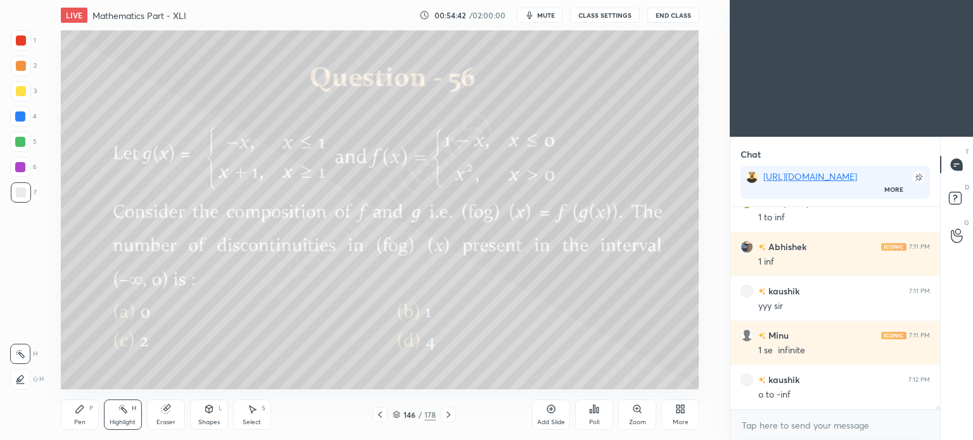
click at [452, 414] on icon at bounding box center [449, 415] width 10 height 10
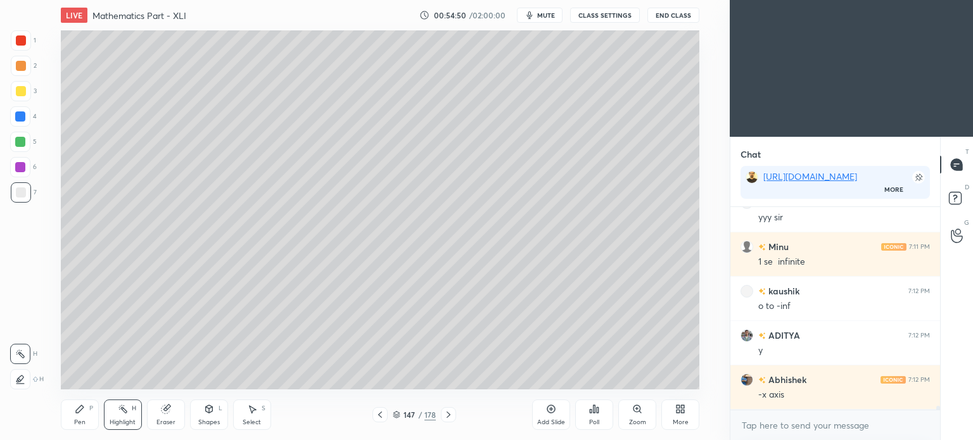
scroll to position [10444, 0]
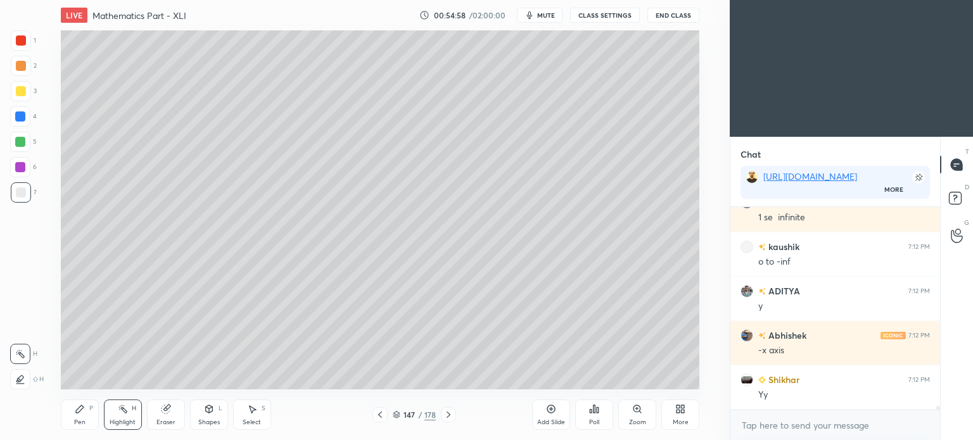
click at [380, 413] on icon at bounding box center [380, 415] width 10 height 10
click at [447, 413] on icon at bounding box center [449, 415] width 4 height 6
click at [77, 407] on icon at bounding box center [80, 409] width 10 height 10
click at [76, 407] on icon at bounding box center [80, 409] width 10 height 10
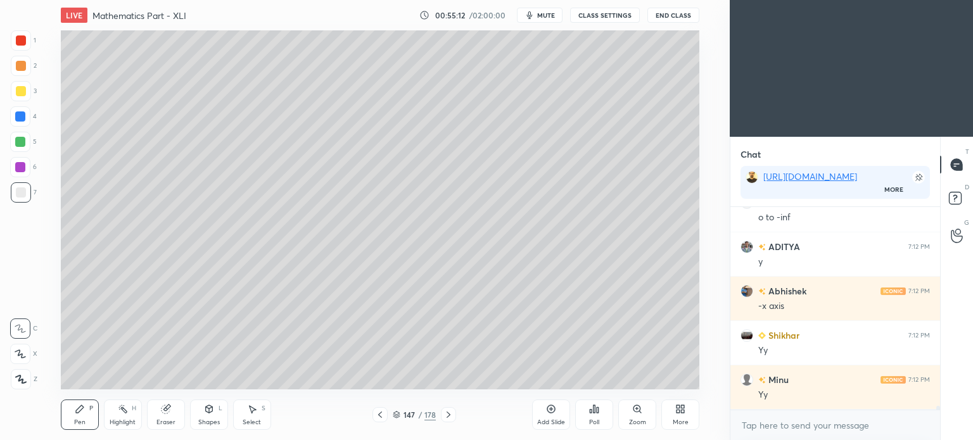
click at [380, 418] on icon at bounding box center [380, 415] width 10 height 10
click at [448, 416] on icon at bounding box center [449, 415] width 10 height 10
click at [124, 420] on div "Highlight" at bounding box center [123, 422] width 26 height 6
click at [124, 417] on div "Highlight H" at bounding box center [123, 415] width 38 height 30
click at [81, 418] on div "Pen P" at bounding box center [80, 415] width 38 height 30
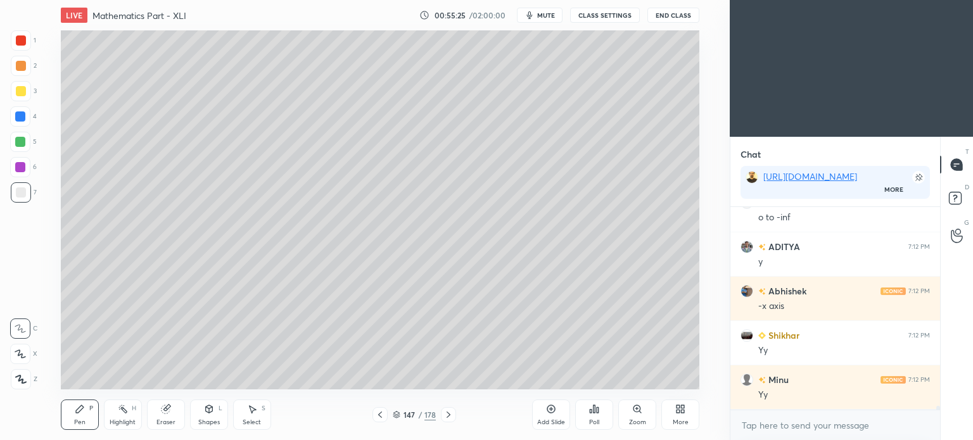
click at [378, 413] on icon at bounding box center [380, 415] width 10 height 10
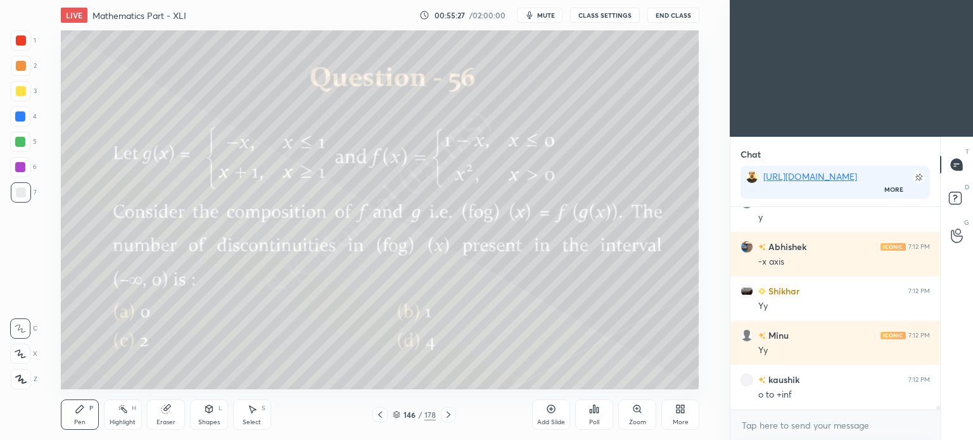
click at [451, 411] on icon at bounding box center [449, 415] width 10 height 10
click at [382, 414] on icon at bounding box center [380, 415] width 10 height 10
click at [447, 415] on icon at bounding box center [449, 415] width 10 height 10
click at [375, 412] on div at bounding box center [380, 414] width 15 height 15
click at [447, 414] on icon at bounding box center [449, 415] width 10 height 10
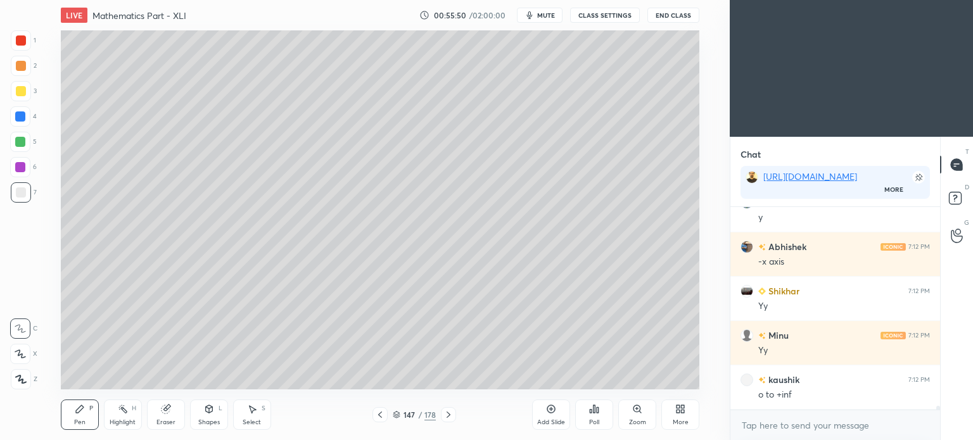
click at [376, 419] on icon at bounding box center [380, 415] width 10 height 10
click at [121, 419] on div "Highlight" at bounding box center [123, 422] width 26 height 6
click at [119, 419] on div "Highlight" at bounding box center [123, 422] width 26 height 6
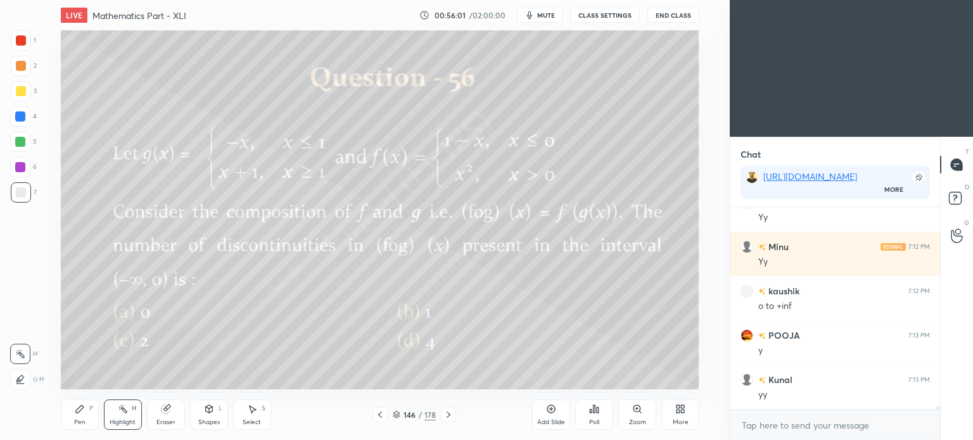
scroll to position [10666, 0]
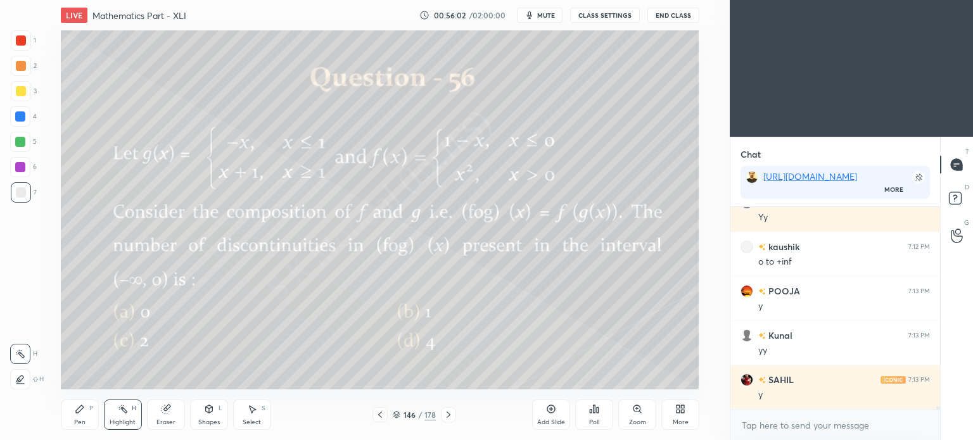
click at [450, 415] on icon at bounding box center [449, 415] width 10 height 10
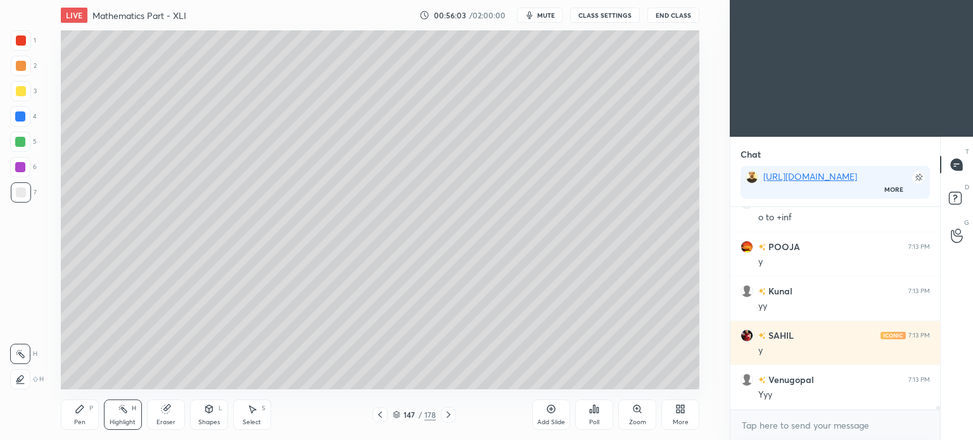
scroll to position [10755, 0]
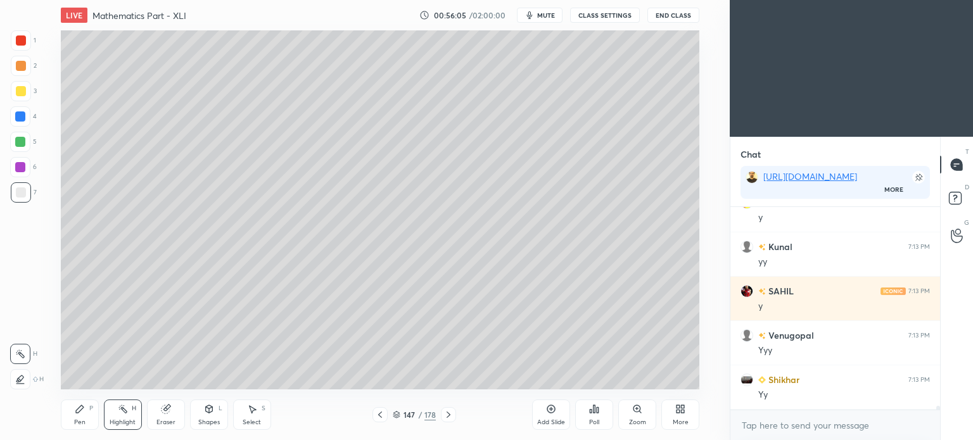
click at [378, 413] on icon at bounding box center [380, 415] width 10 height 10
click at [449, 416] on icon at bounding box center [449, 415] width 4 height 6
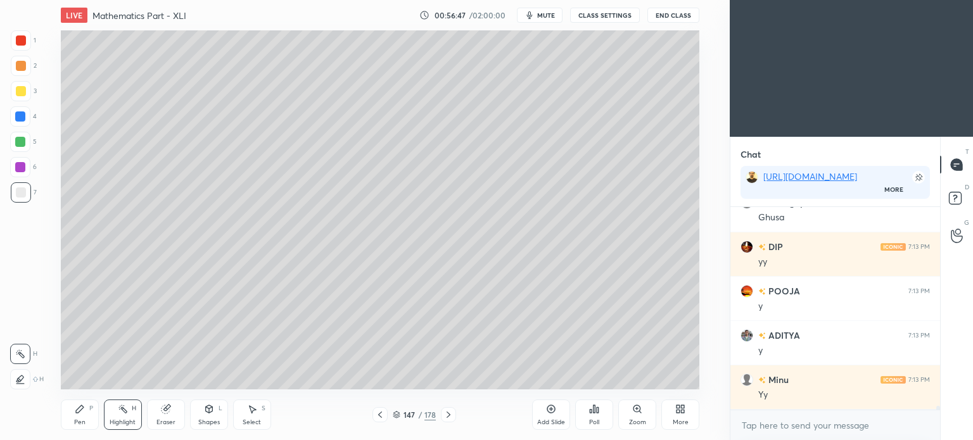
click at [378, 413] on icon at bounding box center [380, 415] width 10 height 10
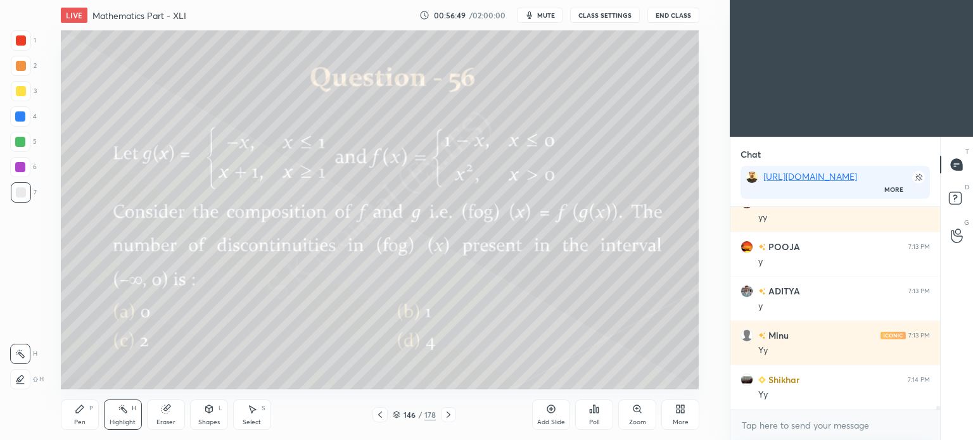
scroll to position [11154, 0]
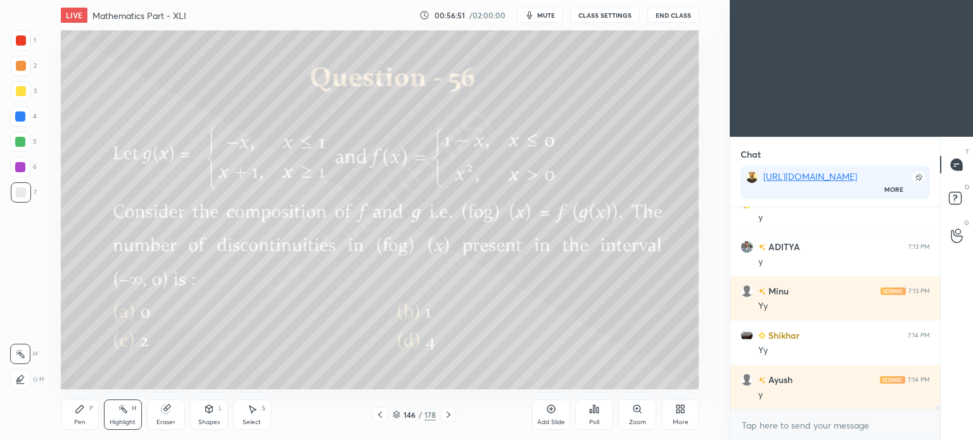
click at [448, 418] on icon at bounding box center [449, 415] width 10 height 10
click at [79, 419] on div "Pen" at bounding box center [79, 422] width 11 height 6
click at [79, 421] on div "Pen" at bounding box center [79, 422] width 11 height 6
click at [19, 95] on div at bounding box center [21, 91] width 10 height 10
click at [21, 94] on div at bounding box center [21, 91] width 10 height 10
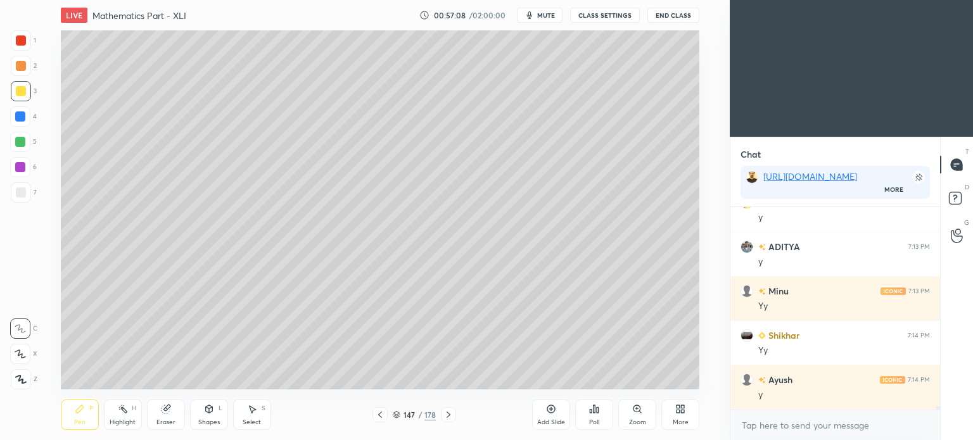
click at [124, 417] on div "Highlight H" at bounding box center [123, 415] width 38 height 30
click at [124, 418] on div "Highlight H" at bounding box center [123, 415] width 38 height 30
click at [84, 413] on icon at bounding box center [80, 409] width 10 height 10
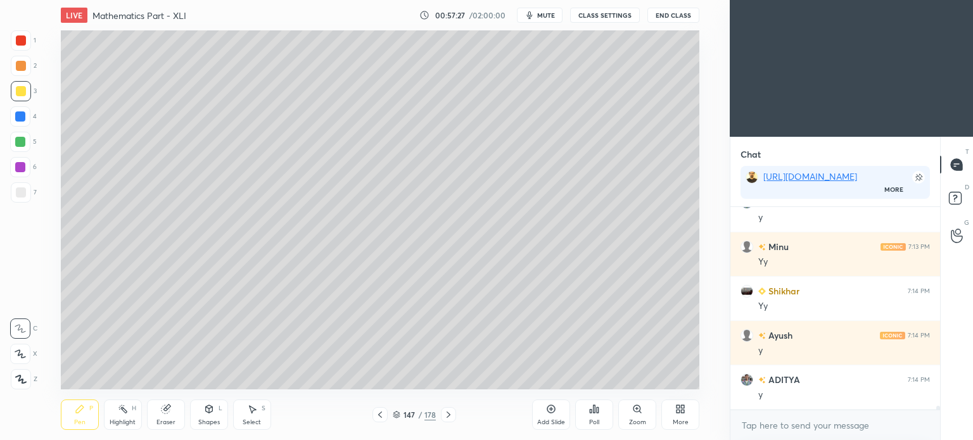
click at [172, 407] on div "Eraser" at bounding box center [166, 415] width 38 height 30
click at [79, 411] on icon at bounding box center [80, 410] width 8 height 8
click at [81, 410] on icon at bounding box center [80, 410] width 8 height 8
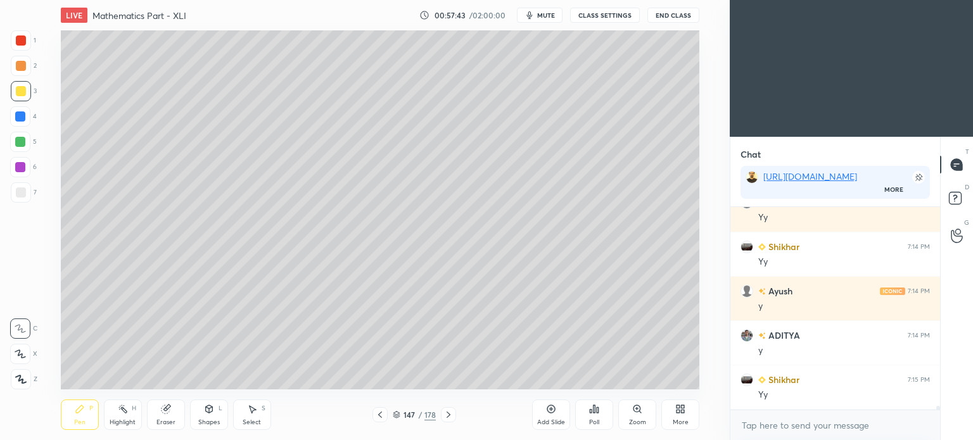
click at [125, 418] on div "Highlight H" at bounding box center [123, 415] width 38 height 30
click at [127, 419] on div "Highlight" at bounding box center [123, 422] width 26 height 6
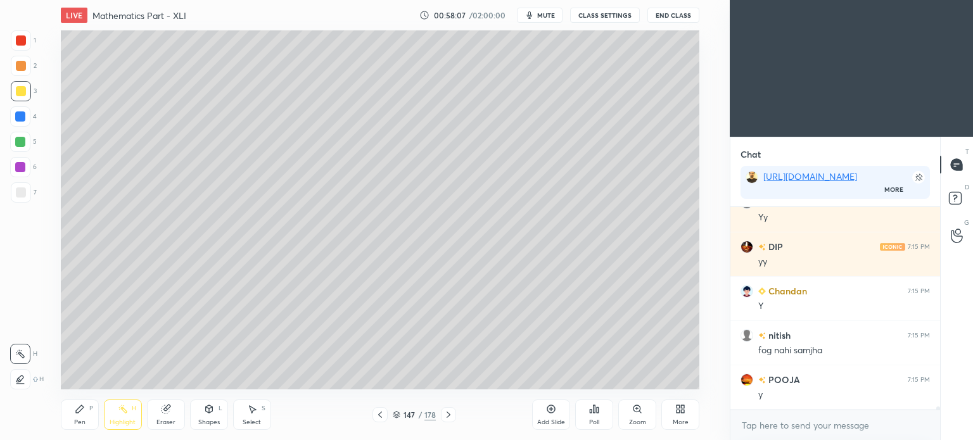
scroll to position [11775, 0]
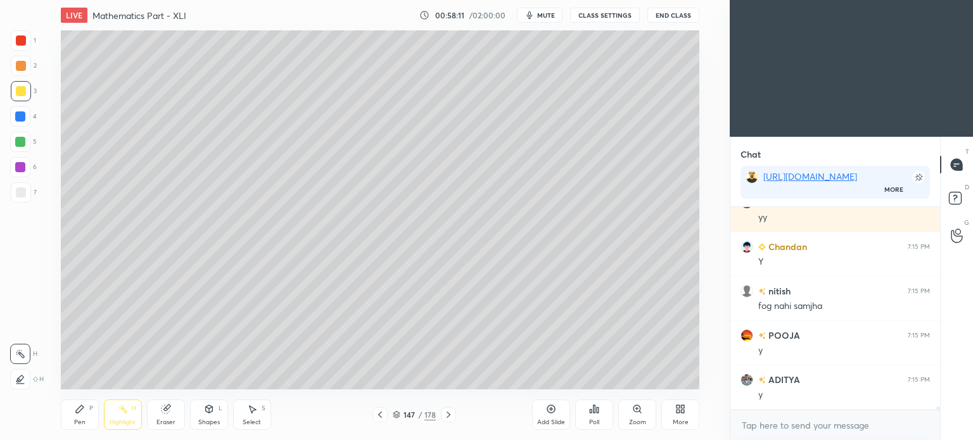
click at [79, 406] on icon at bounding box center [80, 409] width 10 height 10
click at [80, 402] on div "Pen P" at bounding box center [80, 415] width 38 height 30
click at [22, 195] on div at bounding box center [21, 193] width 10 height 10
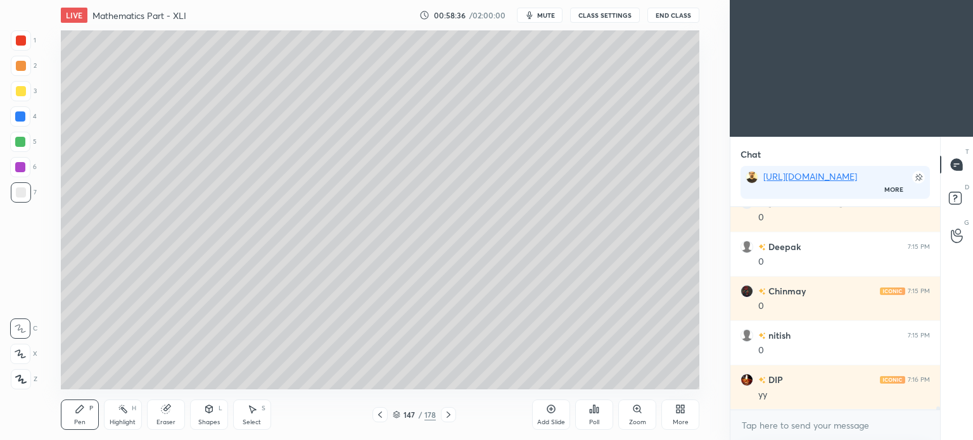
scroll to position [12041, 0]
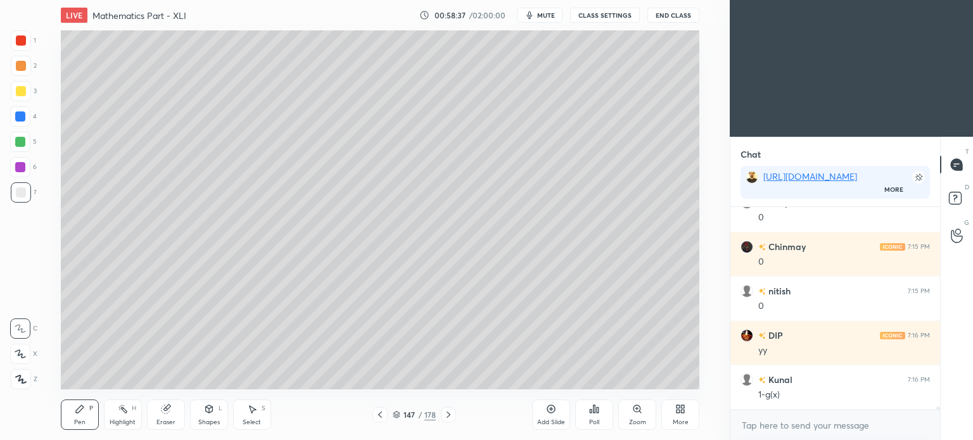
click at [162, 414] on icon at bounding box center [166, 409] width 10 height 10
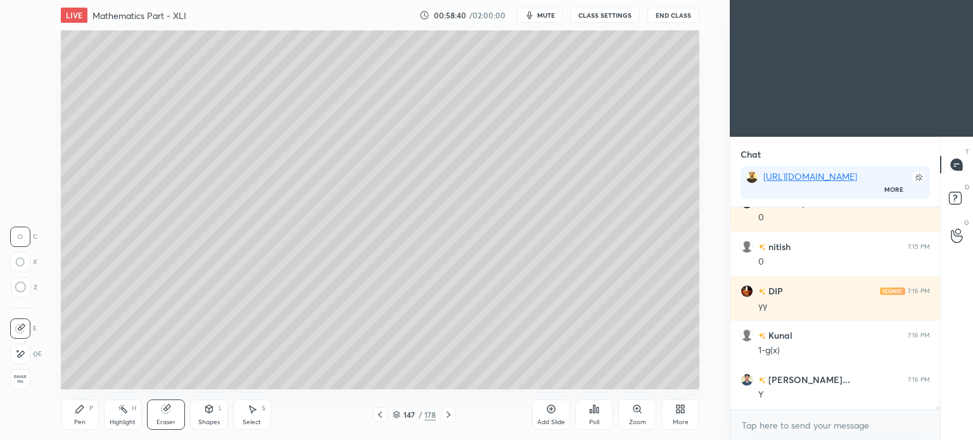
click at [127, 415] on div "Highlight H" at bounding box center [123, 415] width 38 height 30
click at [167, 418] on div "Eraser" at bounding box center [166, 415] width 38 height 30
click at [21, 357] on icon at bounding box center [21, 354] width 7 height 6
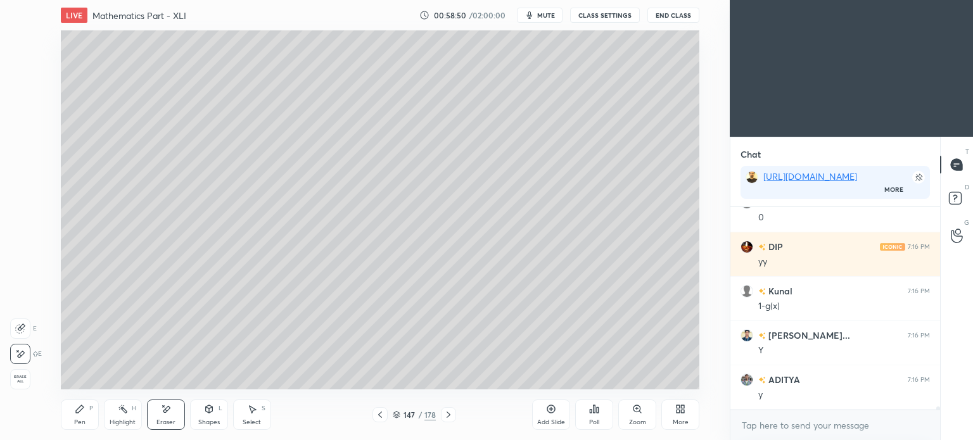
click at [80, 409] on icon at bounding box center [80, 410] width 8 height 8
click at [82, 409] on icon at bounding box center [80, 410] width 8 height 8
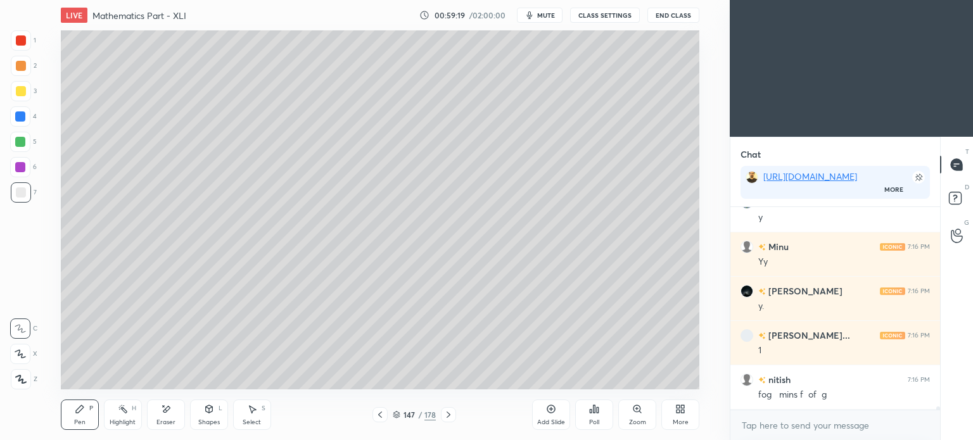
scroll to position [12352, 0]
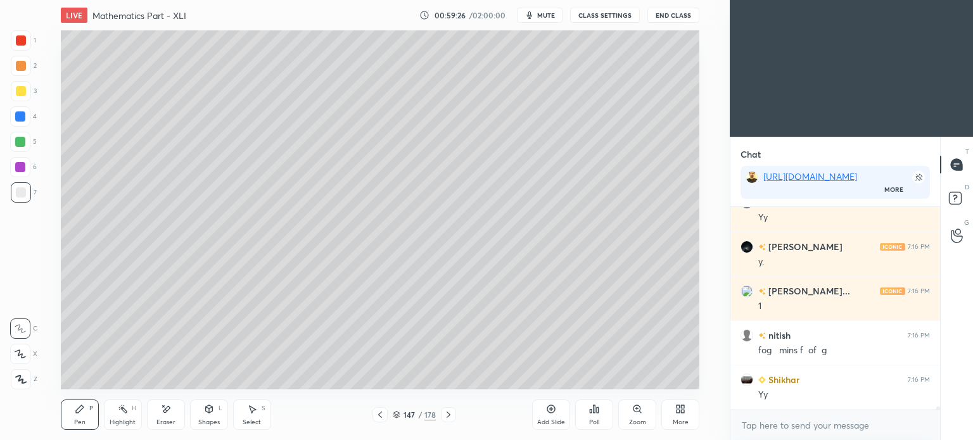
click at [129, 419] on div "Highlight" at bounding box center [123, 422] width 26 height 6
click at [171, 418] on div "Eraser" at bounding box center [166, 415] width 38 height 30
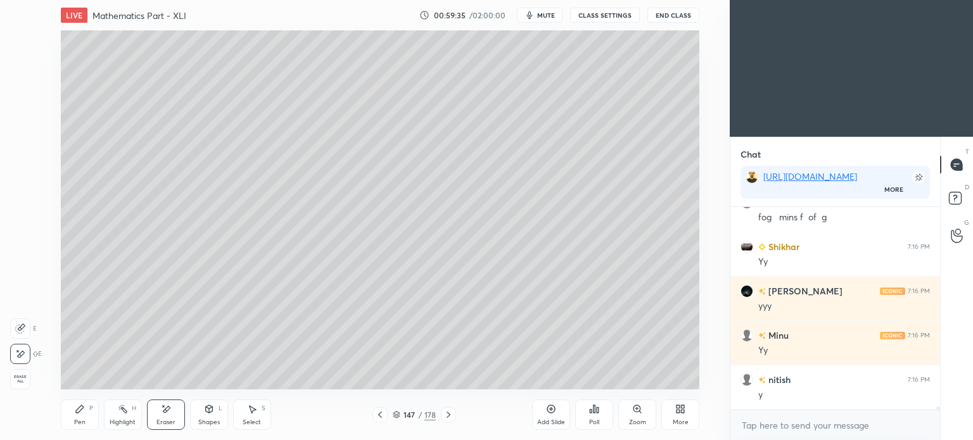
scroll to position [12529, 0]
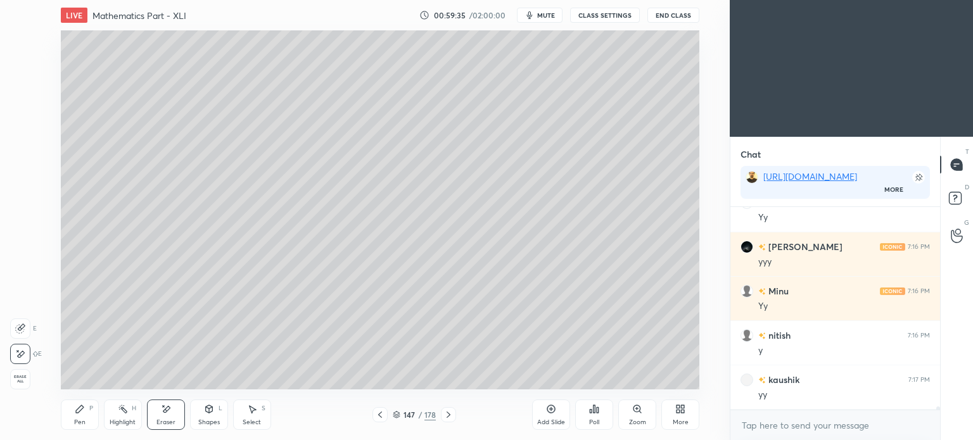
click at [75, 422] on div "Pen" at bounding box center [79, 422] width 11 height 6
click at [80, 422] on div "Pen" at bounding box center [79, 422] width 11 height 6
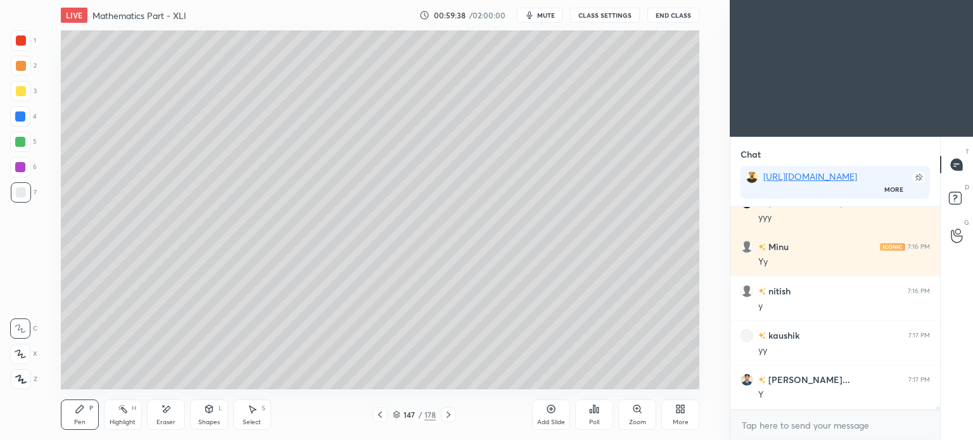
scroll to position [12618, 0]
click at [129, 416] on div "Highlight H" at bounding box center [123, 415] width 38 height 30
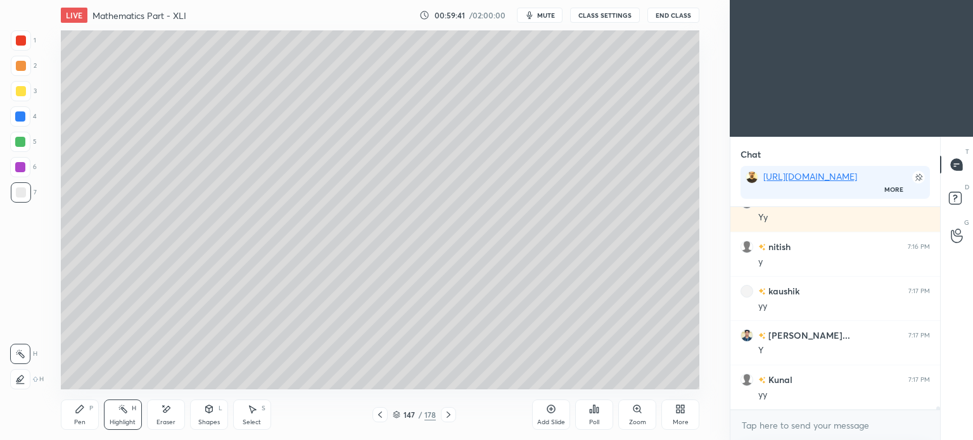
click at [79, 415] on div "Pen P" at bounding box center [80, 415] width 38 height 30
click at [81, 416] on div "Pen P" at bounding box center [80, 415] width 38 height 30
click at [167, 418] on div "Eraser" at bounding box center [166, 415] width 38 height 30
click at [75, 416] on div "Pen P" at bounding box center [80, 415] width 38 height 30
click at [80, 411] on icon at bounding box center [80, 410] width 8 height 8
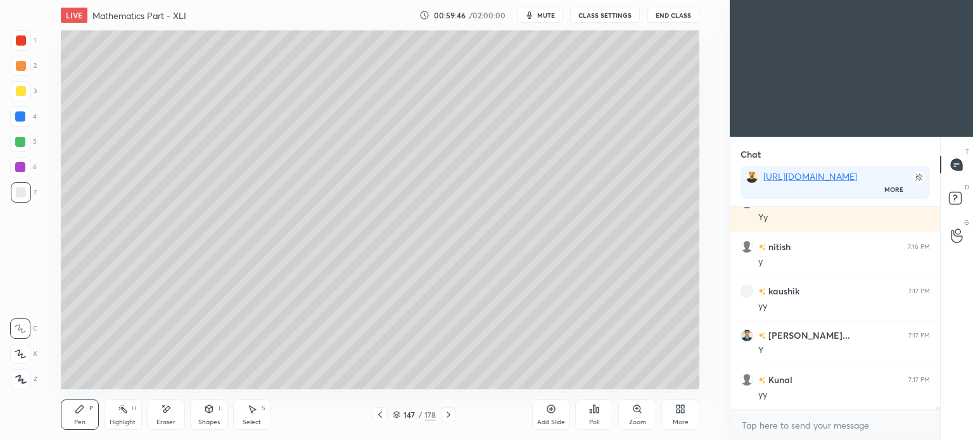
click at [20, 94] on div at bounding box center [21, 91] width 10 height 10
click at [20, 96] on div at bounding box center [21, 91] width 10 height 10
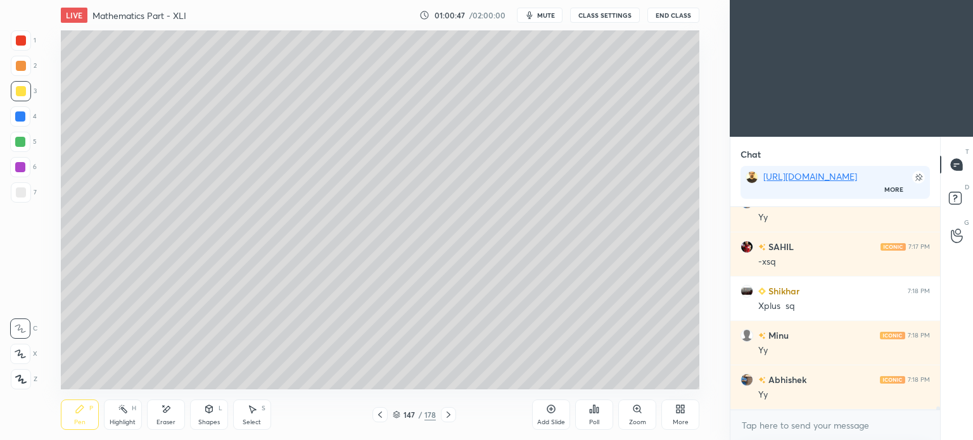
scroll to position [12973, 0]
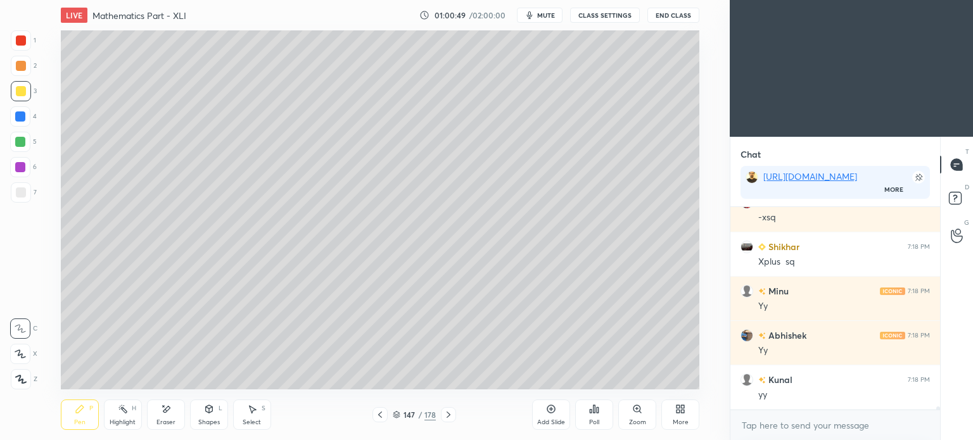
click at [378, 416] on icon at bounding box center [380, 415] width 10 height 10
click at [451, 419] on icon at bounding box center [449, 415] width 10 height 10
click at [118, 419] on div "Highlight" at bounding box center [123, 422] width 26 height 6
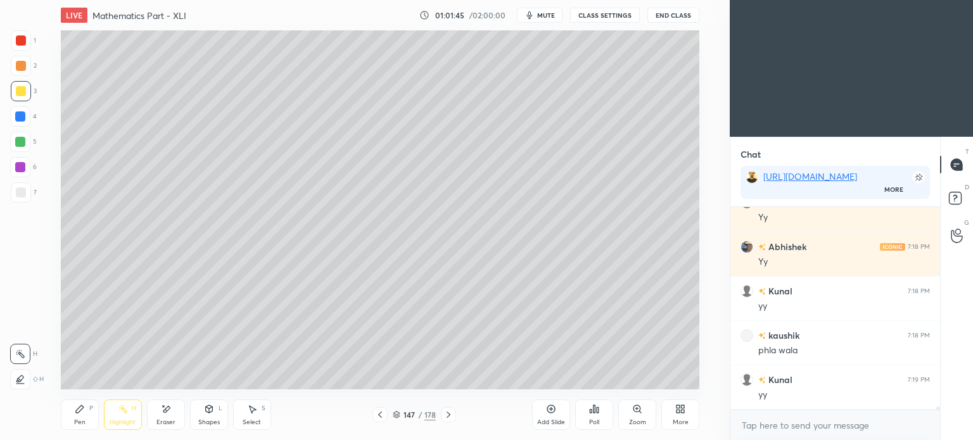
scroll to position [13106, 0]
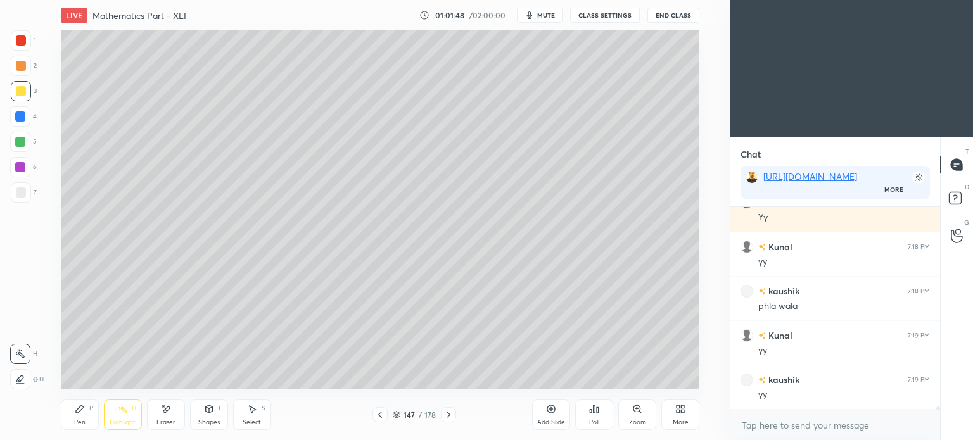
click at [383, 418] on icon at bounding box center [380, 415] width 10 height 10
click at [118, 415] on div "Highlight H" at bounding box center [123, 415] width 38 height 30
click at [80, 416] on div "Pen P" at bounding box center [80, 415] width 38 height 30
click at [81, 418] on div "Pen P" at bounding box center [80, 415] width 38 height 30
click at [162, 417] on div "Eraser" at bounding box center [166, 415] width 38 height 30
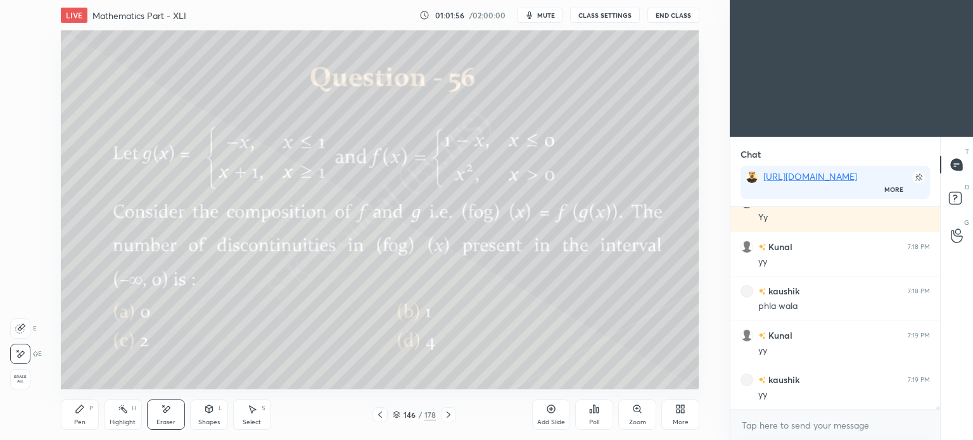
click at [74, 419] on div "Pen" at bounding box center [79, 422] width 11 height 6
click at [82, 416] on div "Pen P" at bounding box center [80, 415] width 38 height 30
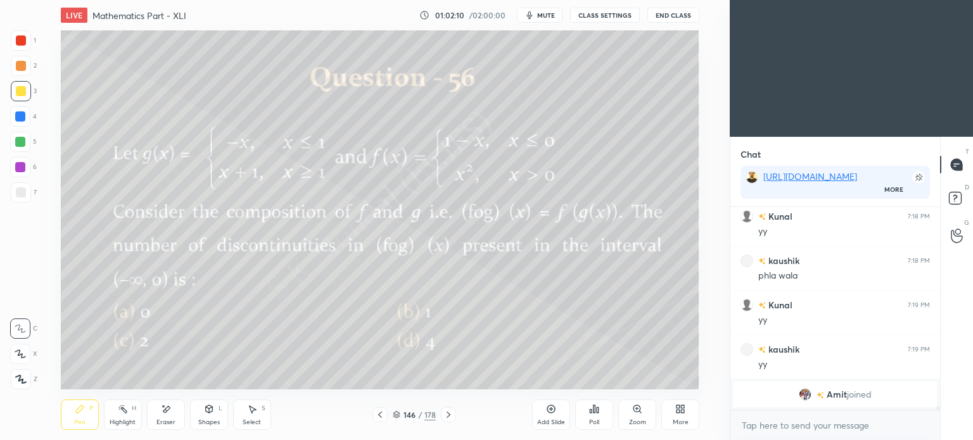
click at [159, 419] on div "Eraser" at bounding box center [166, 422] width 19 height 6
click at [94, 416] on div "Pen P" at bounding box center [80, 415] width 38 height 30
click at [83, 420] on div "Pen" at bounding box center [79, 422] width 11 height 6
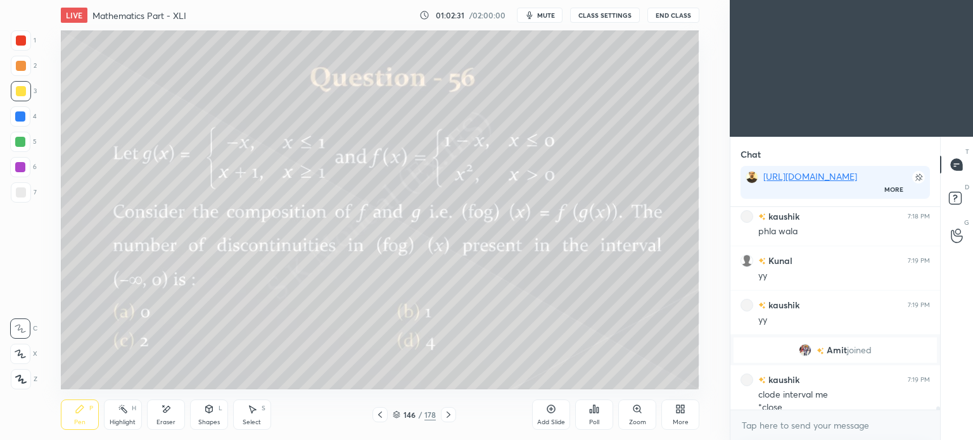
scroll to position [11969, 0]
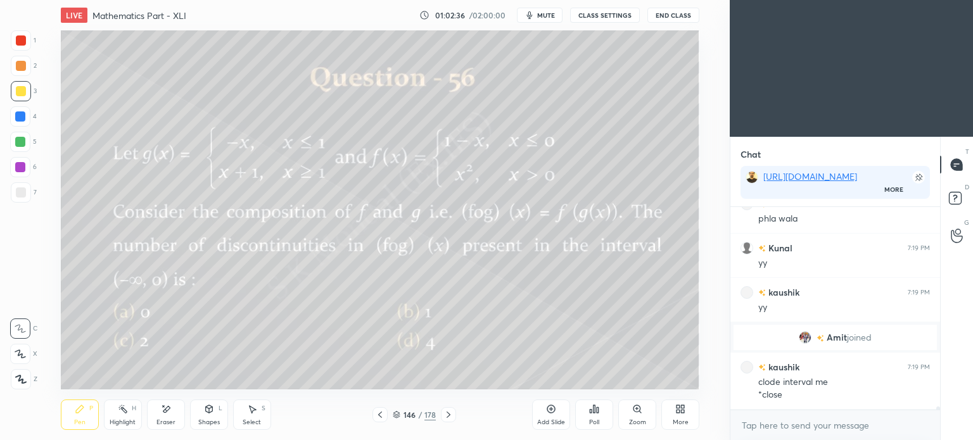
click at [256, 411] on icon at bounding box center [252, 409] width 10 height 10
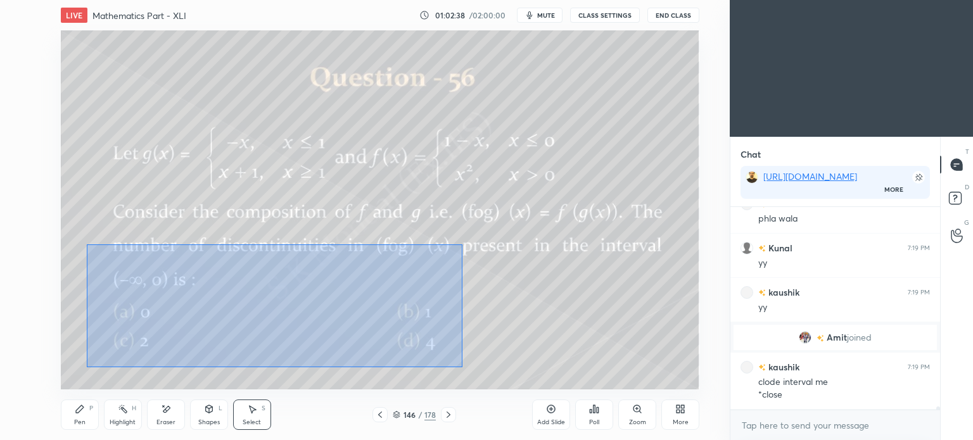
drag, startPoint x: 86, startPoint y: 245, endPoint x: 463, endPoint y: 367, distance: 395.8
click at [463, 367] on div "0 ° Undo Copy Duplicate Duplicate to new slide Delete" at bounding box center [380, 209] width 639 height 359
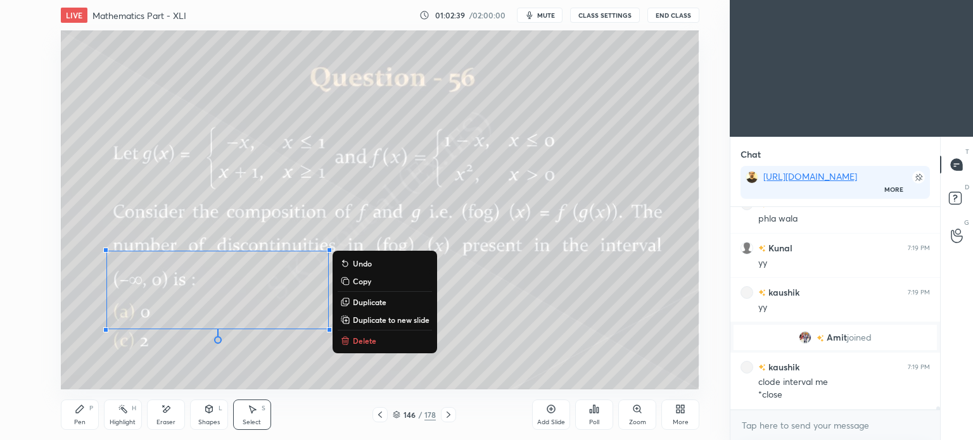
click at [371, 339] on p "Delete" at bounding box center [364, 341] width 23 height 10
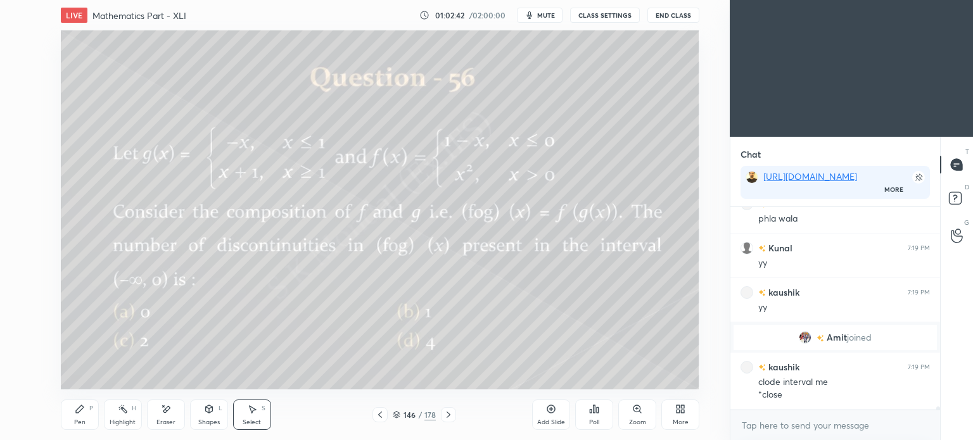
scroll to position [12013, 0]
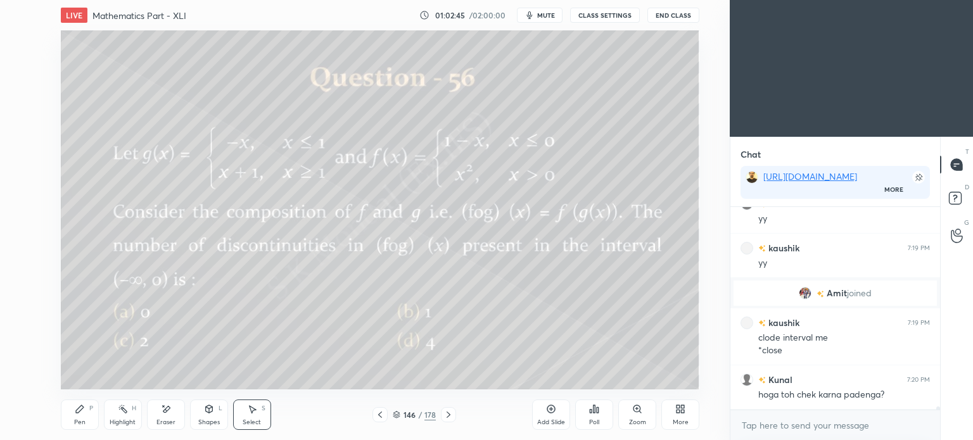
click at [449, 415] on icon at bounding box center [449, 415] width 10 height 10
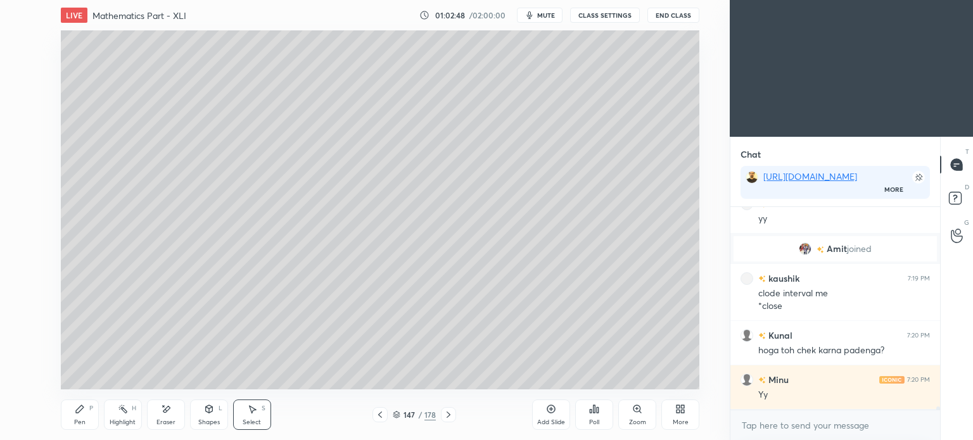
click at [75, 416] on div "Pen P" at bounding box center [80, 415] width 38 height 30
click at [76, 418] on div "Pen P" at bounding box center [80, 415] width 38 height 30
click at [20, 197] on div at bounding box center [21, 193] width 10 height 10
click at [82, 419] on div "Pen" at bounding box center [79, 422] width 11 height 6
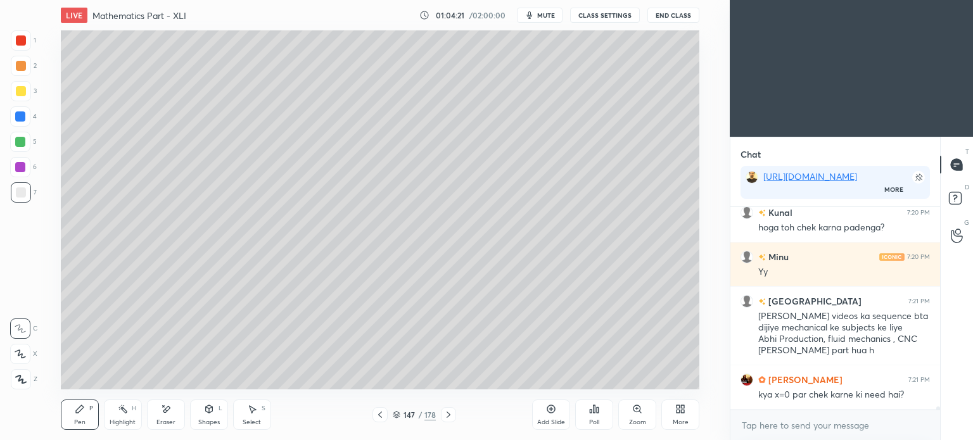
scroll to position [12236, 0]
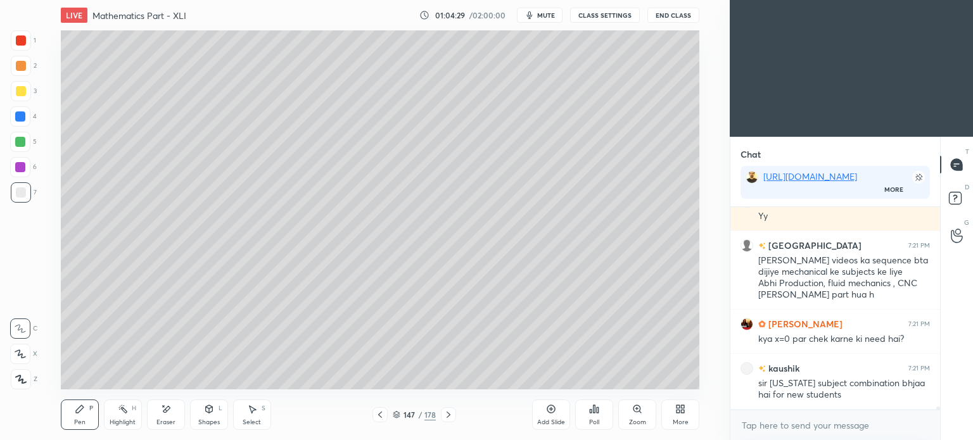
click at [546, 12] on span "mute" at bounding box center [546, 15] width 18 height 9
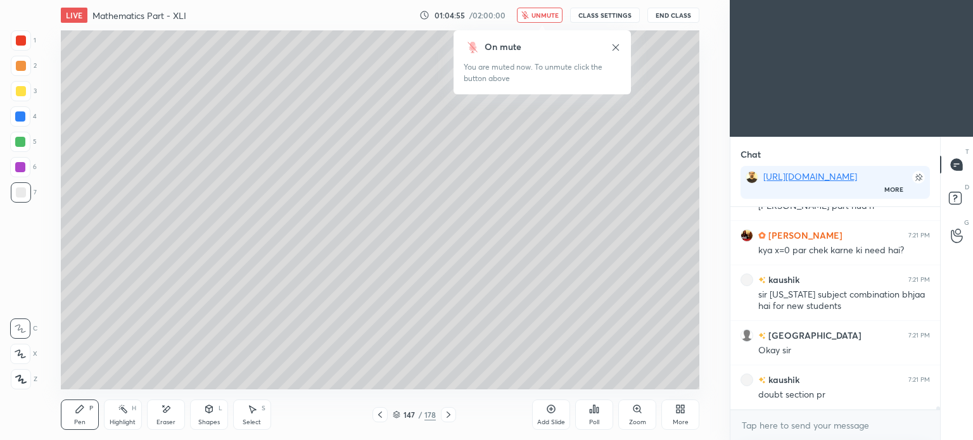
scroll to position [12370, 0]
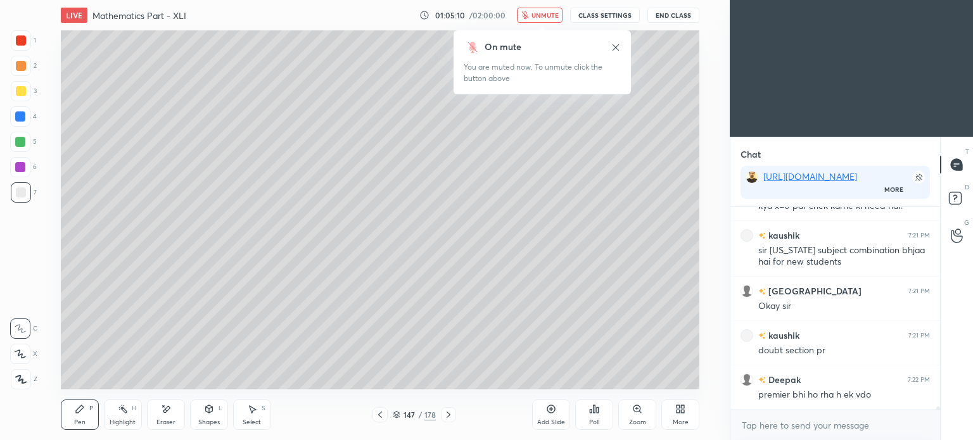
click at [549, 13] on span "unmute" at bounding box center [545, 15] width 27 height 9
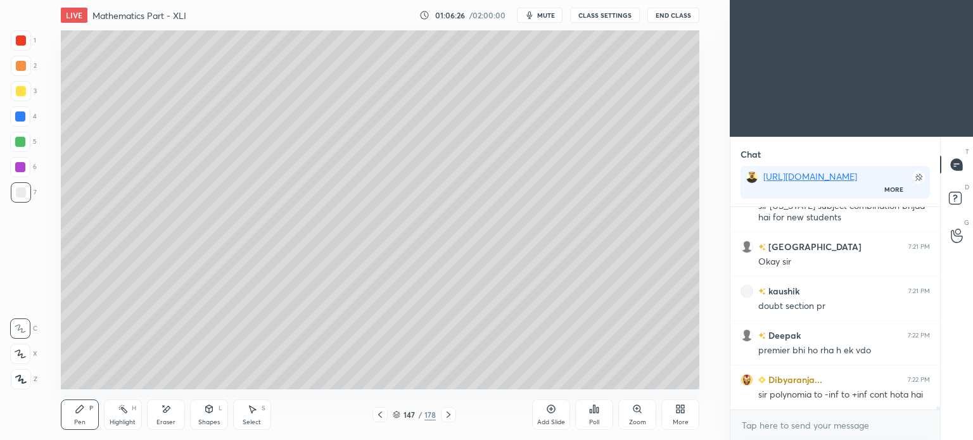
scroll to position [12354, 0]
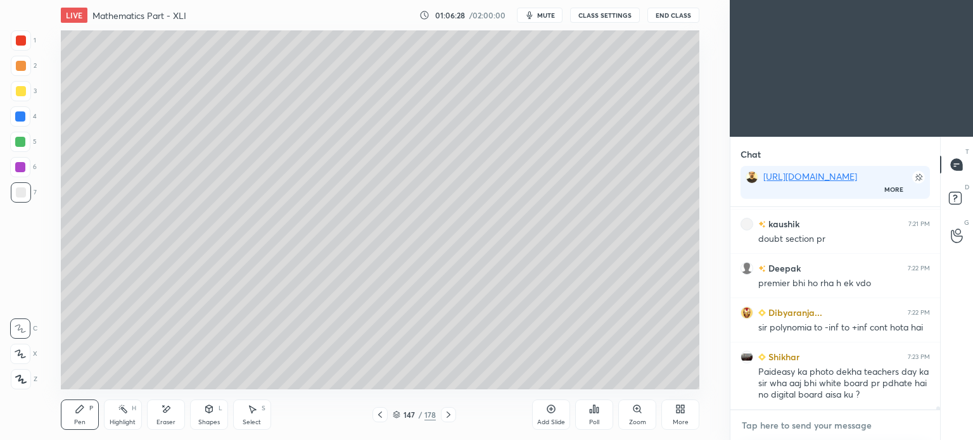
type textarea "x"
click at [762, 429] on textarea at bounding box center [835, 426] width 189 height 20
paste textarea "[URL][DOMAIN_NAME]"
type textarea "[URL][DOMAIN_NAME]"
type textarea "x"
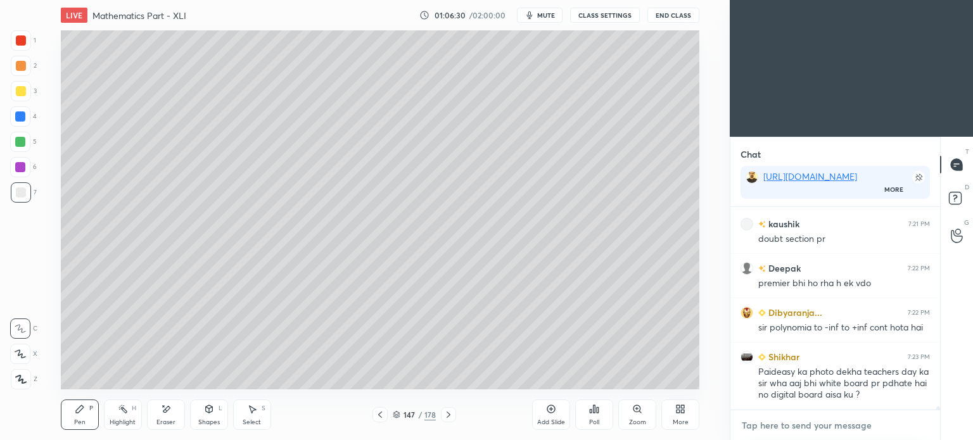
scroll to position [12437, 0]
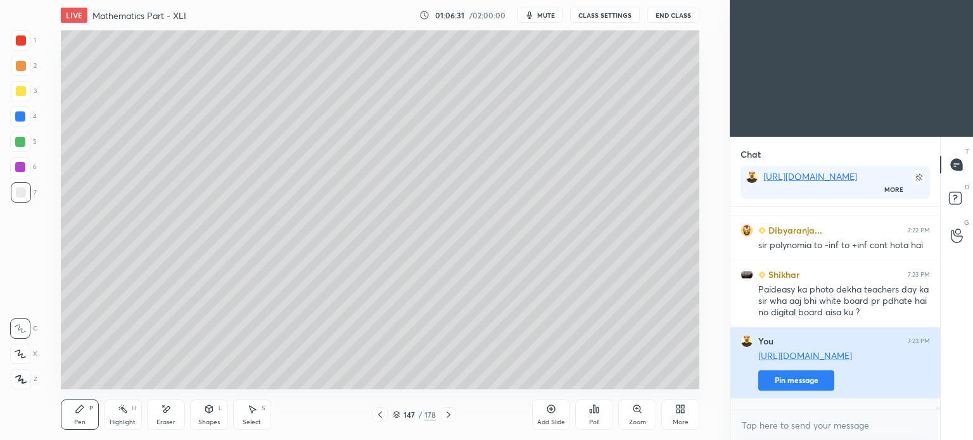
click at [798, 390] on button "Pin message" at bounding box center [797, 381] width 76 height 20
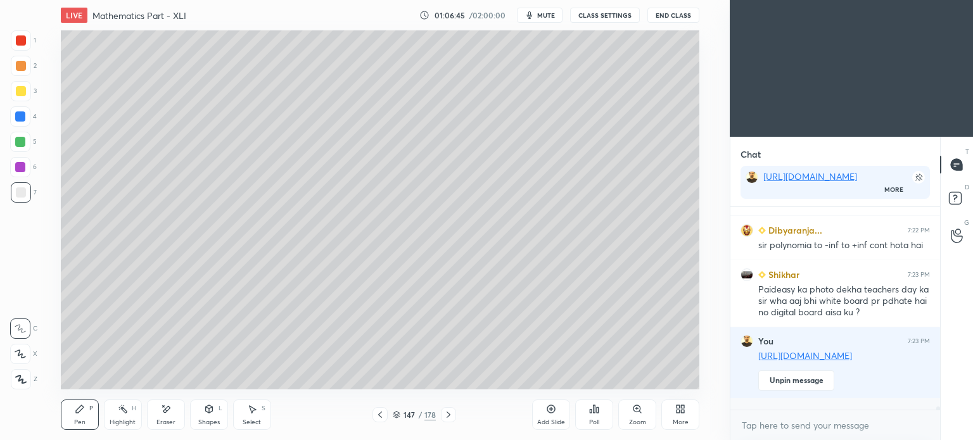
click at [124, 418] on div "Highlight H" at bounding box center [123, 415] width 38 height 30
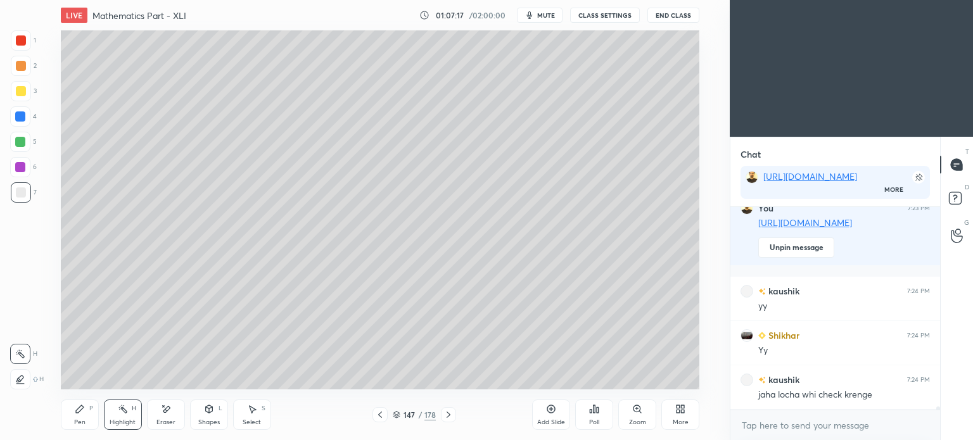
scroll to position [12614, 0]
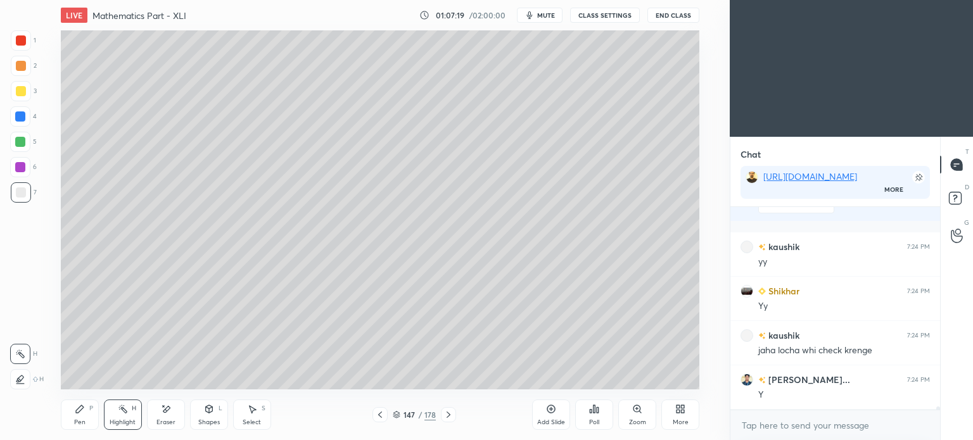
click at [78, 417] on div "Pen P" at bounding box center [80, 415] width 38 height 30
click at [76, 416] on div "Pen P" at bounding box center [80, 415] width 38 height 30
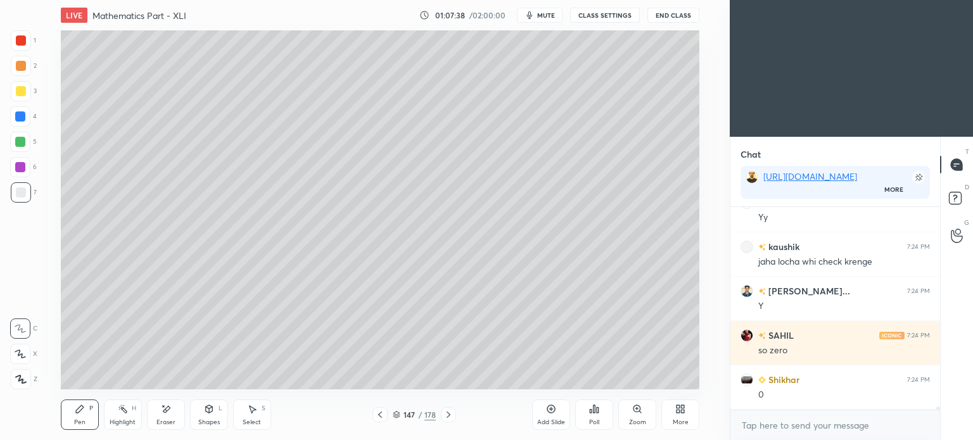
scroll to position [12747, 0]
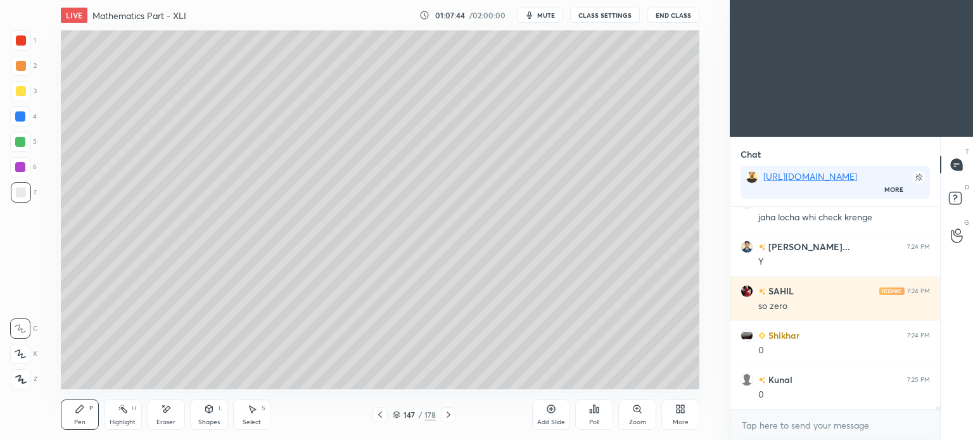
click at [383, 417] on icon at bounding box center [380, 415] width 10 height 10
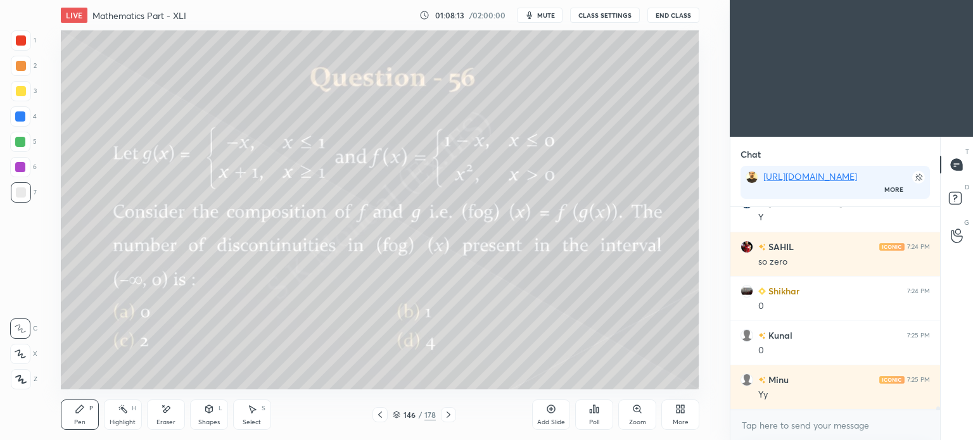
click at [447, 410] on icon at bounding box center [449, 415] width 10 height 10
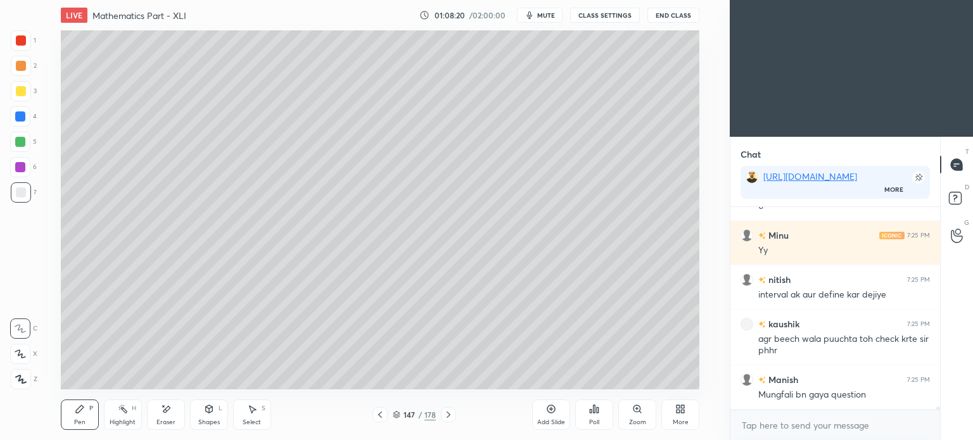
scroll to position [12980, 0]
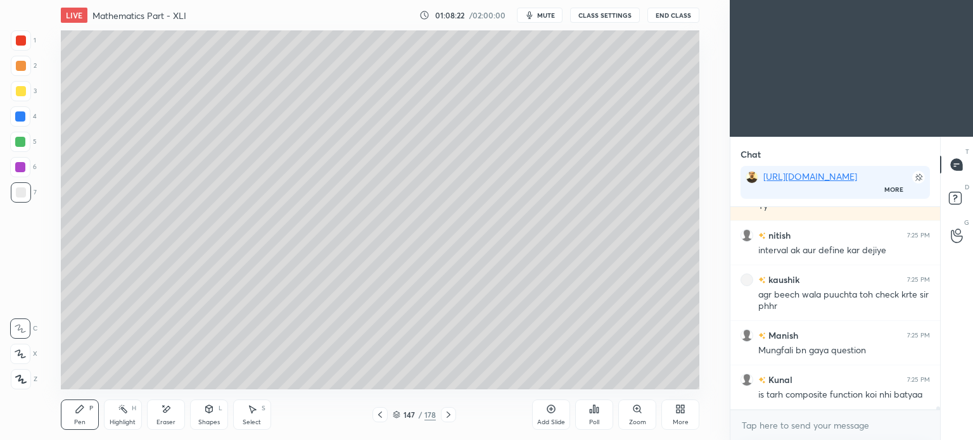
click at [127, 422] on div "Highlight" at bounding box center [123, 422] width 26 height 6
click at [127, 423] on div "Highlight" at bounding box center [123, 422] width 26 height 6
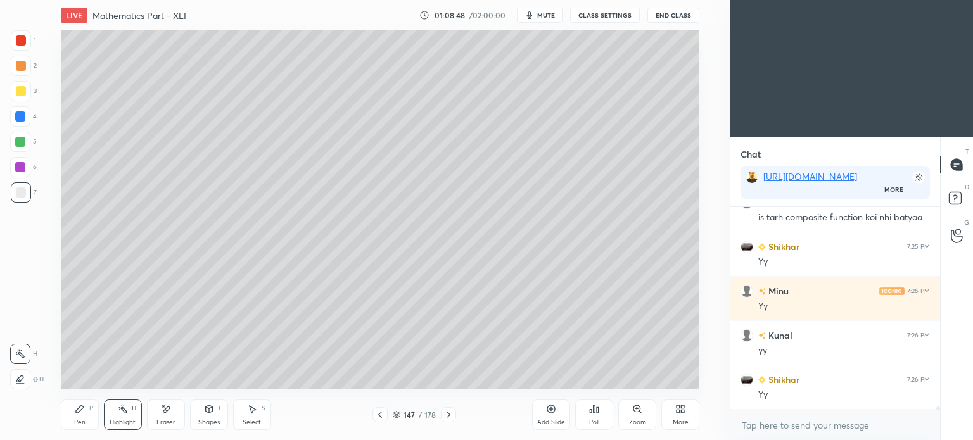
scroll to position [13202, 0]
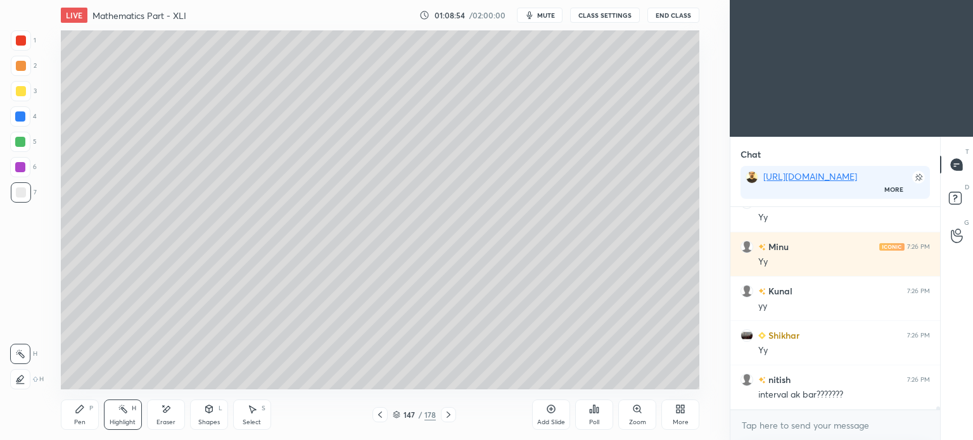
click at [131, 419] on div "Highlight" at bounding box center [123, 422] width 26 height 6
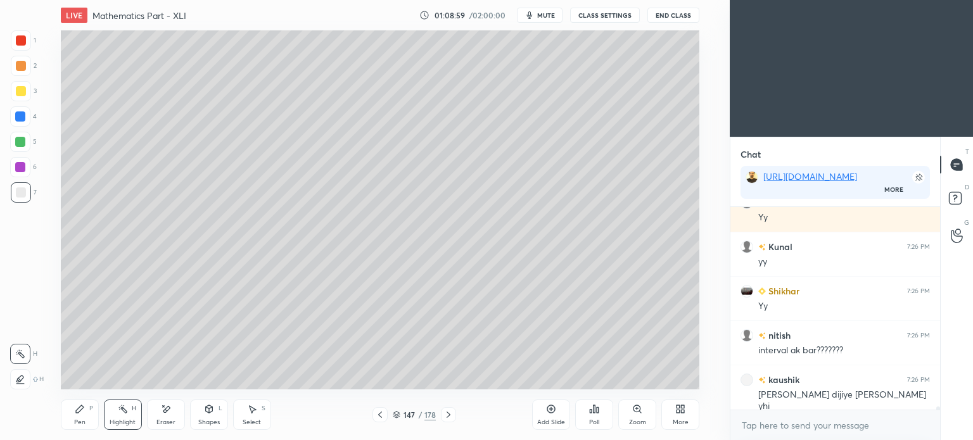
click at [377, 414] on icon at bounding box center [380, 415] width 10 height 10
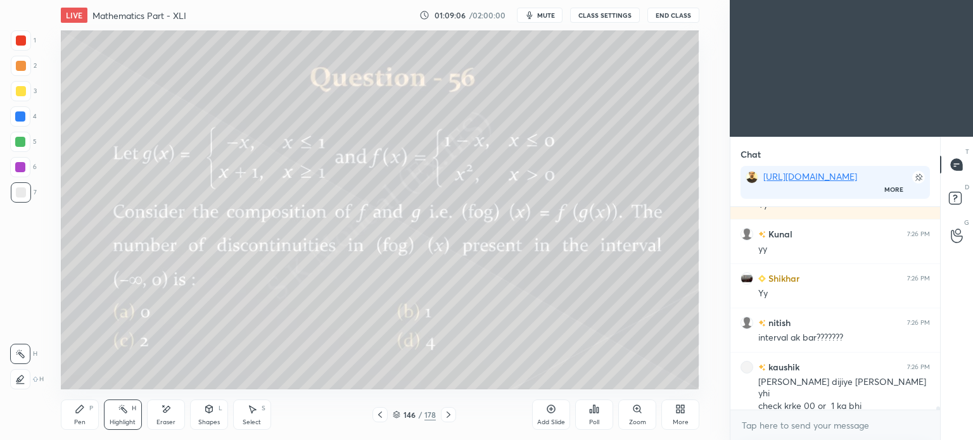
click at [448, 415] on icon at bounding box center [449, 415] width 10 height 10
click at [382, 413] on icon at bounding box center [380, 415] width 10 height 10
click at [448, 414] on icon at bounding box center [449, 415] width 10 height 10
click at [378, 415] on icon at bounding box center [380, 415] width 10 height 10
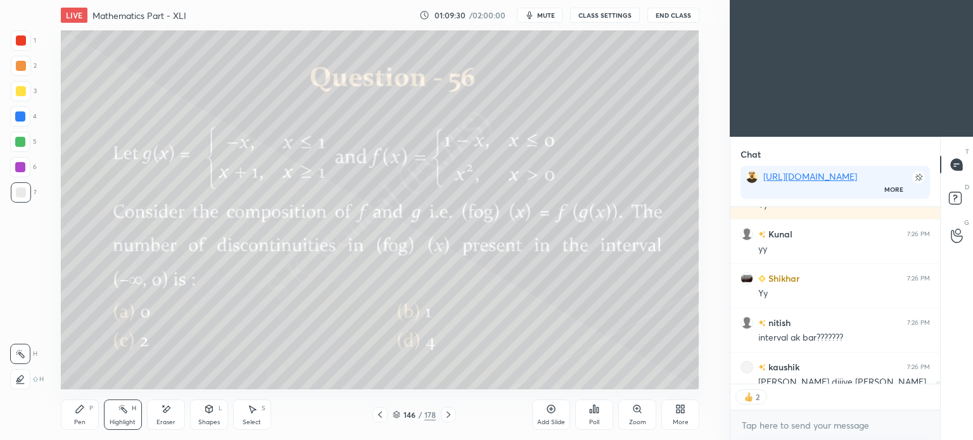
click at [444, 414] on icon at bounding box center [449, 415] width 10 height 10
click at [380, 415] on icon at bounding box center [380, 415] width 4 height 6
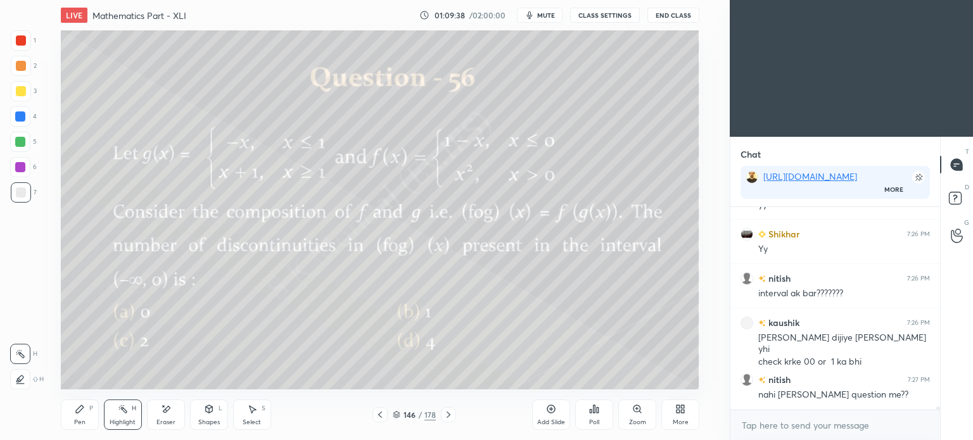
click at [447, 410] on icon at bounding box center [449, 415] width 10 height 10
click at [375, 414] on icon at bounding box center [380, 415] width 10 height 10
click at [445, 414] on icon at bounding box center [449, 415] width 10 height 10
click at [127, 419] on div "Highlight" at bounding box center [123, 422] width 26 height 6
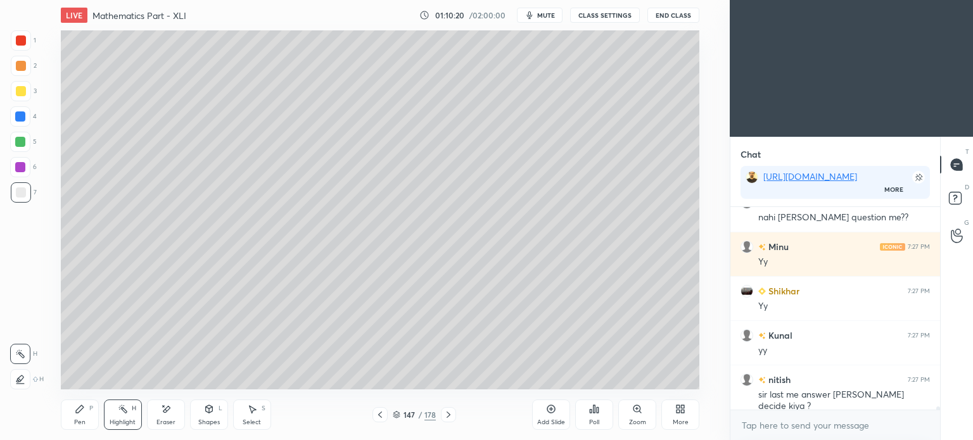
scroll to position [13525, 0]
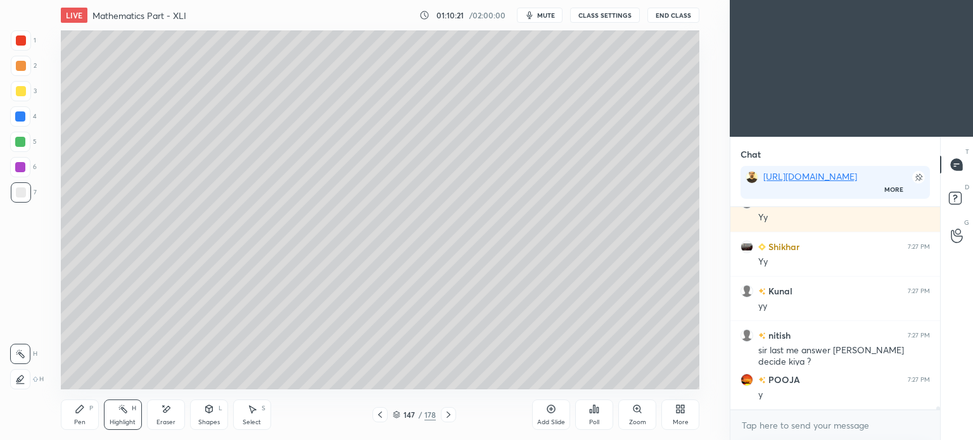
click at [378, 409] on div at bounding box center [380, 414] width 15 height 15
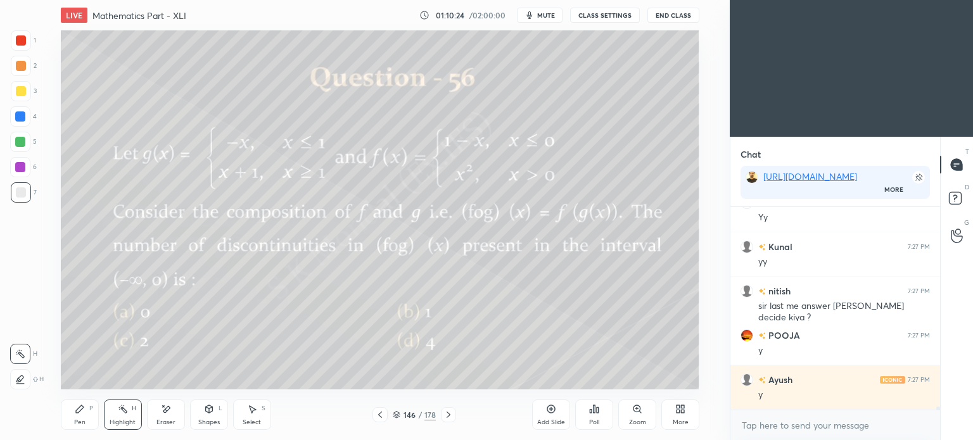
click at [124, 425] on div "Highlight" at bounding box center [123, 422] width 26 height 6
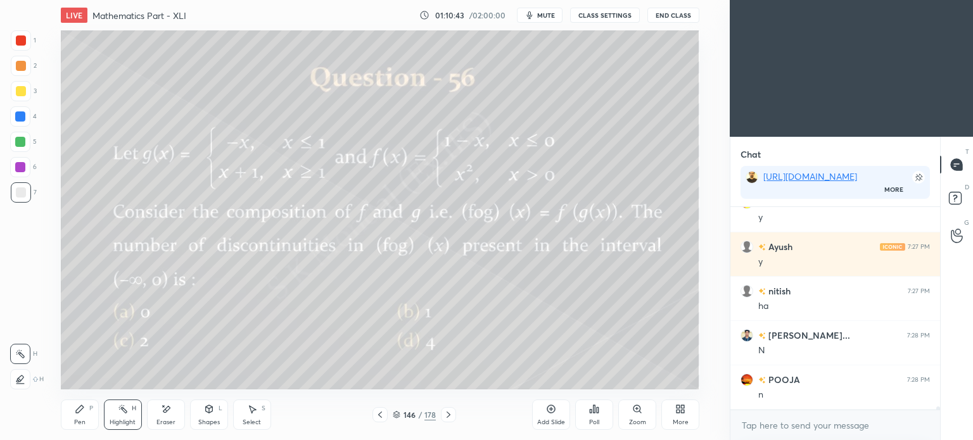
scroll to position [13747, 0]
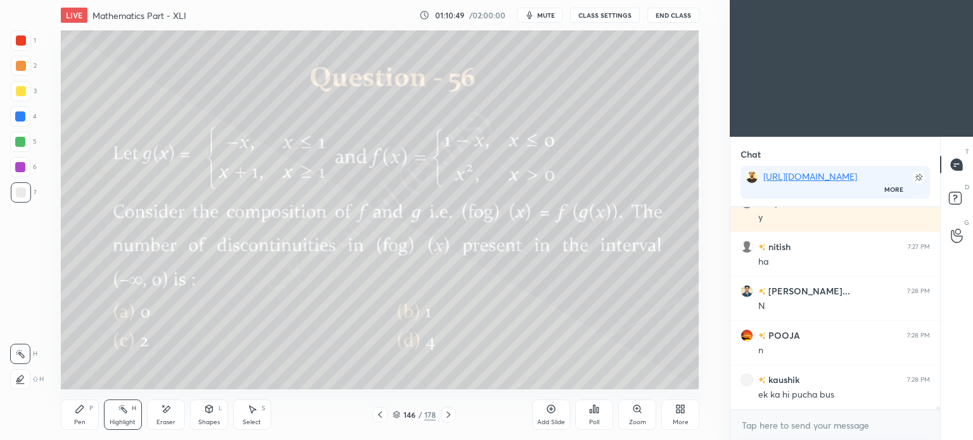
click at [449, 415] on icon at bounding box center [449, 415] width 10 height 10
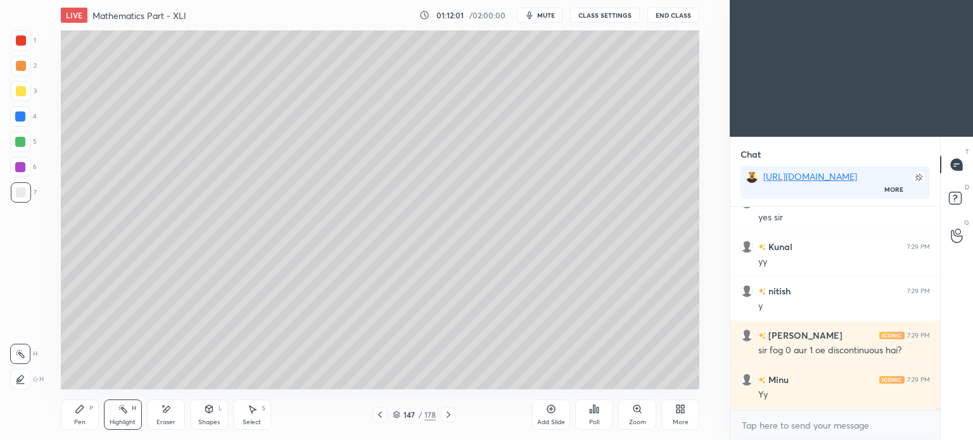
scroll to position [14324, 0]
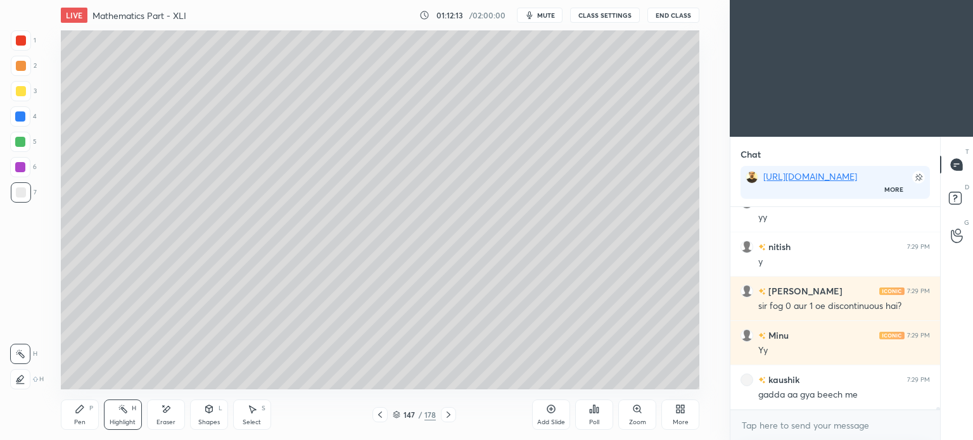
click at [380, 417] on icon at bounding box center [380, 415] width 10 height 10
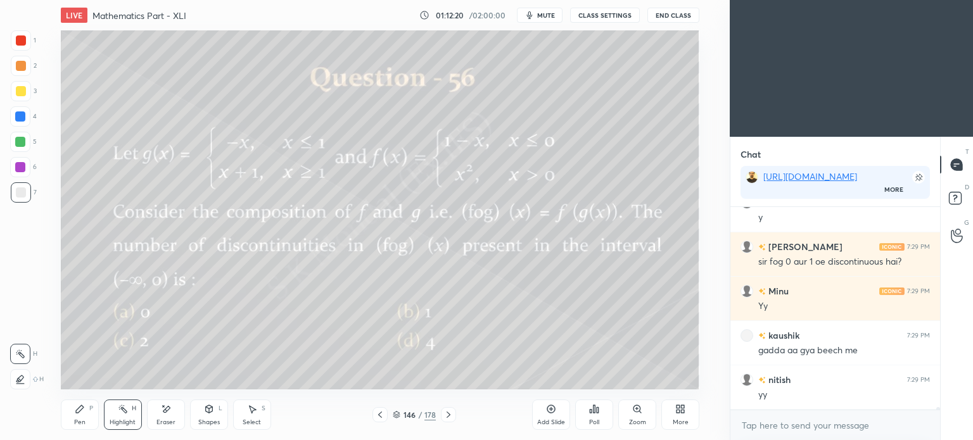
click at [448, 413] on icon at bounding box center [449, 415] width 4 height 6
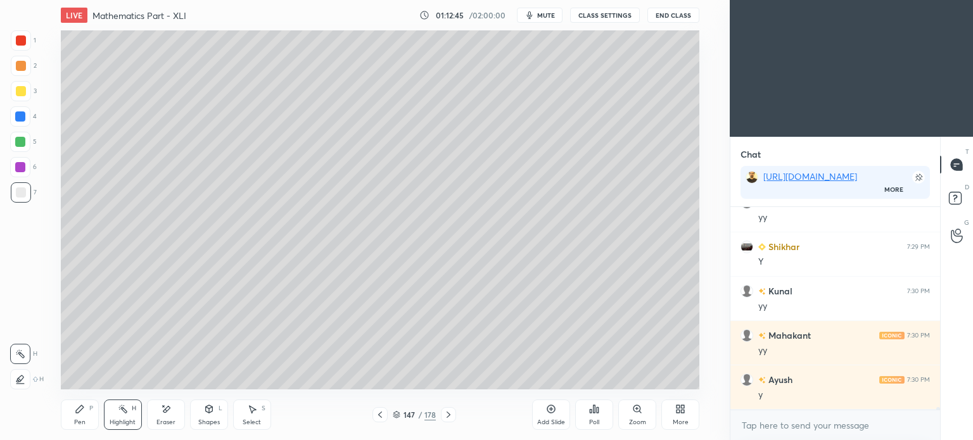
scroll to position [14590, 0]
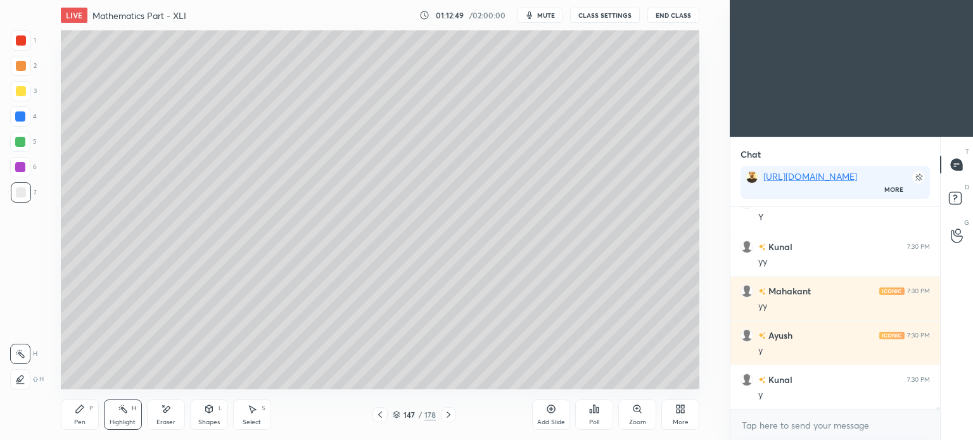
click at [447, 415] on icon at bounding box center [449, 415] width 10 height 10
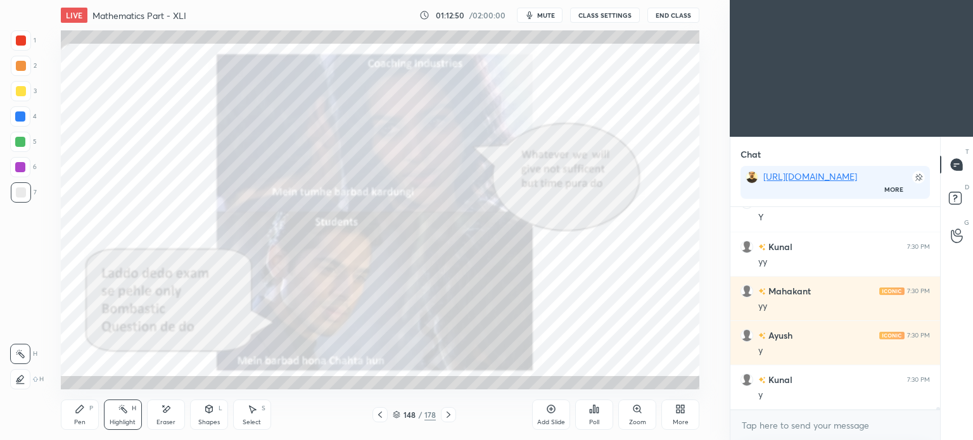
click at [447, 415] on icon at bounding box center [449, 415] width 10 height 10
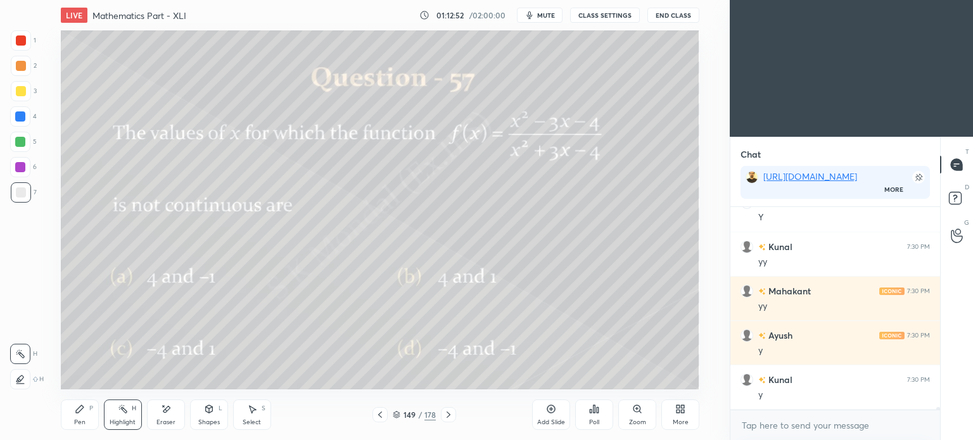
click at [24, 88] on div at bounding box center [21, 91] width 10 height 10
click at [18, 65] on div at bounding box center [21, 66] width 10 height 10
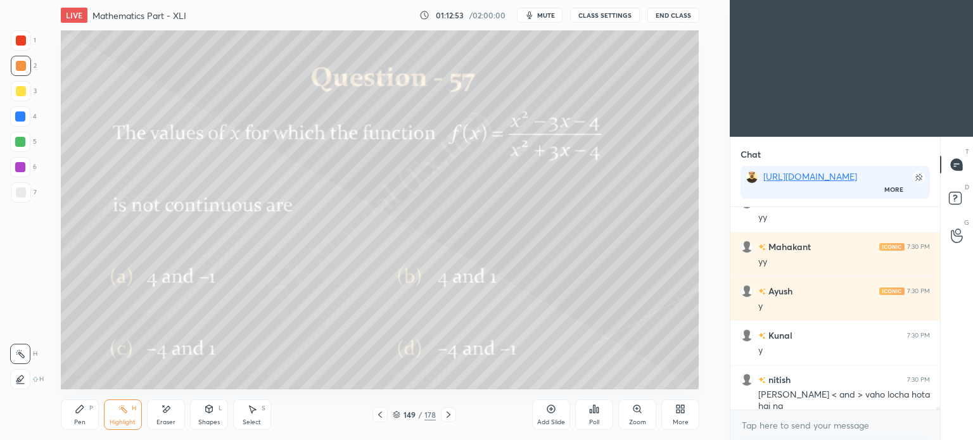
click at [75, 413] on icon at bounding box center [80, 409] width 10 height 10
click at [83, 411] on icon at bounding box center [80, 409] width 10 height 10
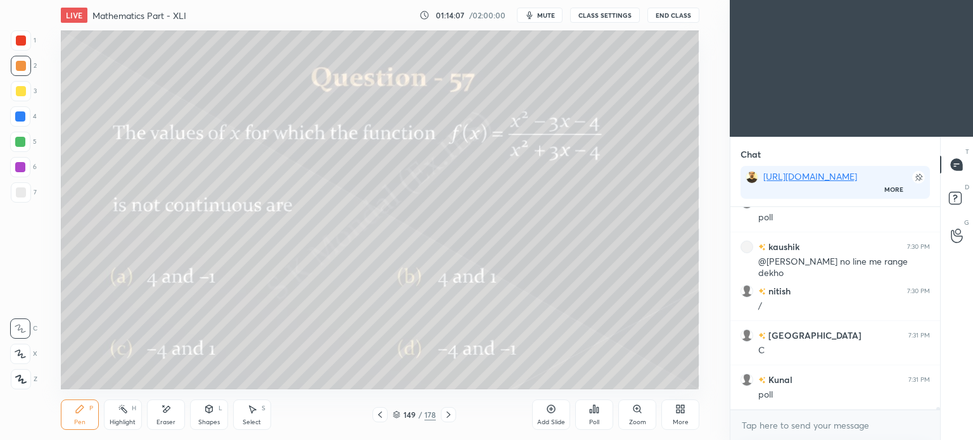
scroll to position [14956, 0]
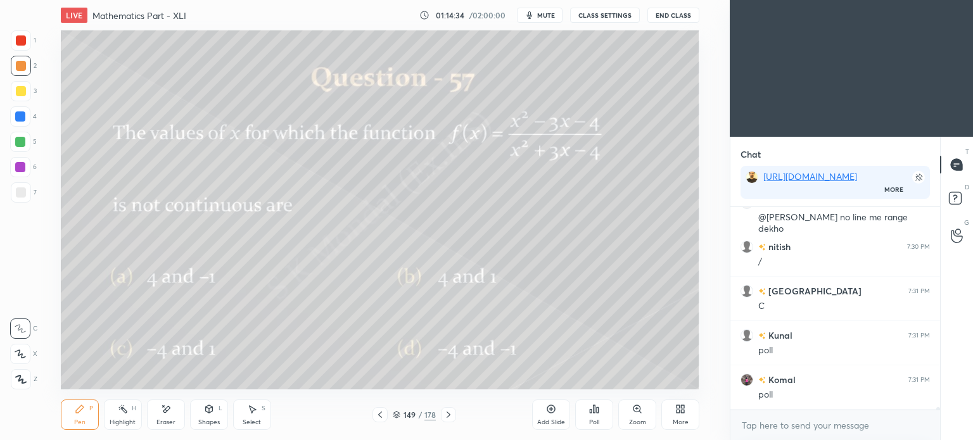
click at [592, 418] on div "Poll" at bounding box center [594, 415] width 38 height 30
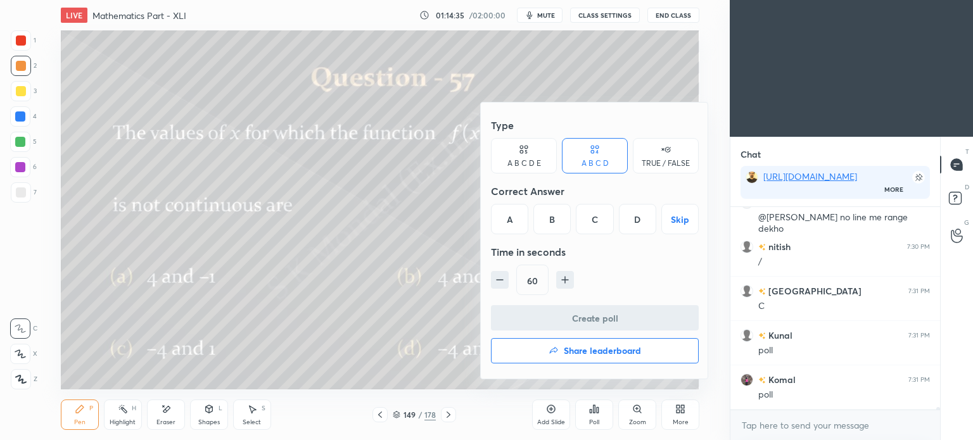
click at [591, 217] on div "C" at bounding box center [594, 219] width 37 height 30
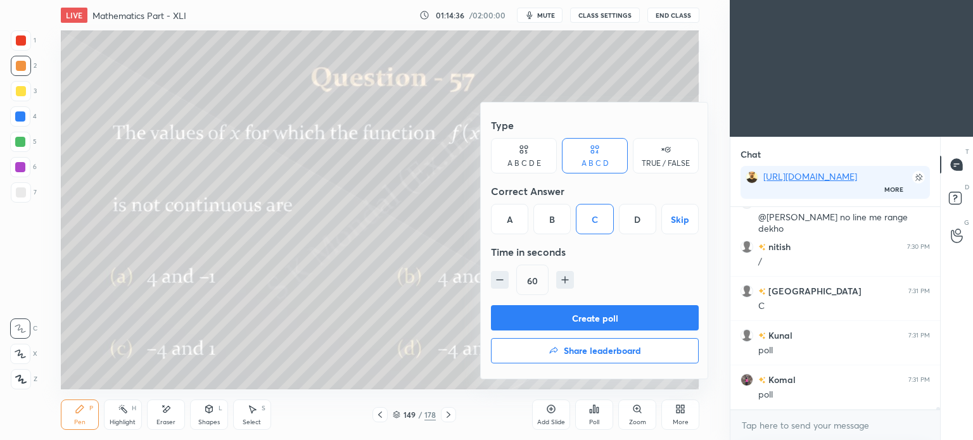
click at [606, 317] on button "Create poll" at bounding box center [595, 317] width 208 height 25
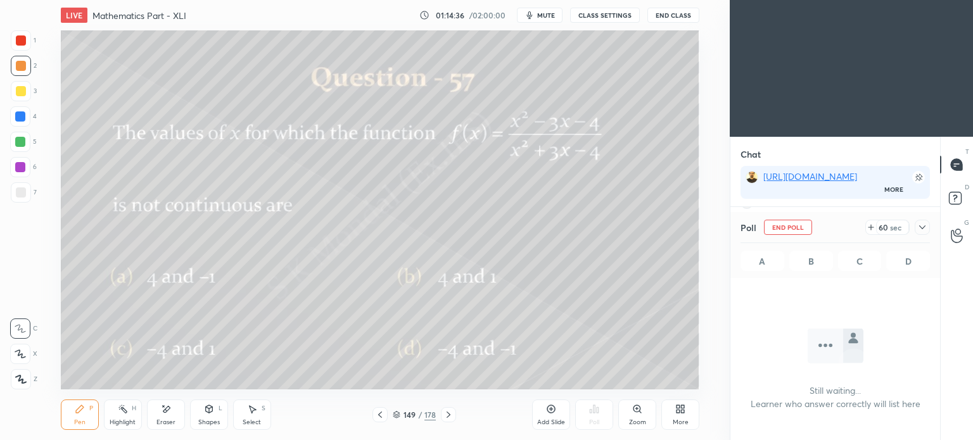
scroll to position [3, 4]
click at [871, 226] on icon at bounding box center [871, 227] width 0 height 5
click at [871, 226] on icon at bounding box center [867, 227] width 10 height 10
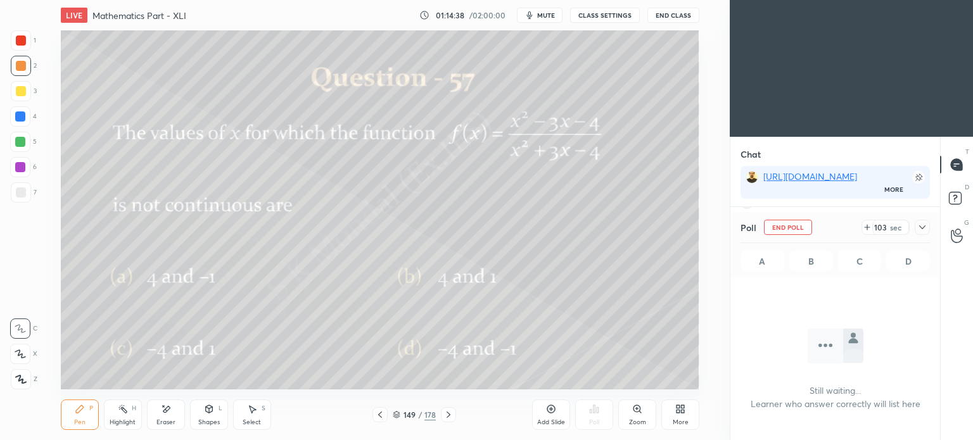
click at [871, 226] on icon at bounding box center [867, 227] width 10 height 10
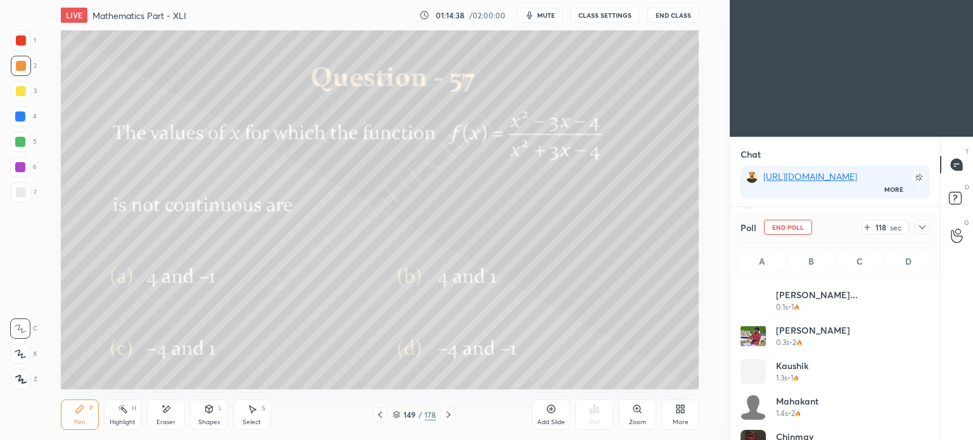
click at [871, 226] on icon at bounding box center [867, 227] width 10 height 10
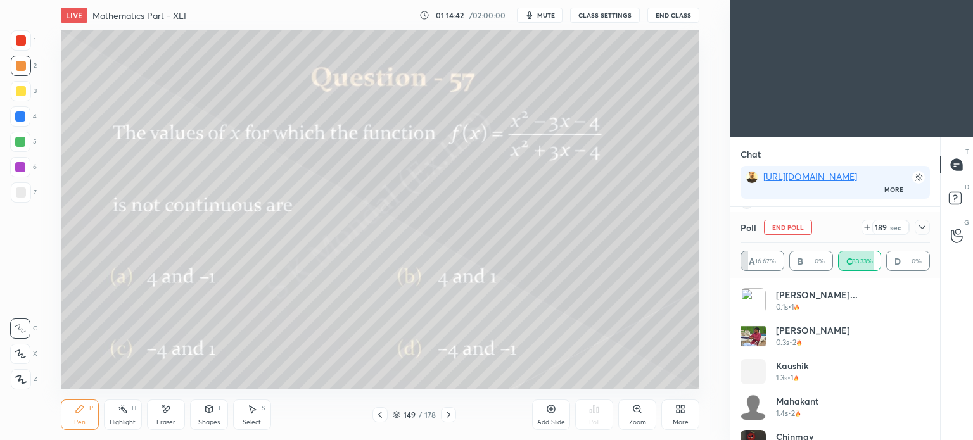
click at [79, 423] on div "Pen" at bounding box center [79, 422] width 11 height 6
click at [80, 425] on div "Pen" at bounding box center [79, 422] width 11 height 6
click at [80, 423] on div "Pen" at bounding box center [79, 422] width 11 height 6
click at [81, 423] on div "Pen" at bounding box center [79, 422] width 11 height 6
click at [77, 425] on div "Pen" at bounding box center [79, 422] width 11 height 6
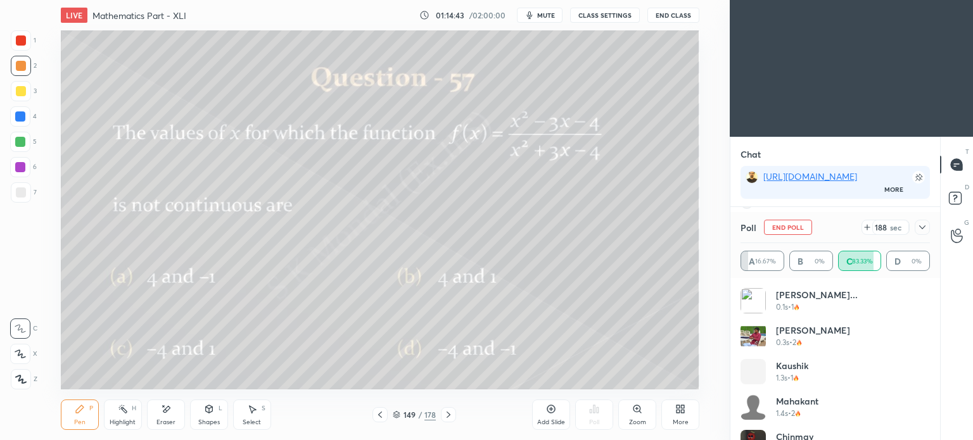
click at [76, 423] on div "Pen" at bounding box center [79, 422] width 11 height 6
click at [75, 423] on div "Pen" at bounding box center [79, 422] width 11 height 6
click at [679, 414] on icon at bounding box center [681, 409] width 10 height 10
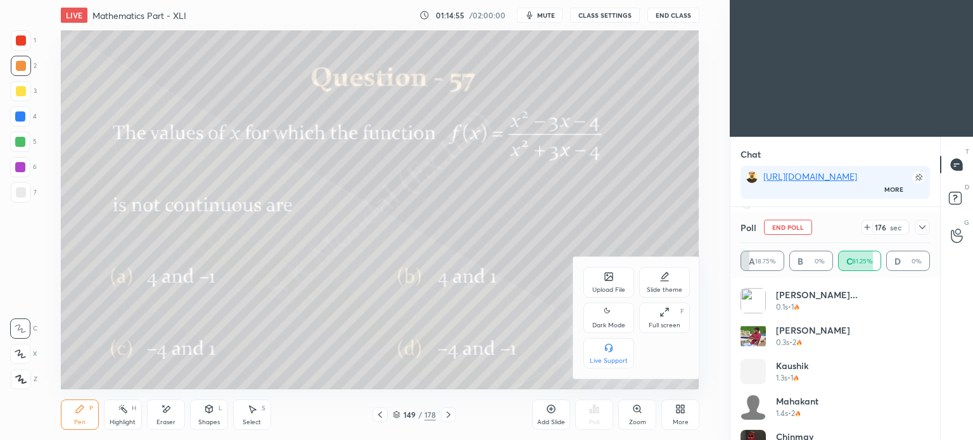
click at [617, 285] on div "Upload File" at bounding box center [609, 282] width 51 height 30
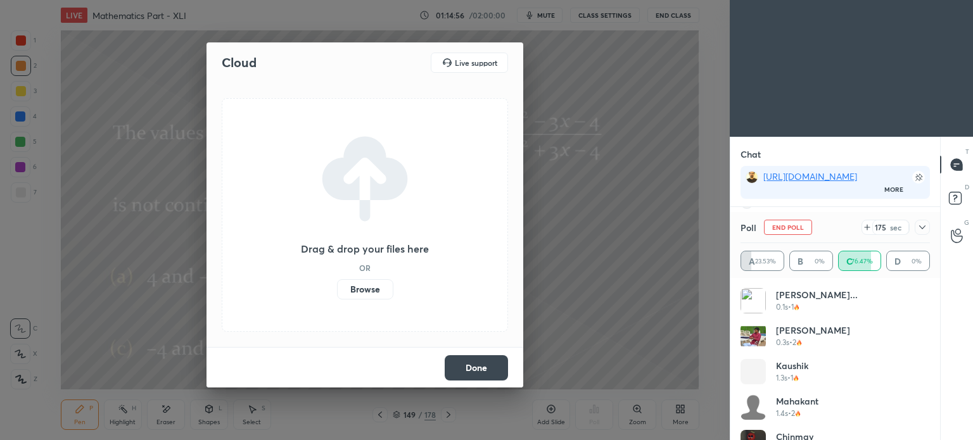
click at [378, 291] on label "Browse" at bounding box center [365, 289] width 56 height 20
click at [337, 291] on input "Browse" at bounding box center [337, 289] width 0 height 20
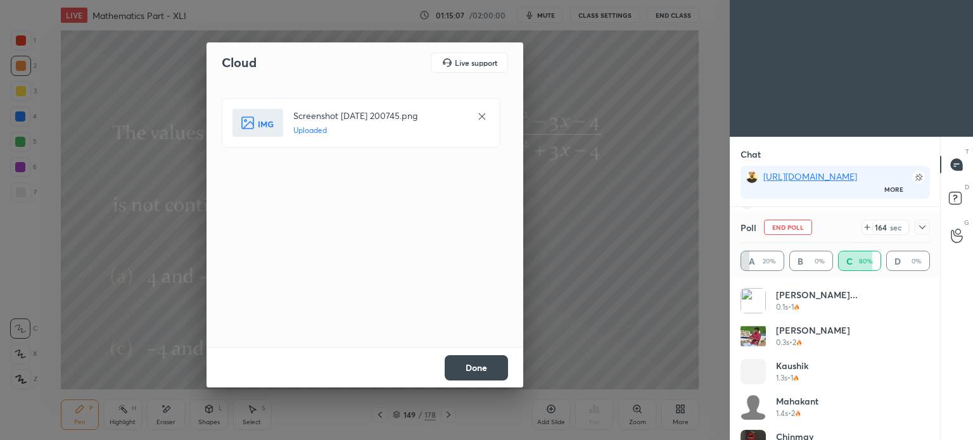
click at [469, 361] on button "Done" at bounding box center [476, 367] width 63 height 25
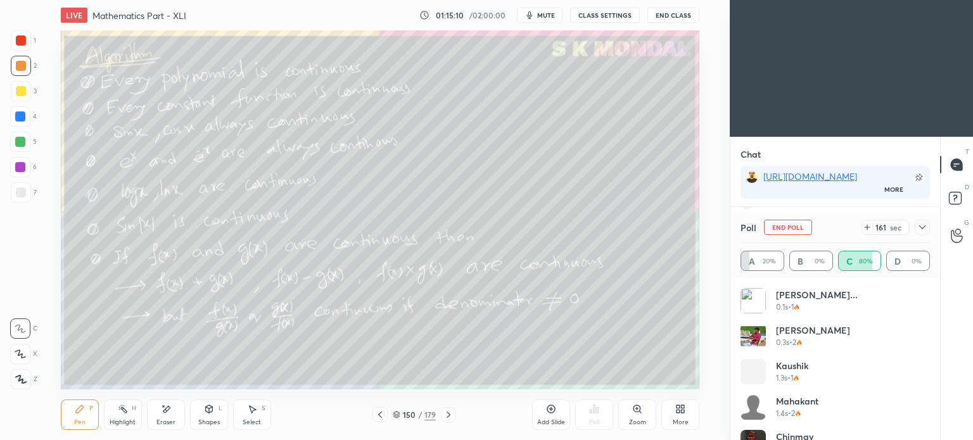
click at [127, 419] on div "Highlight" at bounding box center [123, 422] width 26 height 6
click at [395, 417] on icon at bounding box center [397, 415] width 8 height 8
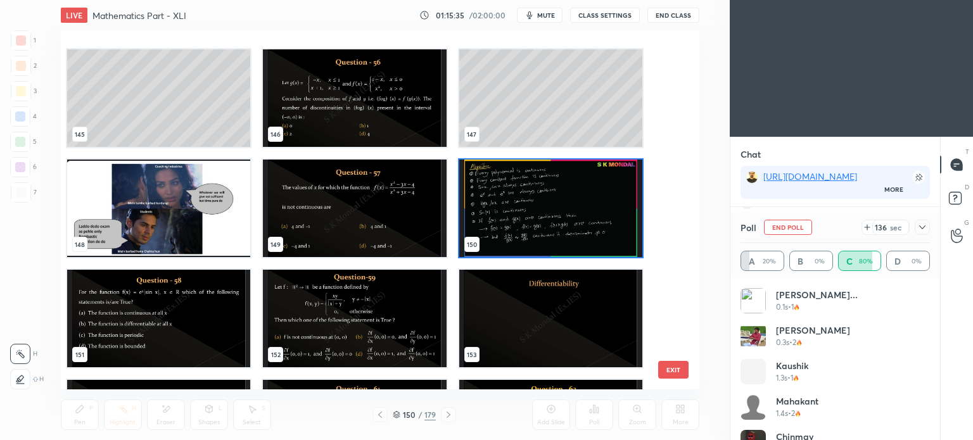
scroll to position [5343, 0]
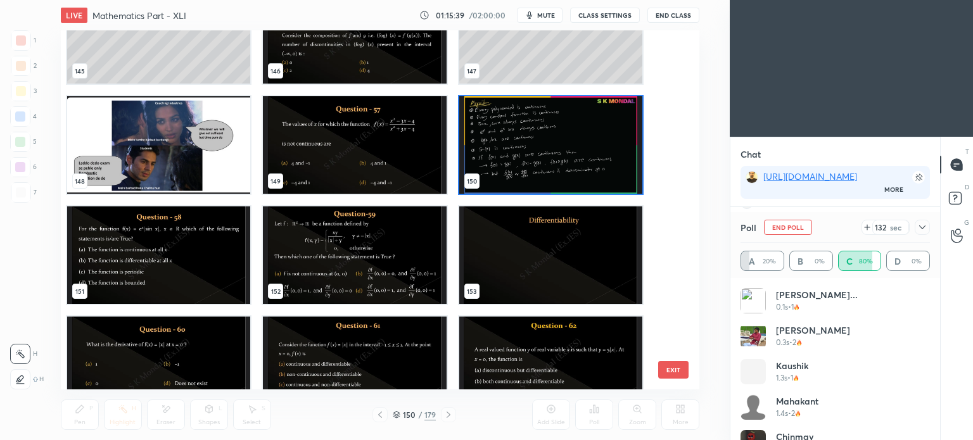
click at [360, 162] on img "grid" at bounding box center [354, 145] width 183 height 98
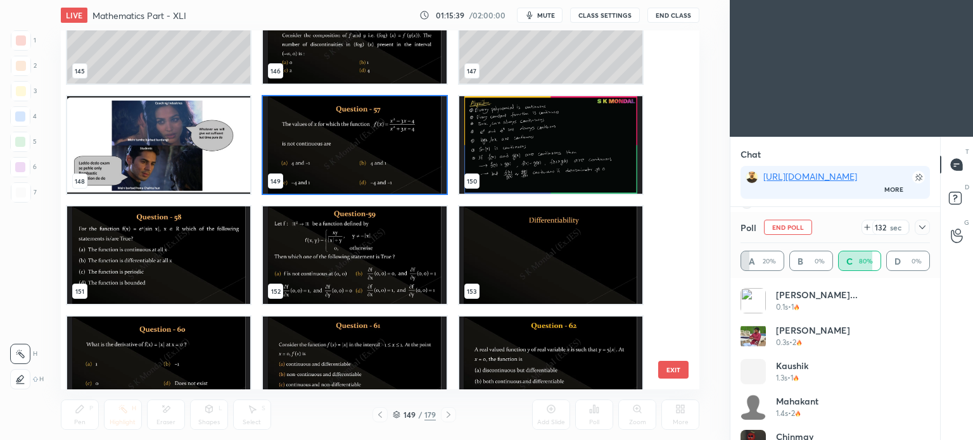
click at [360, 162] on img "grid" at bounding box center [354, 145] width 183 height 98
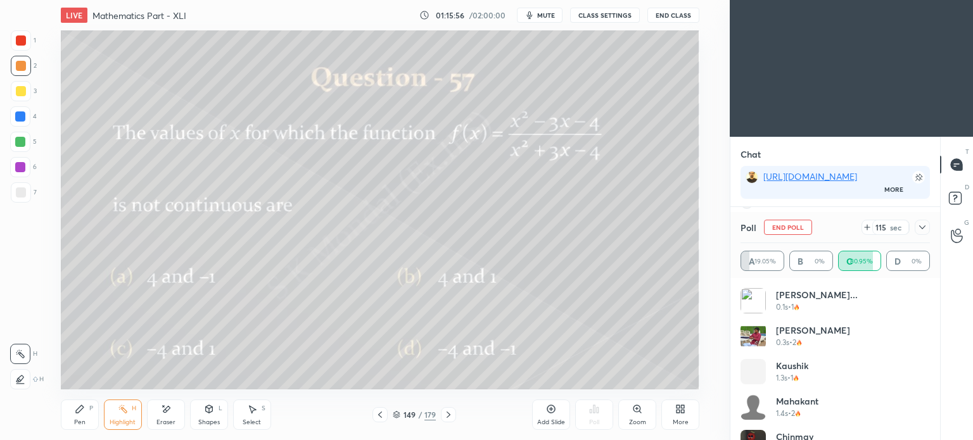
click at [81, 409] on icon at bounding box center [80, 410] width 8 height 8
click at [79, 412] on icon at bounding box center [80, 410] width 8 height 8
click at [27, 97] on div at bounding box center [21, 91] width 20 height 20
click at [80, 422] on div "Pen" at bounding box center [79, 422] width 11 height 6
click at [83, 422] on div "Pen" at bounding box center [79, 422] width 11 height 6
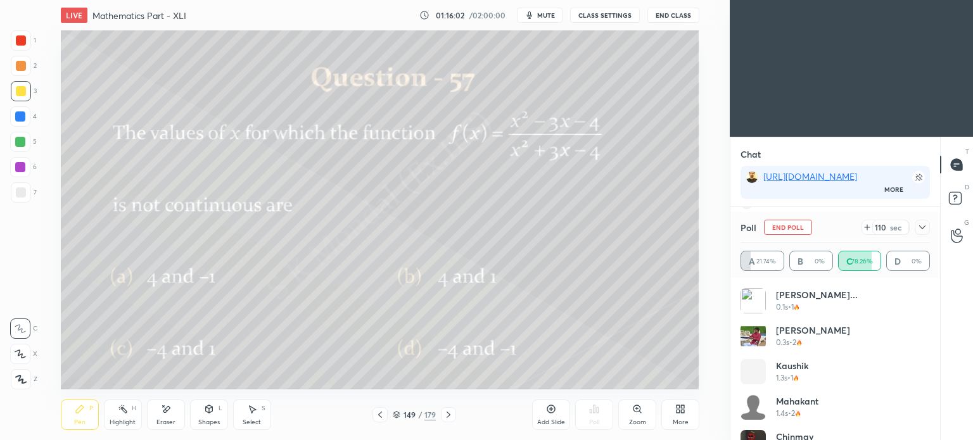
scroll to position [15066, 0]
click at [450, 413] on icon at bounding box center [449, 415] width 10 height 10
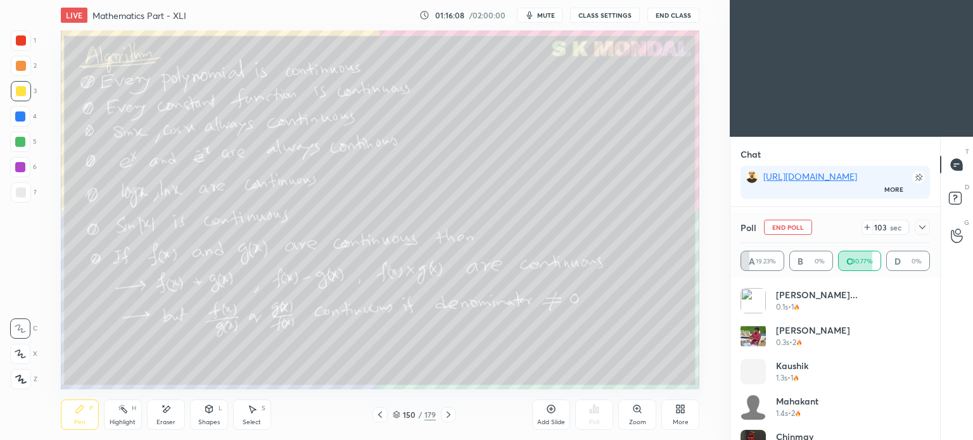
scroll to position [15111, 0]
click at [549, 413] on icon at bounding box center [552, 410] width 8 height 8
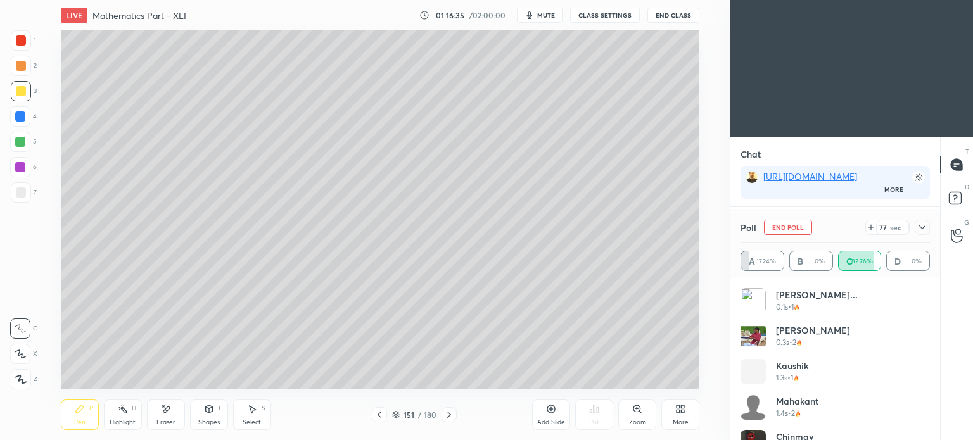
click at [125, 421] on div "Highlight" at bounding box center [123, 422] width 26 height 6
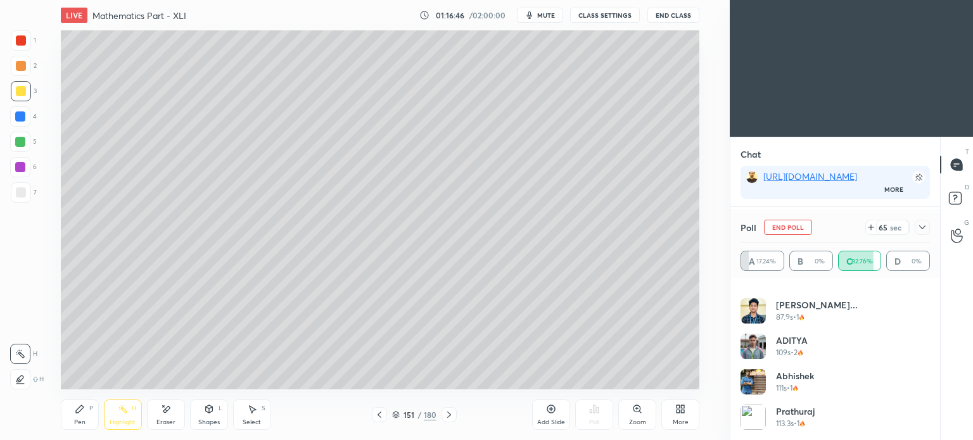
scroll to position [15155, 0]
click at [867, 225] on icon at bounding box center [871, 227] width 10 height 10
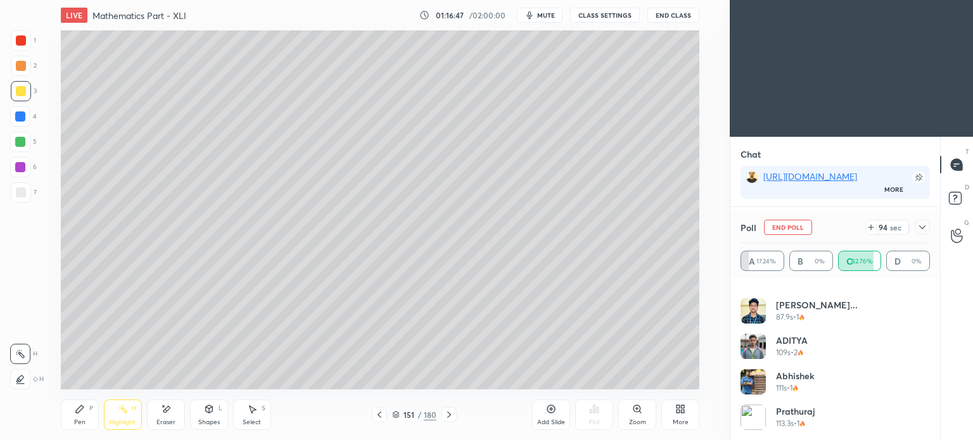
click at [867, 225] on icon at bounding box center [871, 227] width 10 height 10
click at [867, 225] on icon at bounding box center [867, 227] width 10 height 10
click at [76, 426] on div "Pen" at bounding box center [79, 422] width 11 height 6
click at [75, 426] on div "Pen" at bounding box center [79, 422] width 11 height 6
click at [380, 415] on icon at bounding box center [380, 415] width 10 height 10
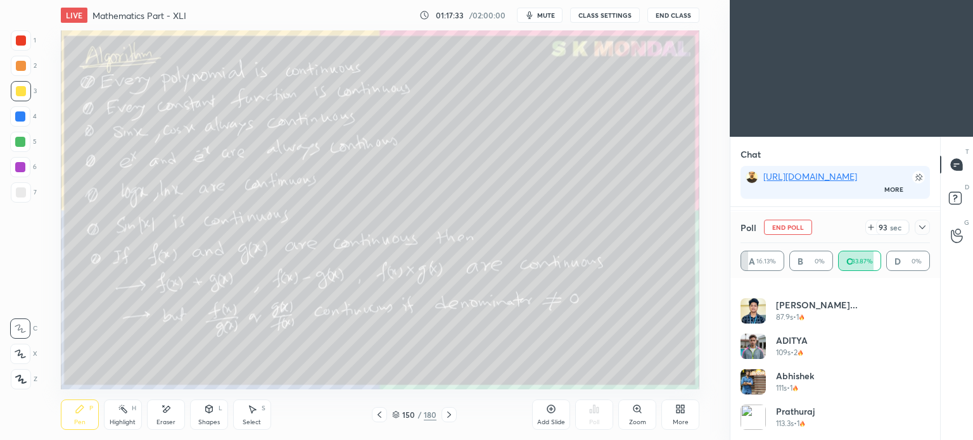
click at [379, 414] on icon at bounding box center [380, 415] width 10 height 10
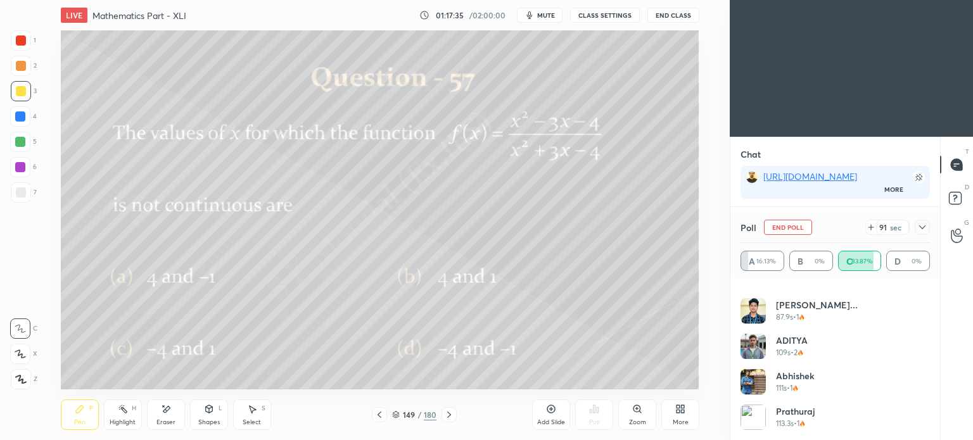
click at [449, 416] on icon at bounding box center [449, 415] width 10 height 10
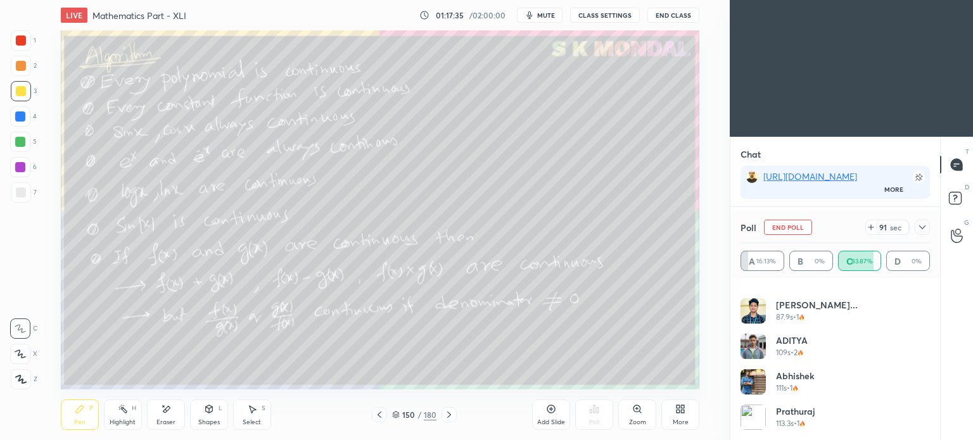
click at [451, 418] on icon at bounding box center [449, 415] width 10 height 10
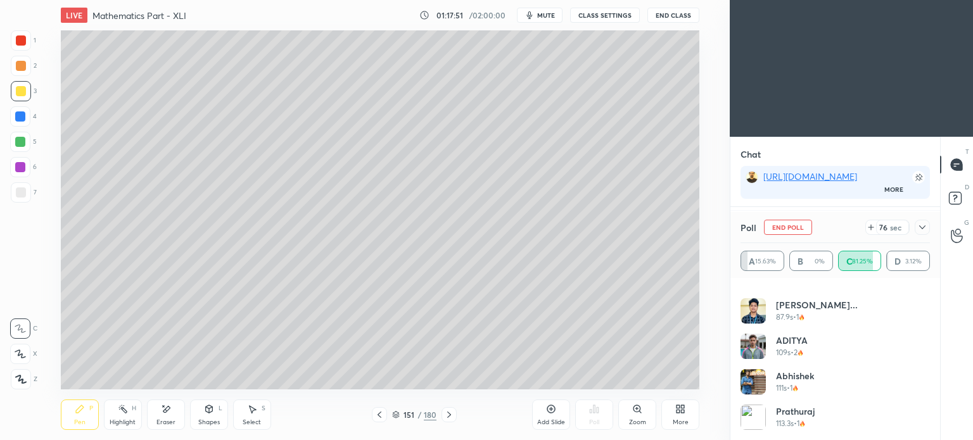
click at [167, 417] on div "Eraser" at bounding box center [166, 415] width 38 height 30
click at [88, 417] on div "Pen P" at bounding box center [80, 415] width 38 height 30
click at [86, 420] on div "Pen P" at bounding box center [80, 415] width 38 height 30
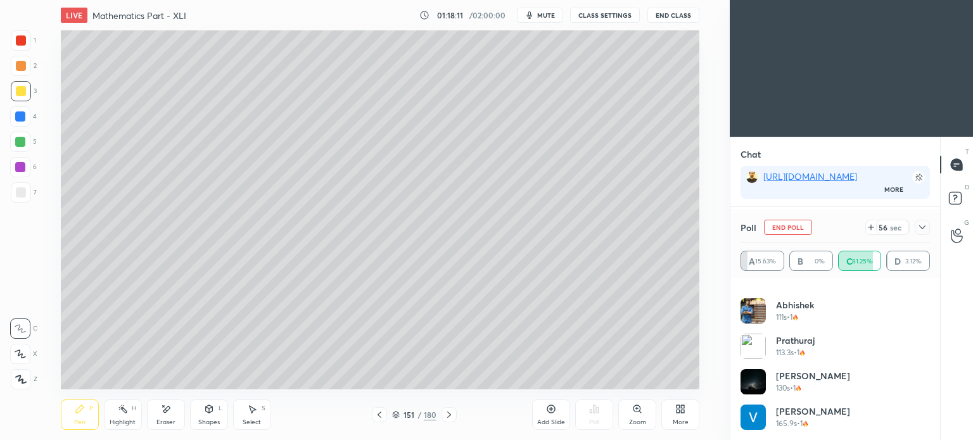
scroll to position [15288, 0]
click at [78, 417] on div "Pen P" at bounding box center [80, 415] width 38 height 30
click at [170, 409] on icon at bounding box center [166, 409] width 7 height 6
click at [79, 415] on div "Pen P" at bounding box center [80, 415] width 38 height 30
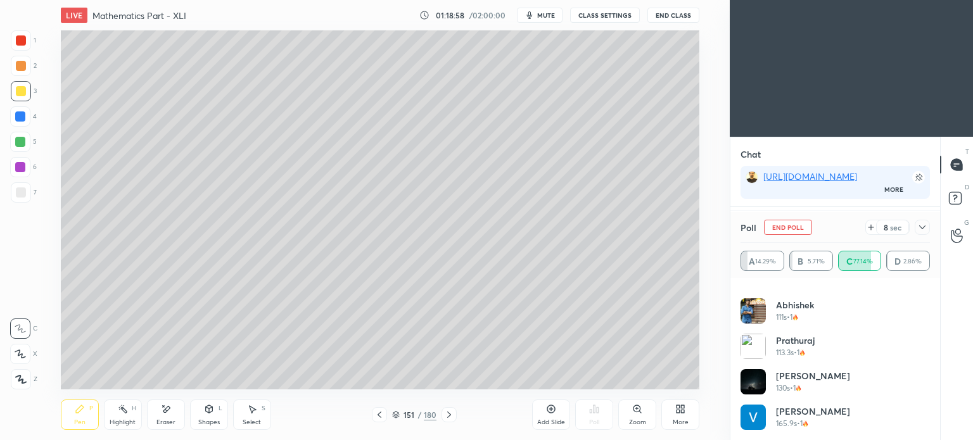
click at [380, 416] on icon at bounding box center [380, 415] width 10 height 10
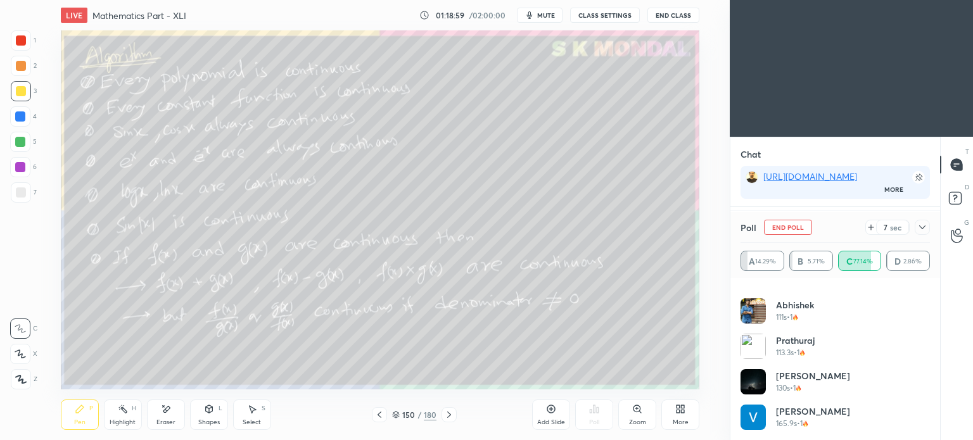
click at [380, 416] on icon at bounding box center [380, 415] width 10 height 10
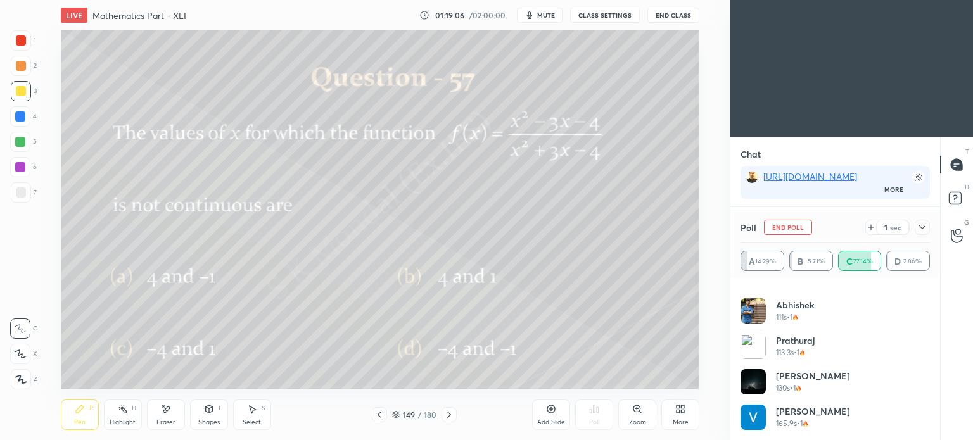
scroll to position [15377, 0]
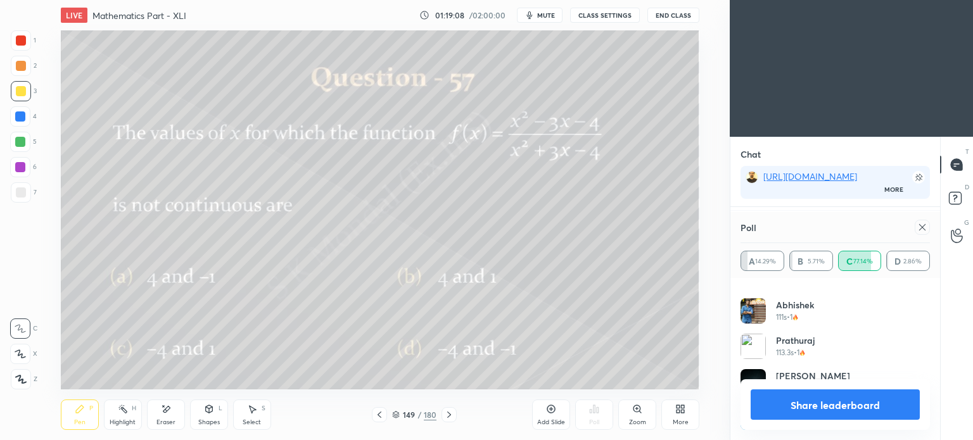
click at [840, 399] on button "Share leaderboard" at bounding box center [835, 405] width 169 height 30
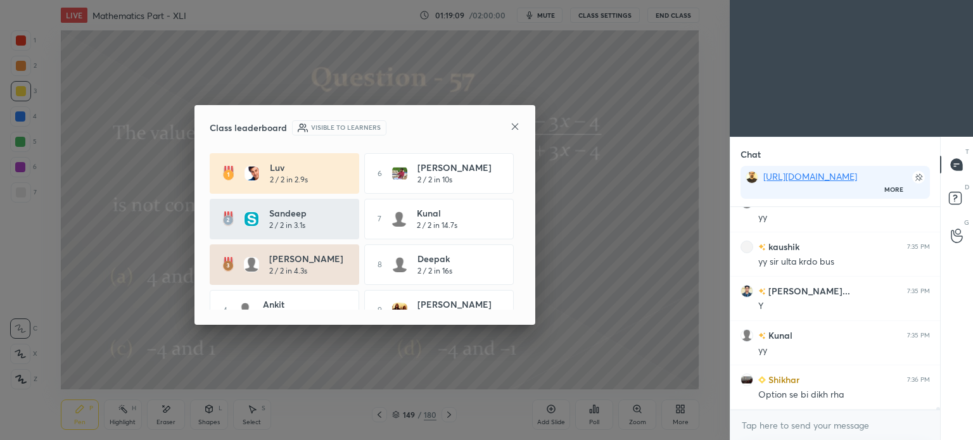
scroll to position [15355, 0]
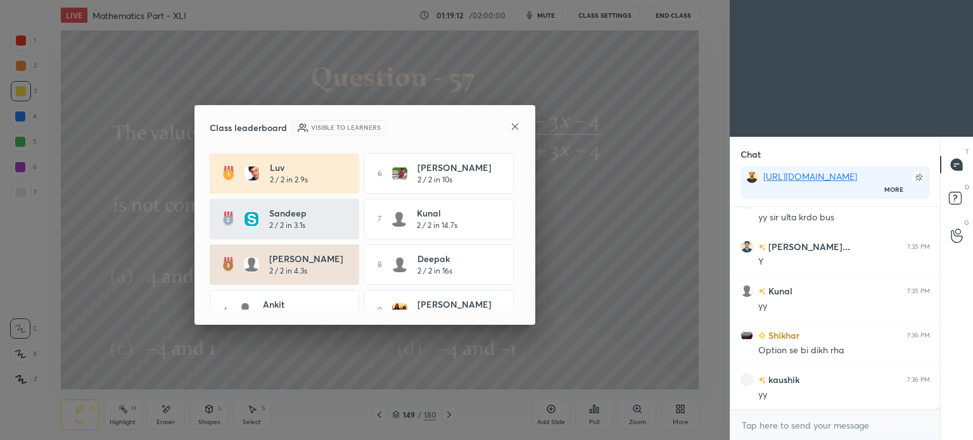
click at [513, 128] on icon at bounding box center [515, 127] width 6 height 6
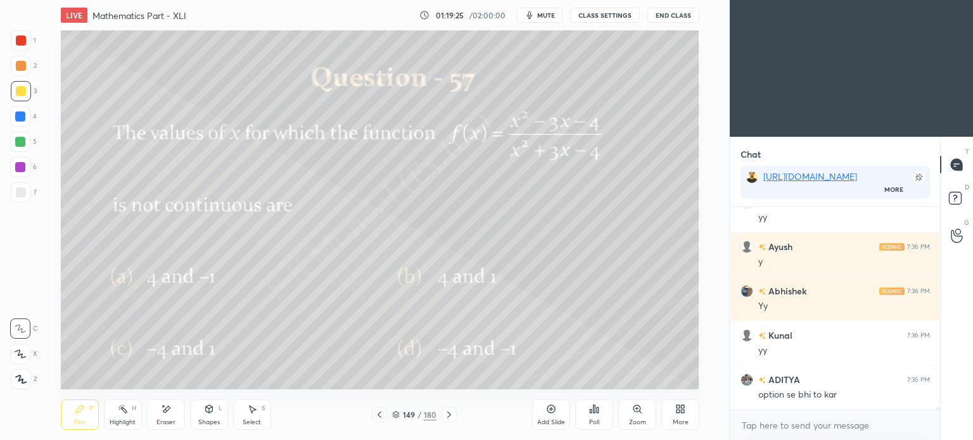
scroll to position [15546, 0]
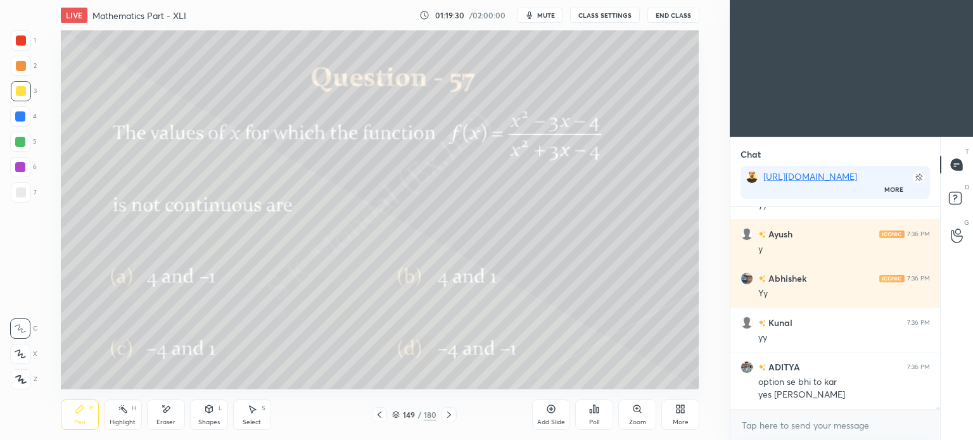
click at [451, 420] on icon at bounding box center [449, 415] width 10 height 10
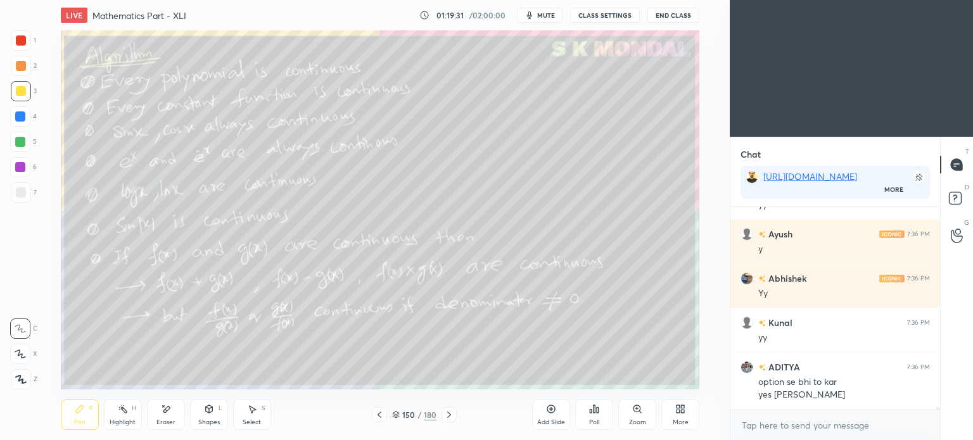
click at [451, 420] on icon at bounding box center [449, 415] width 10 height 10
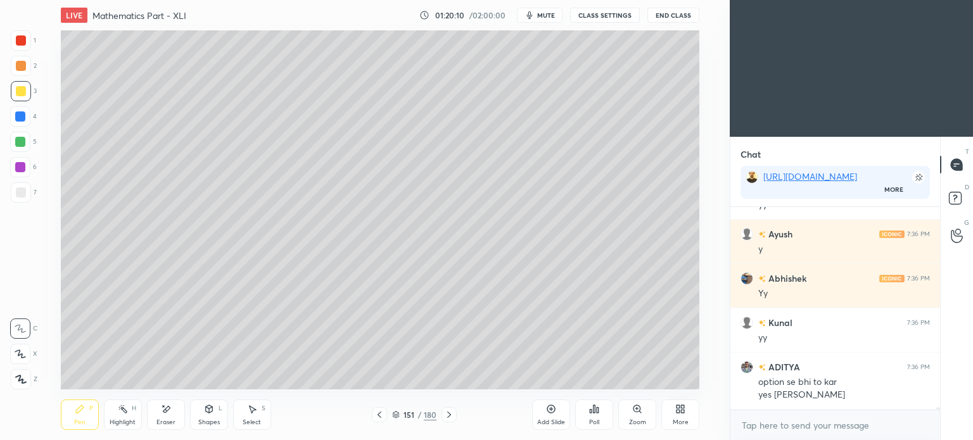
click at [379, 412] on icon at bounding box center [380, 415] width 10 height 10
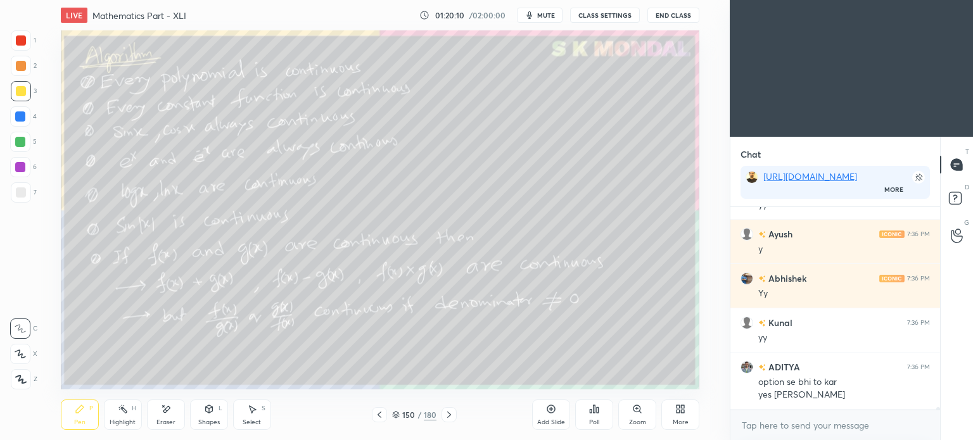
click at [379, 412] on icon at bounding box center [380, 415] width 10 height 10
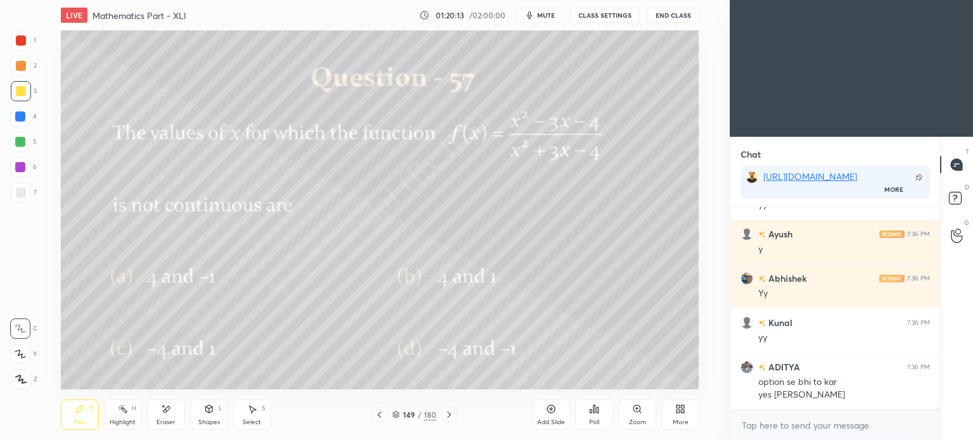
click at [20, 70] on div at bounding box center [21, 66] width 10 height 10
click at [446, 421] on div at bounding box center [449, 414] width 15 height 15
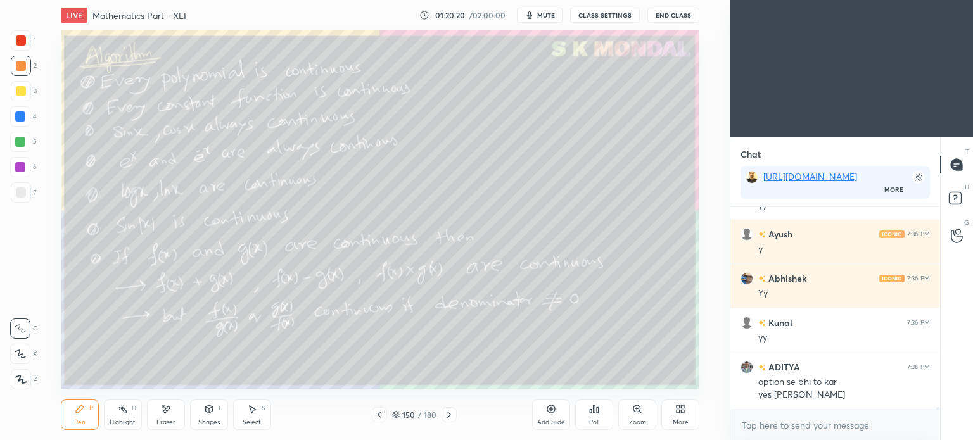
click at [447, 421] on div at bounding box center [449, 414] width 15 height 15
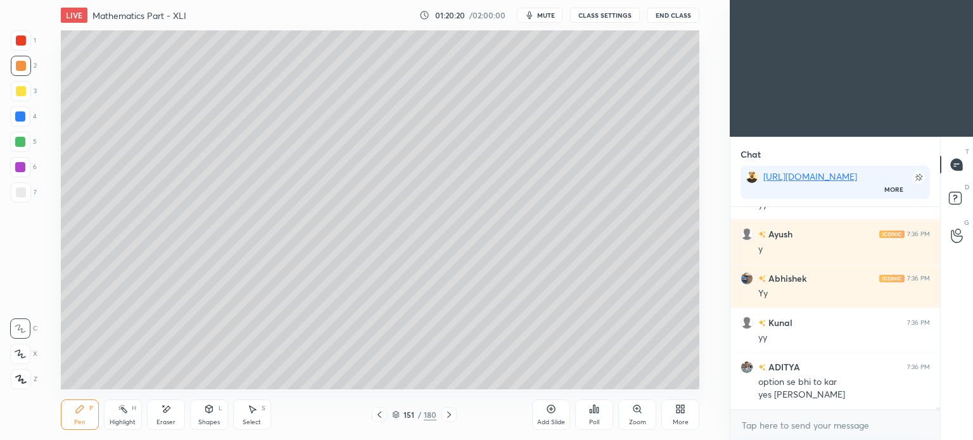
click at [447, 421] on div at bounding box center [449, 414] width 15 height 15
click at [164, 418] on div "Eraser" at bounding box center [166, 415] width 38 height 30
click at [74, 418] on div "Pen P" at bounding box center [80, 415] width 38 height 30
click at [79, 412] on icon at bounding box center [80, 410] width 8 height 8
click at [546, 17] on span "mute" at bounding box center [546, 15] width 18 height 9
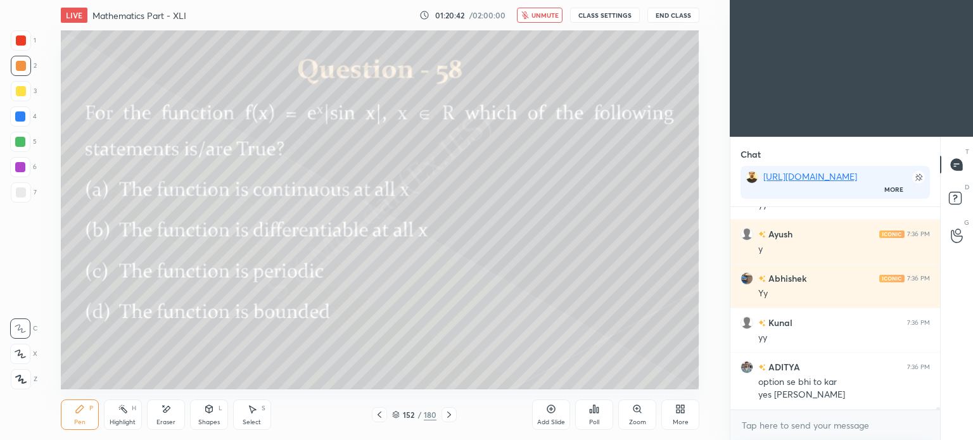
click at [553, 12] on span "unmute" at bounding box center [545, 15] width 27 height 9
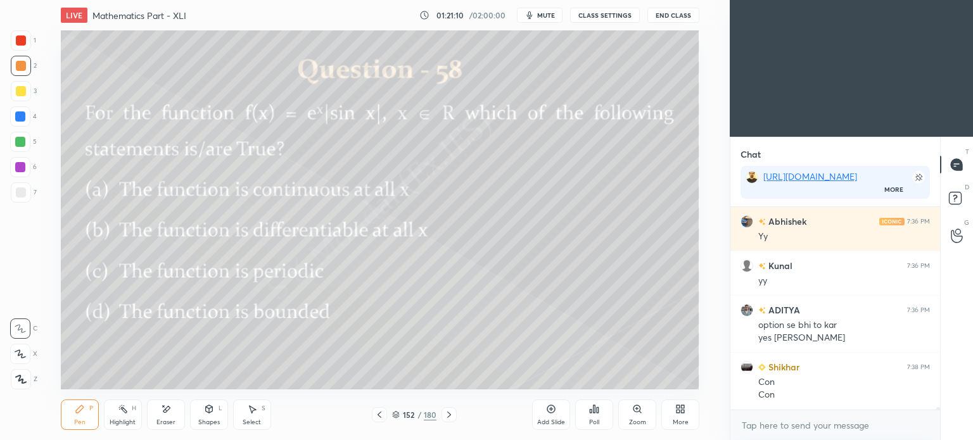
scroll to position [15647, 0]
click at [683, 414] on icon at bounding box center [681, 409] width 10 height 10
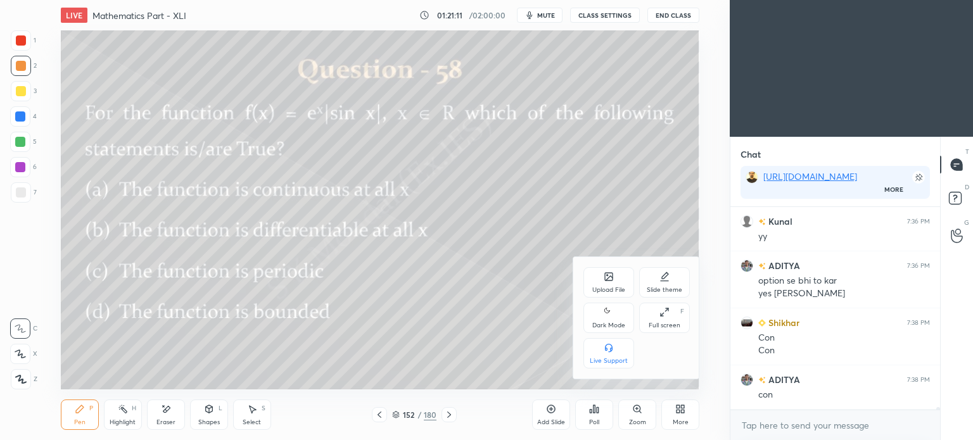
click at [608, 287] on div "Upload File" at bounding box center [608, 290] width 33 height 6
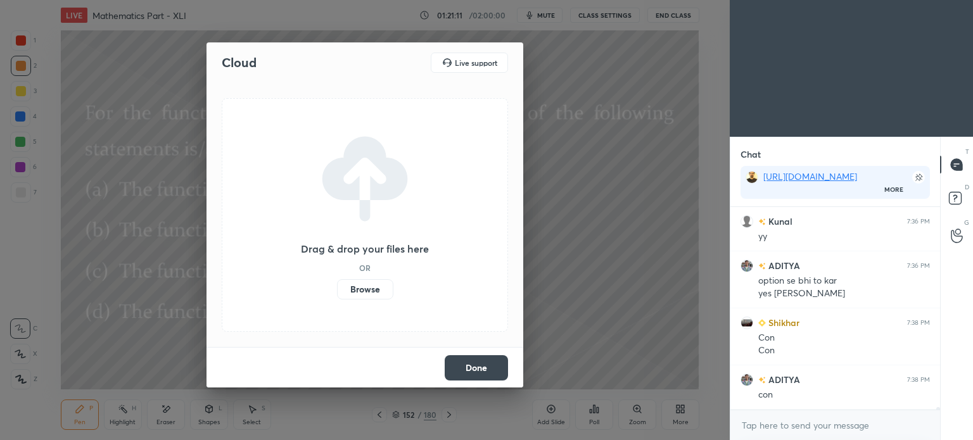
scroll to position [15691, 0]
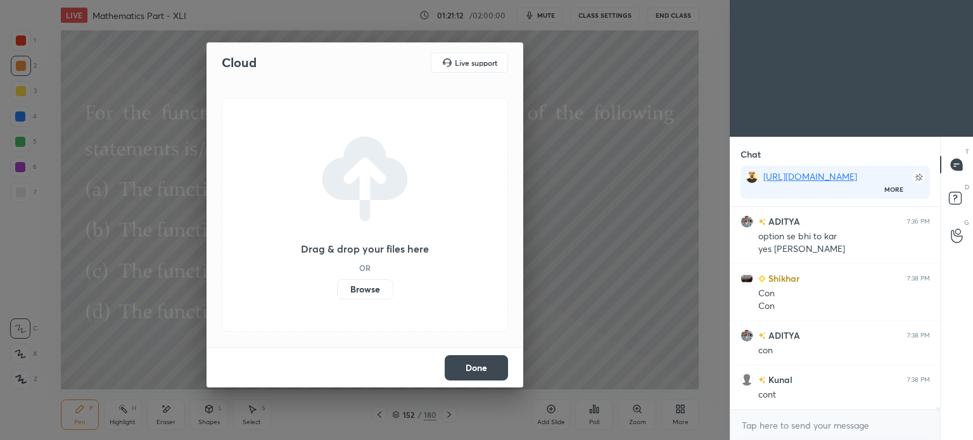
click at [379, 290] on label "Browse" at bounding box center [365, 289] width 56 height 20
click at [337, 290] on input "Browse" at bounding box center [337, 289] width 0 height 20
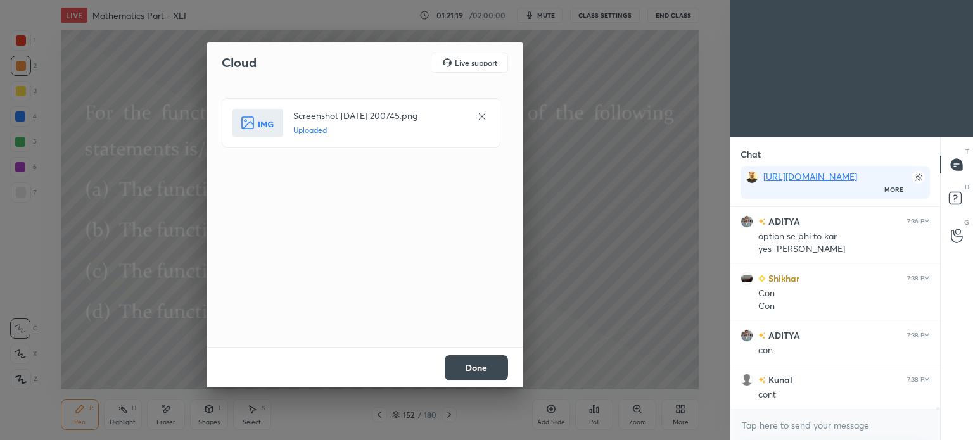
scroll to position [15736, 0]
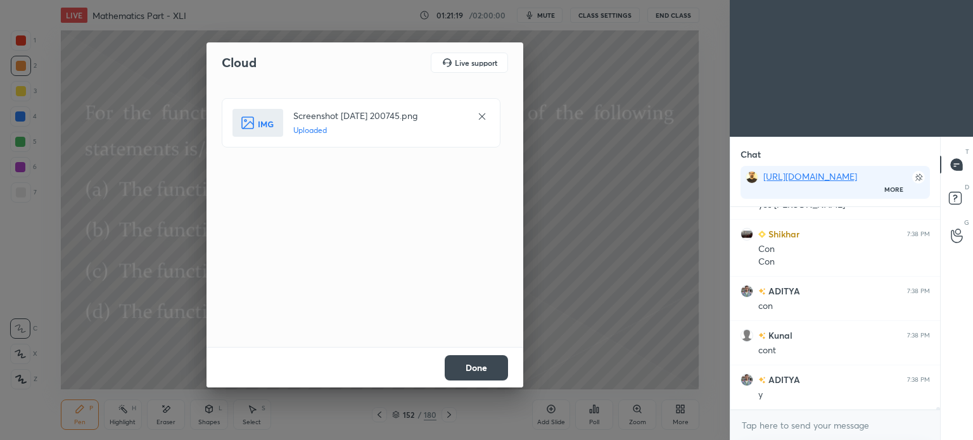
click at [476, 368] on button "Done" at bounding box center [476, 367] width 63 height 25
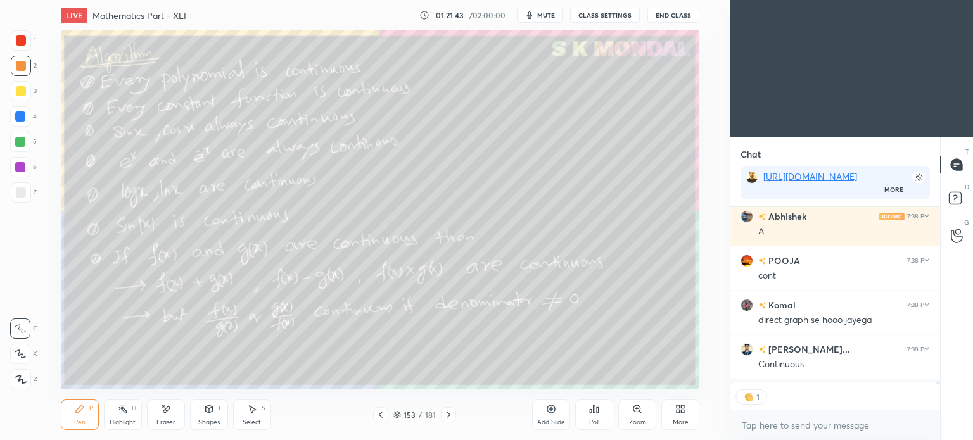
scroll to position [174, 206]
click at [398, 415] on icon at bounding box center [397, 413] width 6 height 3
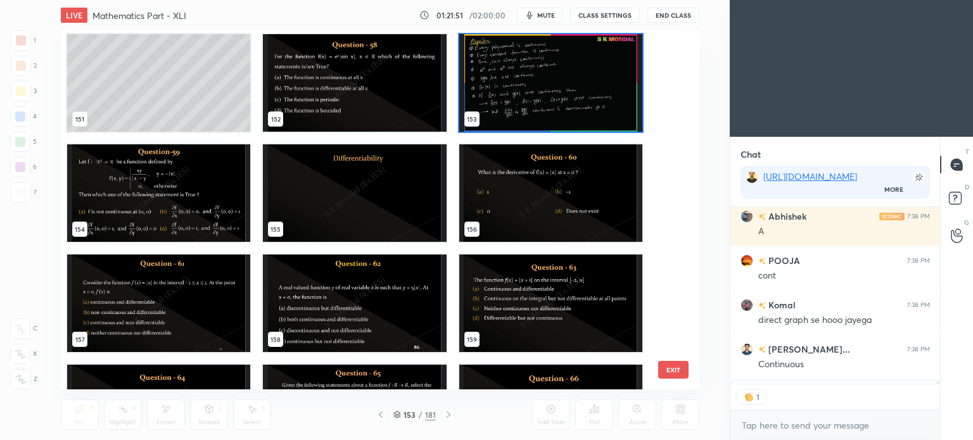
scroll to position [5517, 0]
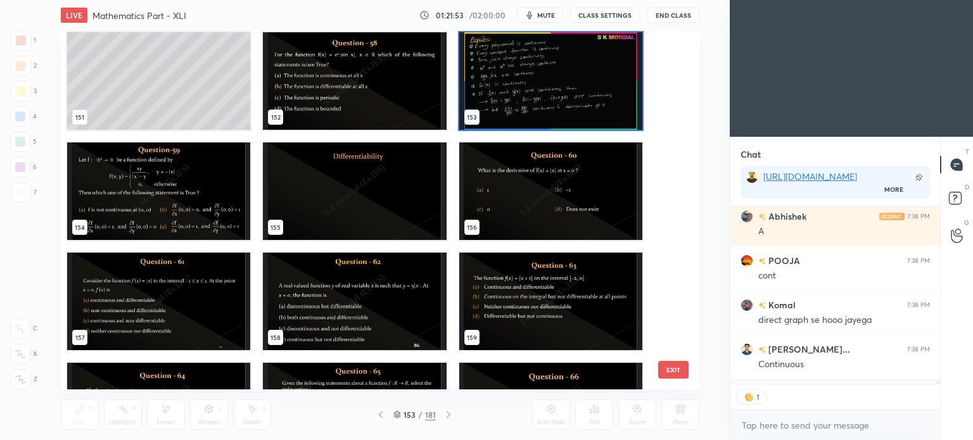
click at [361, 89] on img "grid" at bounding box center [354, 81] width 183 height 98
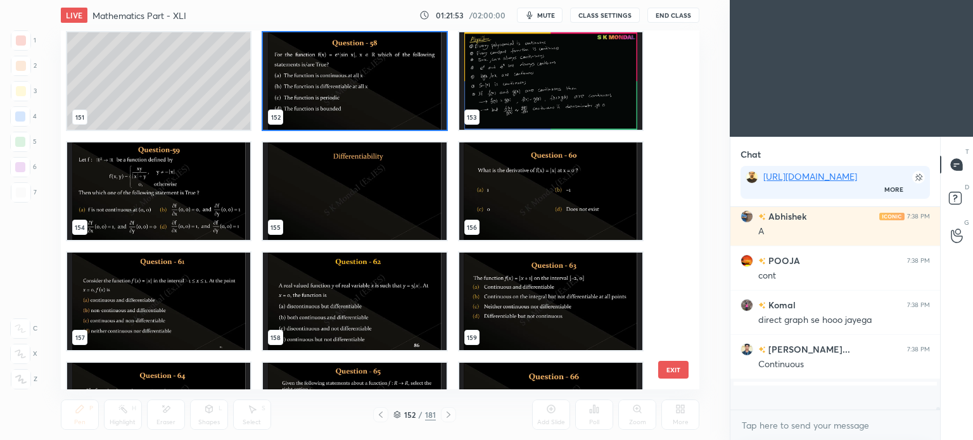
click at [362, 88] on img "grid" at bounding box center [354, 81] width 183 height 98
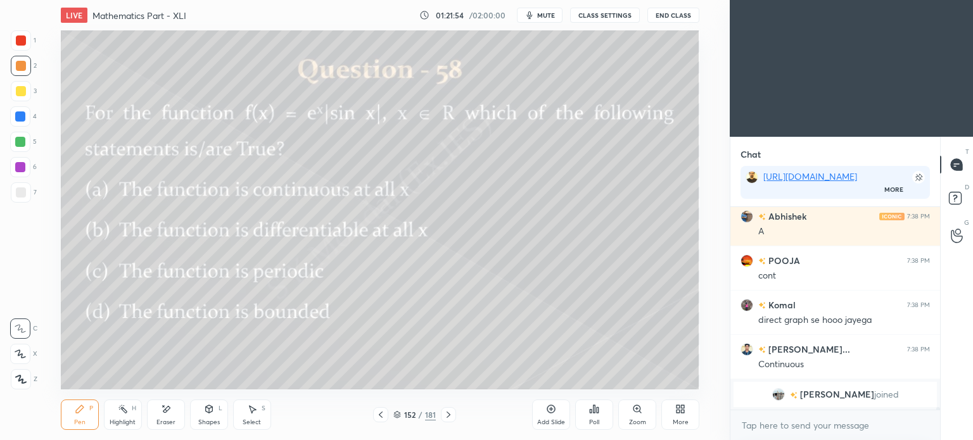
scroll to position [0, 0]
click at [75, 415] on div "Pen P" at bounding box center [80, 415] width 38 height 30
click at [76, 422] on div "Pen" at bounding box center [79, 422] width 11 height 6
click at [77, 425] on div "Pen" at bounding box center [79, 422] width 11 height 6
click at [79, 425] on div "Pen" at bounding box center [79, 422] width 11 height 6
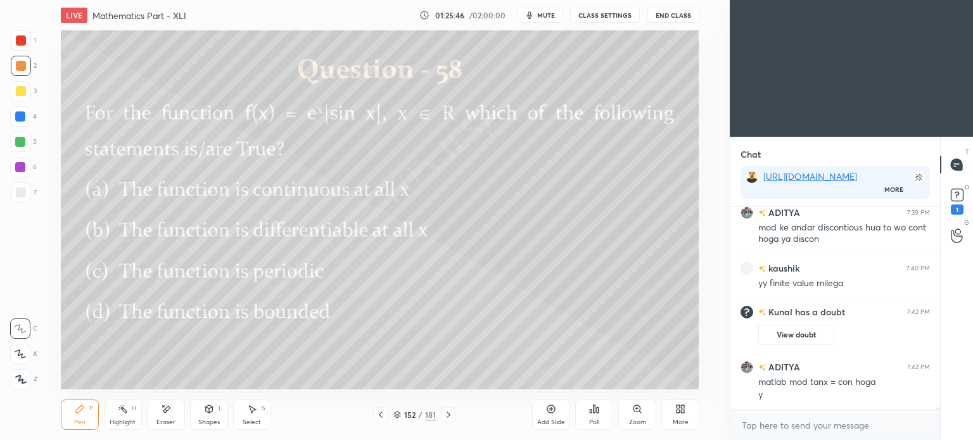
scroll to position [15007, 0]
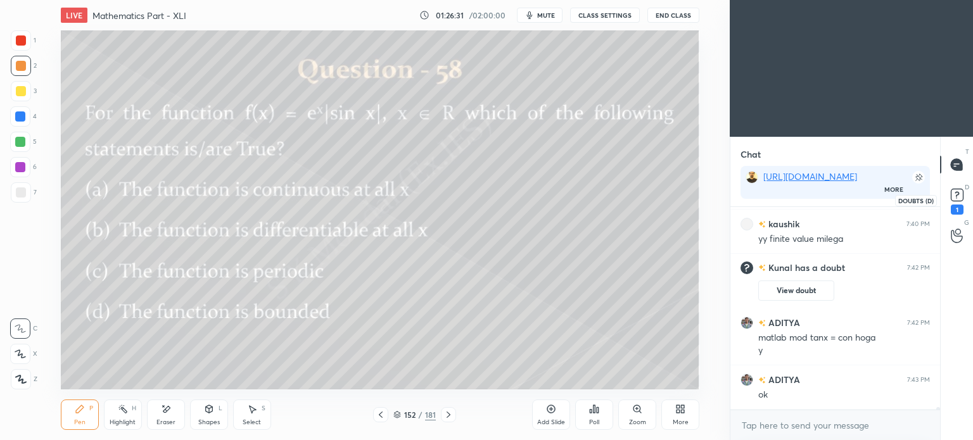
click at [954, 198] on rect at bounding box center [957, 195] width 12 height 12
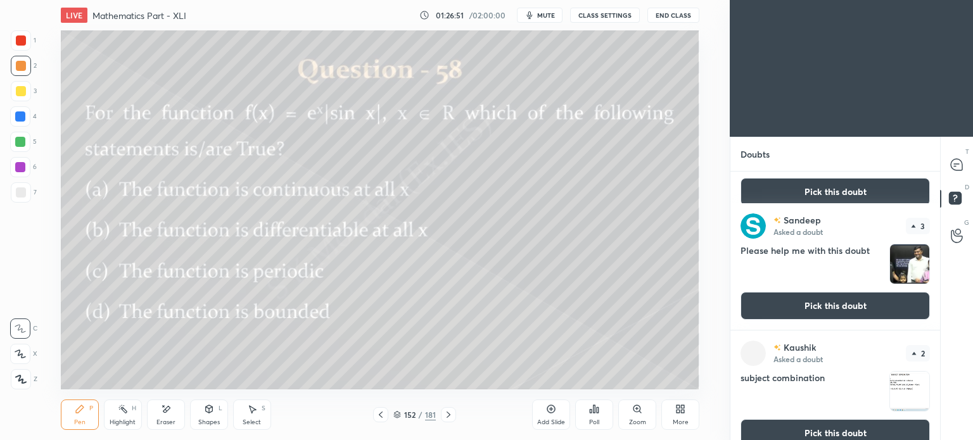
scroll to position [0, 0]
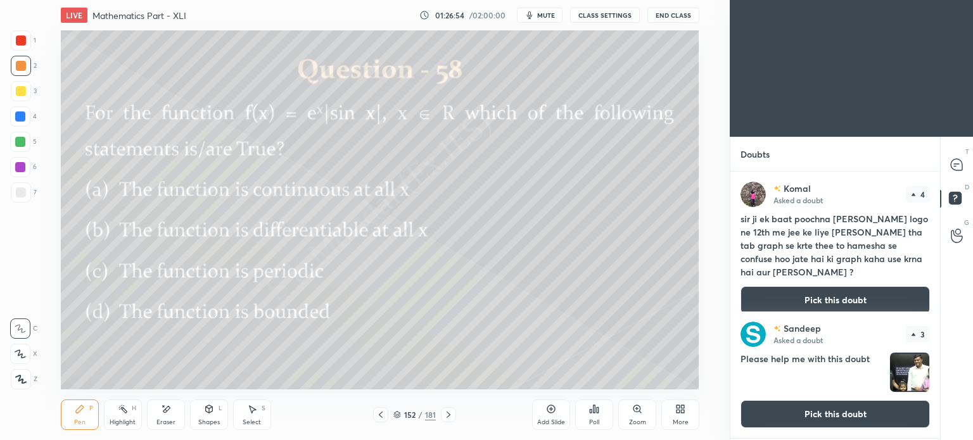
click at [395, 413] on icon at bounding box center [397, 413] width 6 height 3
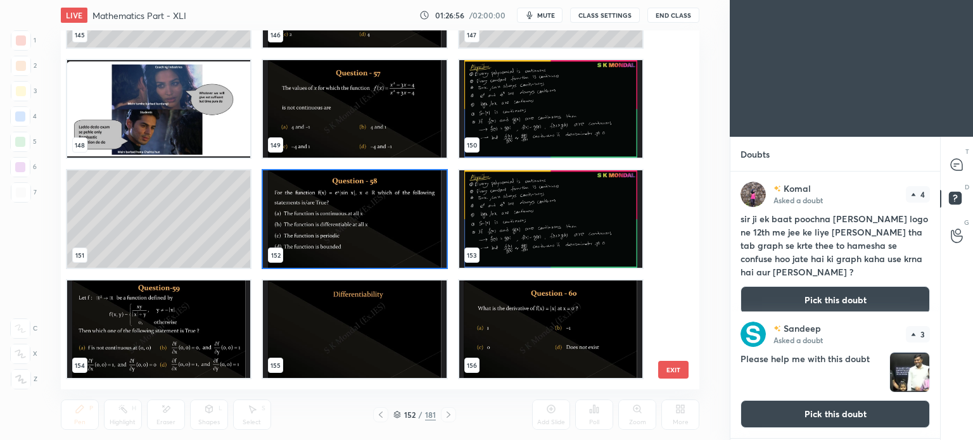
scroll to position [5454, 0]
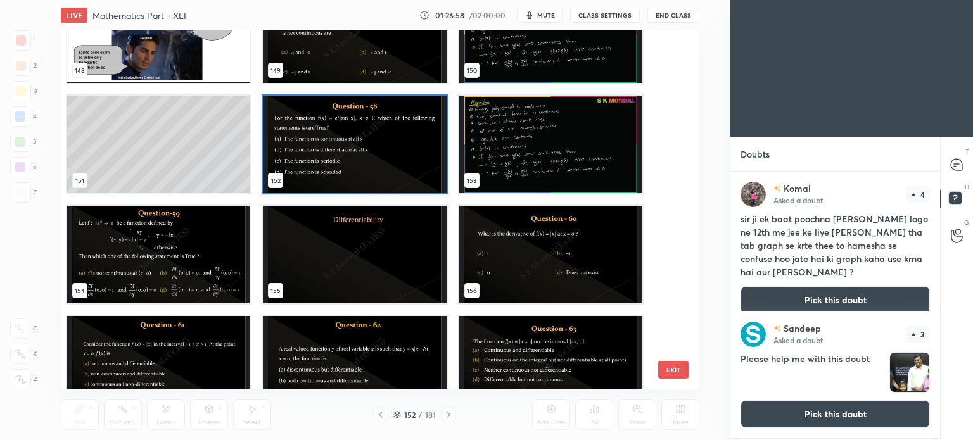
click at [203, 241] on img "grid" at bounding box center [158, 255] width 183 height 98
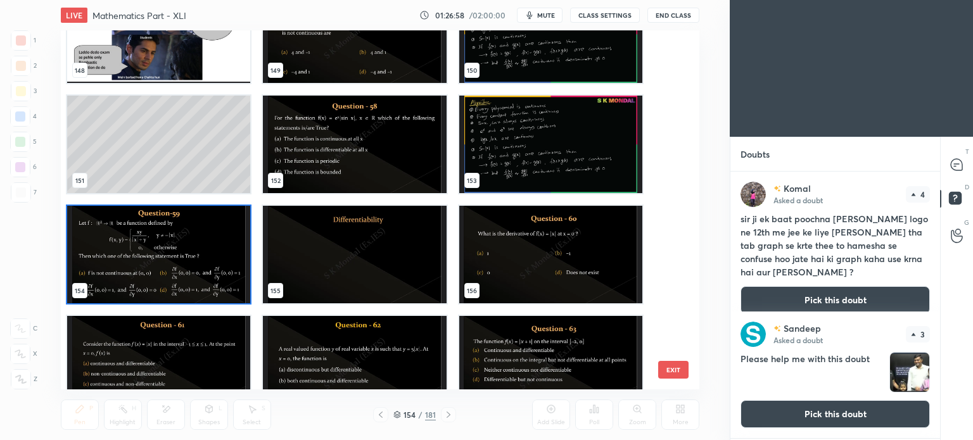
click at [203, 241] on img "grid" at bounding box center [158, 255] width 183 height 98
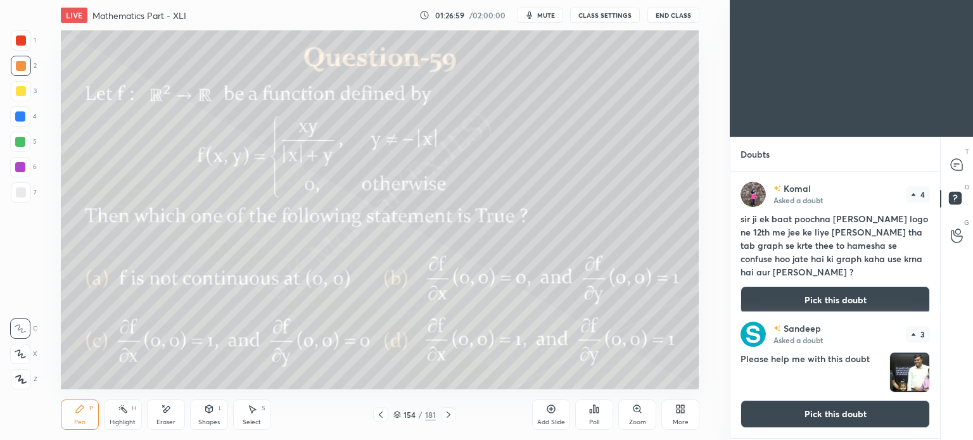
scroll to position [0, 0]
click at [960, 165] on icon at bounding box center [956, 164] width 11 height 11
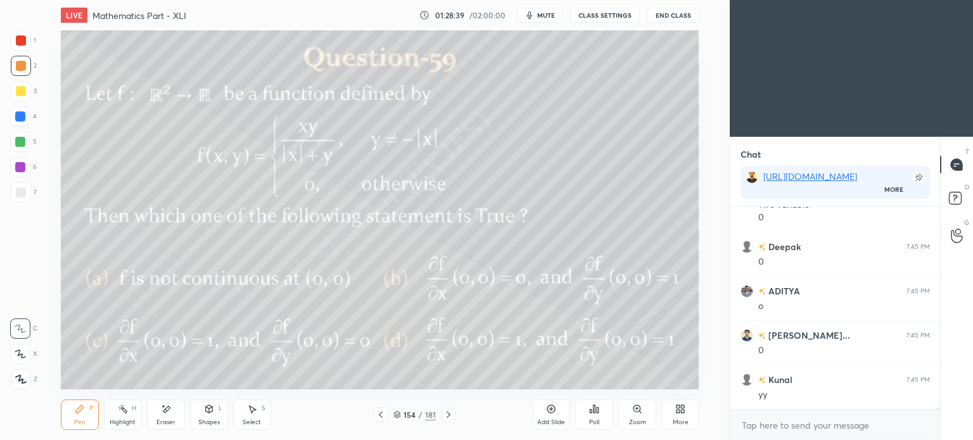
scroll to position [15487, 0]
click at [77, 425] on div "Pen" at bounding box center [79, 422] width 11 height 6
click at [126, 419] on div "Highlight" at bounding box center [123, 422] width 26 height 6
click at [129, 418] on div "Highlight H" at bounding box center [123, 415] width 38 height 30
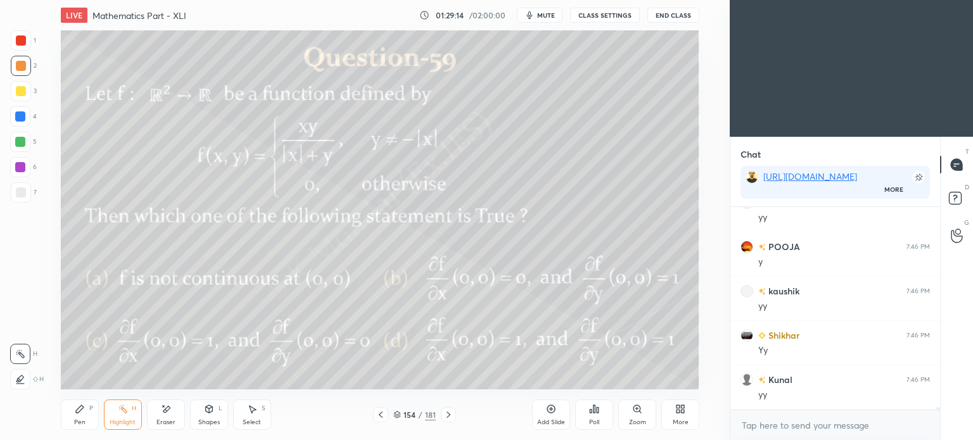
scroll to position [15709, 0]
click at [451, 415] on icon at bounding box center [449, 415] width 10 height 10
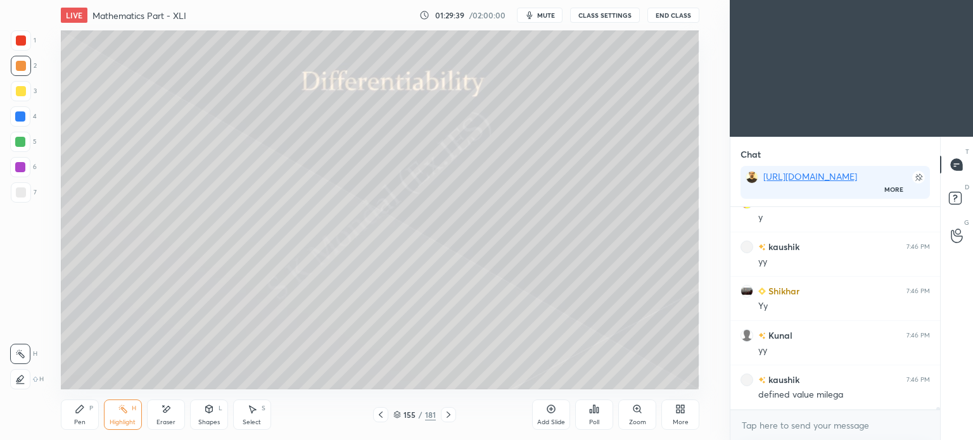
click at [381, 413] on icon at bounding box center [381, 415] width 4 height 6
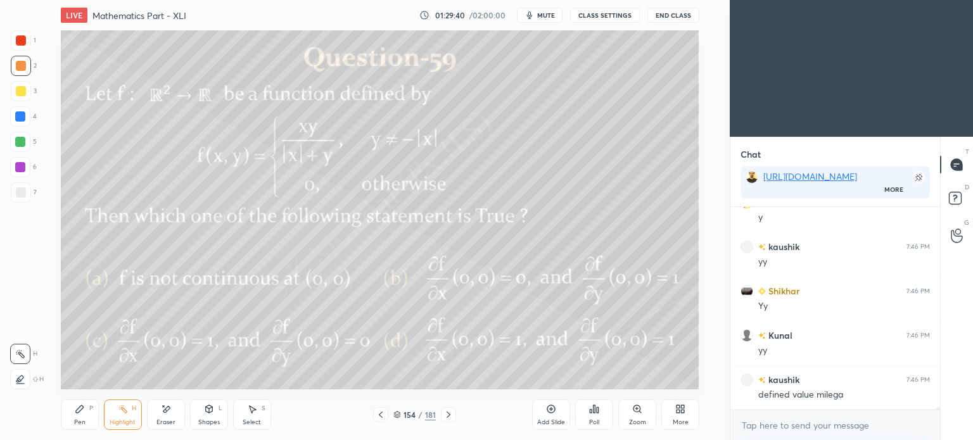
click at [559, 413] on div "Add Slide" at bounding box center [551, 415] width 38 height 30
click at [23, 93] on div at bounding box center [21, 91] width 10 height 10
click at [74, 416] on div "Pen P" at bounding box center [80, 415] width 38 height 30
click at [74, 420] on div "Pen" at bounding box center [79, 422] width 11 height 6
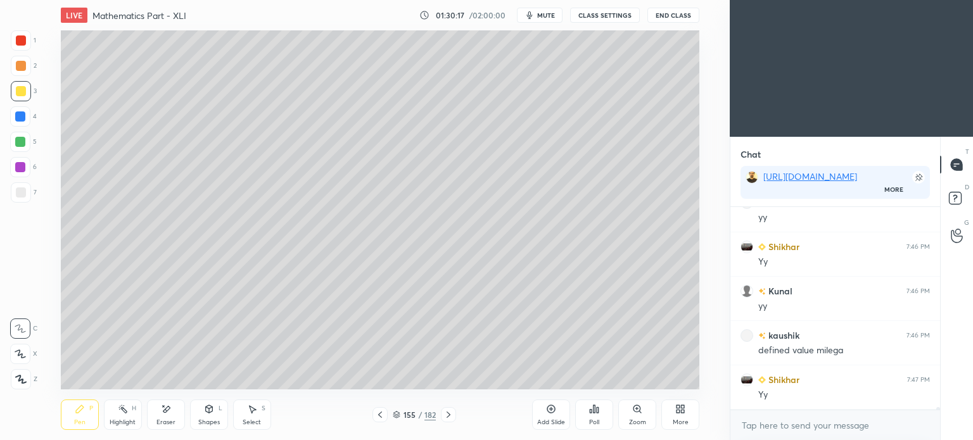
click at [384, 416] on icon at bounding box center [380, 415] width 10 height 10
click at [121, 420] on div "Highlight" at bounding box center [123, 422] width 26 height 6
click at [122, 422] on div "Highlight" at bounding box center [123, 422] width 26 height 6
click at [453, 413] on icon at bounding box center [449, 415] width 10 height 10
click at [77, 423] on div "Pen" at bounding box center [79, 422] width 11 height 6
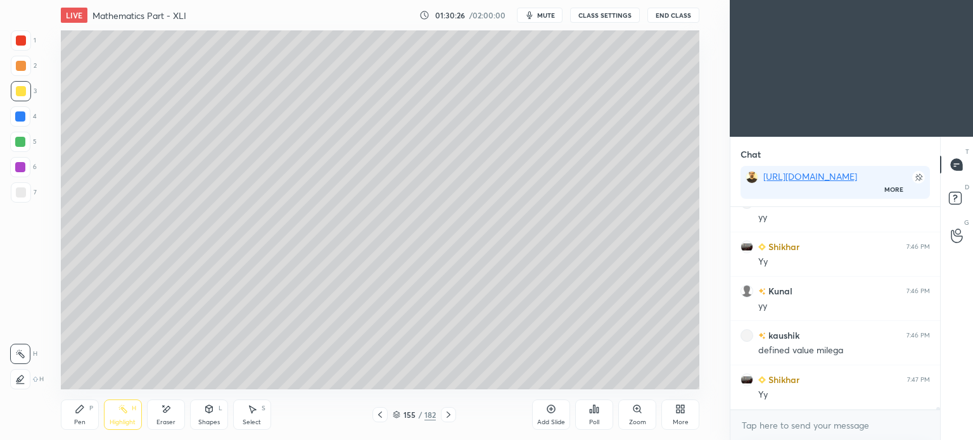
click at [79, 421] on div "Pen" at bounding box center [79, 422] width 11 height 6
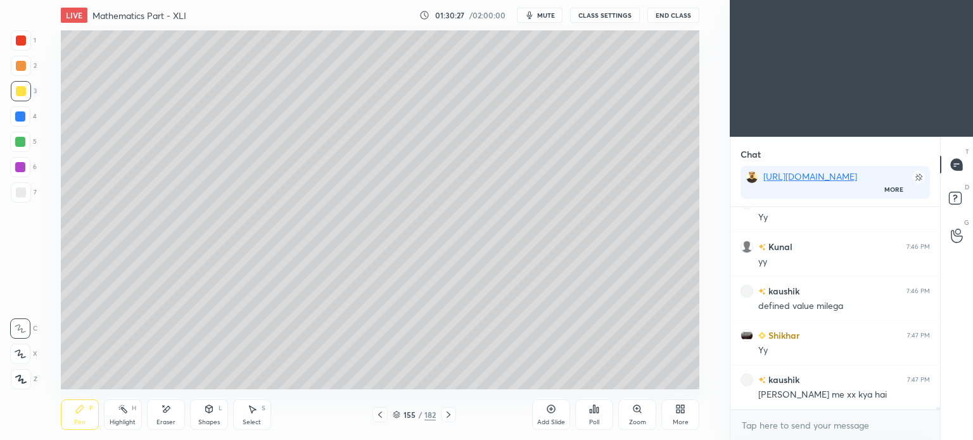
click at [127, 416] on div "Highlight H" at bounding box center [123, 415] width 38 height 30
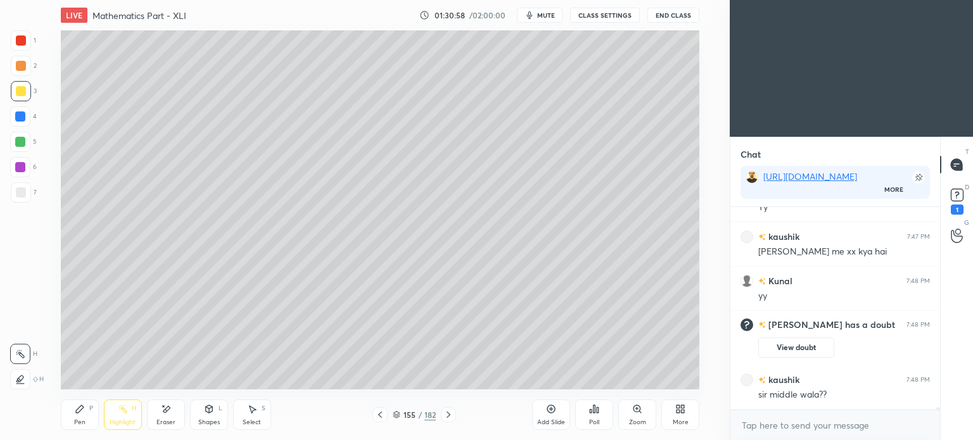
scroll to position [15718, 0]
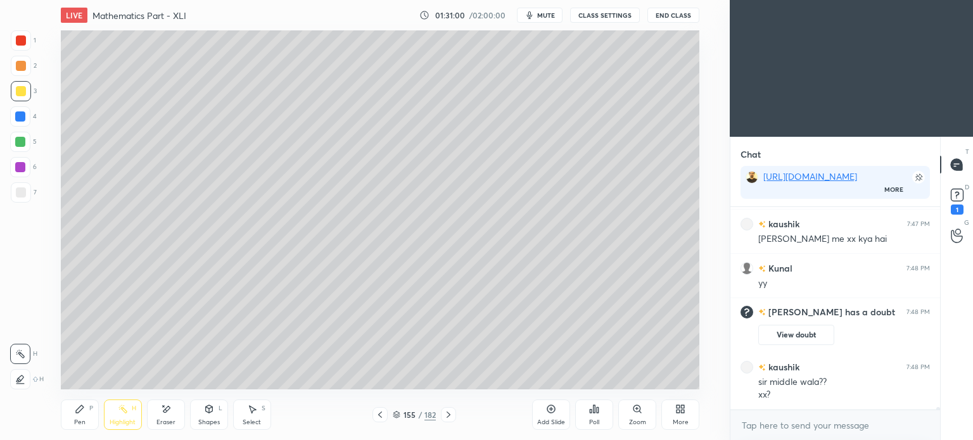
click at [378, 411] on icon at bounding box center [380, 415] width 10 height 10
click at [122, 418] on div "Highlight H" at bounding box center [123, 415] width 38 height 30
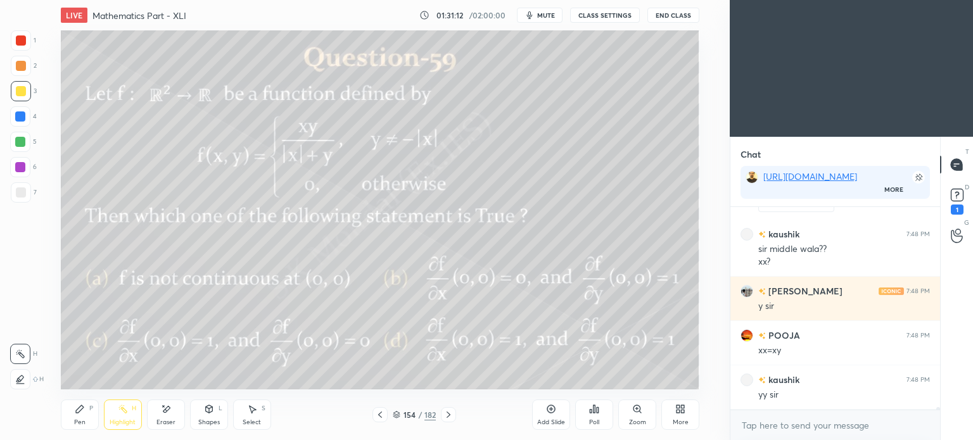
scroll to position [15895, 0]
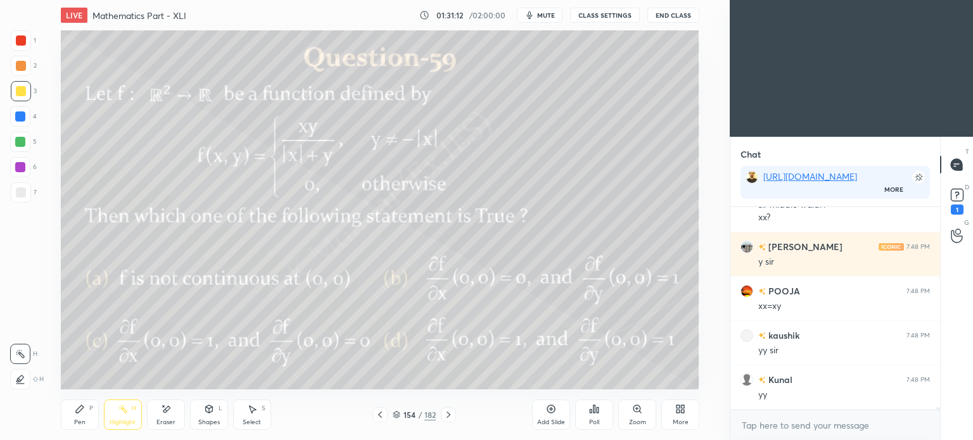
click at [449, 413] on icon at bounding box center [449, 415] width 10 height 10
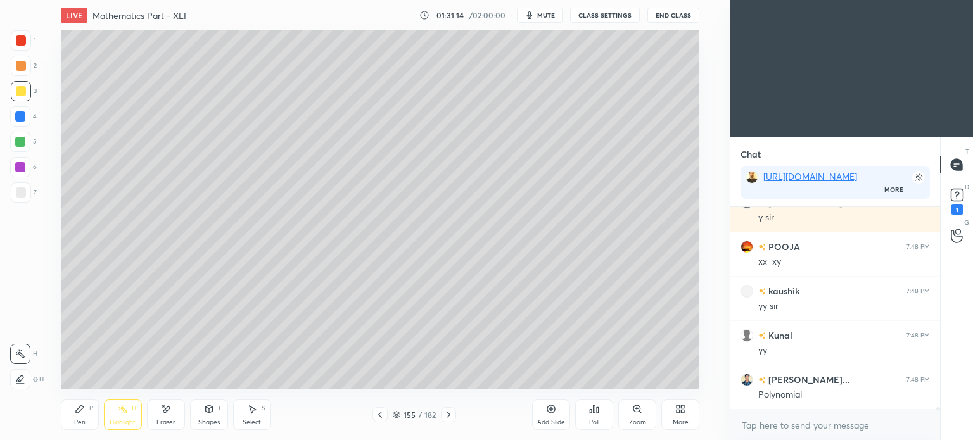
click at [158, 415] on div "Eraser" at bounding box center [166, 415] width 38 height 30
click at [165, 405] on icon at bounding box center [166, 409] width 10 height 11
click at [79, 419] on div "Pen" at bounding box center [79, 422] width 11 height 6
click at [84, 410] on icon at bounding box center [80, 409] width 10 height 10
click at [122, 413] on icon at bounding box center [123, 409] width 10 height 10
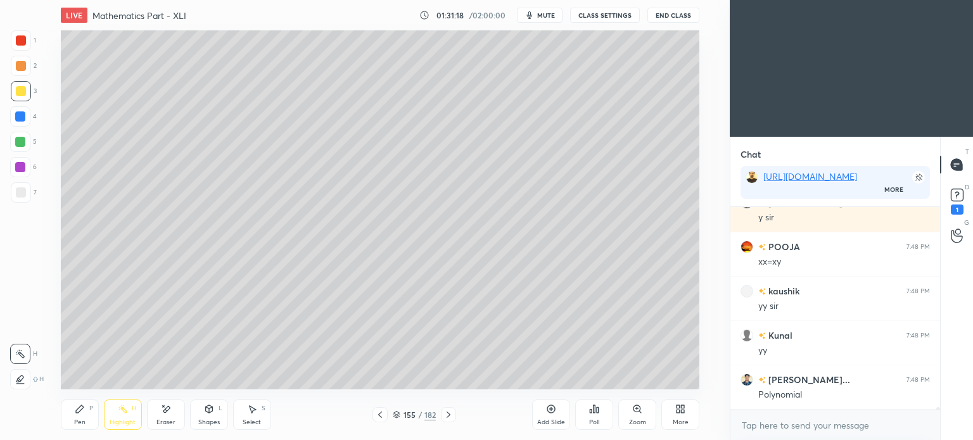
click at [124, 415] on div "Highlight H" at bounding box center [123, 415] width 38 height 30
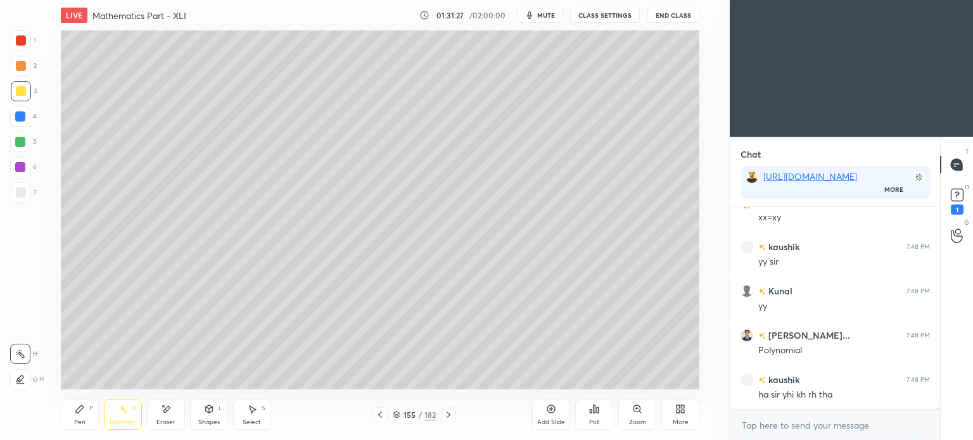
click at [74, 418] on div "Pen P" at bounding box center [80, 415] width 38 height 30
click at [75, 418] on div "Pen P" at bounding box center [80, 415] width 38 height 30
click at [165, 418] on div "Eraser" at bounding box center [166, 415] width 38 height 30
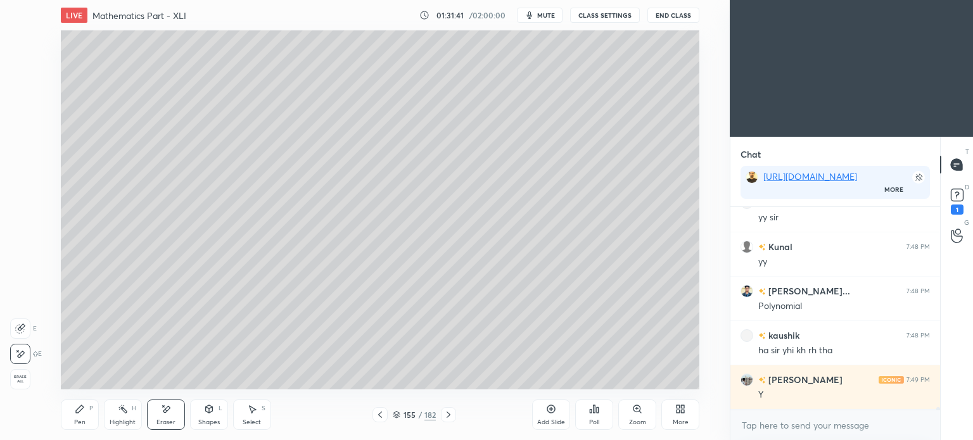
click at [70, 419] on div "Pen P" at bounding box center [80, 415] width 38 height 30
click at [82, 417] on div "Pen P" at bounding box center [80, 415] width 38 height 30
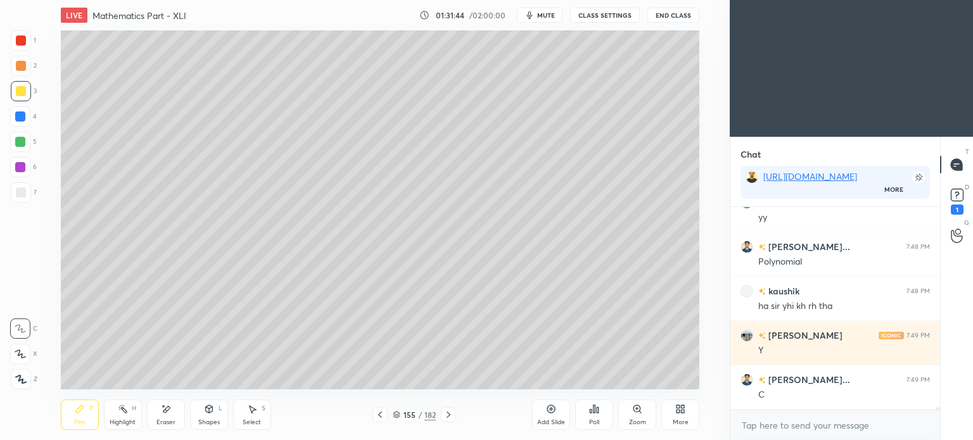
scroll to position [16117, 0]
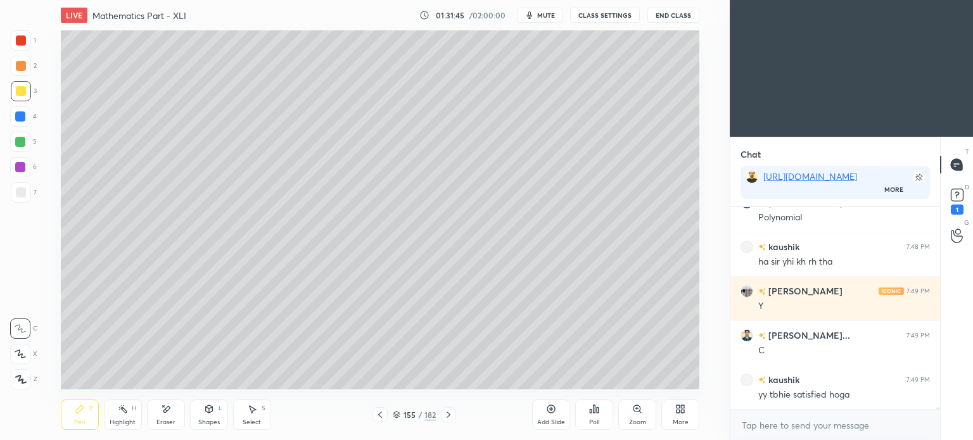
click at [123, 420] on div "Highlight" at bounding box center [123, 422] width 26 height 6
click at [123, 423] on div "Highlight" at bounding box center [123, 422] width 26 height 6
click at [84, 419] on div "Pen" at bounding box center [79, 422] width 11 height 6
click at [86, 419] on div "Pen P" at bounding box center [80, 415] width 38 height 30
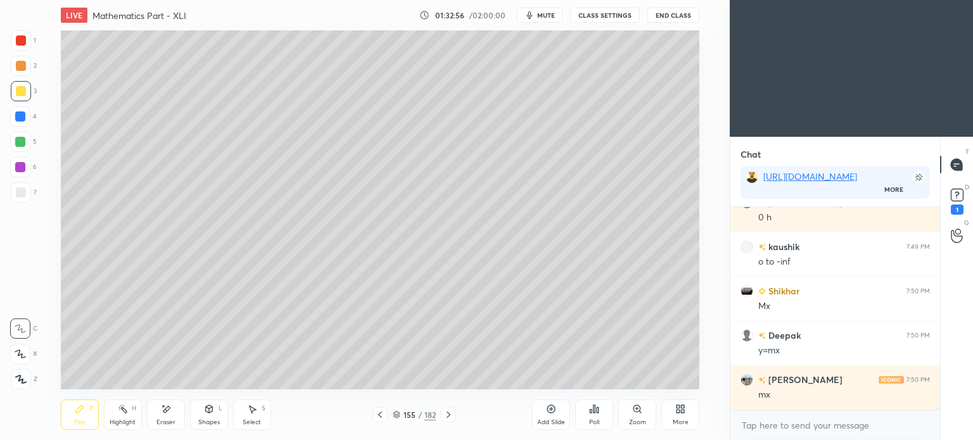
scroll to position [16516, 0]
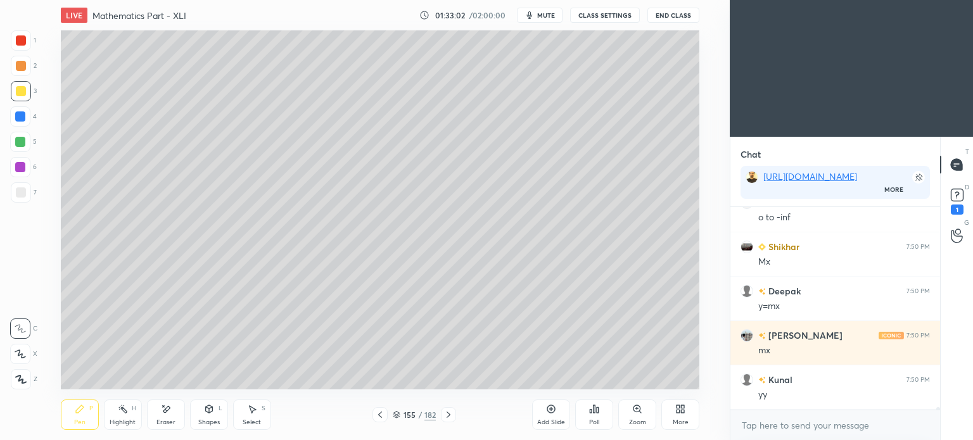
click at [542, 11] on span "mute" at bounding box center [546, 15] width 18 height 9
click at [551, 15] on span "unmute" at bounding box center [545, 15] width 27 height 9
click at [79, 413] on icon at bounding box center [80, 409] width 10 height 10
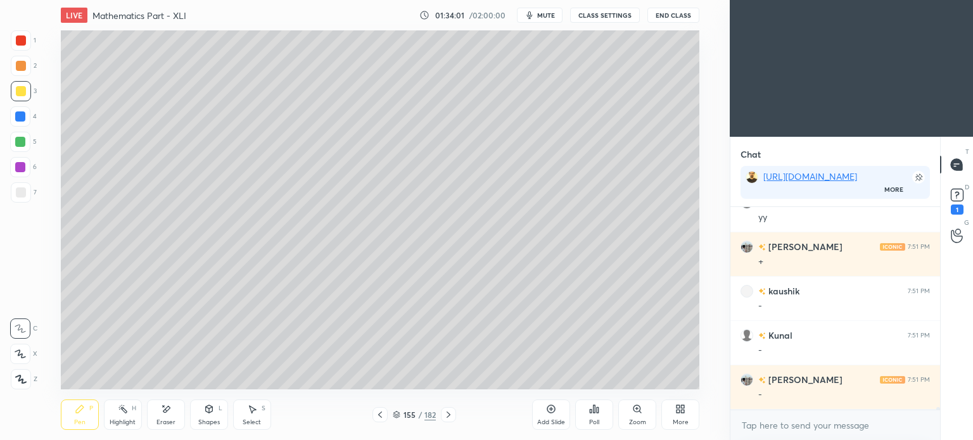
scroll to position [16738, 0]
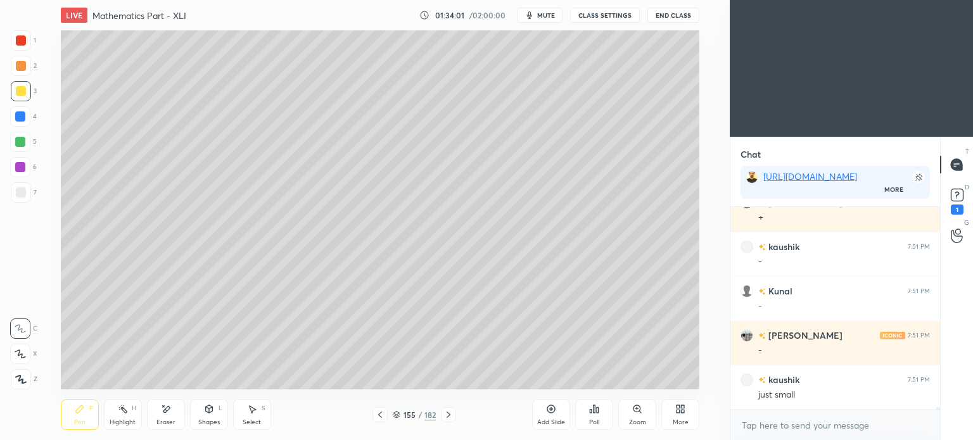
click at [550, 17] on span "mute" at bounding box center [546, 15] width 18 height 9
click at [550, 17] on span "unmute" at bounding box center [545, 15] width 27 height 9
click at [165, 416] on div "Eraser" at bounding box center [166, 415] width 38 height 30
click at [84, 419] on div "Pen" at bounding box center [79, 422] width 11 height 6
click at [85, 420] on div "Pen" at bounding box center [79, 422] width 11 height 6
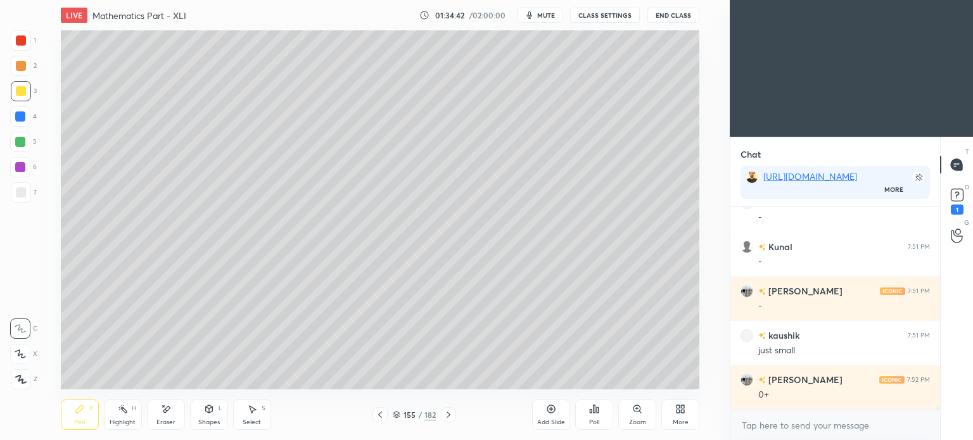
scroll to position [16827, 0]
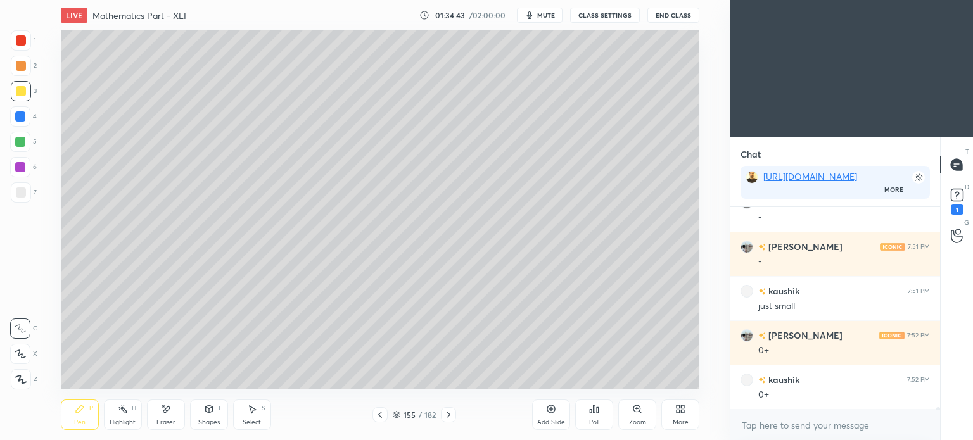
click at [122, 420] on div "Highlight" at bounding box center [123, 422] width 26 height 6
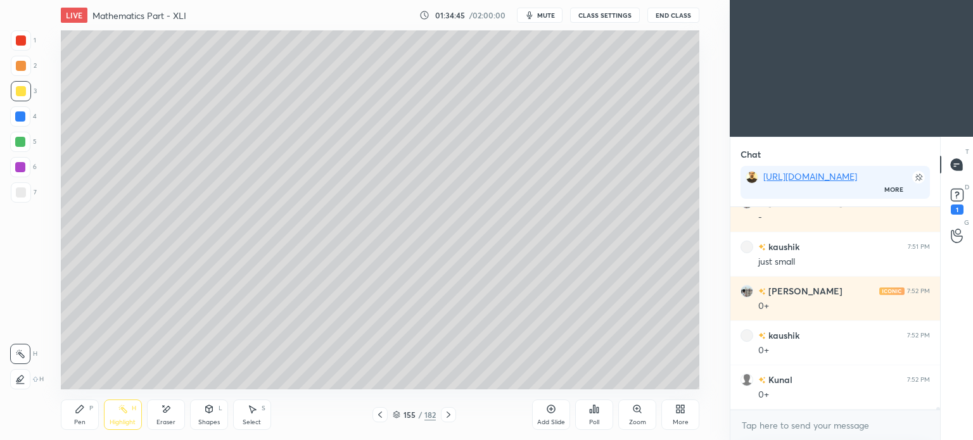
scroll to position [16916, 0]
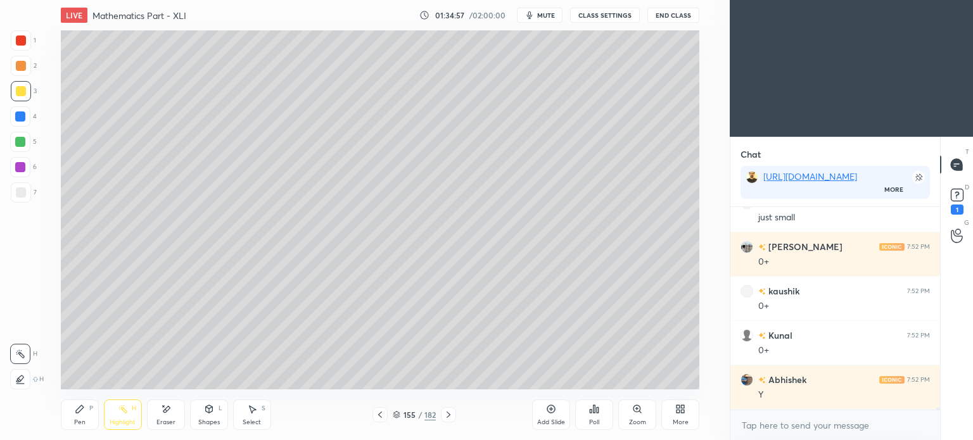
click at [85, 413] on div "Pen P" at bounding box center [80, 415] width 38 height 30
click at [82, 414] on icon at bounding box center [80, 409] width 10 height 10
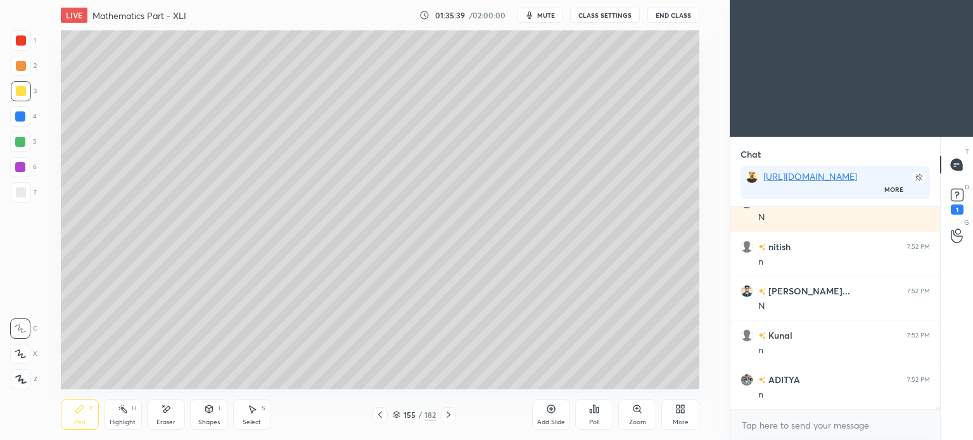
scroll to position [17270, 0]
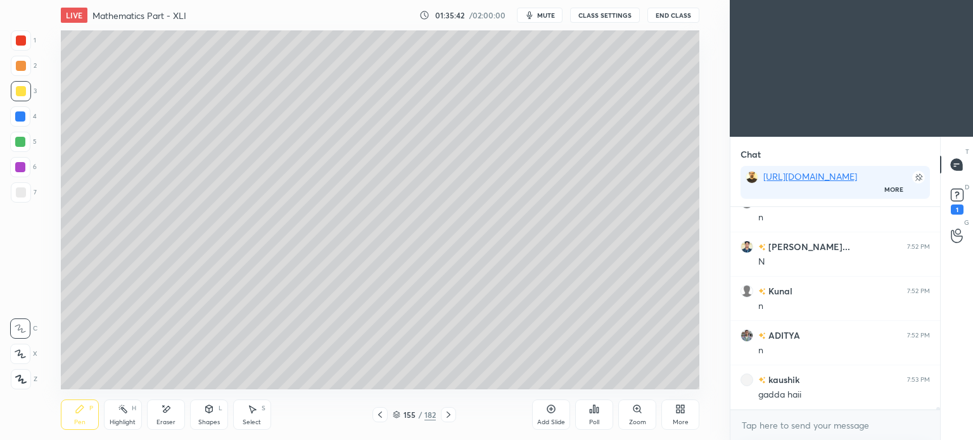
click at [381, 419] on icon at bounding box center [380, 415] width 10 height 10
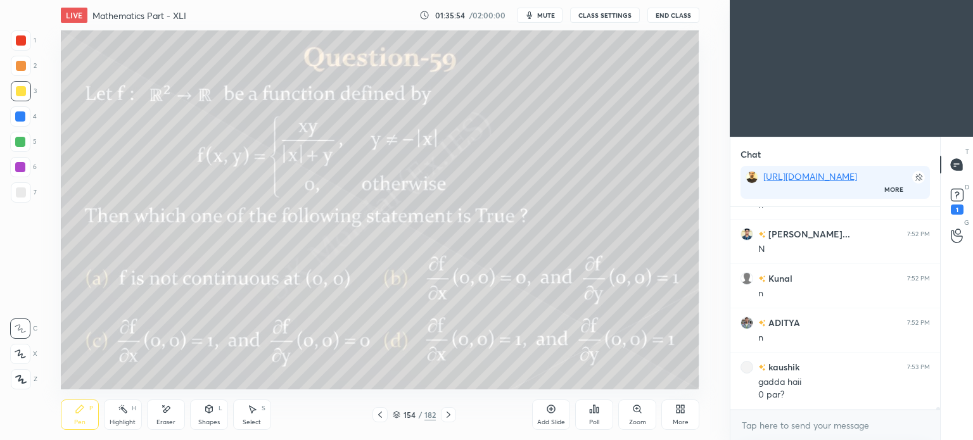
click at [450, 413] on icon at bounding box center [449, 415] width 10 height 10
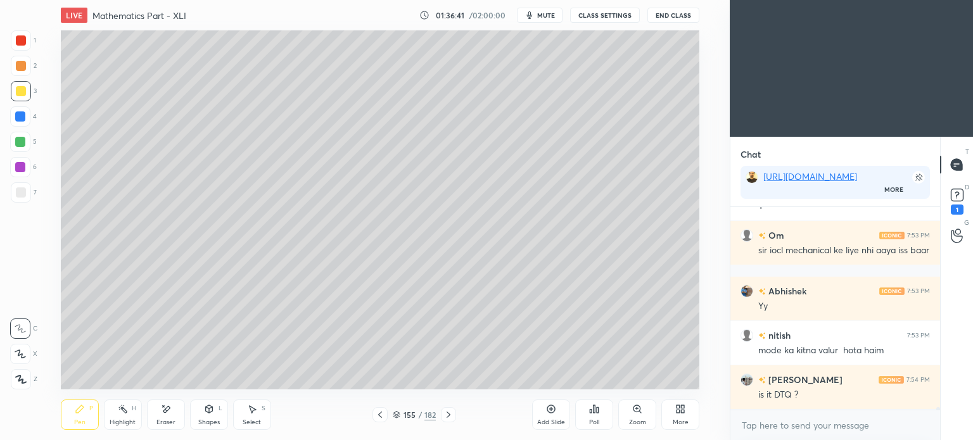
scroll to position [18016, 0]
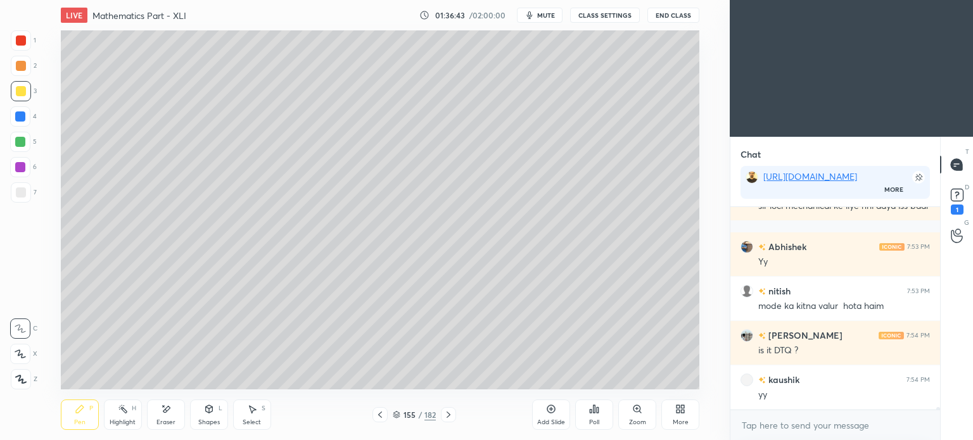
click at [377, 414] on icon at bounding box center [380, 415] width 10 height 10
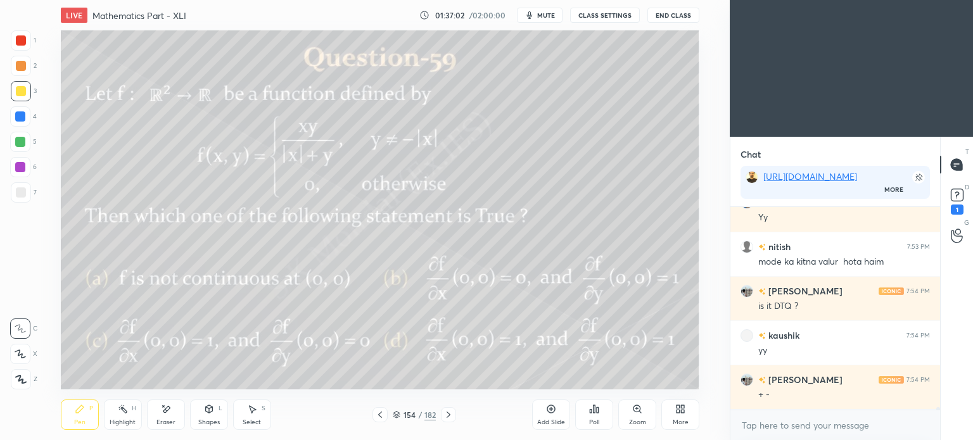
scroll to position [18104, 0]
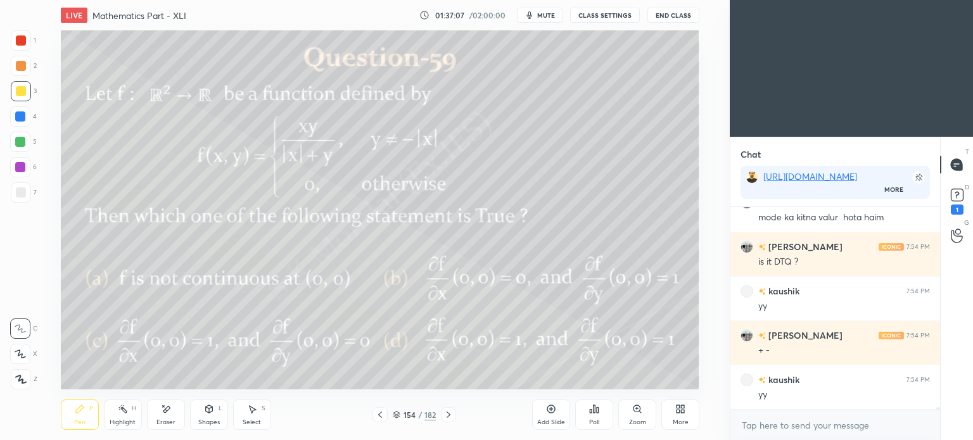
click at [455, 415] on div at bounding box center [448, 414] width 15 height 15
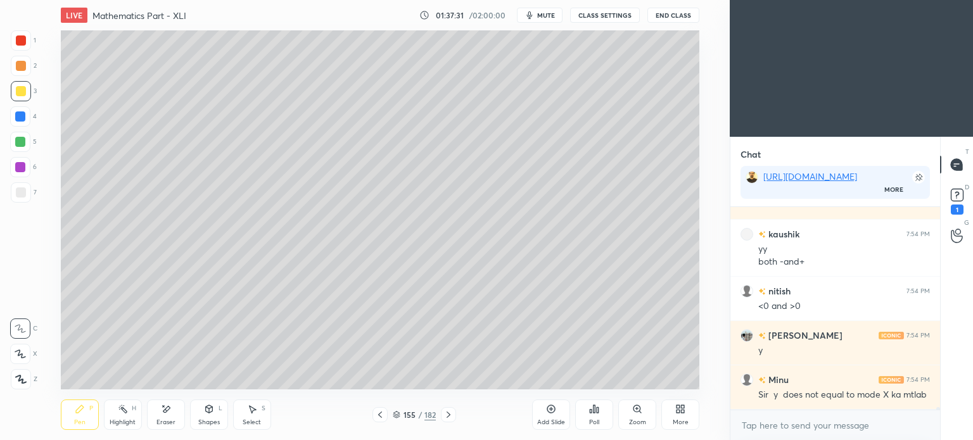
scroll to position [18294, 0]
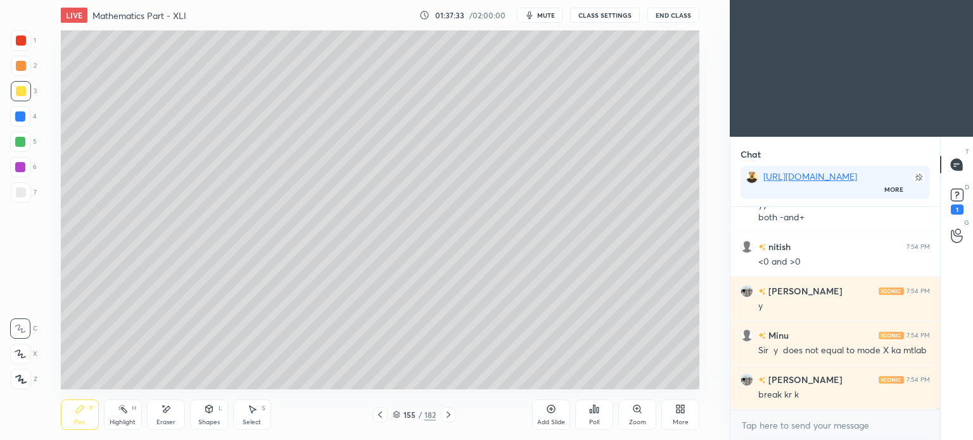
click at [378, 413] on icon at bounding box center [380, 415] width 10 height 10
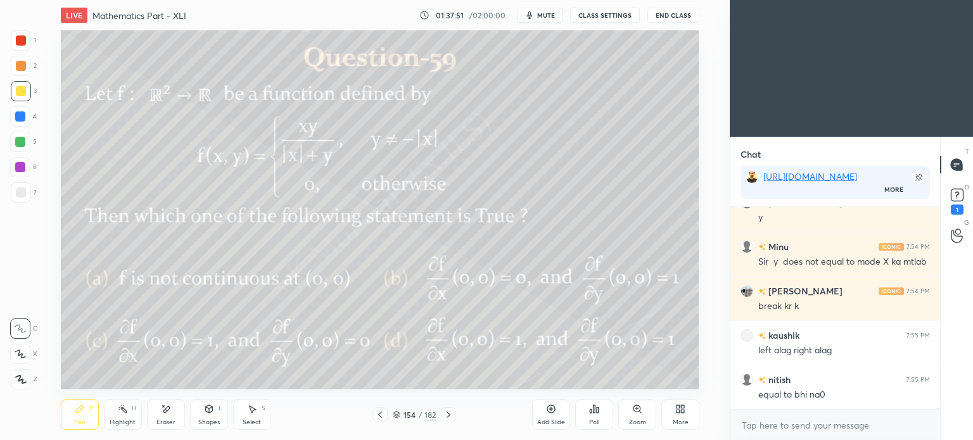
scroll to position [18428, 0]
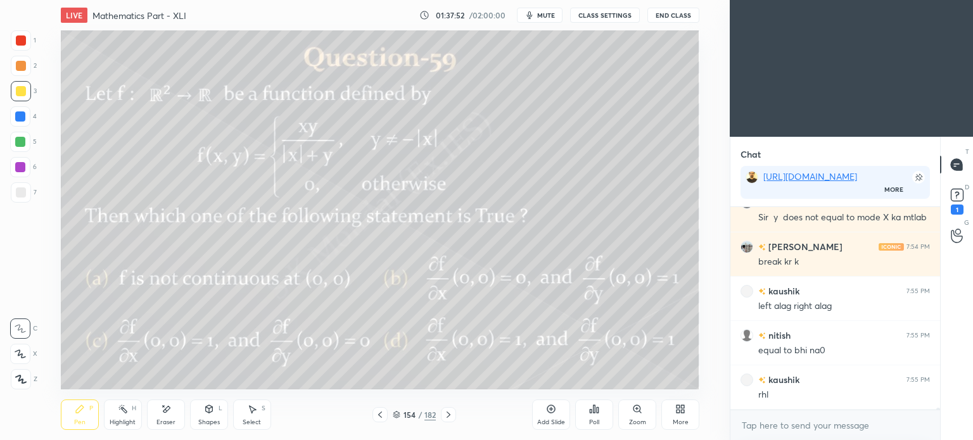
click at [449, 413] on icon at bounding box center [449, 415] width 10 height 10
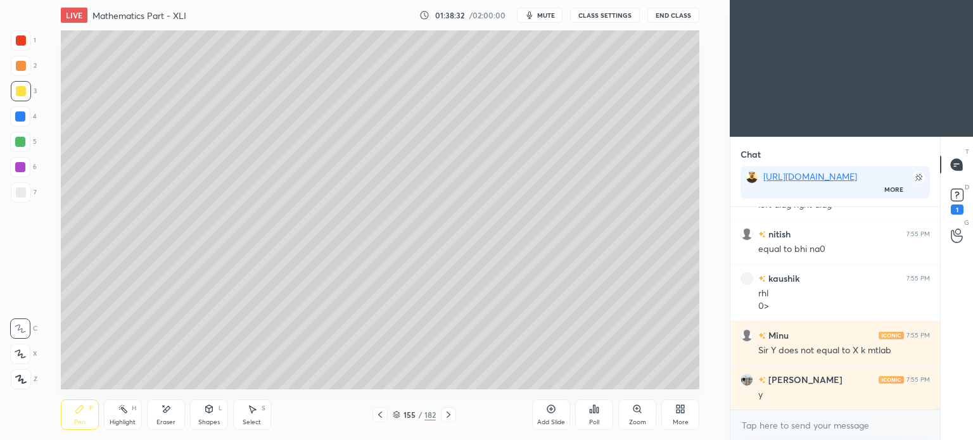
scroll to position [18573, 0]
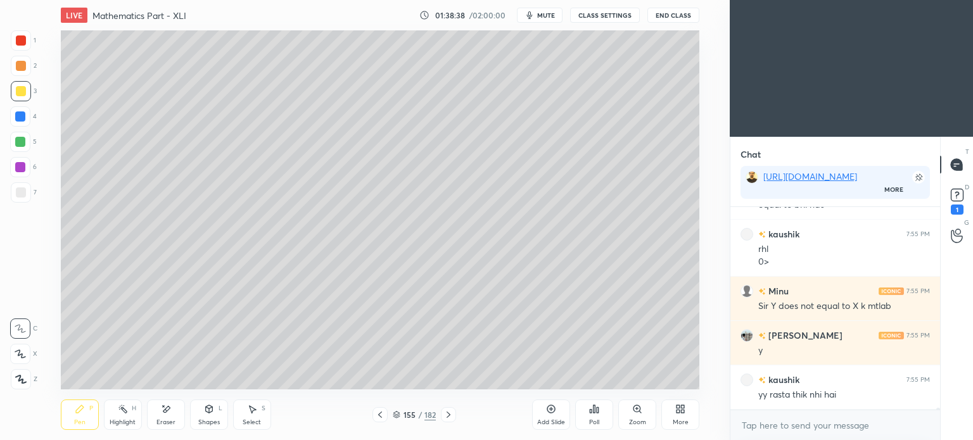
click at [399, 416] on icon at bounding box center [397, 415] width 8 height 8
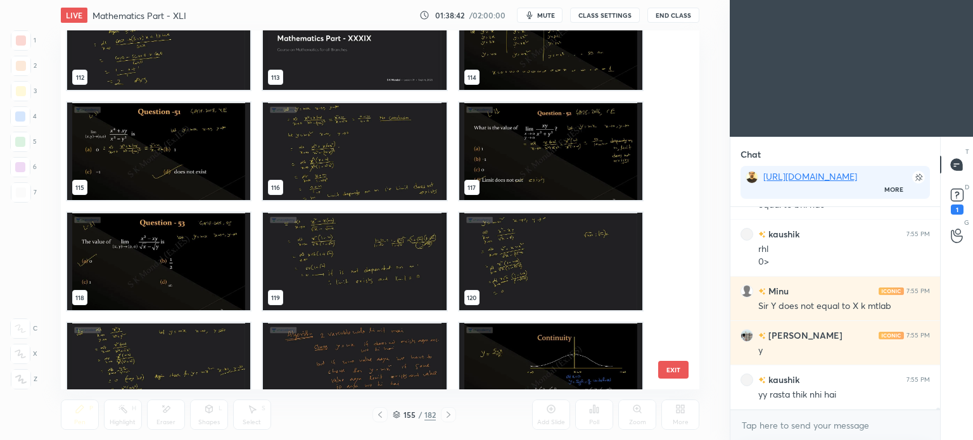
scroll to position [3980, 0]
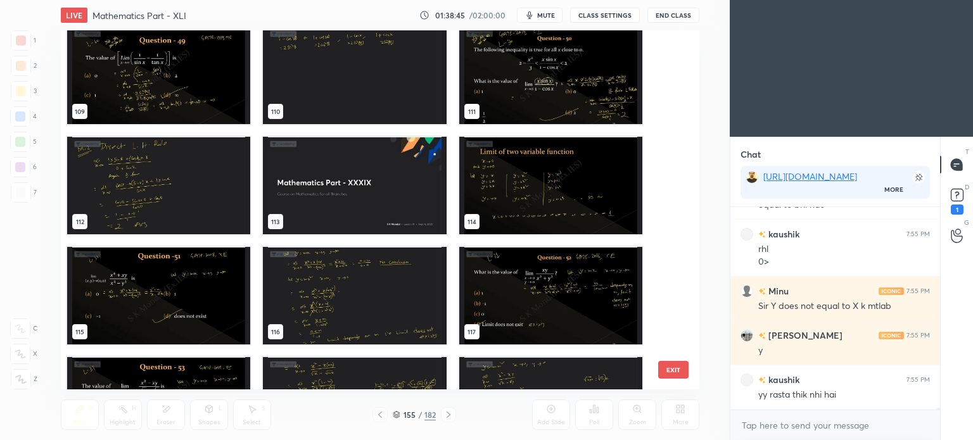
click at [509, 184] on img "grid" at bounding box center [550, 186] width 183 height 98
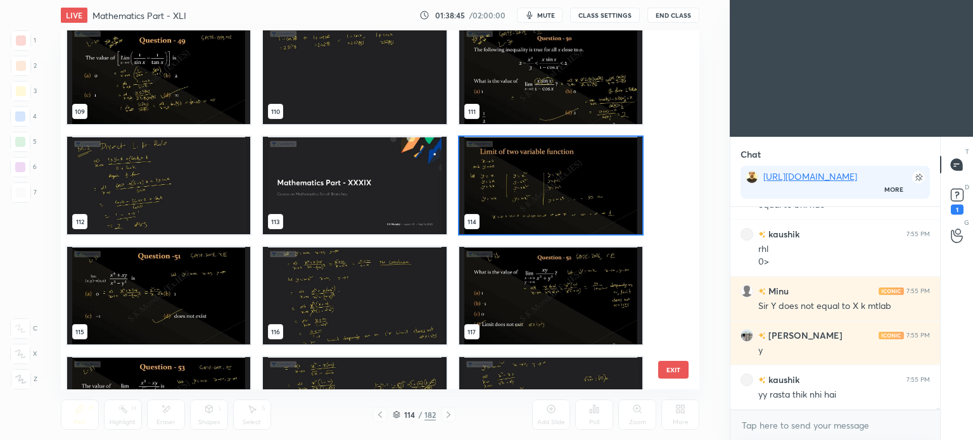
click at [509, 184] on img "grid" at bounding box center [550, 186] width 183 height 98
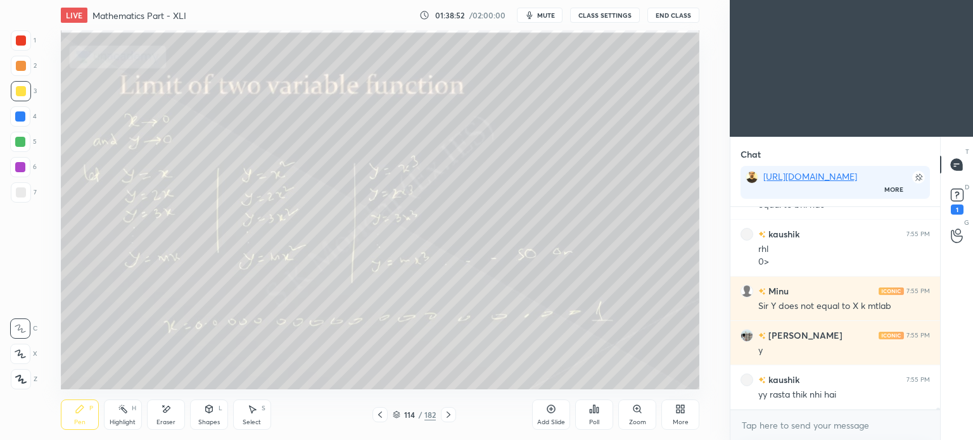
scroll to position [18618, 0]
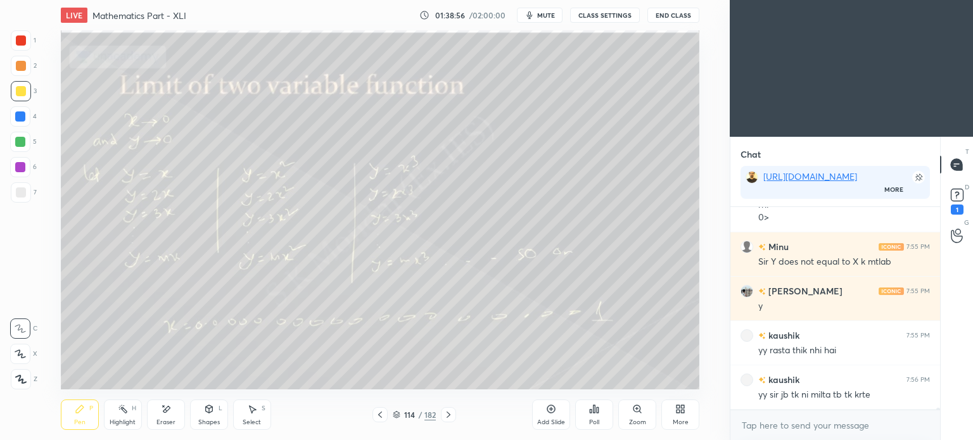
click at [447, 418] on icon at bounding box center [449, 415] width 4 height 6
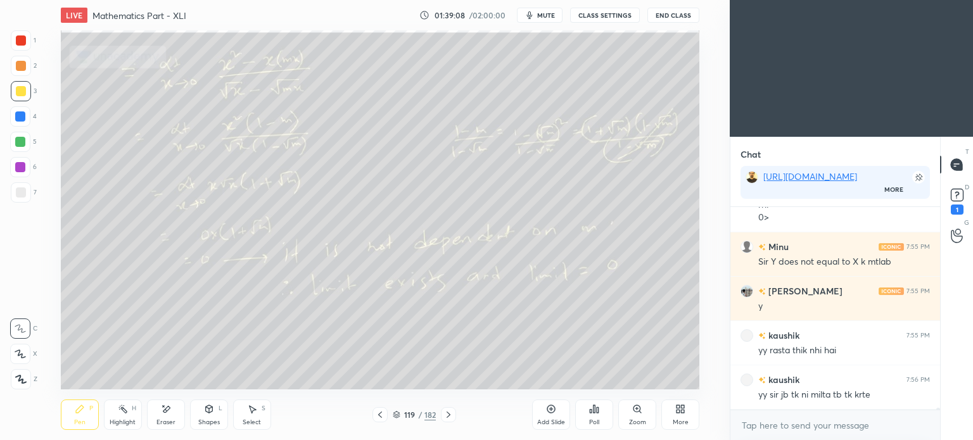
click at [447, 418] on icon at bounding box center [449, 415] width 4 height 6
click at [454, 417] on div at bounding box center [448, 414] width 15 height 15
click at [395, 418] on icon at bounding box center [397, 415] width 8 height 8
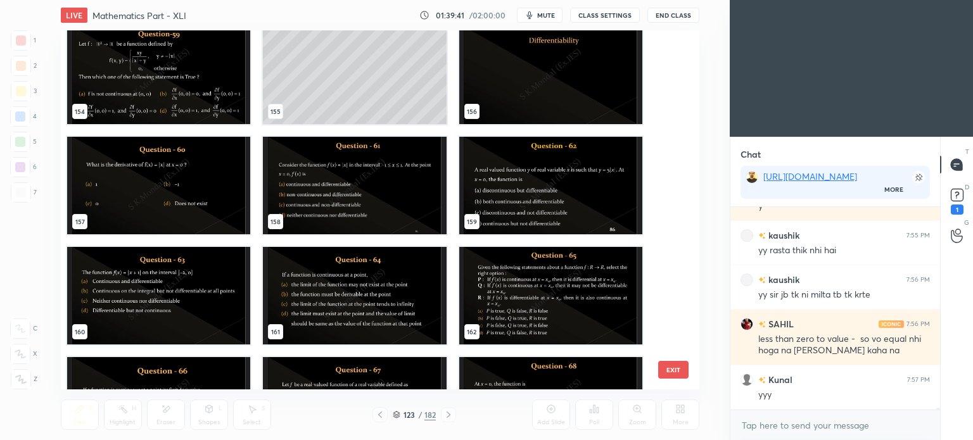
scroll to position [5556, 0]
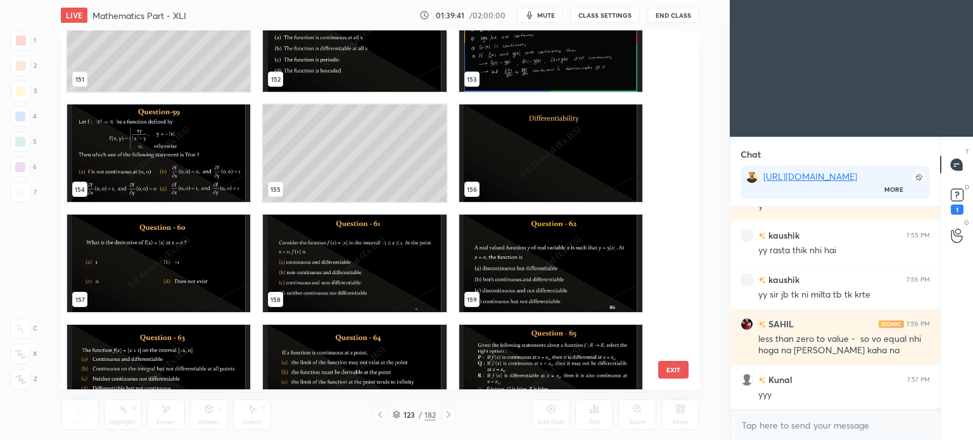
click at [175, 141] on img "grid" at bounding box center [158, 154] width 183 height 98
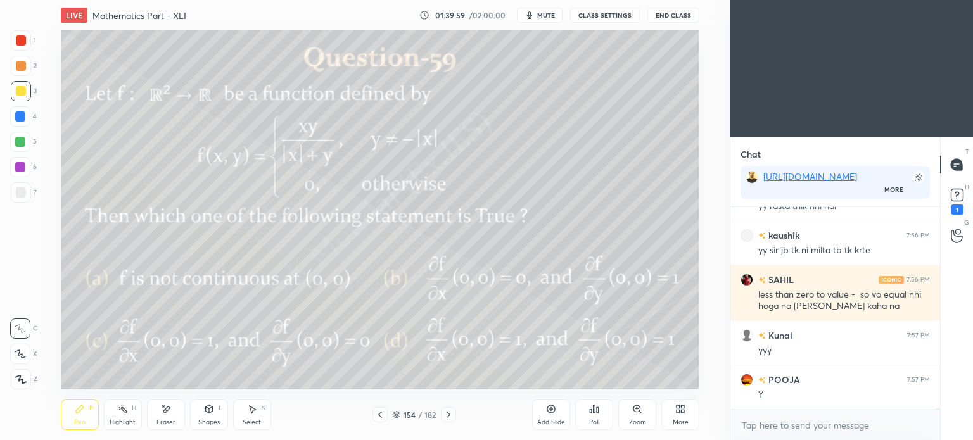
scroll to position [18806, 0]
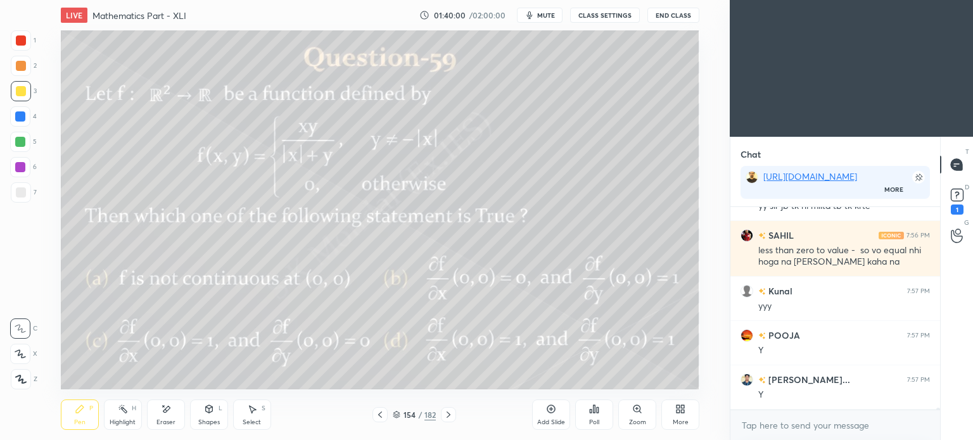
click at [444, 414] on icon at bounding box center [449, 415] width 10 height 10
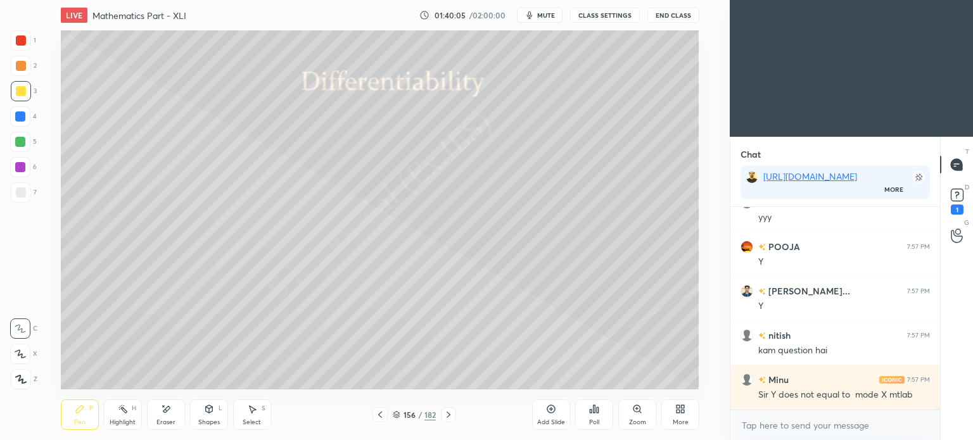
scroll to position [18940, 0]
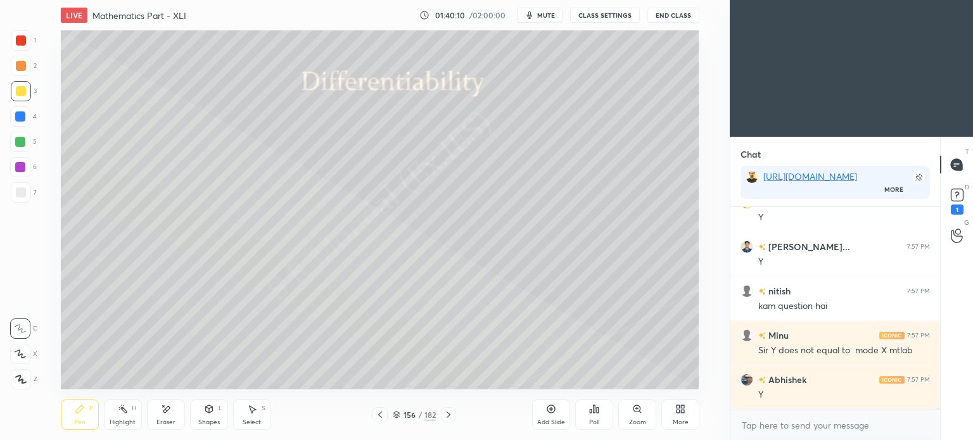
click at [383, 415] on icon at bounding box center [380, 415] width 10 height 10
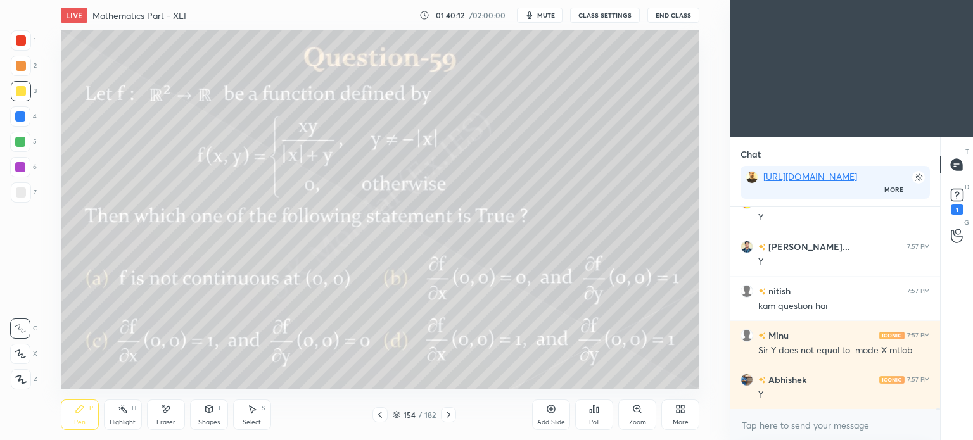
click at [119, 425] on div "Highlight" at bounding box center [123, 422] width 26 height 6
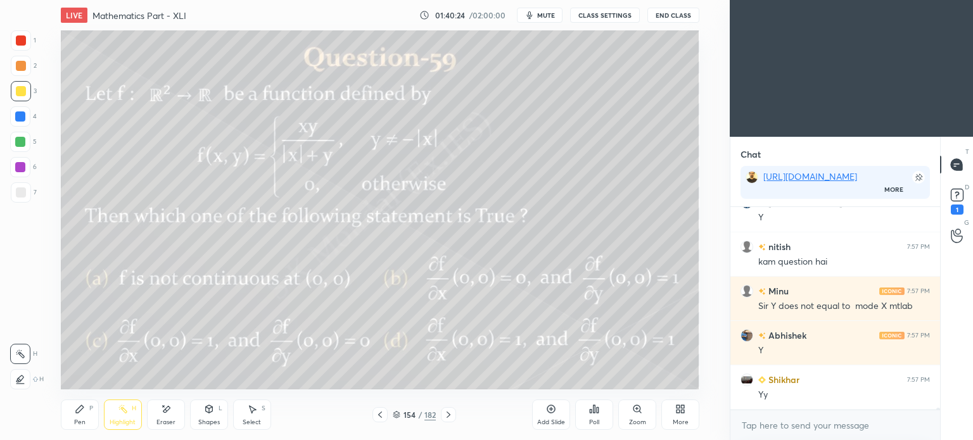
click at [82, 414] on icon at bounding box center [80, 409] width 10 height 10
click at [80, 421] on div "Pen" at bounding box center [79, 422] width 11 height 6
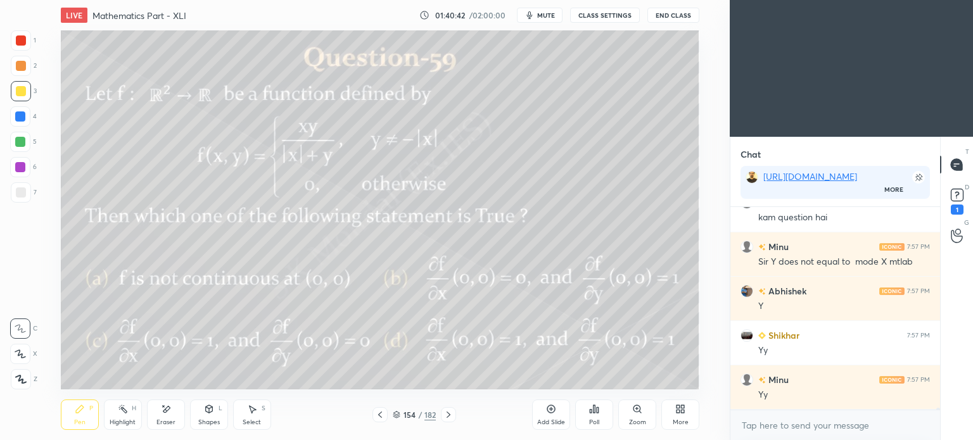
scroll to position [19073, 0]
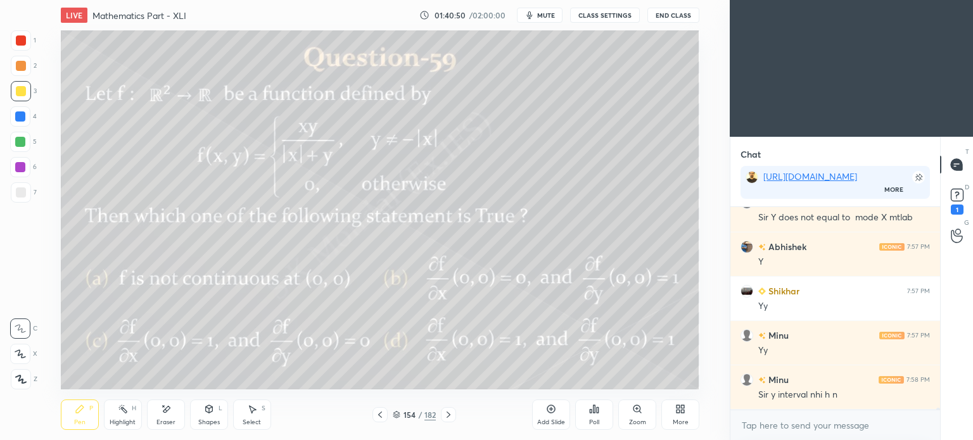
click at [129, 415] on div "Highlight H" at bounding box center [123, 415] width 38 height 30
click at [127, 414] on icon at bounding box center [123, 409] width 10 height 10
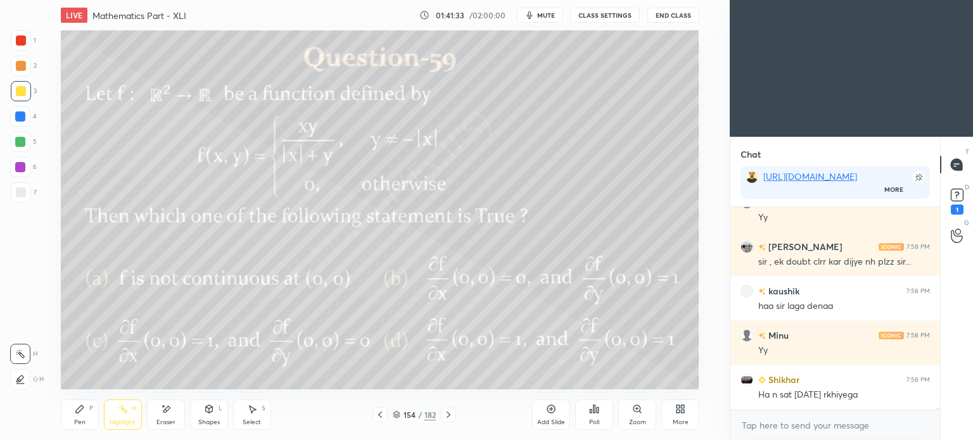
scroll to position [4, 4]
click at [445, 416] on icon at bounding box center [449, 415] width 10 height 10
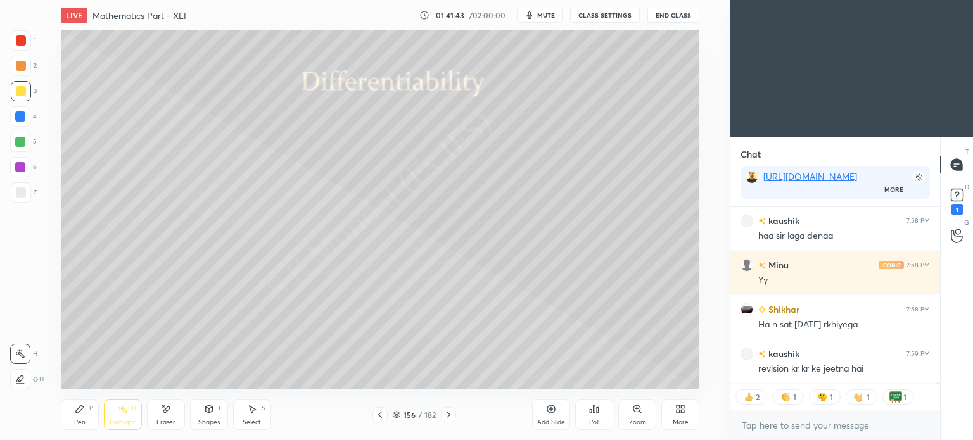
scroll to position [19464, 0]
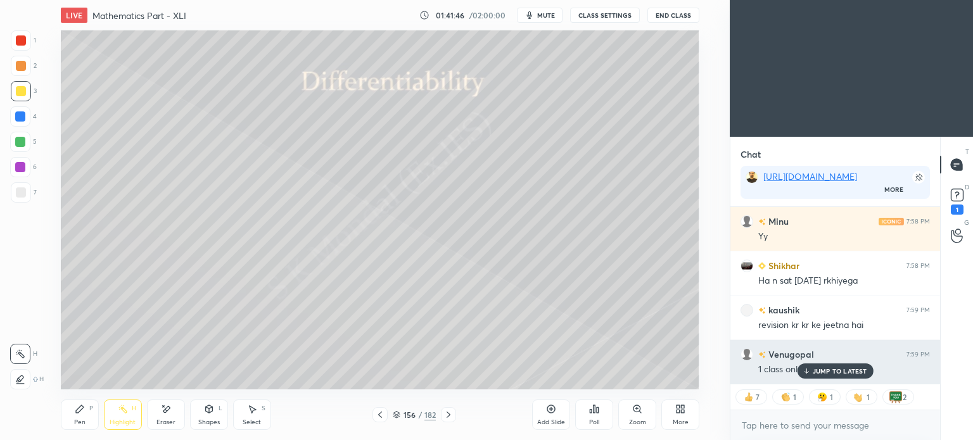
drag, startPoint x: 826, startPoint y: 371, endPoint x: 746, endPoint y: 368, distance: 79.3
click at [827, 371] on p "JUMP TO LATEST" at bounding box center [840, 372] width 54 height 8
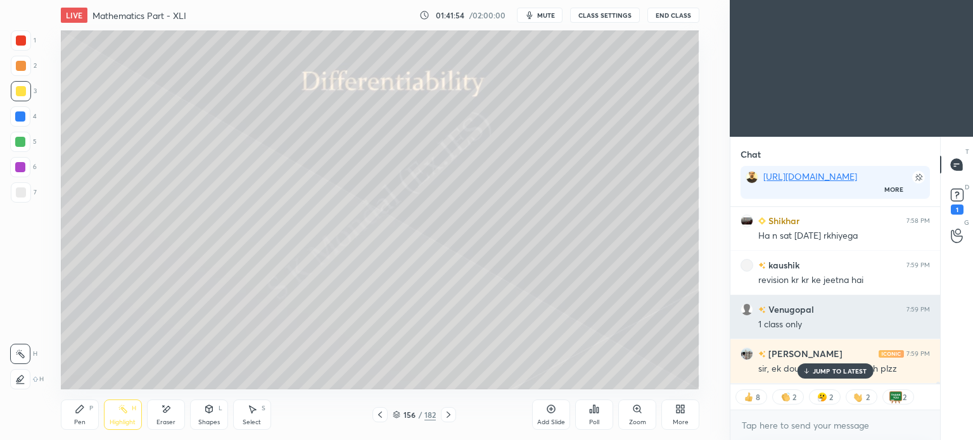
scroll to position [19553, 0]
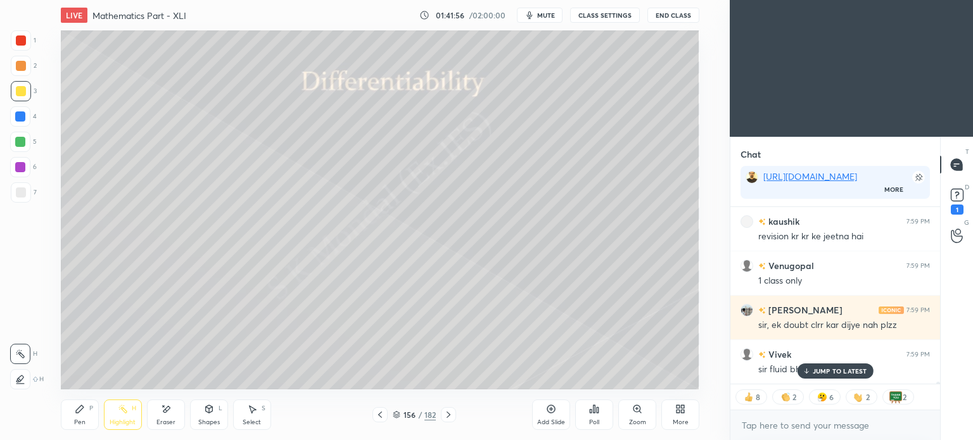
click at [826, 376] on div "JUMP TO LATEST" at bounding box center [835, 371] width 76 height 15
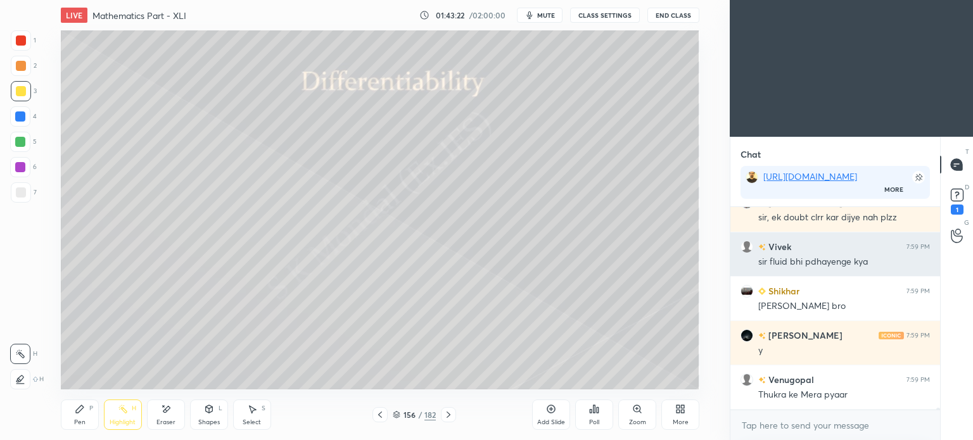
scroll to position [19705, 0]
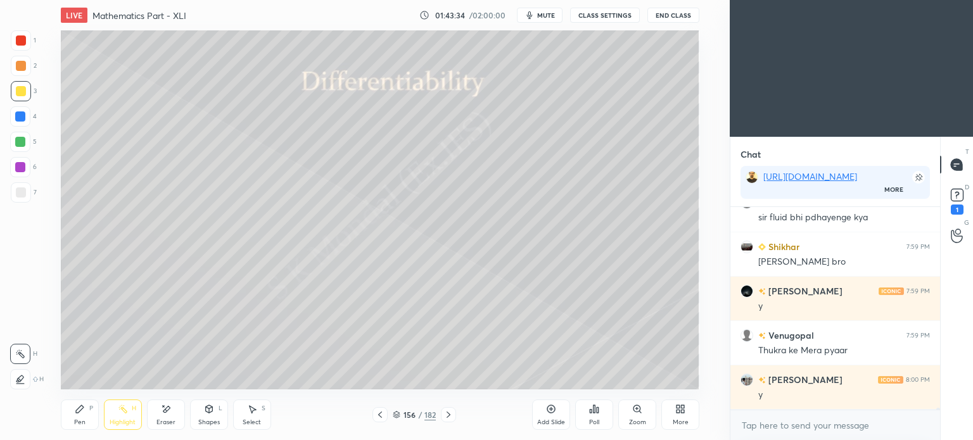
click at [165, 418] on div "Eraser" at bounding box center [166, 415] width 38 height 30
click at [86, 416] on div "Pen P" at bounding box center [80, 415] width 38 height 30
click at [23, 89] on div at bounding box center [21, 91] width 10 height 10
click at [208, 423] on div "Shapes" at bounding box center [209, 422] width 22 height 6
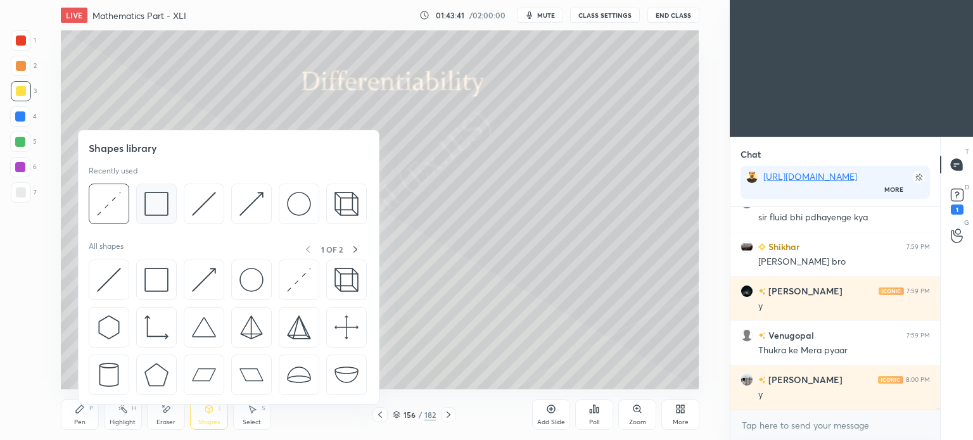
click at [160, 211] on img at bounding box center [156, 204] width 24 height 24
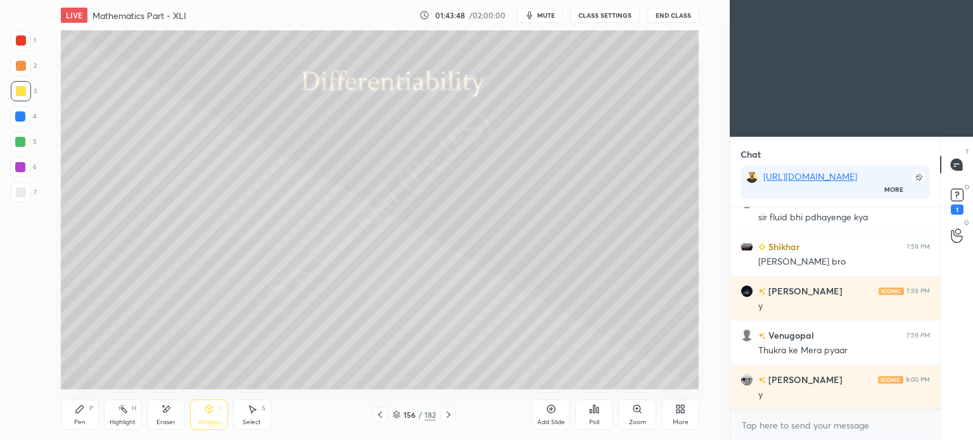
click at [172, 423] on div "Eraser" at bounding box center [166, 422] width 19 height 6
click at [86, 419] on div "Pen P" at bounding box center [80, 415] width 38 height 30
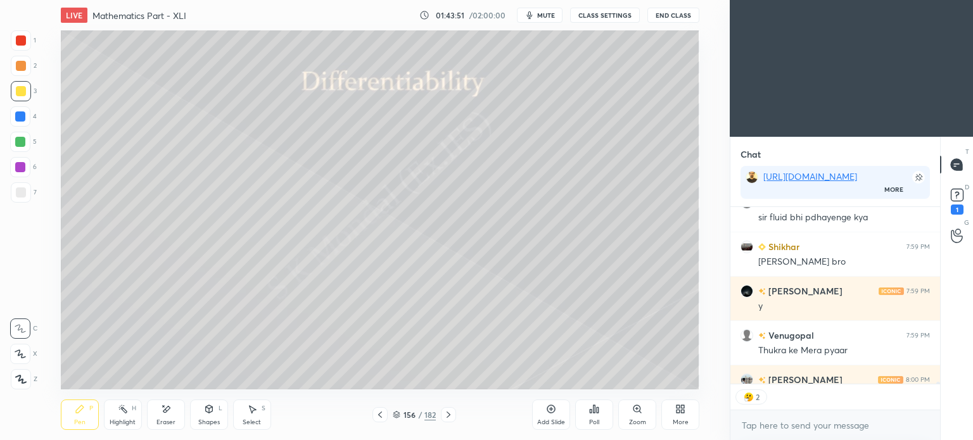
click at [160, 421] on div "Eraser" at bounding box center [166, 422] width 19 height 6
click at [30, 331] on div at bounding box center [20, 329] width 20 height 20
click at [75, 416] on div "Pen P" at bounding box center [80, 415] width 38 height 30
click at [79, 417] on div "Pen P" at bounding box center [80, 415] width 38 height 30
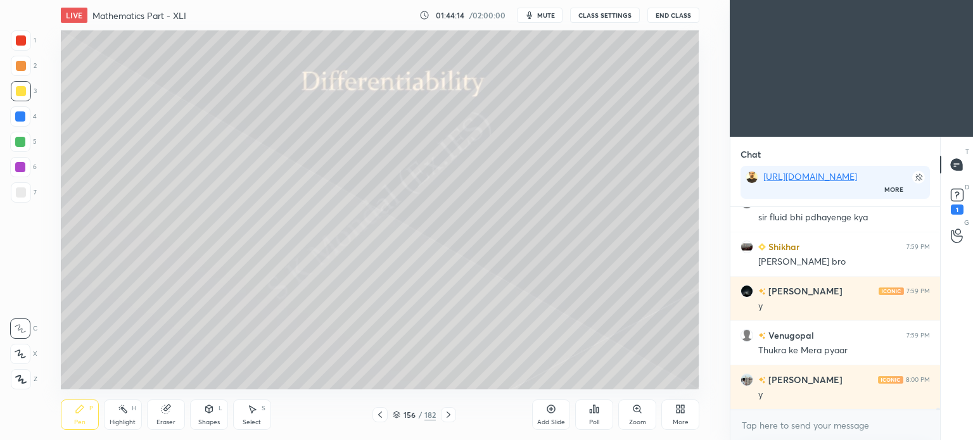
click at [179, 409] on div "Eraser" at bounding box center [166, 415] width 38 height 30
click at [82, 425] on div "Pen" at bounding box center [79, 422] width 11 height 6
click at [84, 422] on div "Pen" at bounding box center [79, 422] width 11 height 6
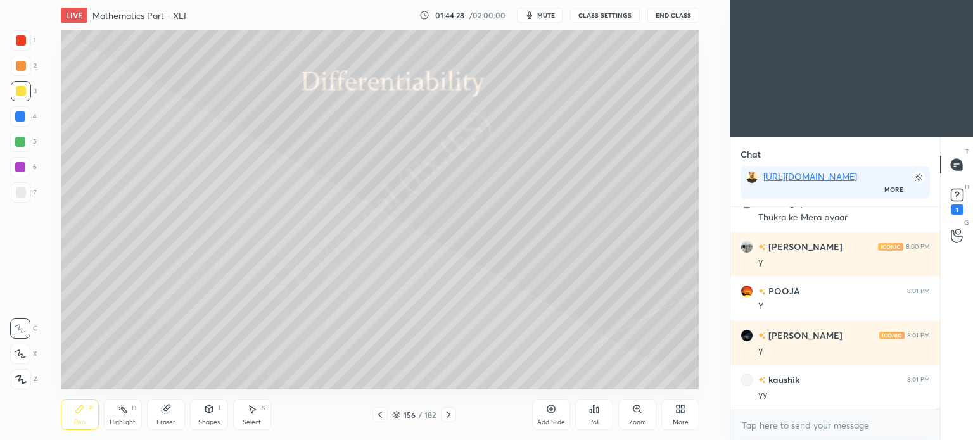
scroll to position [19882, 0]
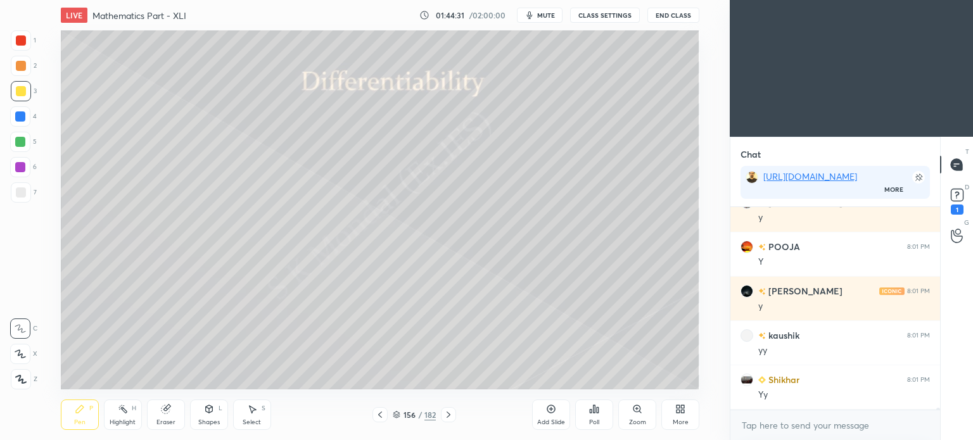
click at [129, 420] on div "Highlight" at bounding box center [123, 422] width 26 height 6
click at [131, 419] on div "Highlight" at bounding box center [123, 422] width 26 height 6
click at [117, 422] on div "Highlight" at bounding box center [123, 422] width 26 height 6
click at [122, 423] on div "Highlight" at bounding box center [123, 422] width 26 height 6
click at [179, 418] on div "Eraser" at bounding box center [166, 415] width 38 height 30
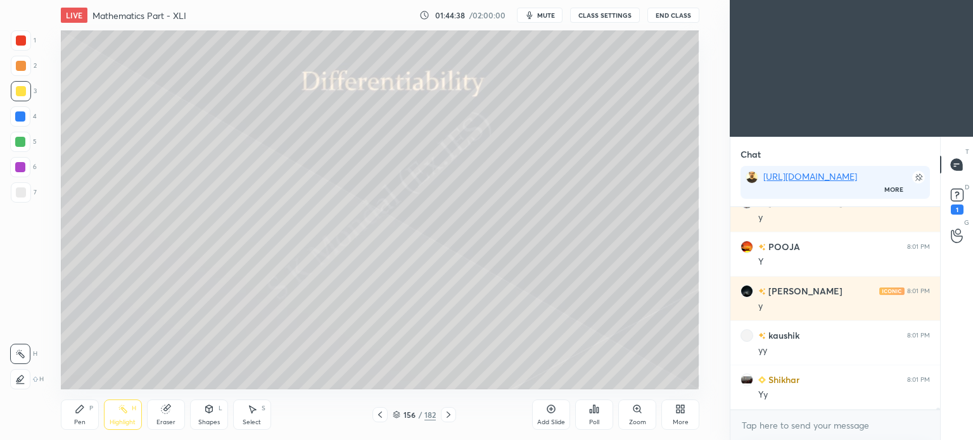
click at [176, 418] on div "Eraser" at bounding box center [166, 415] width 38 height 30
click at [83, 418] on div "Pen P" at bounding box center [80, 415] width 38 height 30
click at [23, 145] on div at bounding box center [20, 142] width 10 height 10
click at [210, 418] on div "Shapes L" at bounding box center [209, 415] width 38 height 30
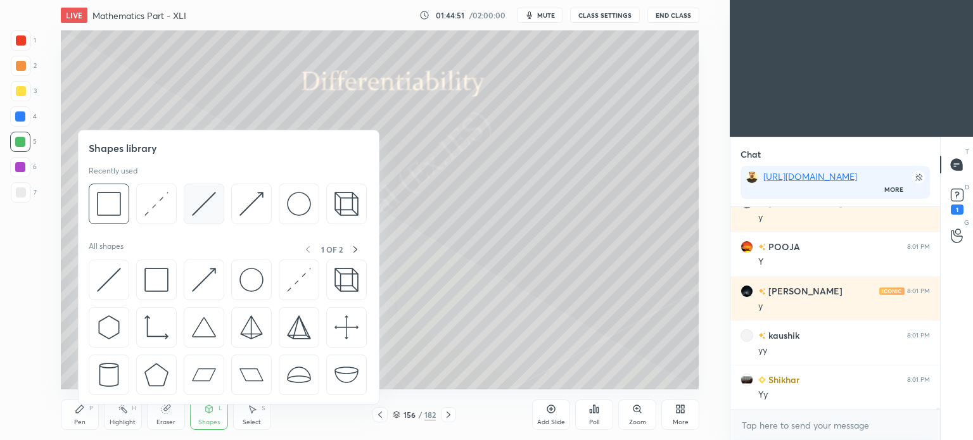
click at [197, 210] on img at bounding box center [204, 204] width 24 height 24
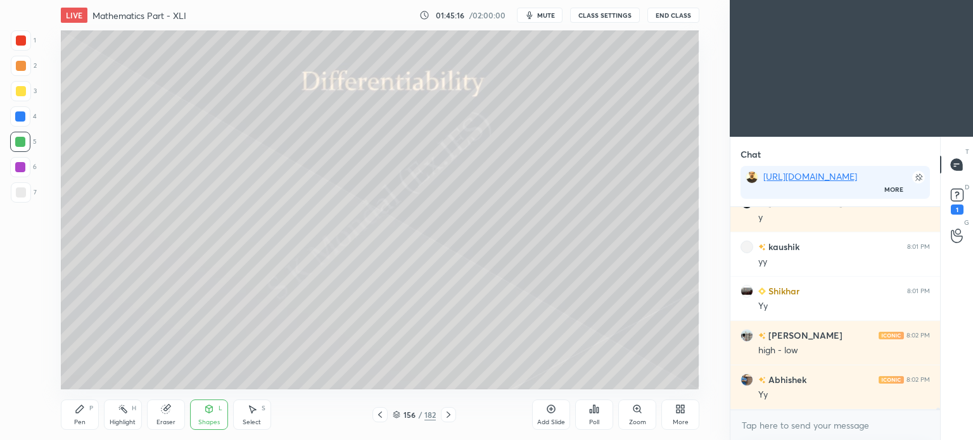
scroll to position [20016, 0]
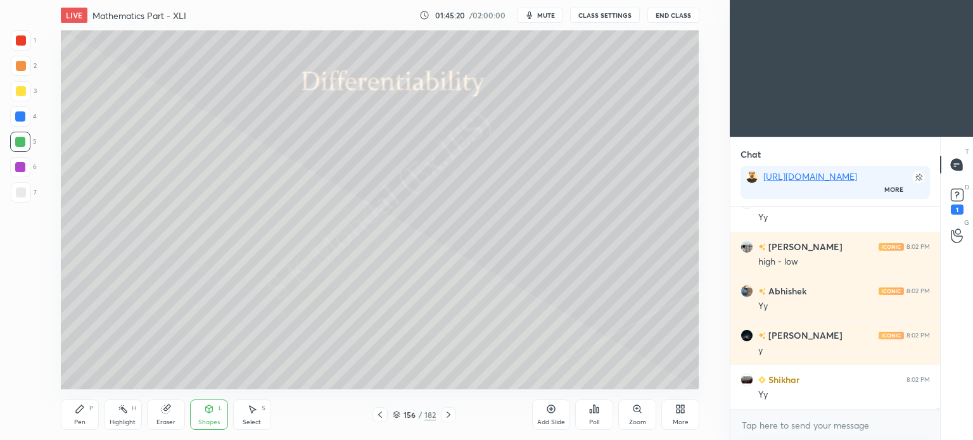
click at [123, 419] on div "Highlight" at bounding box center [123, 422] width 26 height 6
click at [124, 418] on div "Highlight H" at bounding box center [123, 415] width 38 height 30
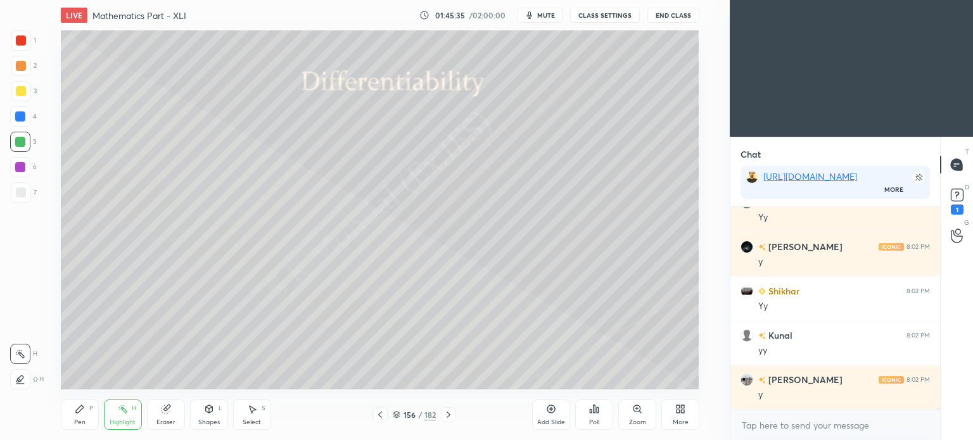
scroll to position [20193, 0]
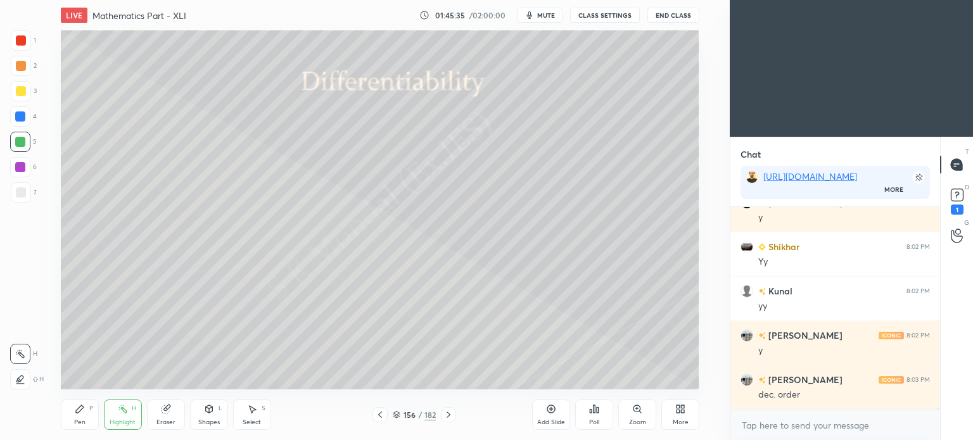
click at [79, 423] on div "Pen" at bounding box center [79, 422] width 11 height 6
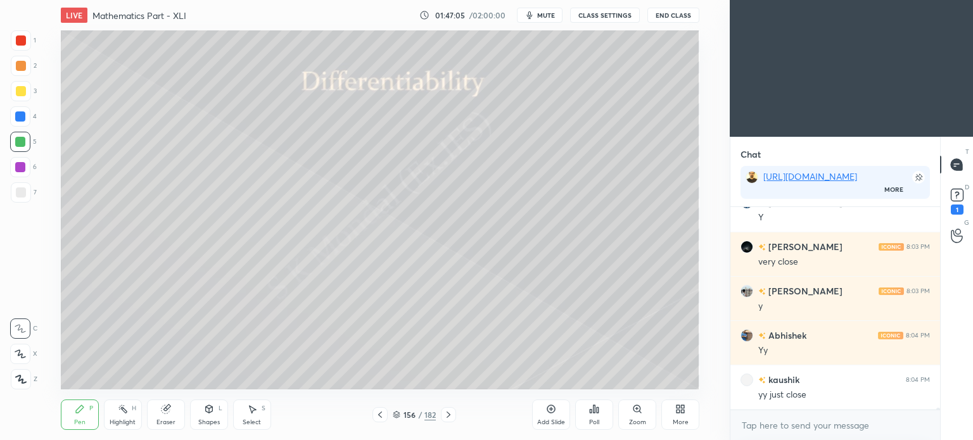
scroll to position [20681, 0]
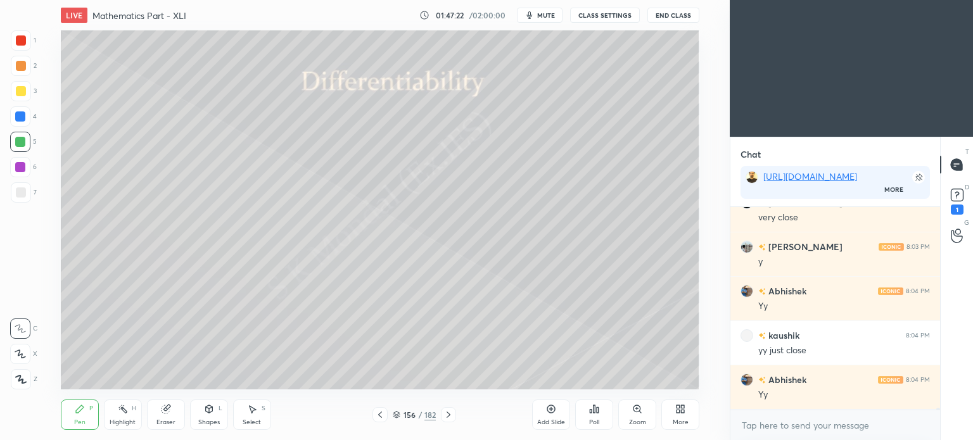
click at [86, 414] on div "Pen P" at bounding box center [80, 415] width 38 height 30
click at [83, 413] on icon at bounding box center [80, 409] width 10 height 10
click at [20, 95] on div at bounding box center [21, 91] width 10 height 10
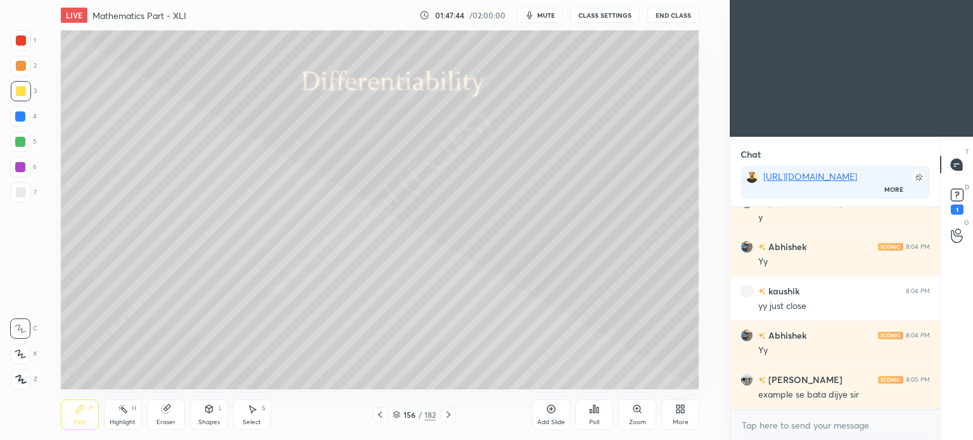
click at [547, 413] on icon at bounding box center [551, 409] width 10 height 10
click at [380, 416] on icon at bounding box center [380, 415] width 4 height 6
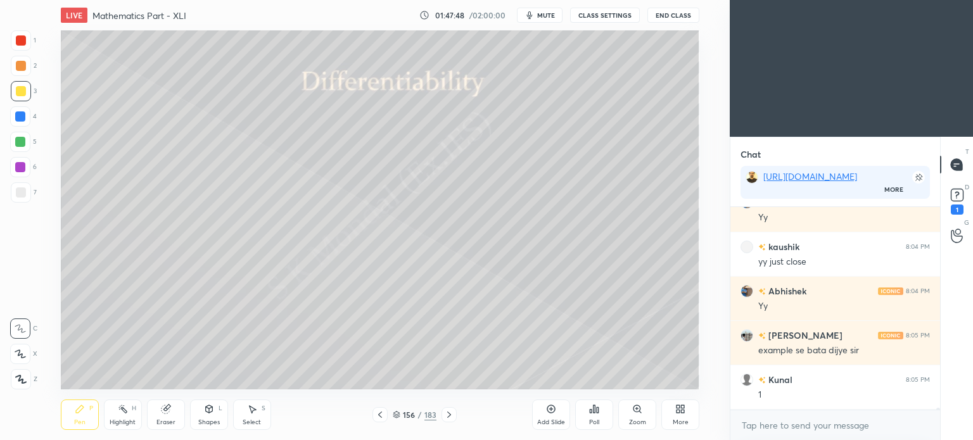
scroll to position [20814, 0]
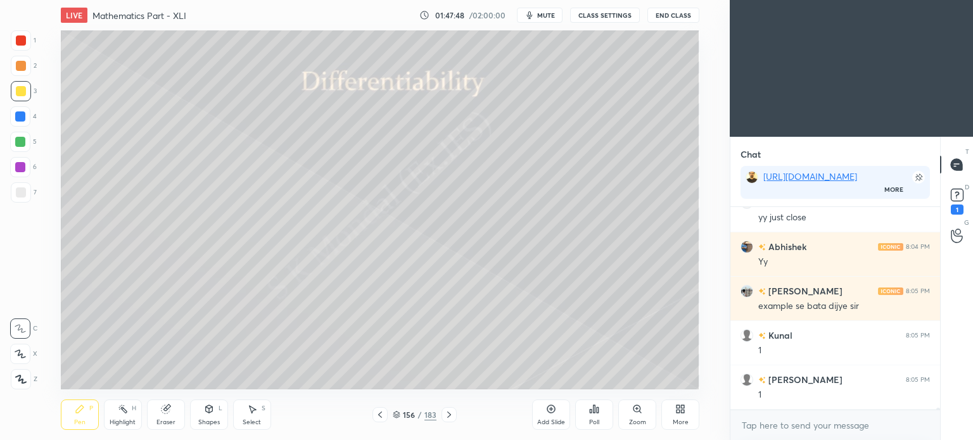
click at [256, 411] on icon at bounding box center [252, 409] width 10 height 10
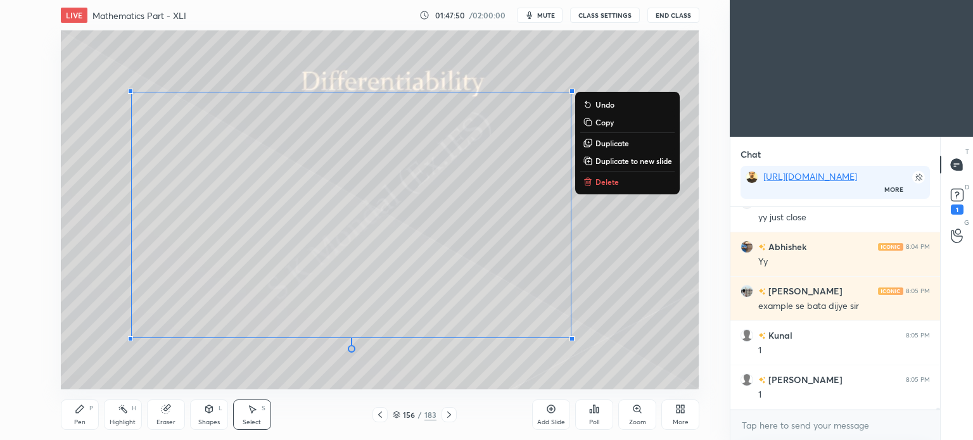
drag, startPoint x: 94, startPoint y: 58, endPoint x: 658, endPoint y: 364, distance: 641.7
click at [663, 392] on div "LIVE Mathematics Part - XLI 01:47:50 / 02:00:00 mute CLASS SETTINGS End Class 0…" at bounding box center [380, 220] width 679 height 440
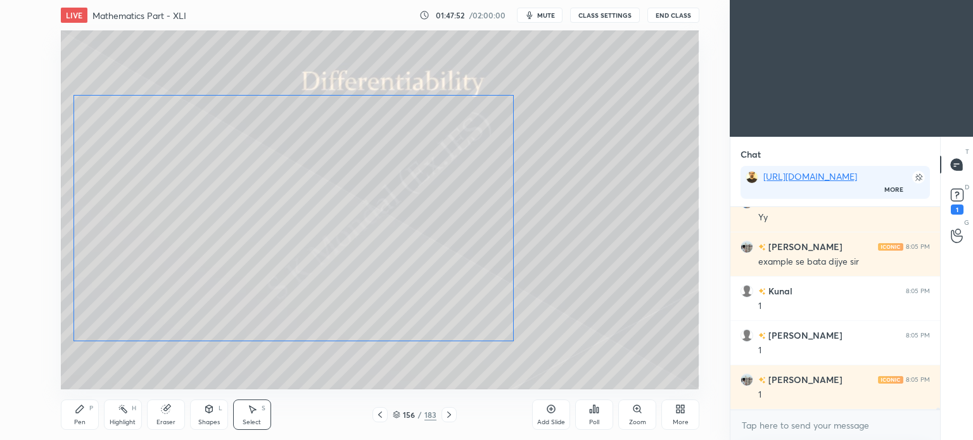
scroll to position [20903, 0]
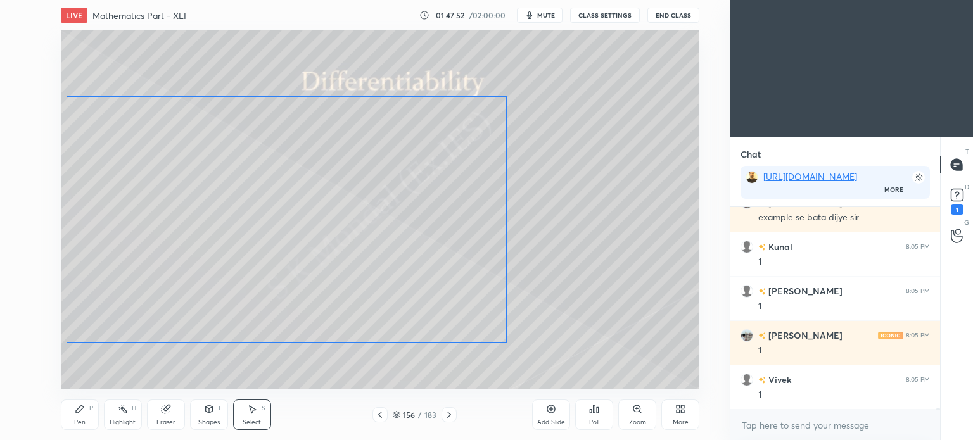
drag, startPoint x: 522, startPoint y: 186, endPoint x: 457, endPoint y: 190, distance: 65.4
click at [457, 190] on div "0 ° Undo Copy Duplicate Duplicate to new slide Delete" at bounding box center [380, 209] width 639 height 359
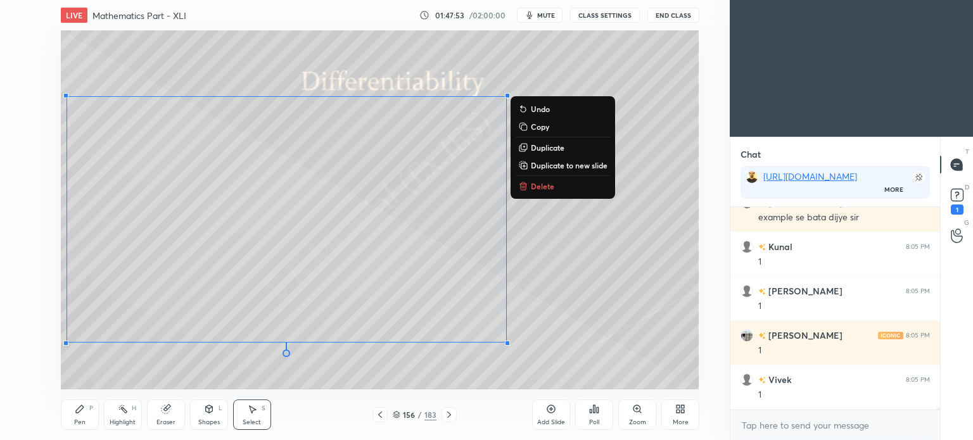
click at [317, 48] on div "0 ° Undo Copy Duplicate Duplicate to new slide Delete" at bounding box center [380, 209] width 639 height 359
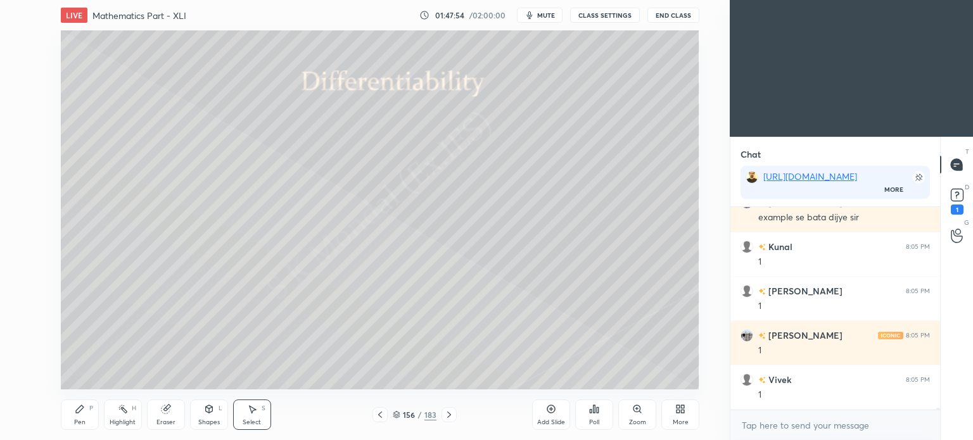
click at [80, 420] on div "Pen" at bounding box center [79, 422] width 11 height 6
click at [82, 418] on div "Pen P" at bounding box center [80, 415] width 38 height 30
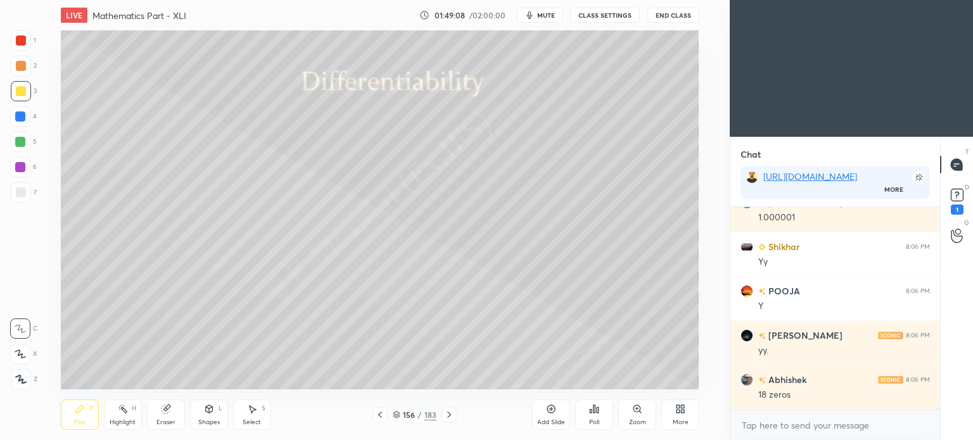
scroll to position [21391, 0]
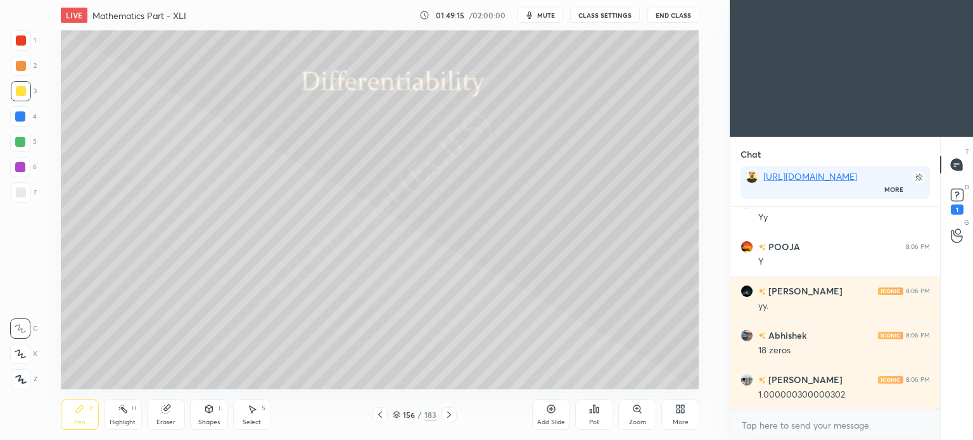
click at [123, 422] on div "Highlight" at bounding box center [123, 422] width 26 height 6
click at [121, 423] on div "Highlight" at bounding box center [123, 422] width 26 height 6
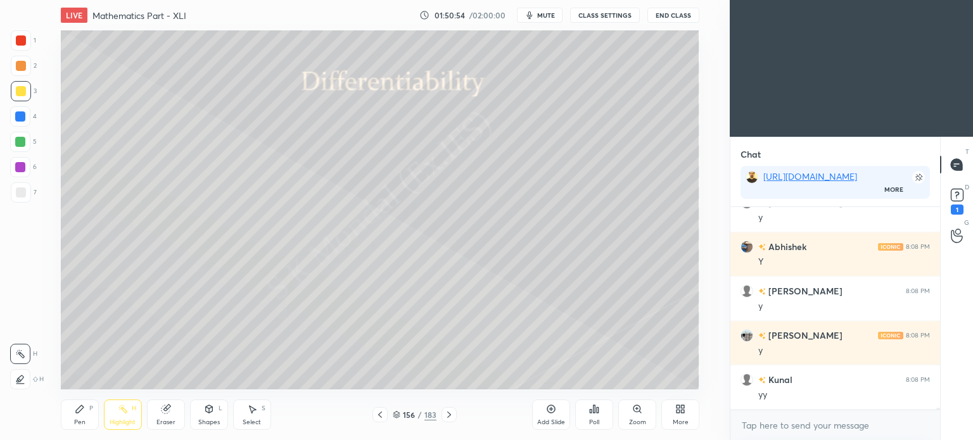
scroll to position [20335, 0]
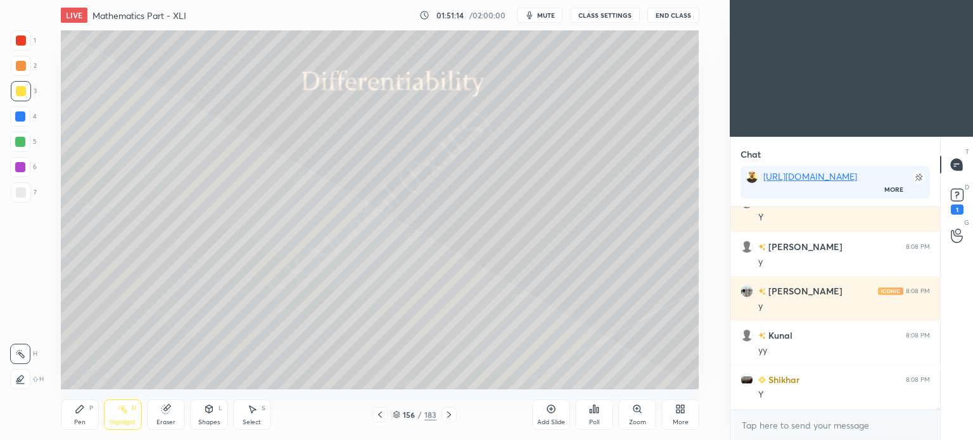
click at [83, 421] on div "Pen" at bounding box center [79, 422] width 11 height 6
click at [75, 425] on div "Pen" at bounding box center [79, 422] width 11 height 6
click at [22, 193] on div at bounding box center [21, 193] width 10 height 10
click at [23, 196] on div at bounding box center [21, 193] width 10 height 10
click at [167, 418] on div "Eraser" at bounding box center [166, 415] width 38 height 30
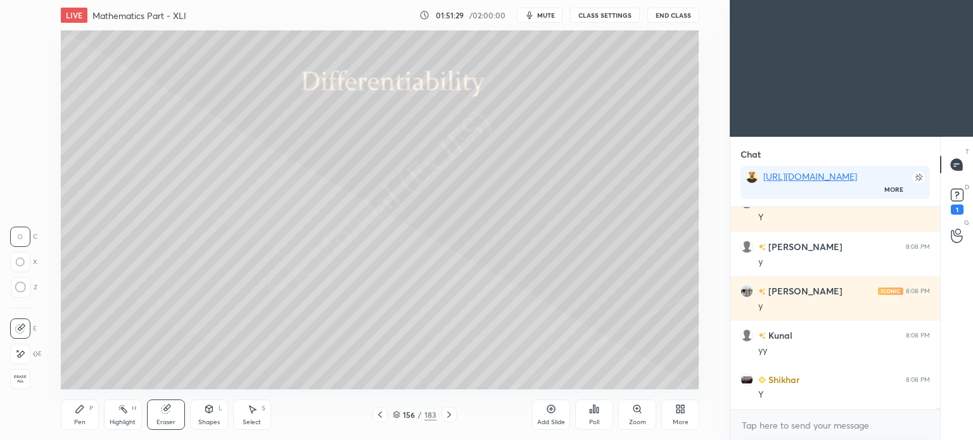
click at [84, 418] on div "Pen P" at bounding box center [80, 415] width 38 height 30
click at [81, 427] on div "Pen P" at bounding box center [80, 415] width 38 height 30
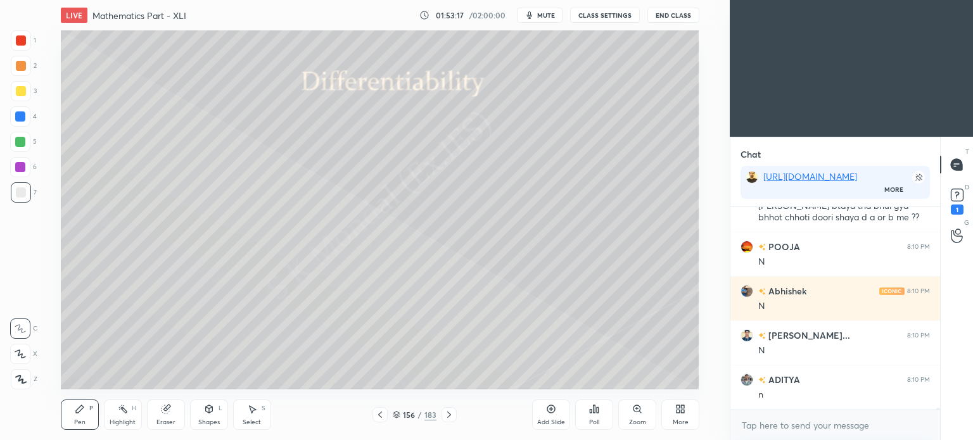
scroll to position [21100, 0]
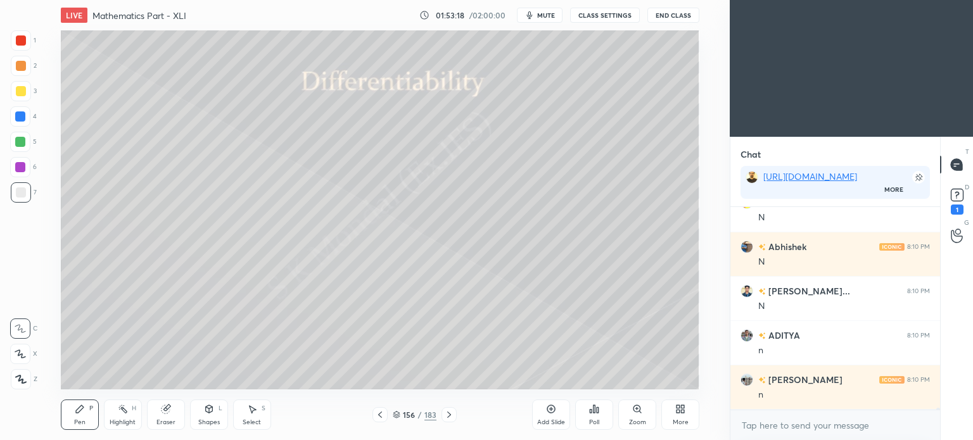
click at [131, 418] on div "Highlight H" at bounding box center [123, 415] width 38 height 30
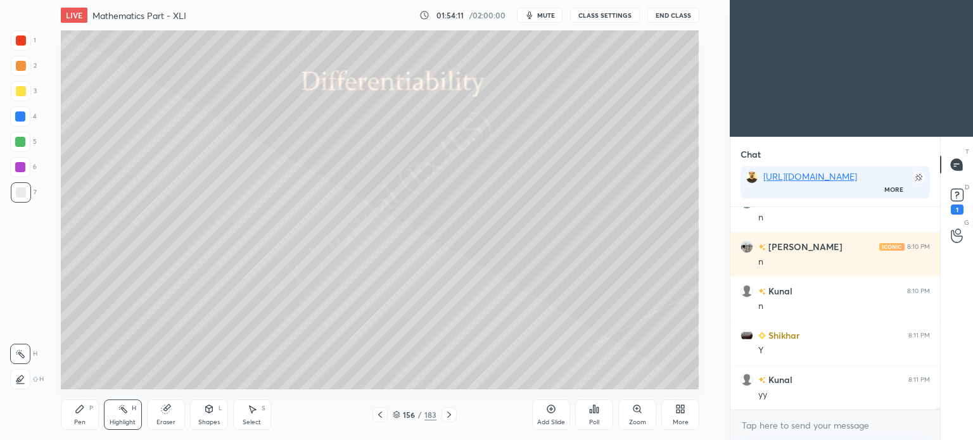
scroll to position [21278, 0]
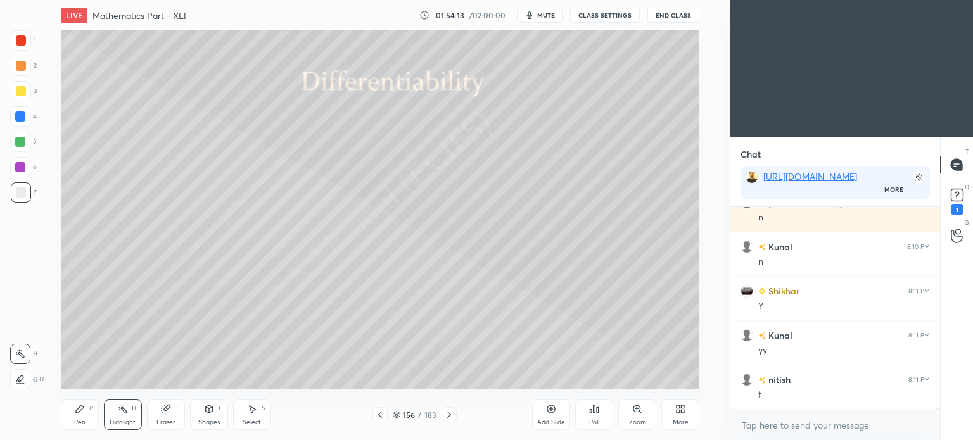
click at [448, 413] on icon at bounding box center [449, 415] width 4 height 6
click at [22, 91] on div at bounding box center [21, 91] width 10 height 10
click at [165, 418] on div "Eraser" at bounding box center [166, 415] width 38 height 30
click at [77, 413] on icon at bounding box center [80, 410] width 8 height 8
click at [22, 191] on div at bounding box center [21, 193] width 10 height 10
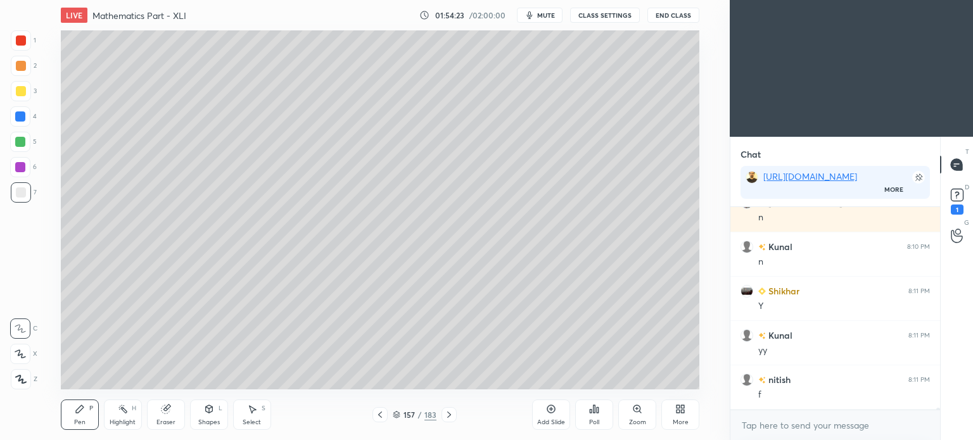
click at [19, 93] on div at bounding box center [21, 91] width 10 height 10
click at [169, 414] on icon at bounding box center [166, 409] width 10 height 10
click at [213, 418] on div "Shapes L" at bounding box center [209, 415] width 38 height 30
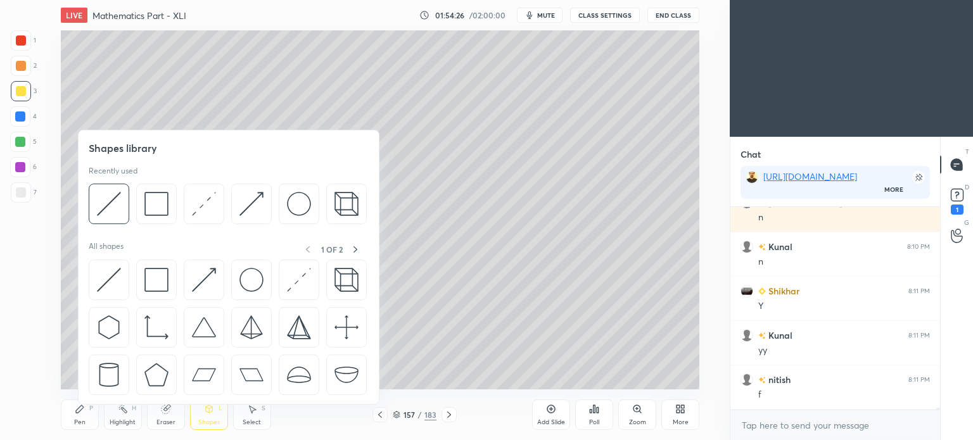
click at [112, 205] on img at bounding box center [109, 204] width 24 height 24
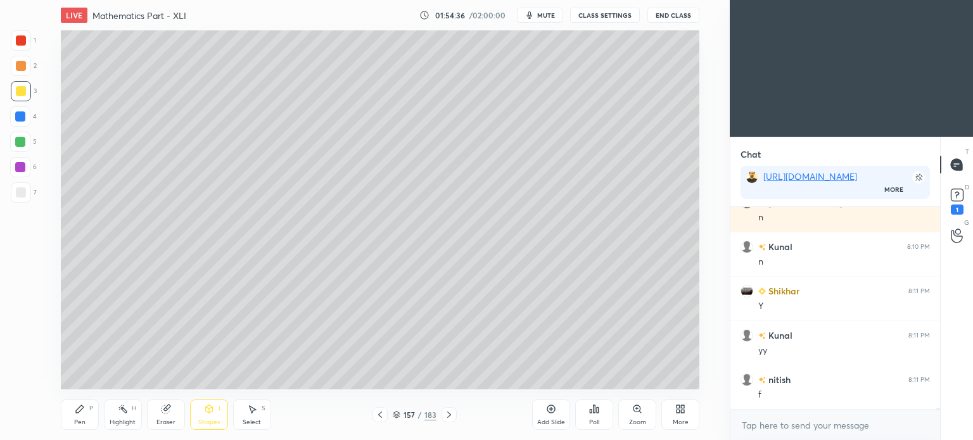
click at [83, 417] on div "Pen P" at bounding box center [80, 415] width 38 height 30
click at [84, 417] on div "Pen P" at bounding box center [80, 415] width 38 height 30
click at [18, 191] on div at bounding box center [21, 193] width 10 height 10
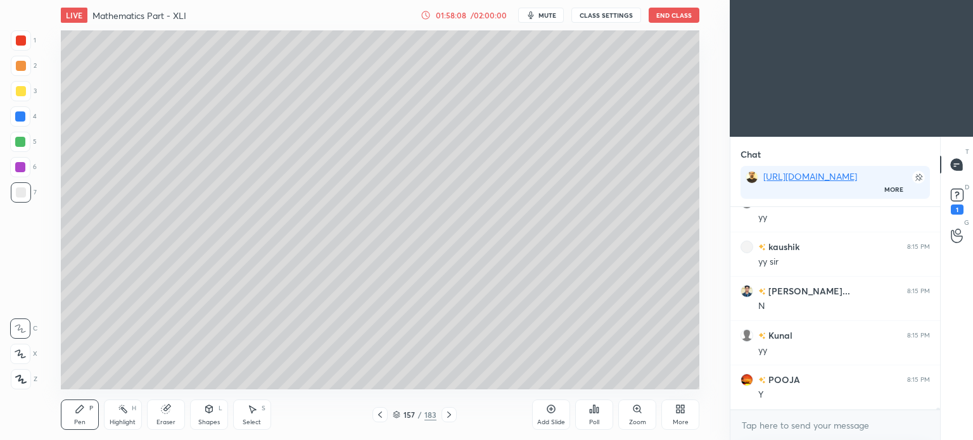
scroll to position [174, 206]
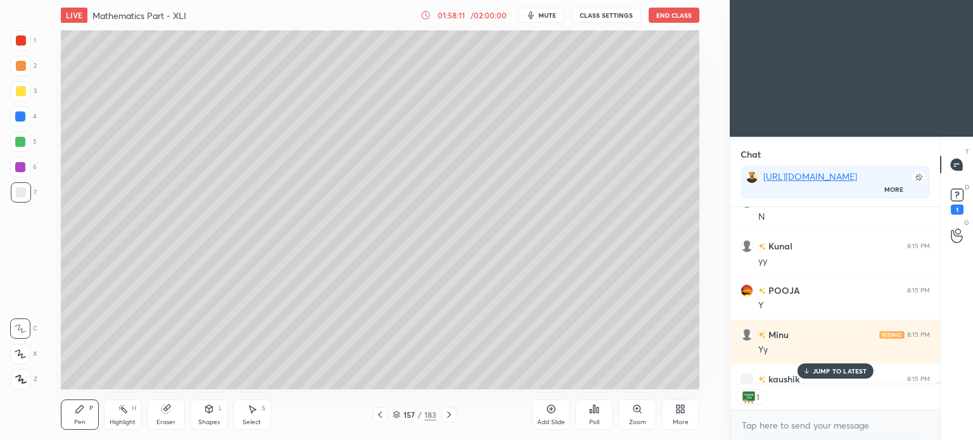
drag, startPoint x: 838, startPoint y: 369, endPoint x: 707, endPoint y: 368, distance: 131.2
click at [838, 369] on p "JUMP TO LATEST" at bounding box center [840, 372] width 54 height 8
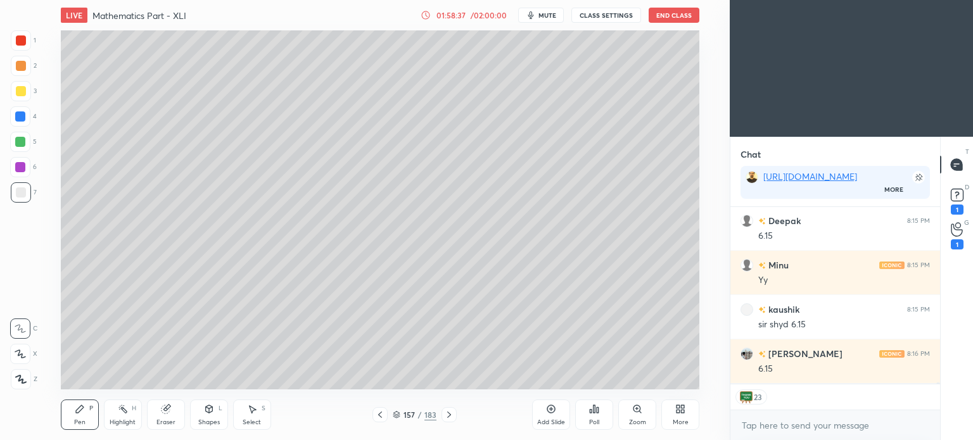
scroll to position [22780, 0]
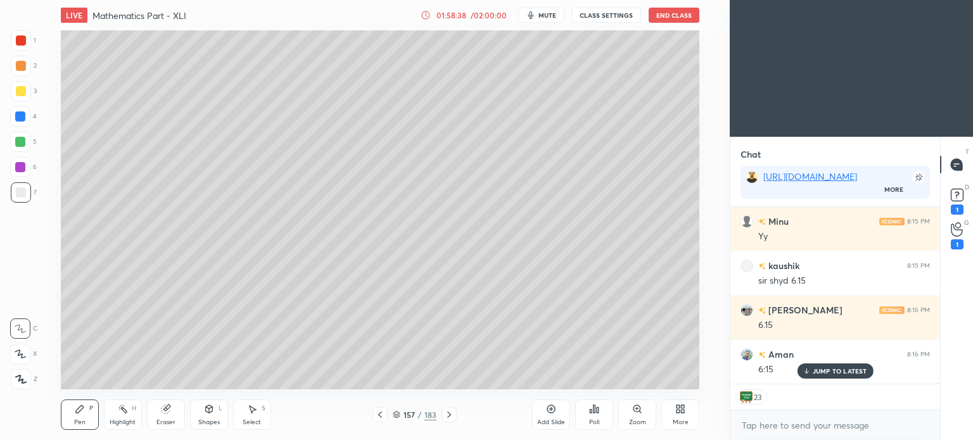
type textarea "x"
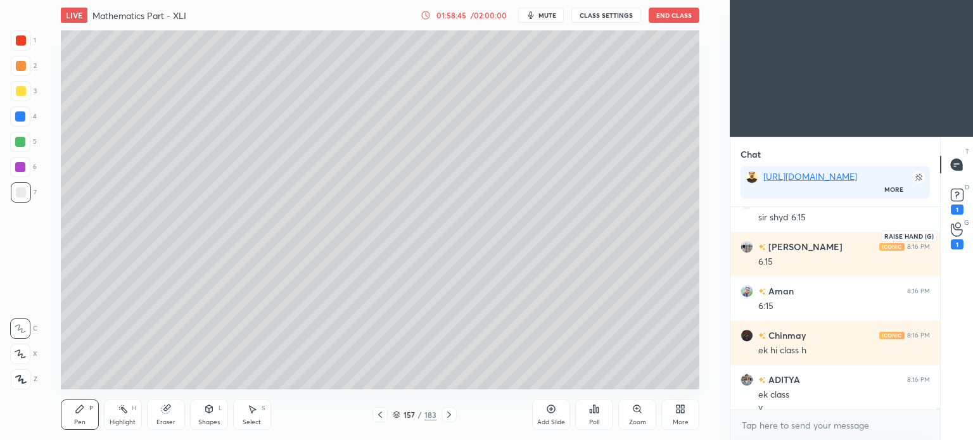
scroll to position [22856, 0]
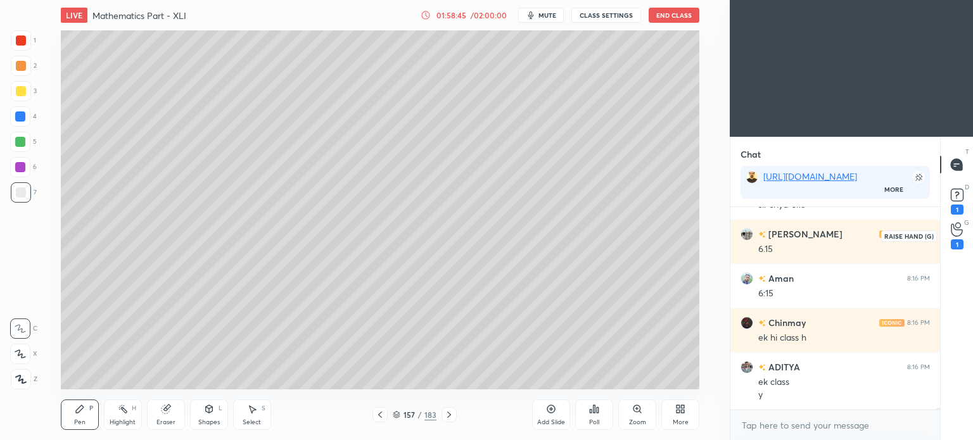
click at [953, 233] on icon at bounding box center [957, 229] width 12 height 15
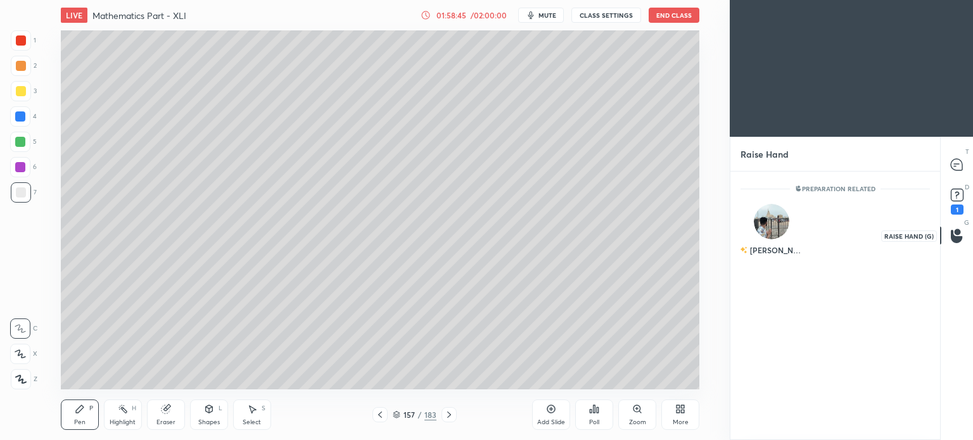
scroll to position [3, 4]
click at [783, 231] on div "[PERSON_NAME]" at bounding box center [772, 233] width 63 height 74
click at [769, 257] on button "INVITE" at bounding box center [771, 259] width 51 height 16
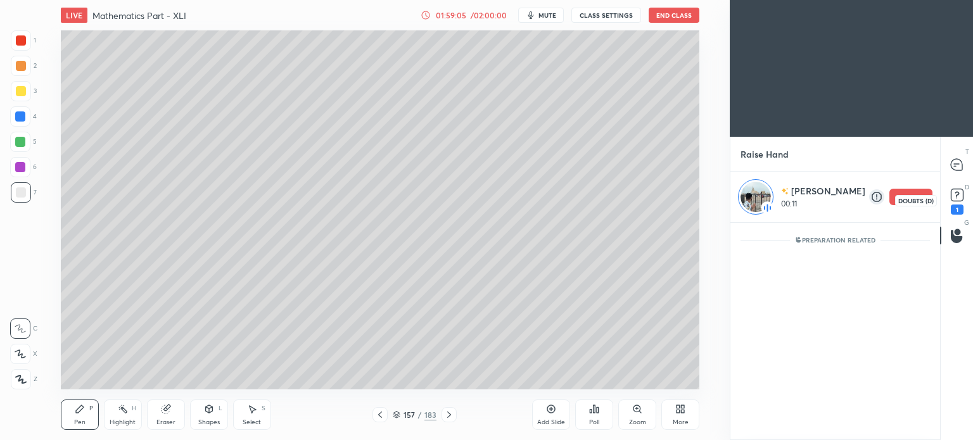
click at [958, 199] on rect at bounding box center [957, 195] width 12 height 12
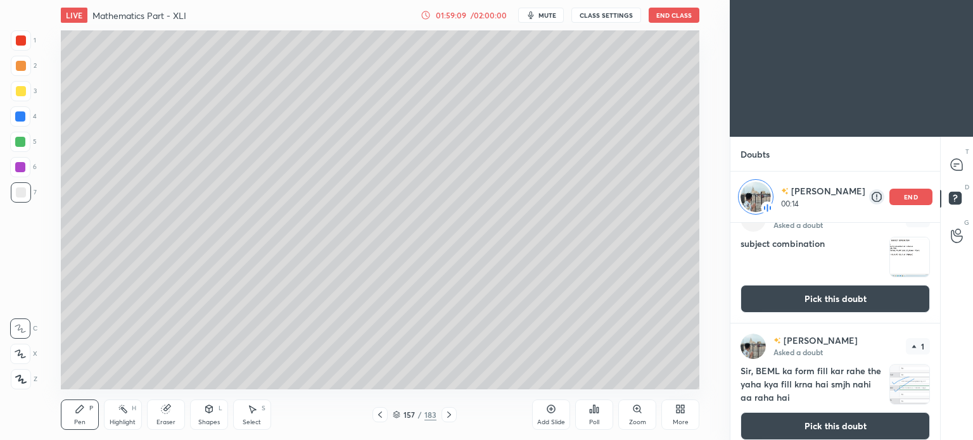
scroll to position [317, 0]
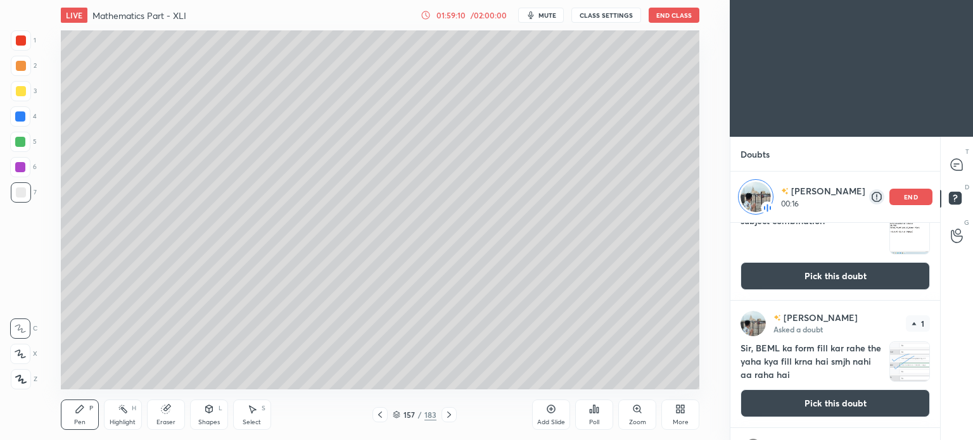
click at [451, 412] on icon at bounding box center [449, 415] width 10 height 10
click at [805, 398] on button "Pick this doubt" at bounding box center [835, 404] width 189 height 28
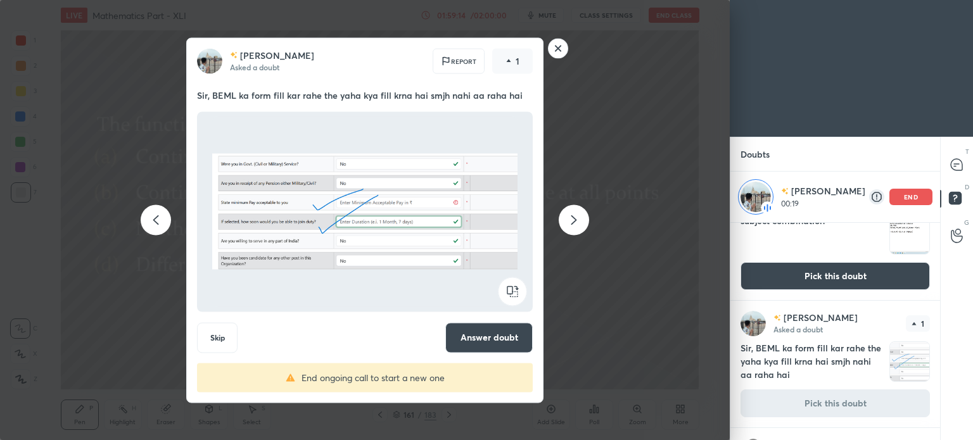
click at [492, 338] on button "Answer doubt" at bounding box center [488, 338] width 87 height 30
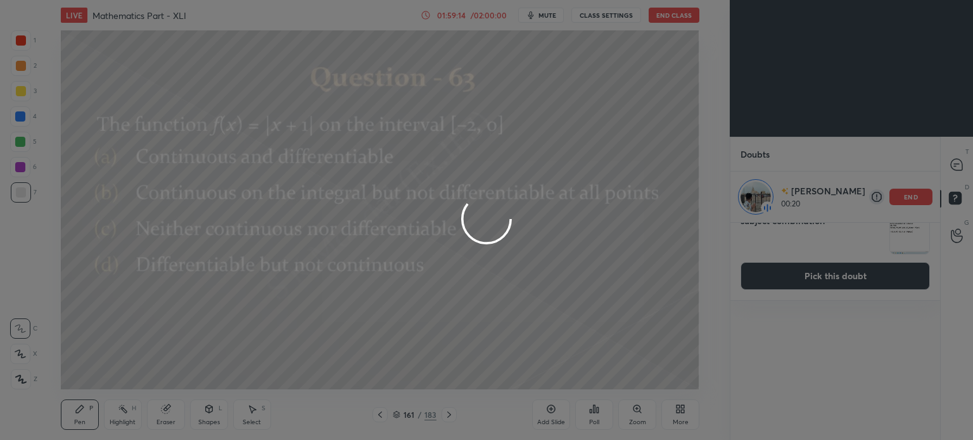
scroll to position [0, 0]
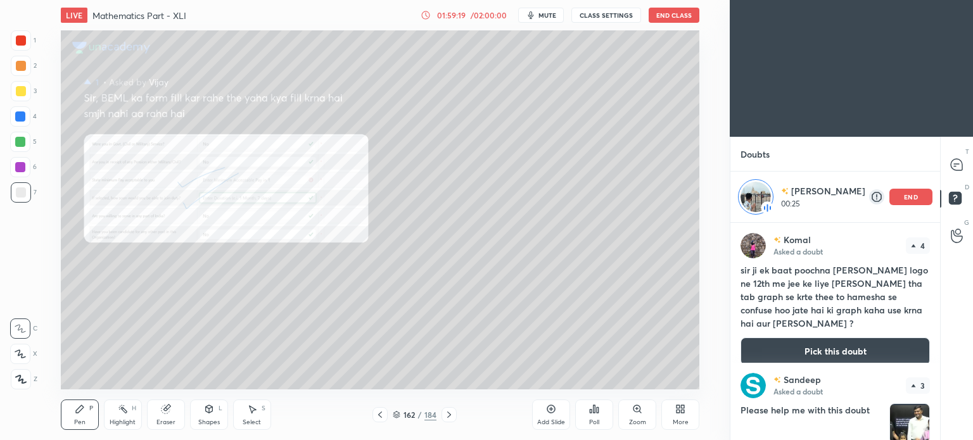
click at [639, 415] on div "Zoom" at bounding box center [637, 415] width 38 height 30
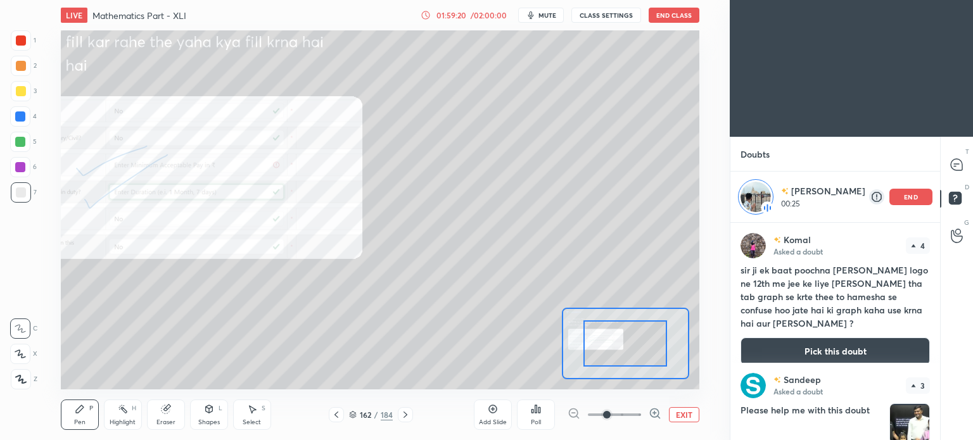
click at [634, 416] on span at bounding box center [614, 415] width 53 height 19
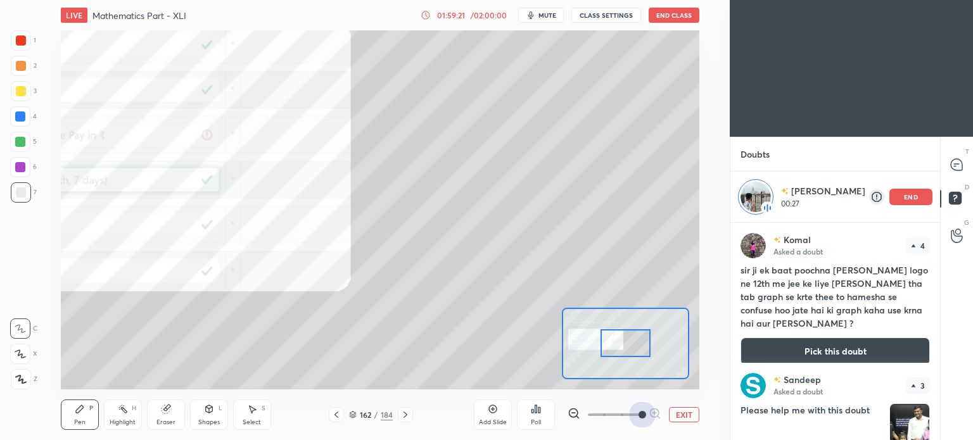
drag, startPoint x: 641, startPoint y: 413, endPoint x: 673, endPoint y: 402, distance: 33.5
click at [673, 408] on div "EXIT" at bounding box center [634, 414] width 132 height 15
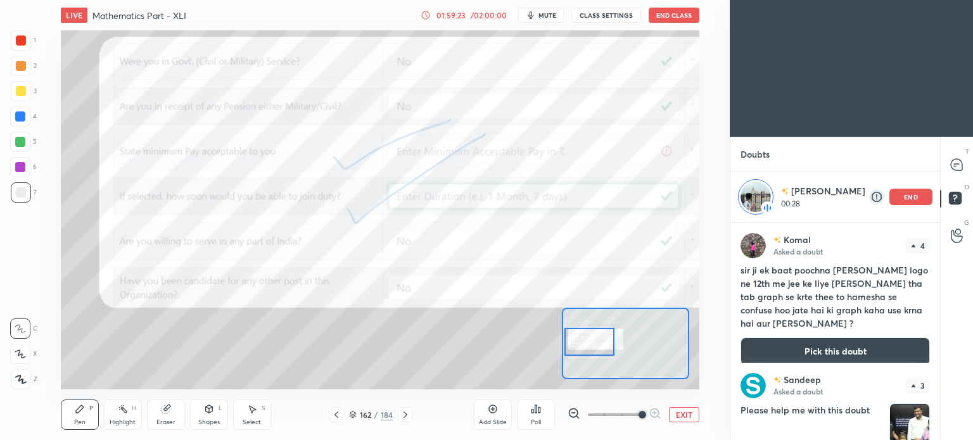
drag, startPoint x: 644, startPoint y: 348, endPoint x: 608, endPoint y: 347, distance: 36.1
click at [608, 347] on div at bounding box center [590, 342] width 50 height 28
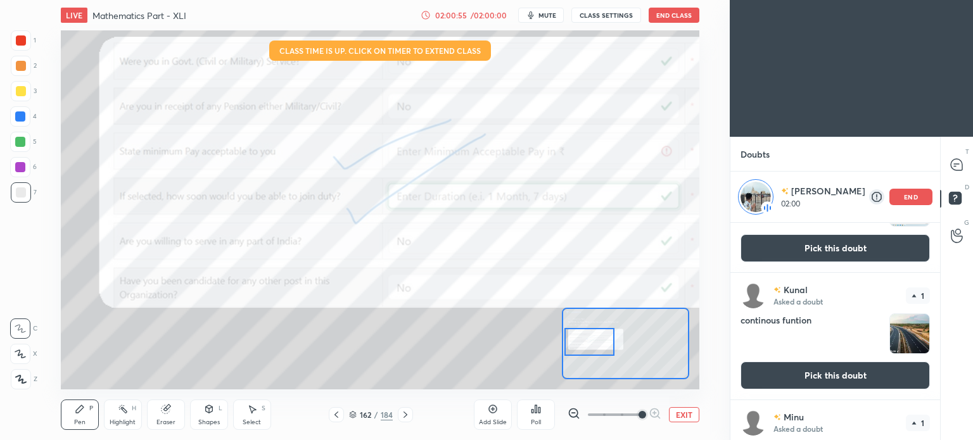
scroll to position [545, 0]
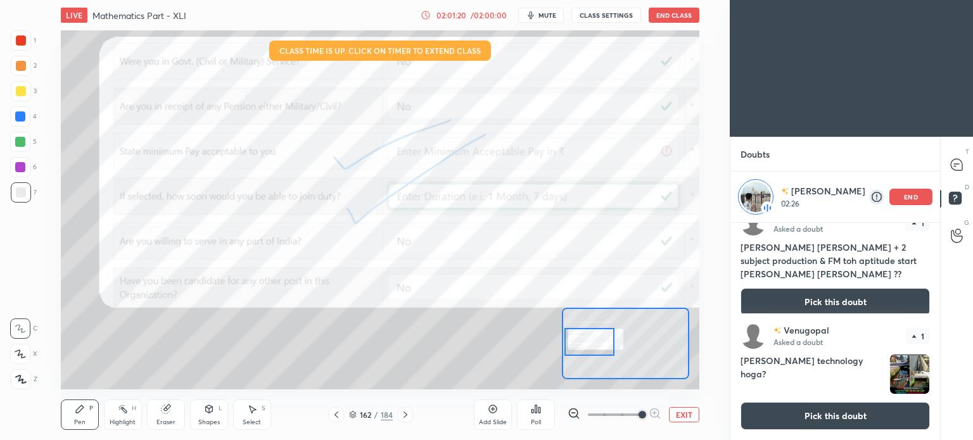
click at [908, 196] on p "end" at bounding box center [911, 197] width 14 height 6
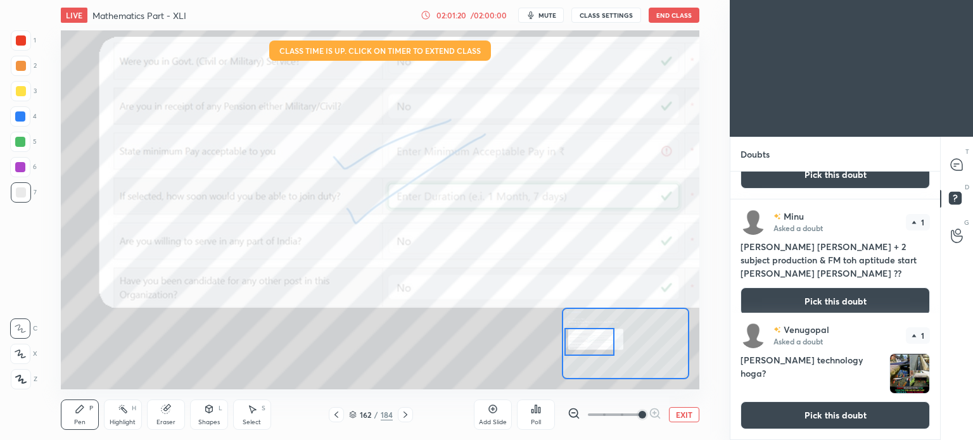
scroll to position [494, 0]
click at [854, 413] on button "Pick this doubt" at bounding box center [835, 416] width 189 height 28
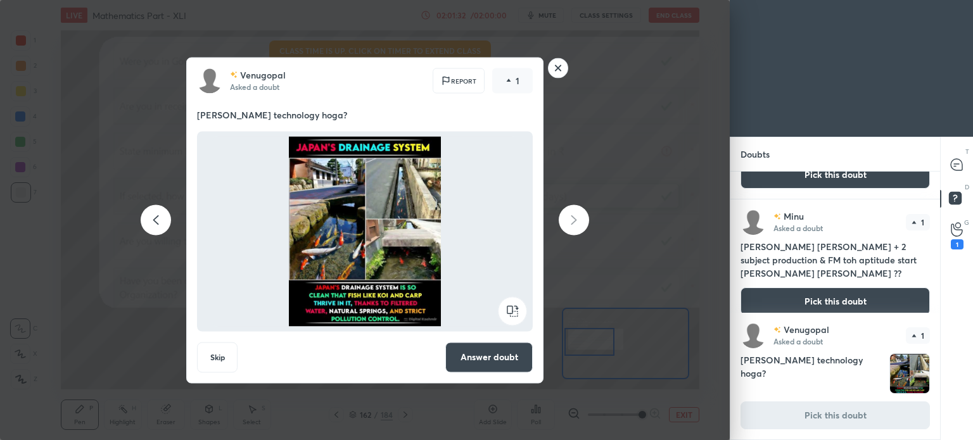
click at [862, 293] on button "Pick this doubt" at bounding box center [835, 302] width 189 height 28
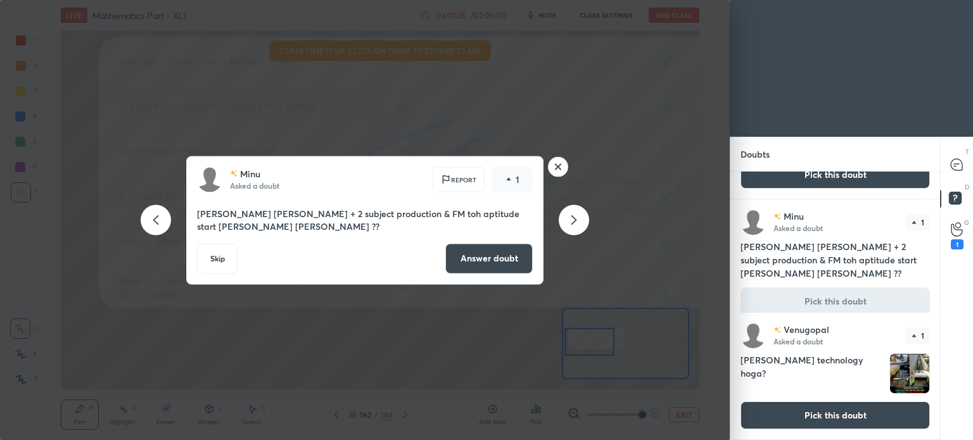
click at [224, 259] on button "Skip" at bounding box center [217, 258] width 41 height 30
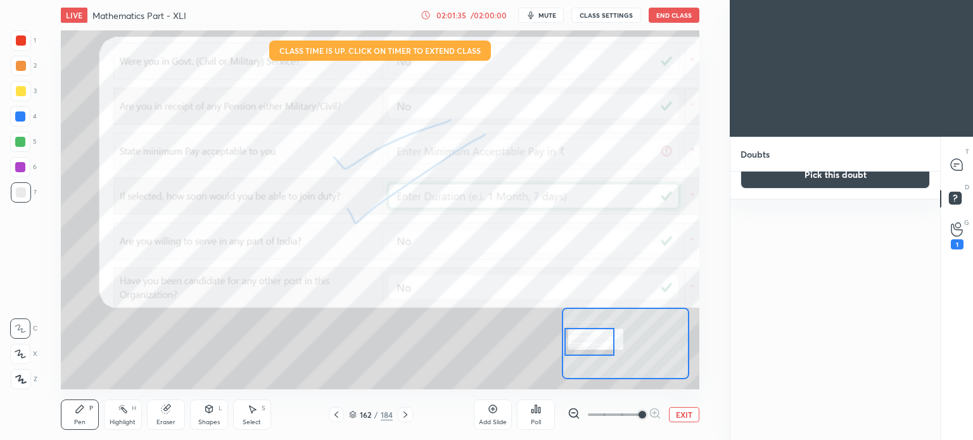
scroll to position [0, 0]
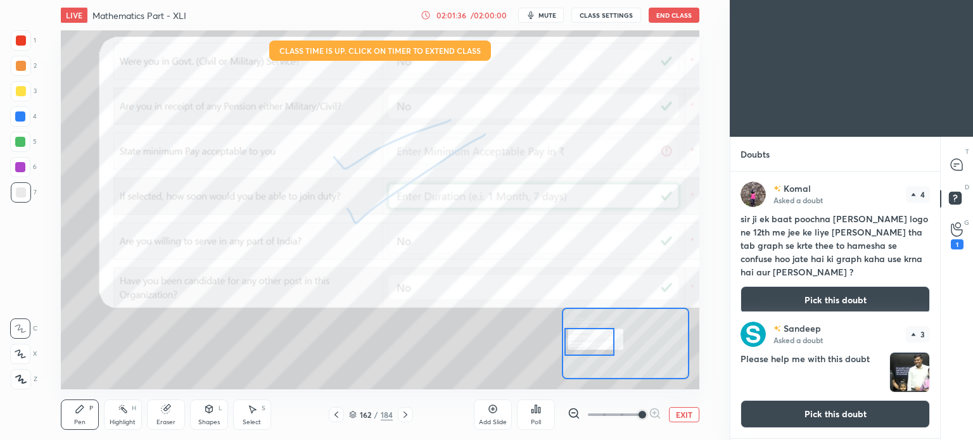
click at [786, 286] on button "Pick this doubt" at bounding box center [835, 300] width 189 height 28
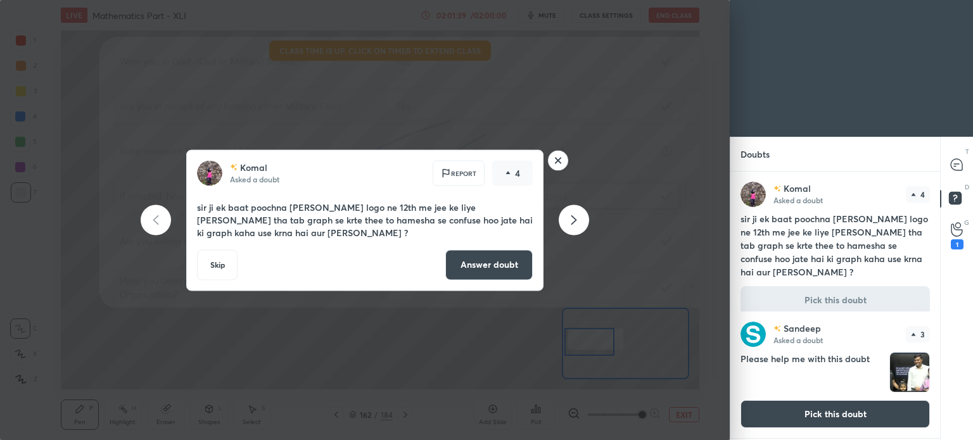
click at [223, 265] on button "Skip" at bounding box center [217, 265] width 41 height 30
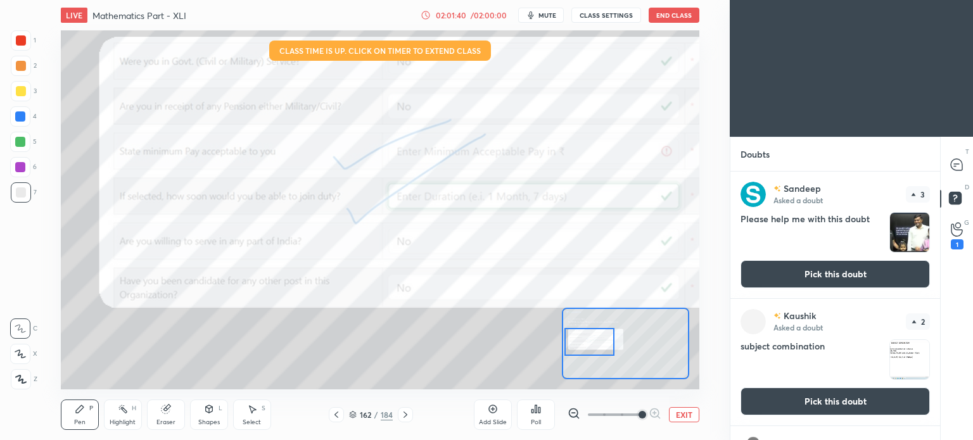
drag, startPoint x: 791, startPoint y: 268, endPoint x: 734, endPoint y: 268, distance: 57.0
click at [792, 268] on button "Pick this doubt" at bounding box center [835, 274] width 189 height 28
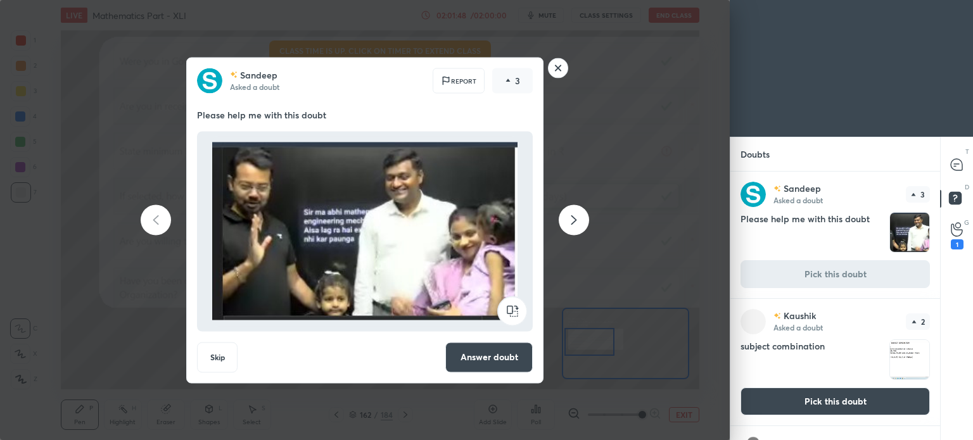
click at [558, 70] on rect at bounding box center [559, 68] width 20 height 20
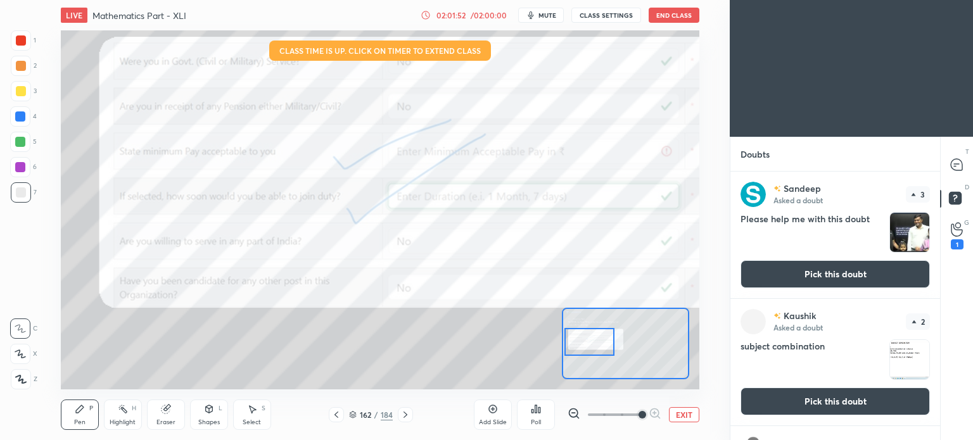
click at [669, 13] on button "End Class" at bounding box center [674, 15] width 51 height 15
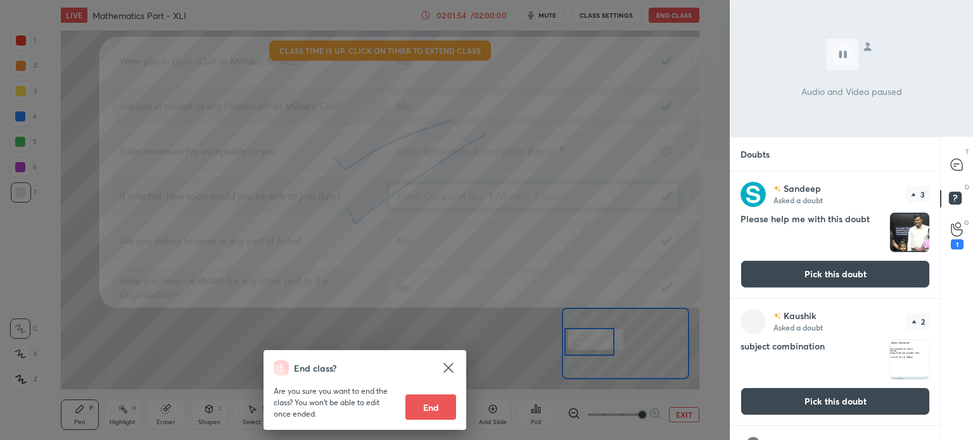
click at [430, 407] on button "End" at bounding box center [431, 407] width 51 height 25
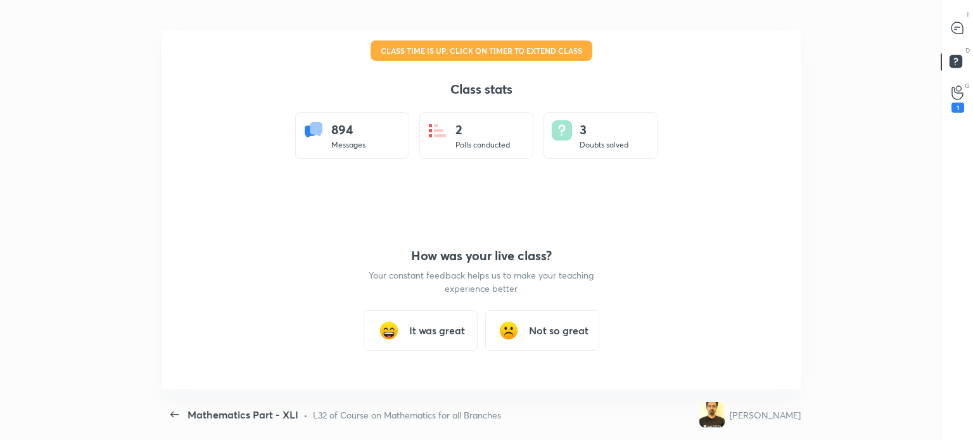
scroll to position [359, 954]
click at [429, 333] on h3 "It was great" at bounding box center [437, 330] width 56 height 15
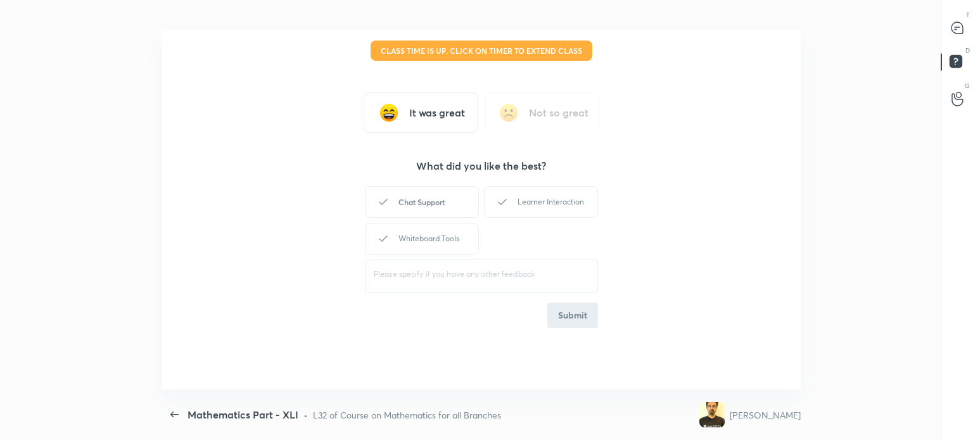
click at [410, 198] on div "Chat Support" at bounding box center [422, 202] width 114 height 32
click at [561, 200] on div "Learner Interaction" at bounding box center [541, 202] width 114 height 32
click at [437, 225] on div "Whiteboard Tools" at bounding box center [422, 239] width 114 height 32
click at [598, 319] on div "It was great Not so great What did you like the best? Chat Support Learner Inte…" at bounding box center [481, 209] width 639 height 359
drag, startPoint x: 576, startPoint y: 319, endPoint x: 713, endPoint y: 214, distance: 172.2
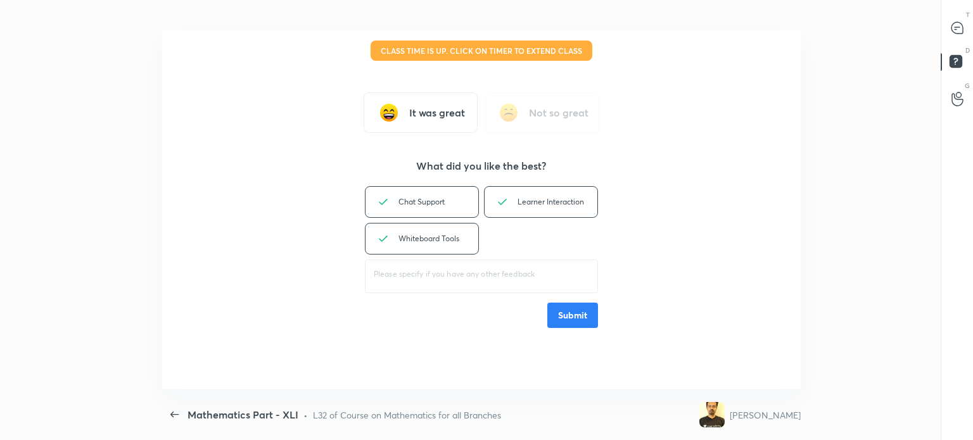
click at [577, 318] on button "Submit" at bounding box center [573, 315] width 51 height 25
